Goal: Task Accomplishment & Management: Use online tool/utility

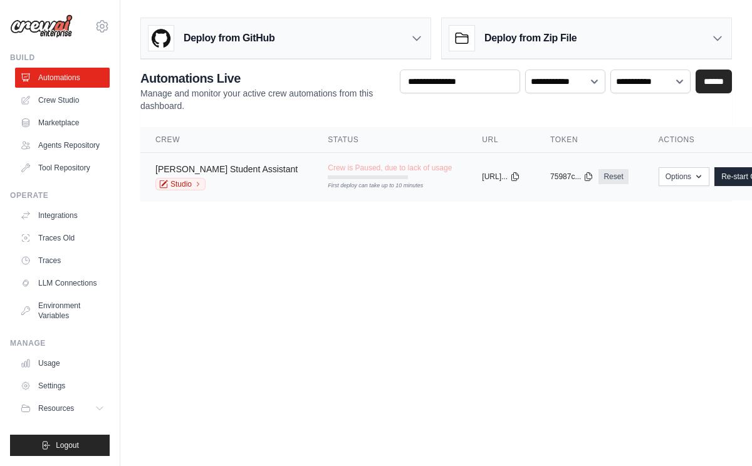
click at [257, 171] on link "[PERSON_NAME] Student Assistant" at bounding box center [226, 169] width 142 height 10
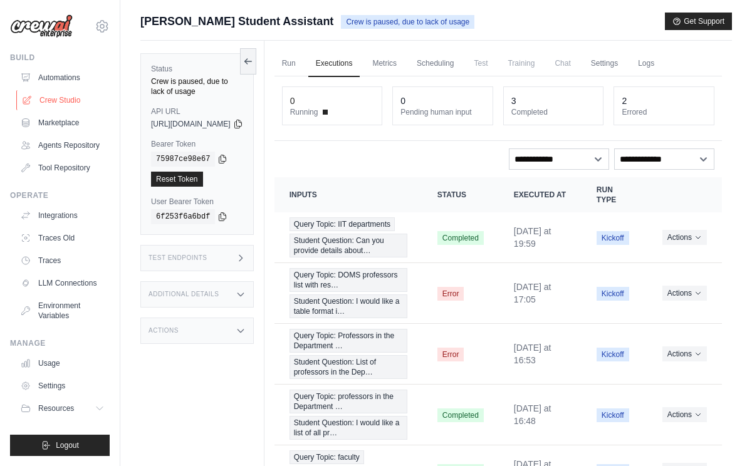
click at [73, 102] on link "Crew Studio" at bounding box center [63, 100] width 95 height 20
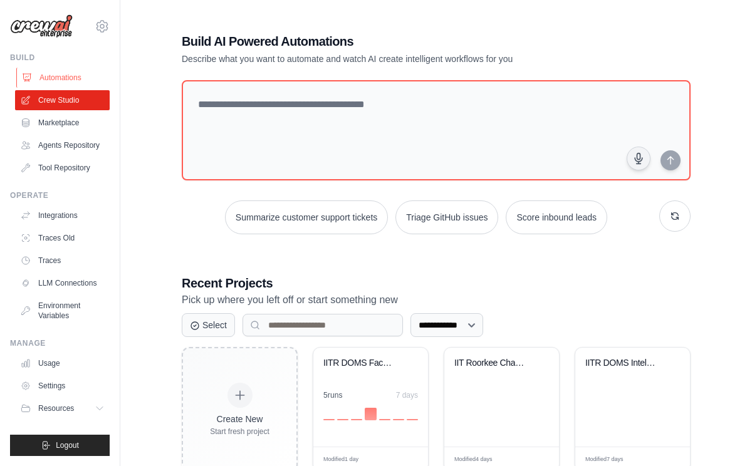
click at [62, 80] on link "Automations" at bounding box center [63, 78] width 95 height 20
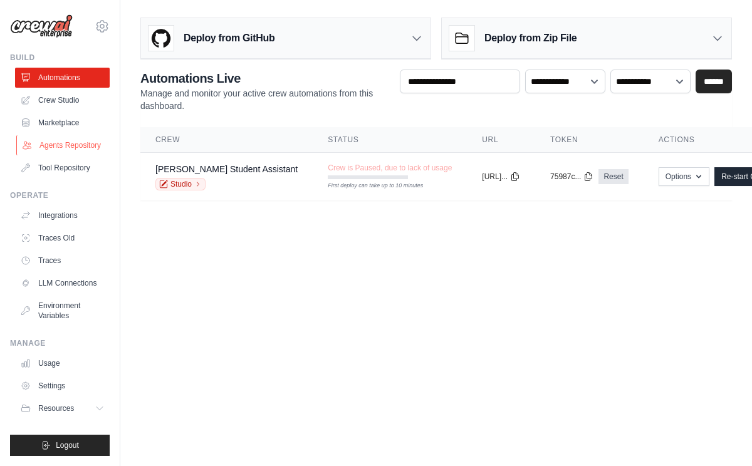
click at [66, 143] on link "Agents Repository" at bounding box center [63, 145] width 95 height 20
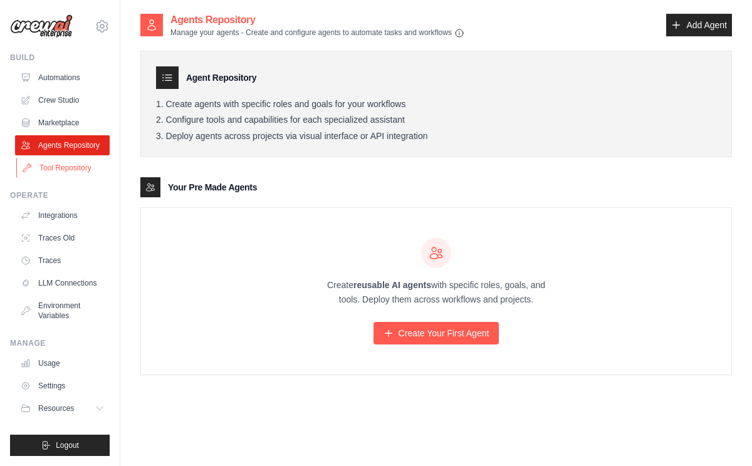
click at [70, 167] on link "Tool Repository" at bounding box center [63, 168] width 95 height 20
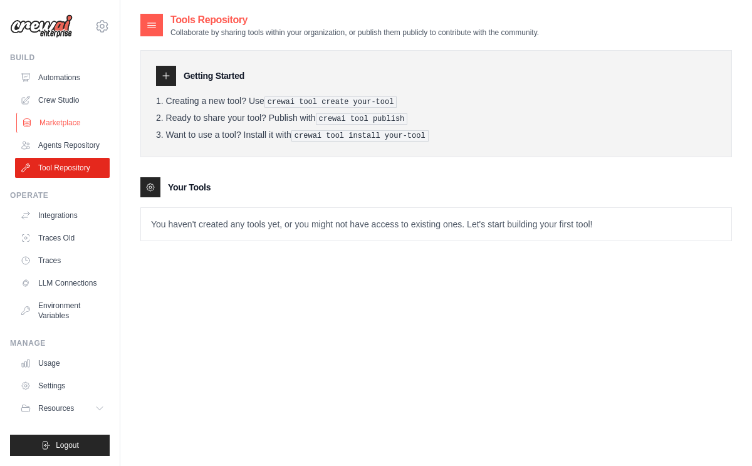
click at [65, 123] on link "Marketplace" at bounding box center [63, 123] width 95 height 20
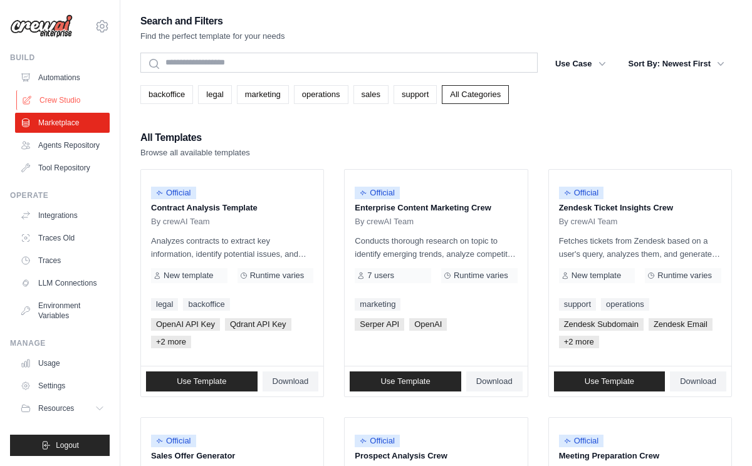
click at [60, 99] on link "Crew Studio" at bounding box center [63, 100] width 95 height 20
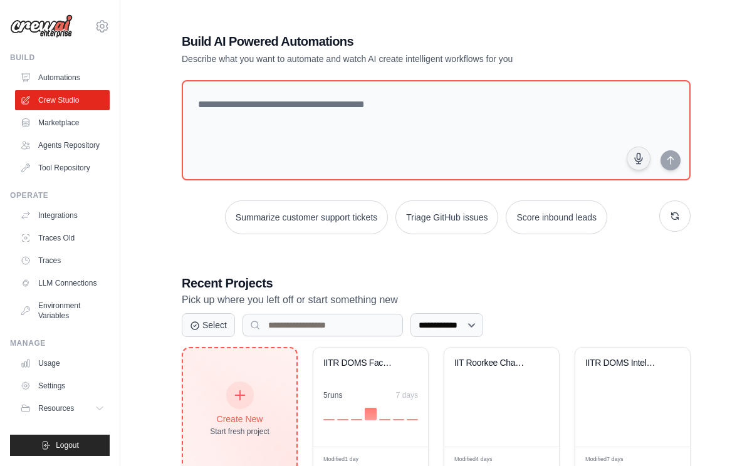
scroll to position [38, 0]
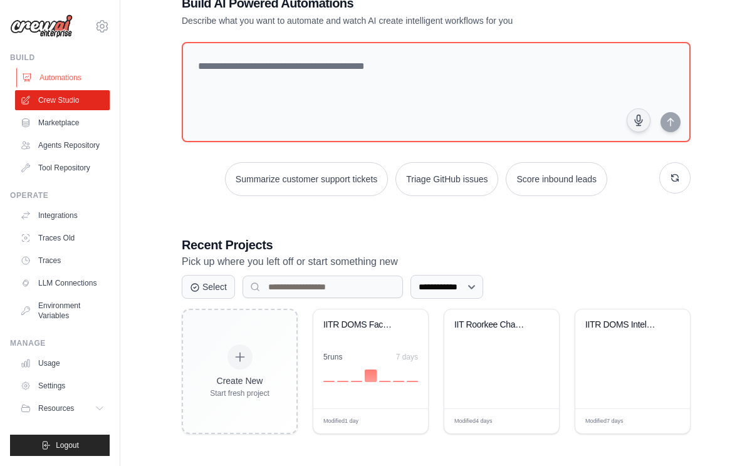
click at [76, 77] on link "Automations" at bounding box center [63, 78] width 95 height 20
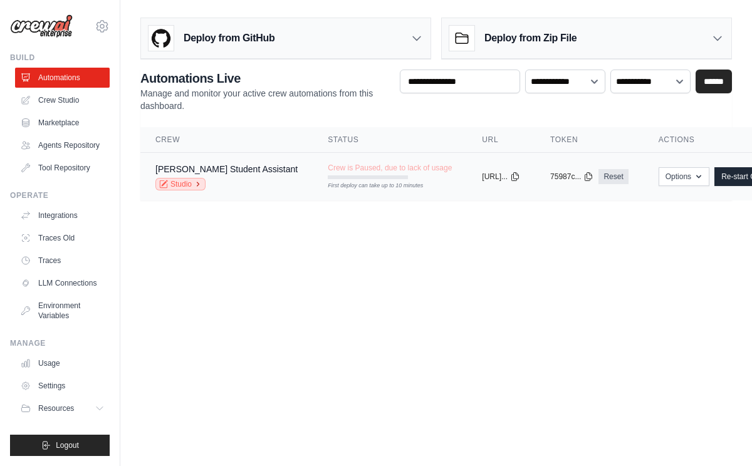
click at [181, 182] on link "Studio" at bounding box center [180, 184] width 50 height 13
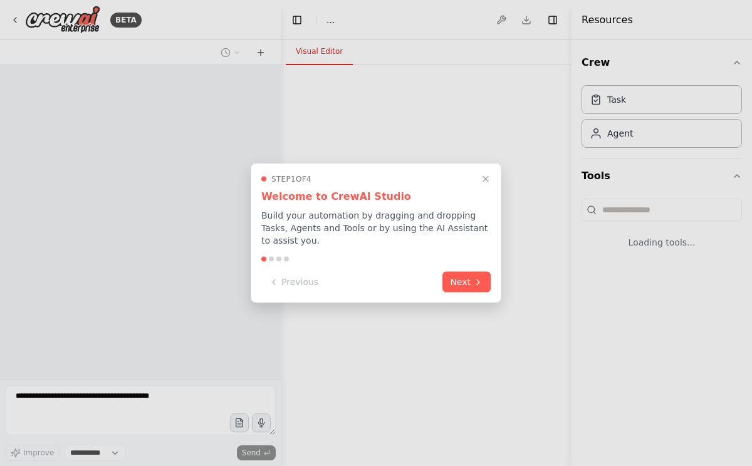
select select "****"
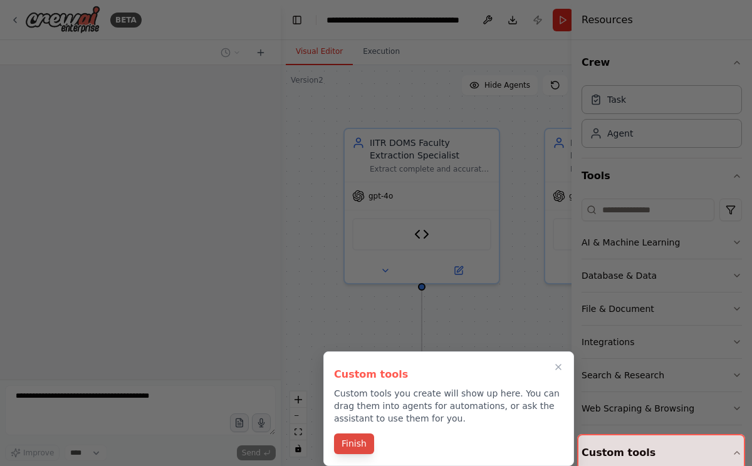
click at [358, 447] on button "Finish" at bounding box center [354, 444] width 40 height 21
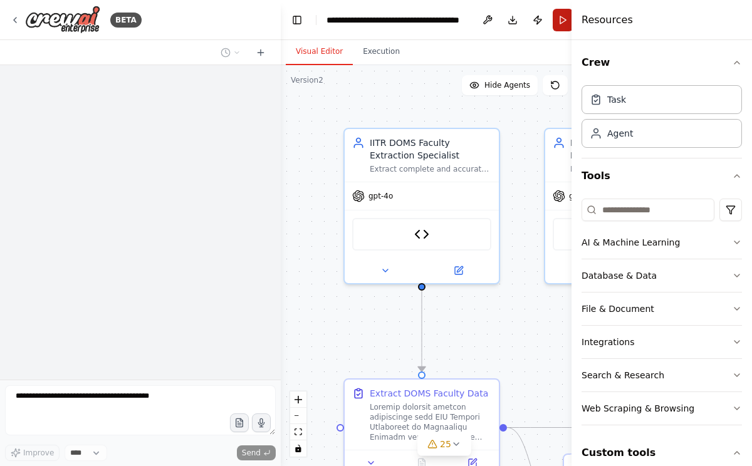
click at [565, 22] on button "Run" at bounding box center [563, 20] width 20 height 23
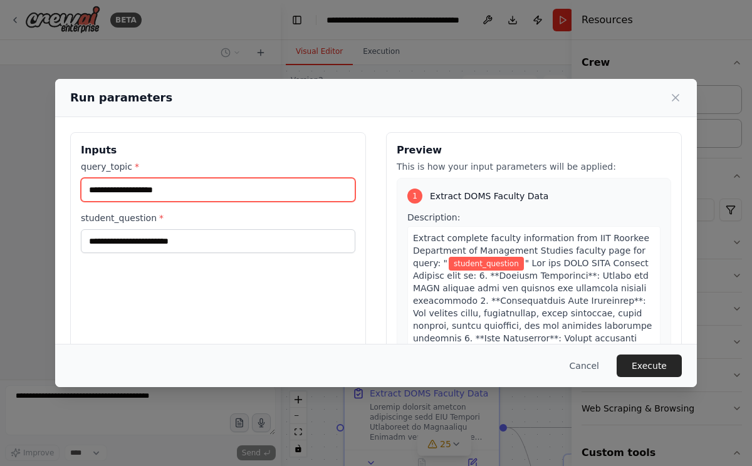
click at [175, 201] on input "query_topic *" at bounding box center [218, 190] width 274 height 24
type input "**********"
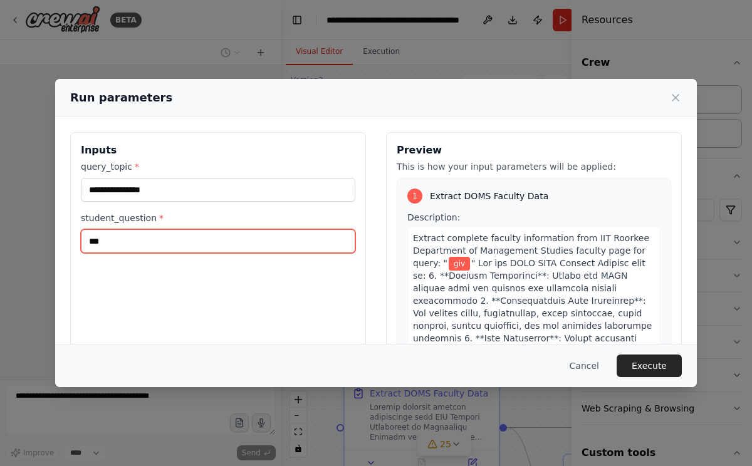
type input "***"
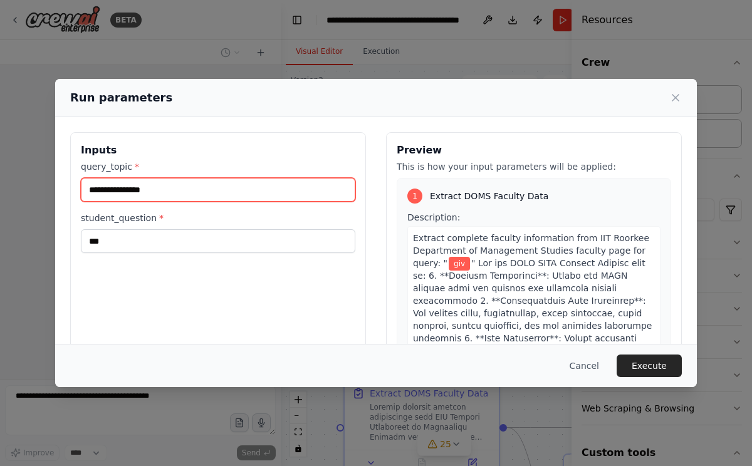
click at [175, 201] on input "**********" at bounding box center [218, 190] width 274 height 24
type input "**********"
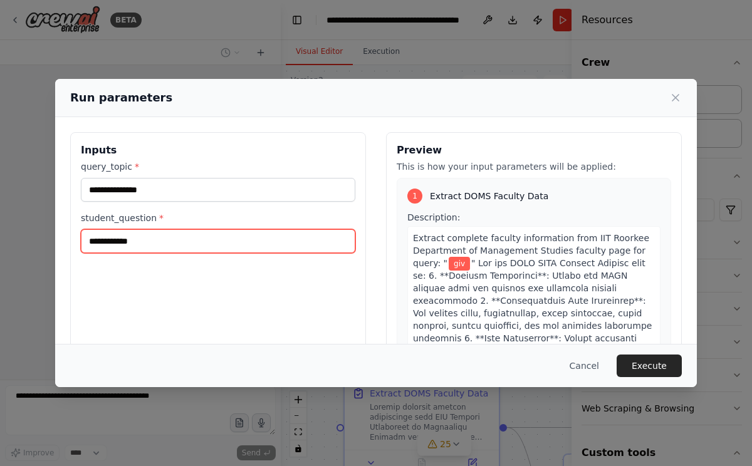
type input "**********"
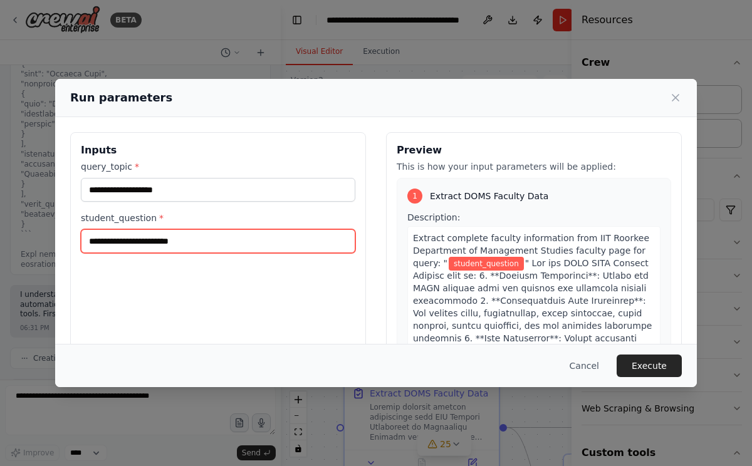
scroll to position [102712, 0]
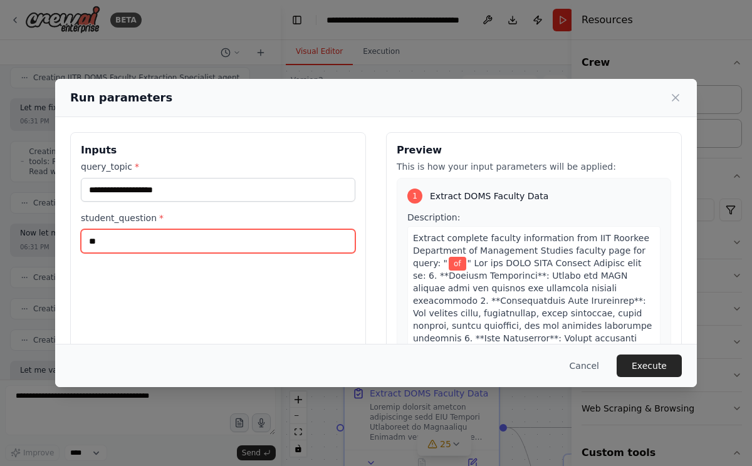
type input "*"
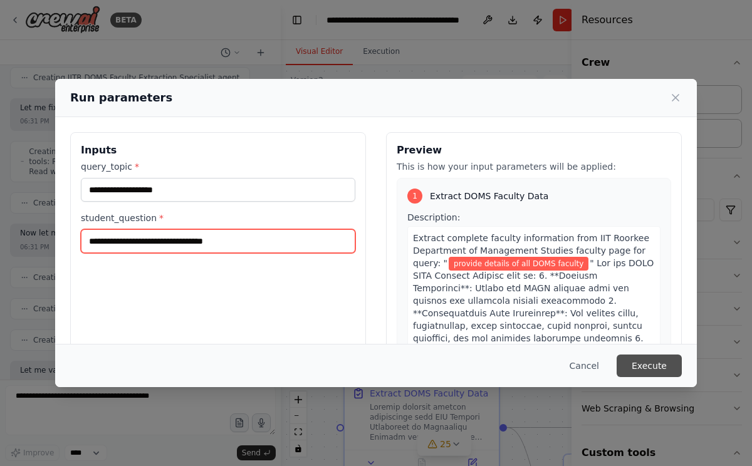
type input "**********"
click at [654, 361] on button "Execute" at bounding box center [649, 366] width 65 height 23
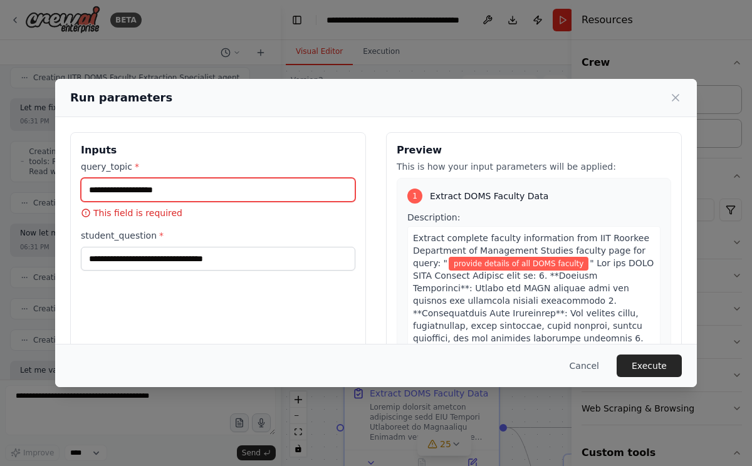
click at [200, 199] on input "query_topic *" at bounding box center [218, 190] width 274 height 24
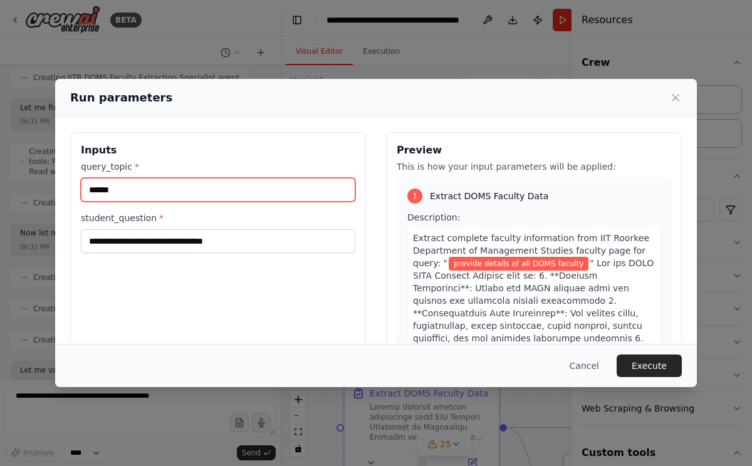
type input "*******"
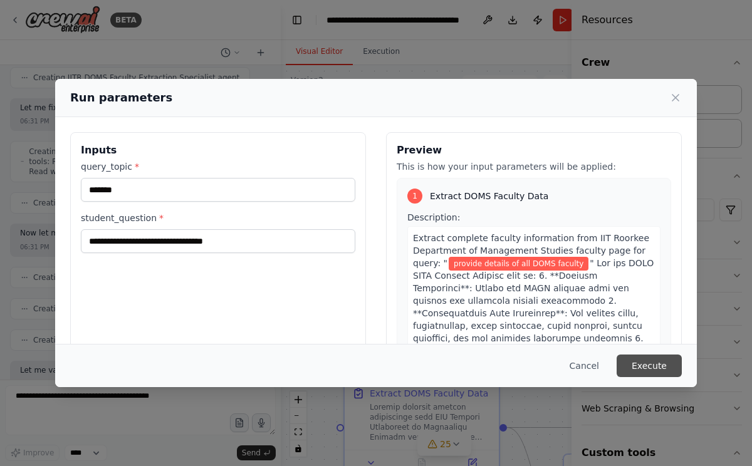
click at [662, 358] on button "Execute" at bounding box center [649, 366] width 65 height 23
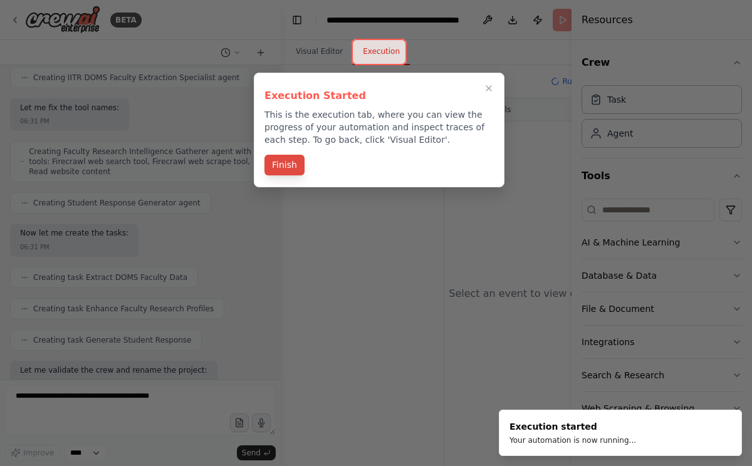
click at [291, 162] on button "Finish" at bounding box center [284, 165] width 40 height 21
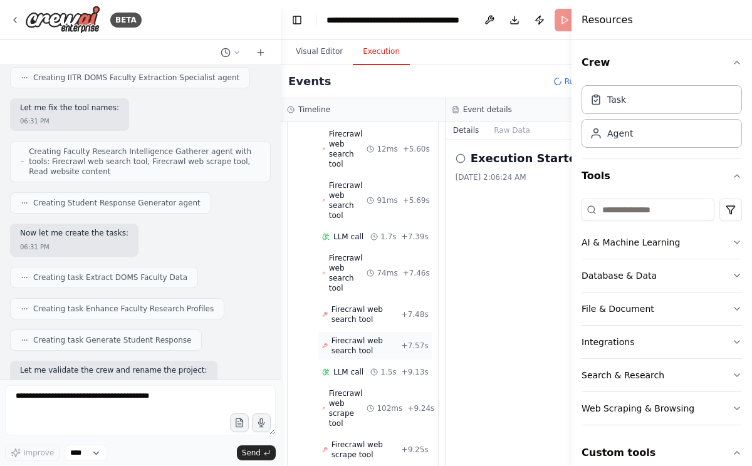
scroll to position [783, 0]
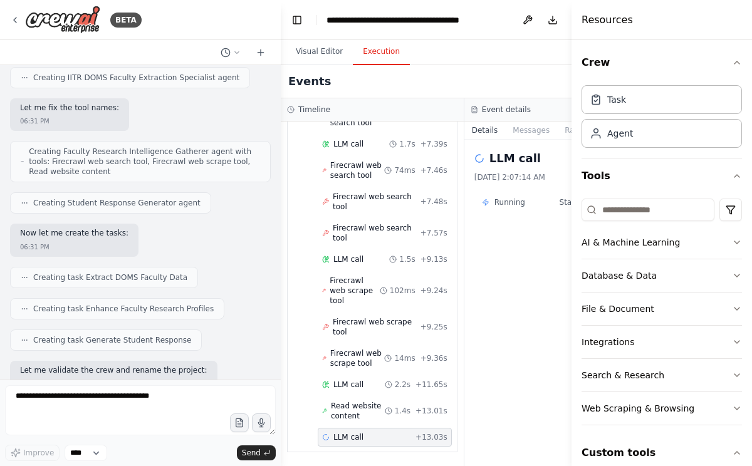
scroll to position [672, 0]
click at [353, 440] on span "LLM call" at bounding box center [348, 437] width 30 height 10
click at [343, 419] on span "Read website content" at bounding box center [358, 411] width 54 height 20
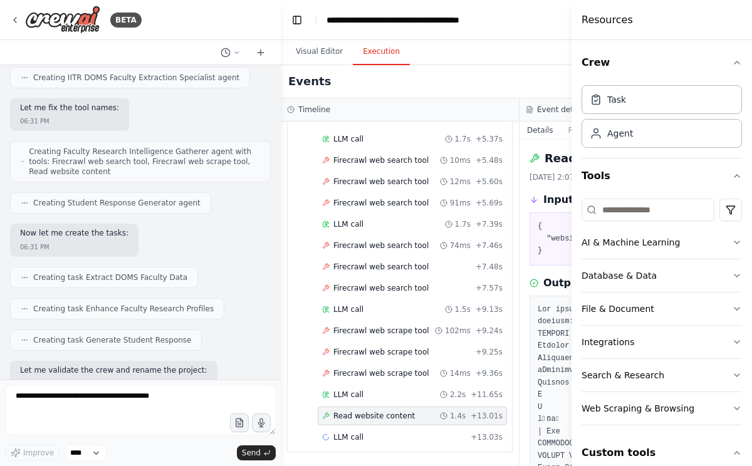
scroll to position [429, 0]
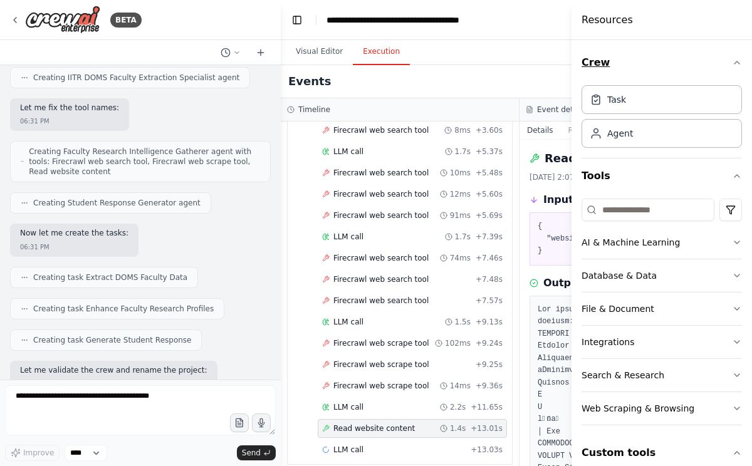
click at [735, 61] on icon "button" at bounding box center [737, 63] width 10 height 10
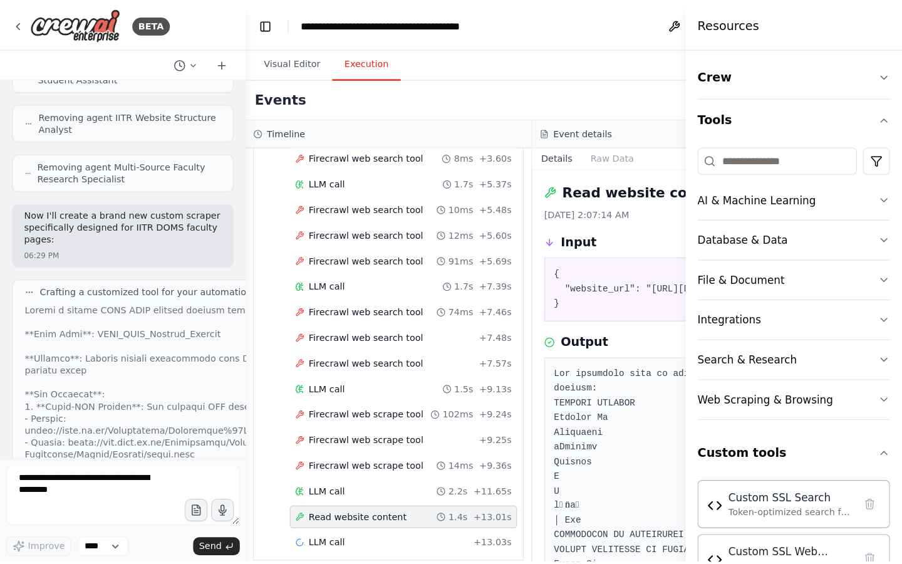
scroll to position [127445, 0]
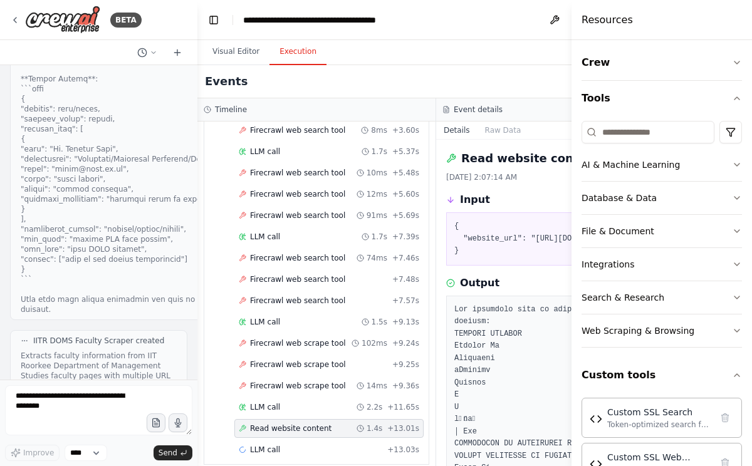
drag, startPoint x: 279, startPoint y: 203, endPoint x: 197, endPoint y: 207, distance: 81.6
click at [197, 207] on div "BETA Hello! I'm the CrewAI assistant. What kind of automation do you want to bu…" at bounding box center [376, 233] width 752 height 466
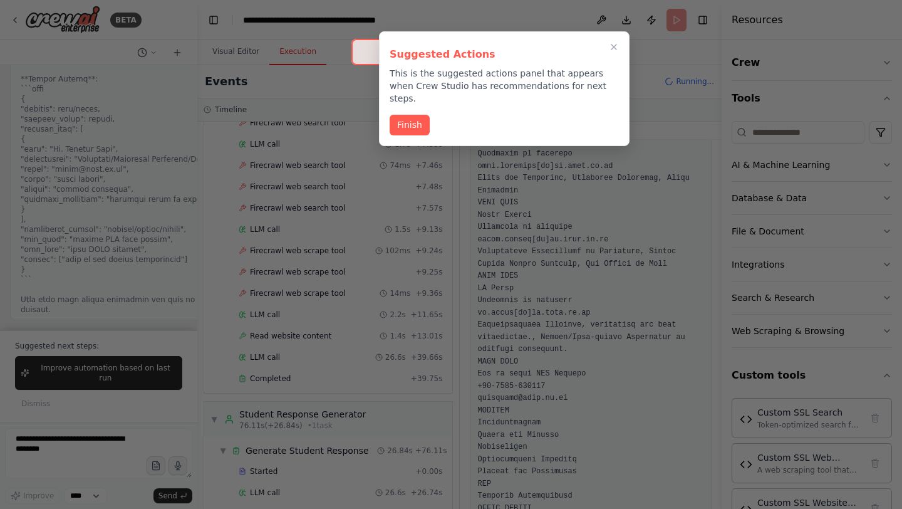
scroll to position [539, 0]
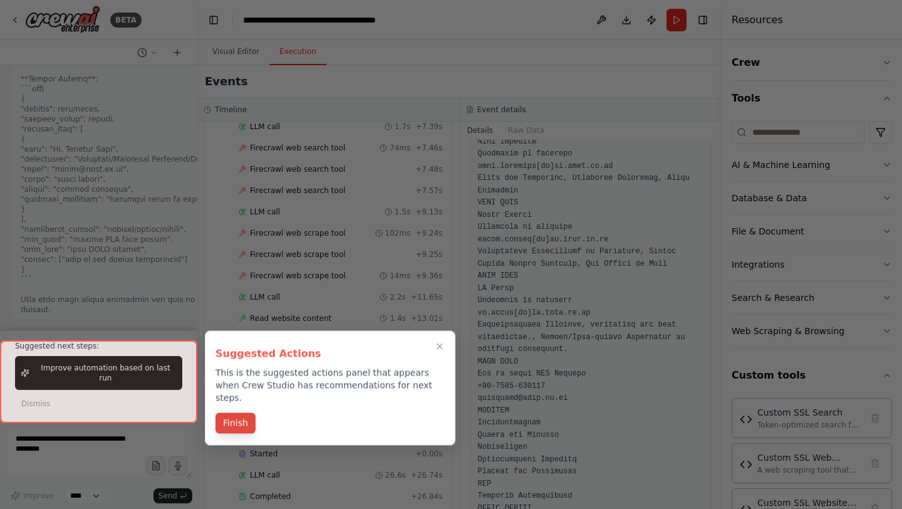
click at [232, 413] on button "Finish" at bounding box center [236, 423] width 40 height 21
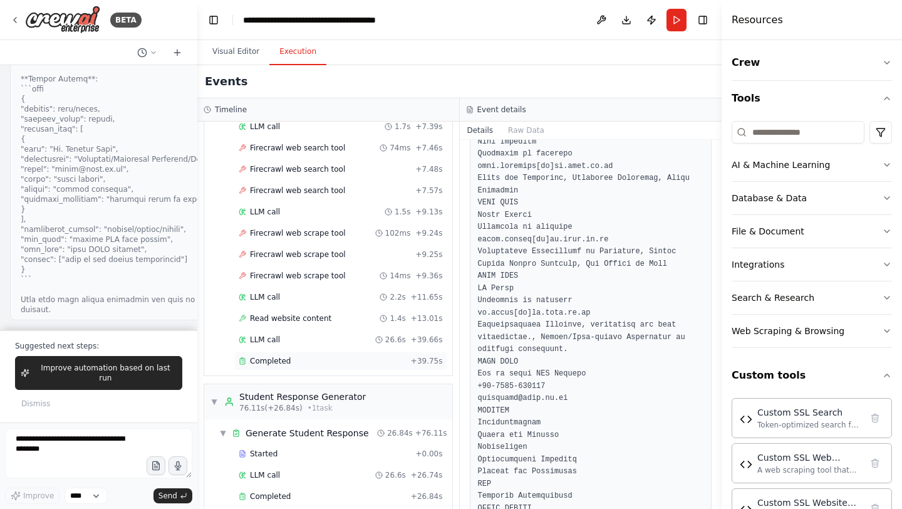
click at [269, 356] on span "Completed" at bounding box center [270, 361] width 41 height 10
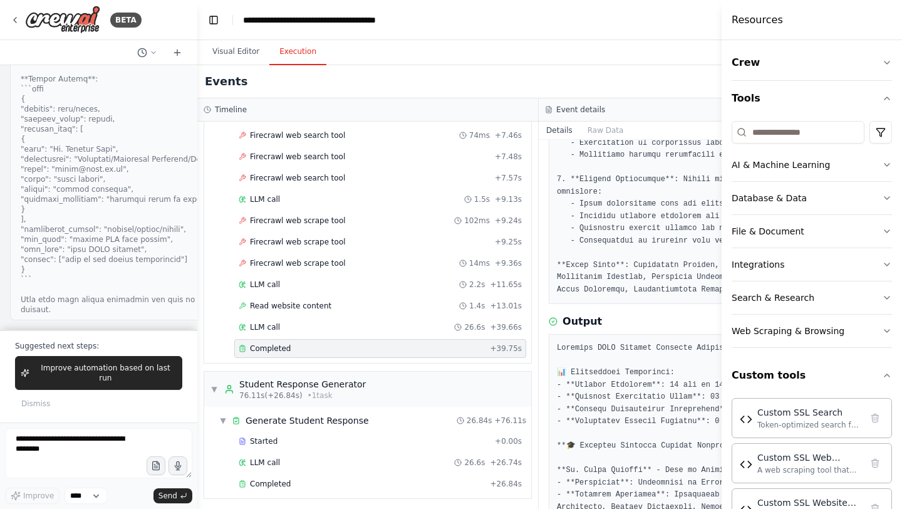
scroll to position [338, 0]
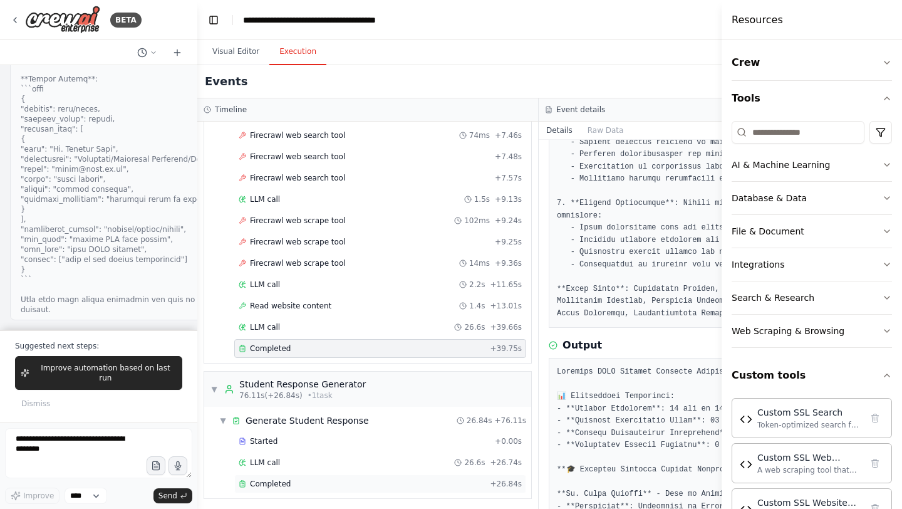
click at [280, 466] on span "Completed" at bounding box center [270, 484] width 41 height 10
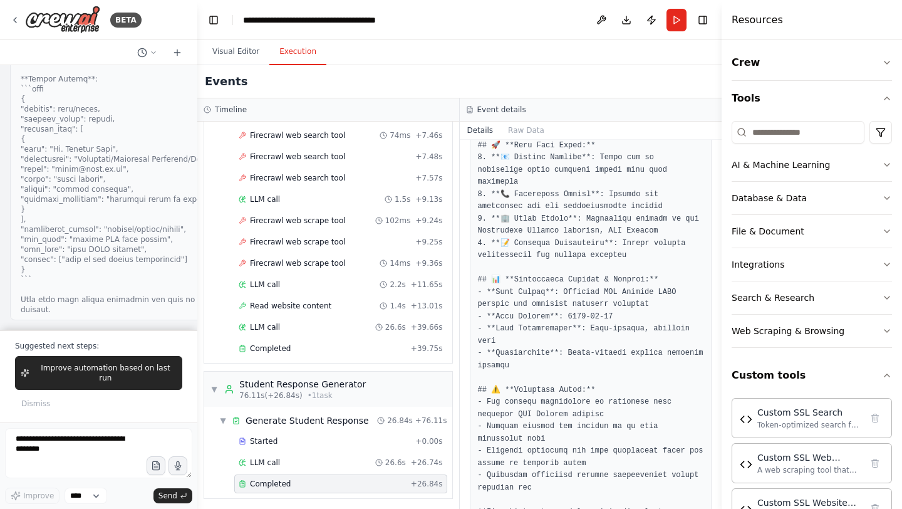
scroll to position [1934, 0]
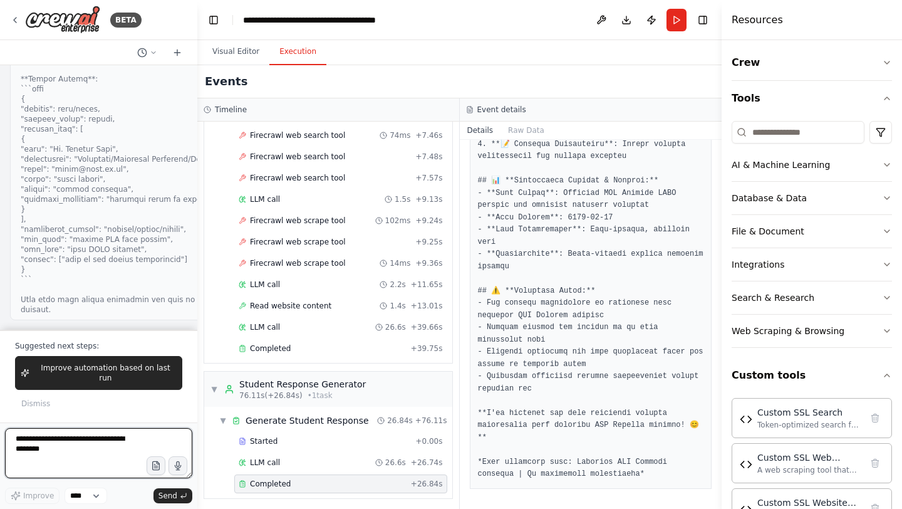
click at [70, 459] on textarea at bounding box center [98, 453] width 187 height 50
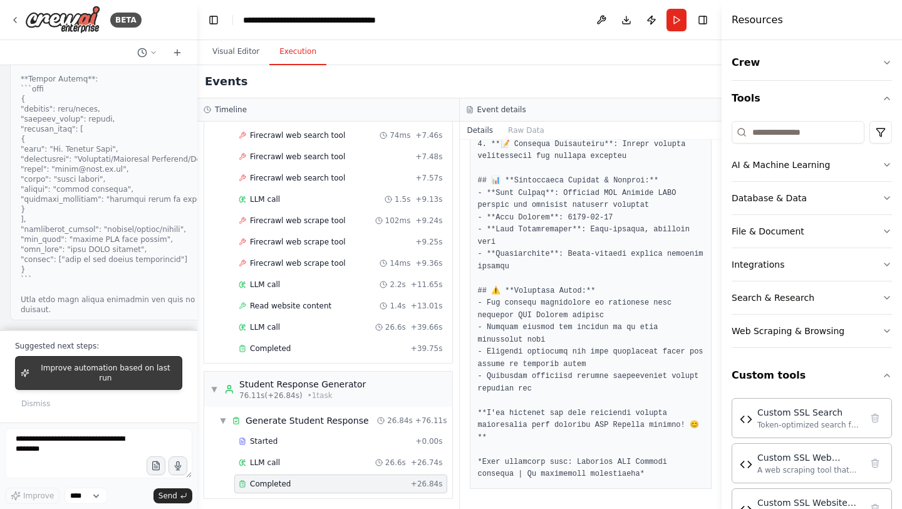
click at [59, 379] on span "Improve automation based on last run" at bounding box center [105, 373] width 142 height 20
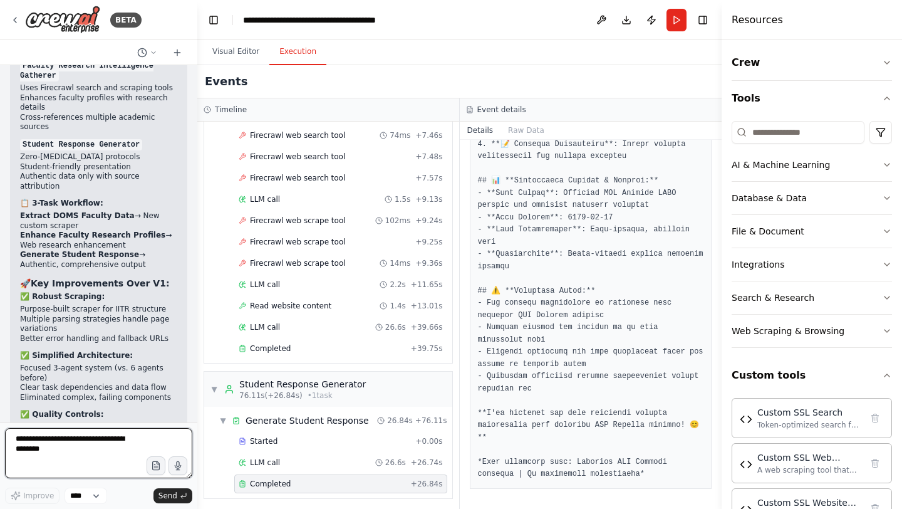
scroll to position [129953, 0]
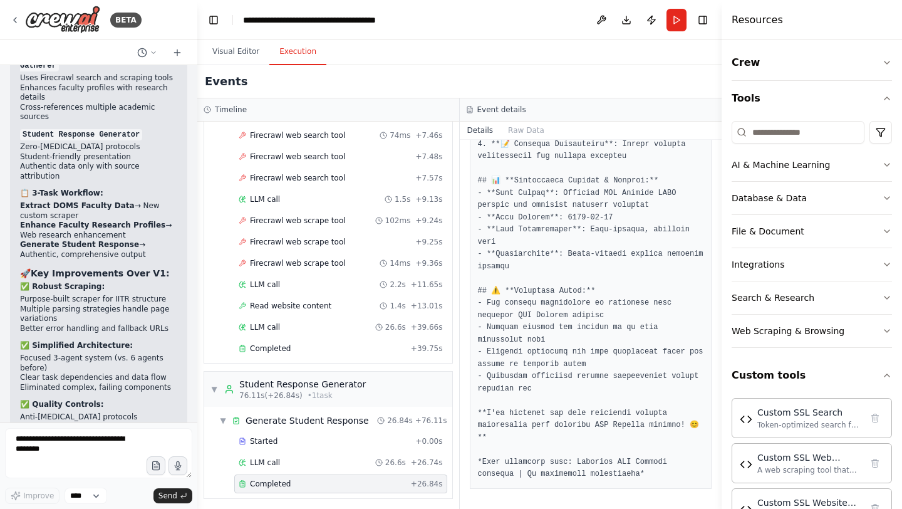
click at [258, 466] on span "Completed" at bounding box center [270, 484] width 41 height 10
click at [92, 456] on textarea at bounding box center [98, 453] width 187 height 50
type textarea "**********"
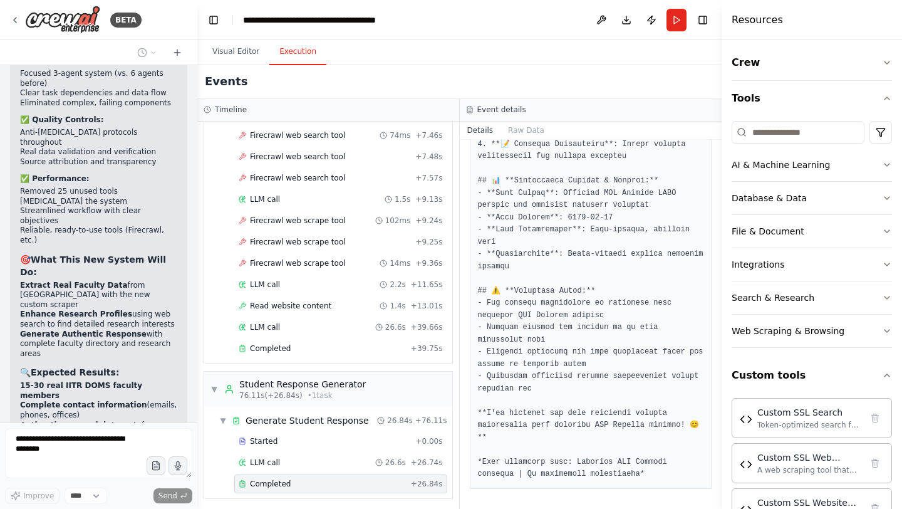
scroll to position [130278, 0]
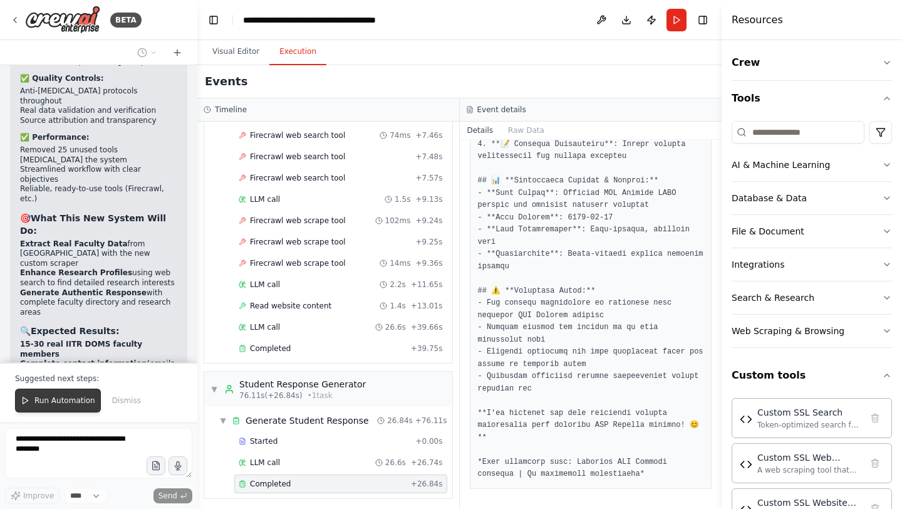
click at [50, 395] on button "Run Automation" at bounding box center [58, 401] width 86 height 24
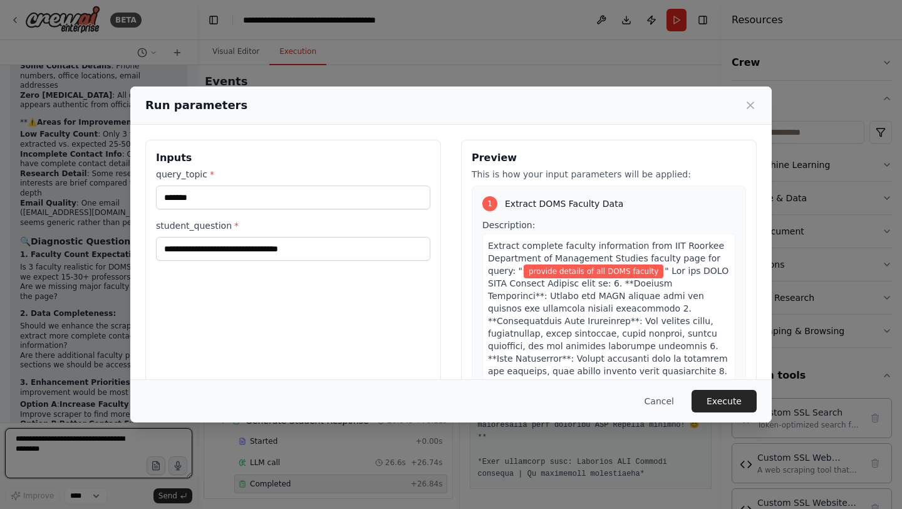
scroll to position [130966, 0]
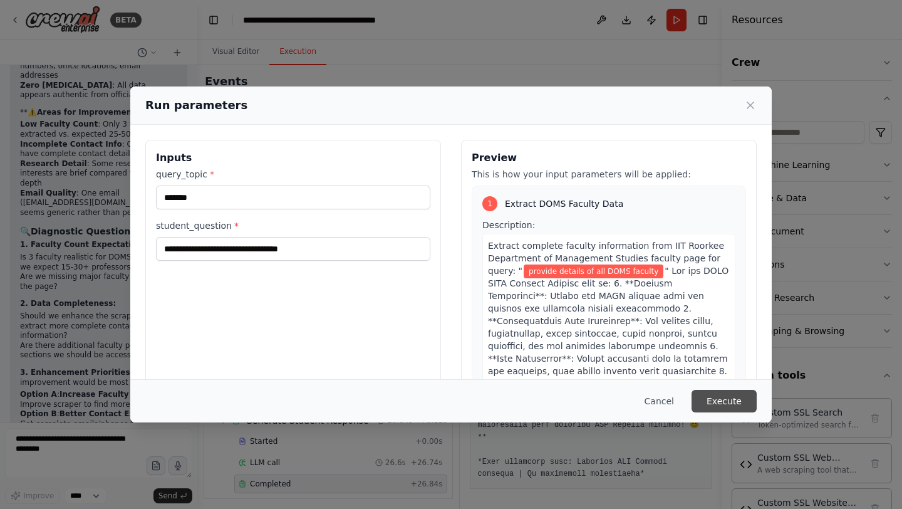
click at [709, 399] on button "Execute" at bounding box center [724, 401] width 65 height 23
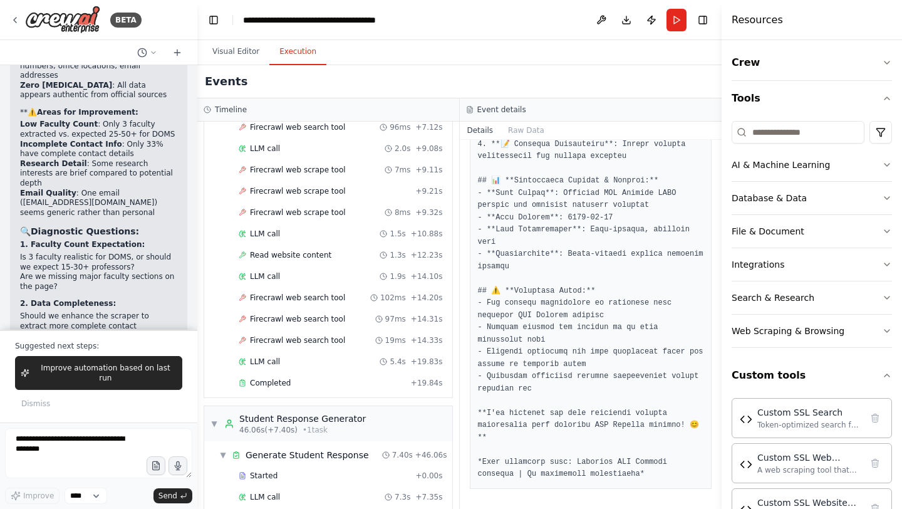
scroll to position [555, 0]
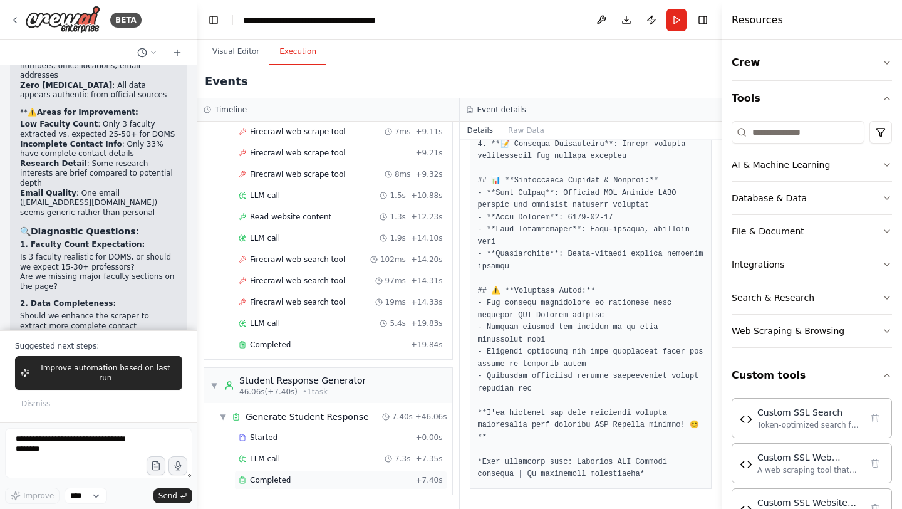
click at [286, 466] on div "Completed + 7.40s" at bounding box center [340, 480] width 213 height 19
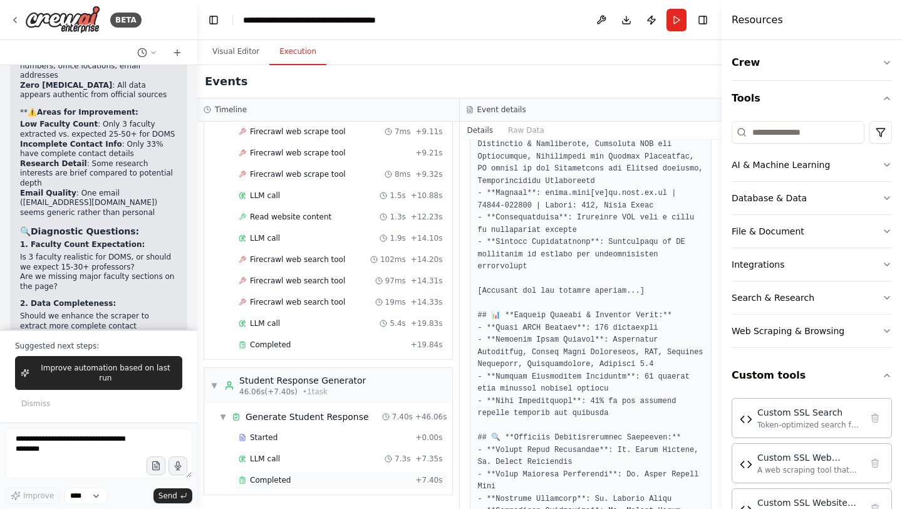
click at [286, 466] on div "Completed + 7.40s" at bounding box center [340, 480] width 213 height 19
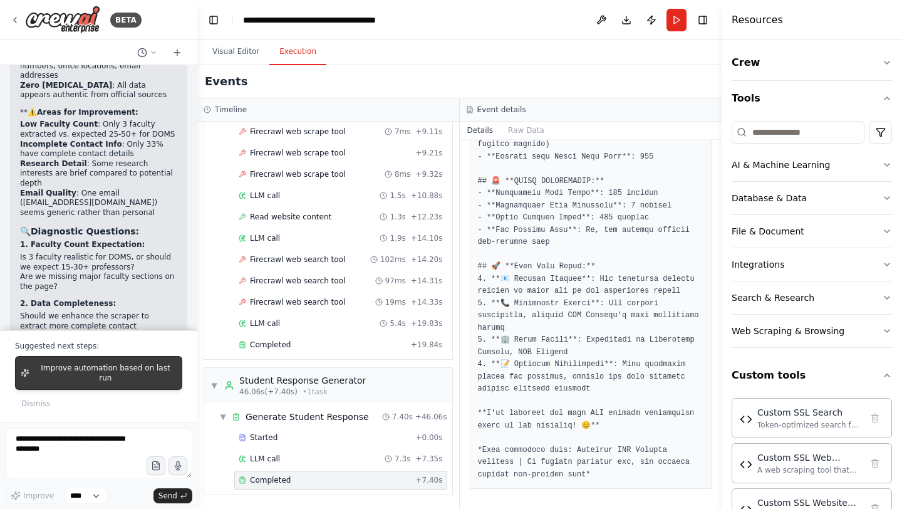
click at [112, 378] on span "Improve automation based on last run" at bounding box center [105, 373] width 142 height 20
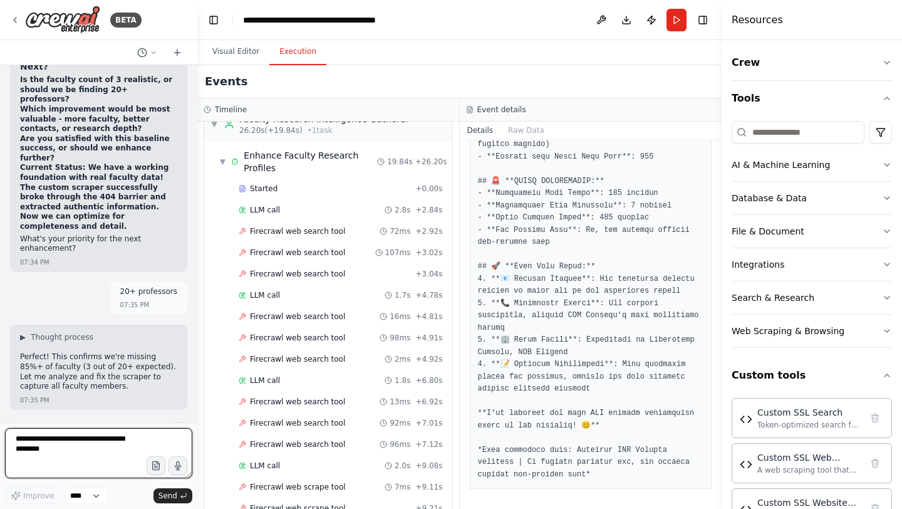
scroll to position [0, 0]
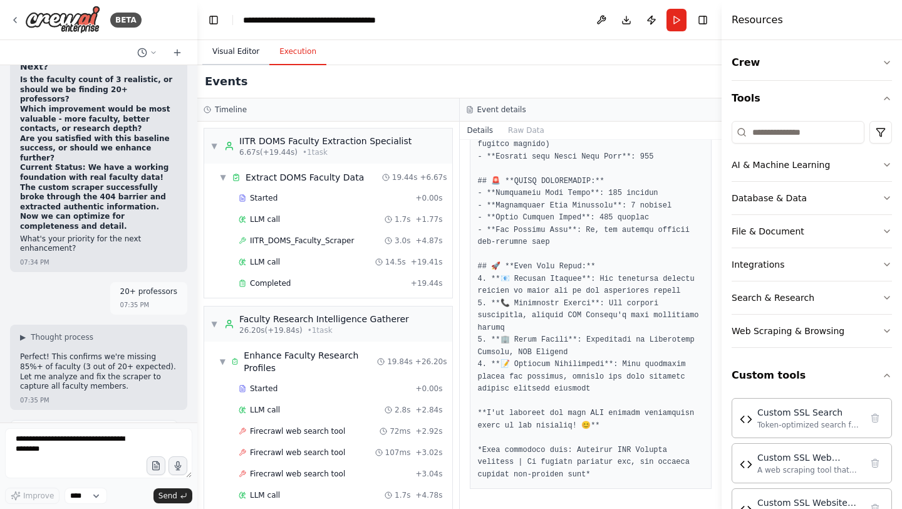
click at [226, 56] on button "Visual Editor" at bounding box center [235, 52] width 67 height 26
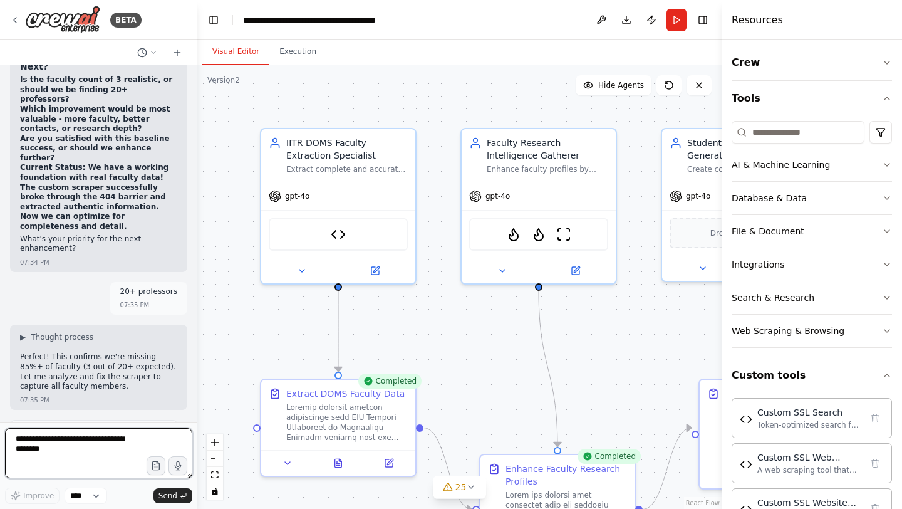
click at [116, 466] on textarea at bounding box center [98, 453] width 187 height 50
type textarea "**********"
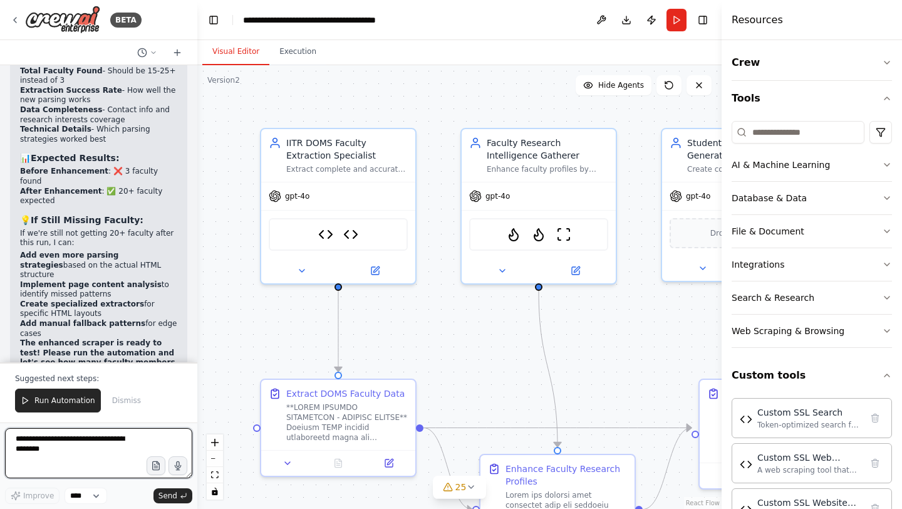
scroll to position [134026, 0]
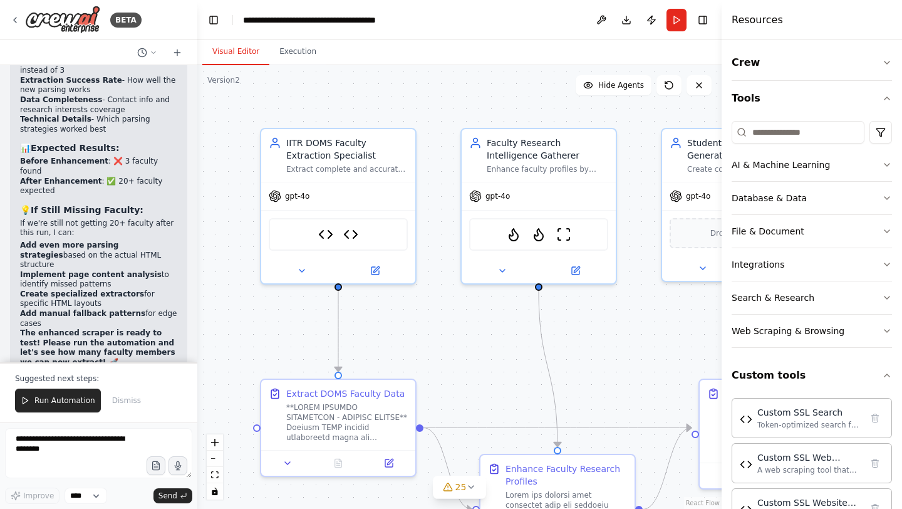
click at [60, 386] on div "Suggested next steps: Run Automation Dismiss" at bounding box center [98, 392] width 197 height 60
click at [53, 402] on span "Run Automation" at bounding box center [64, 400] width 61 height 10
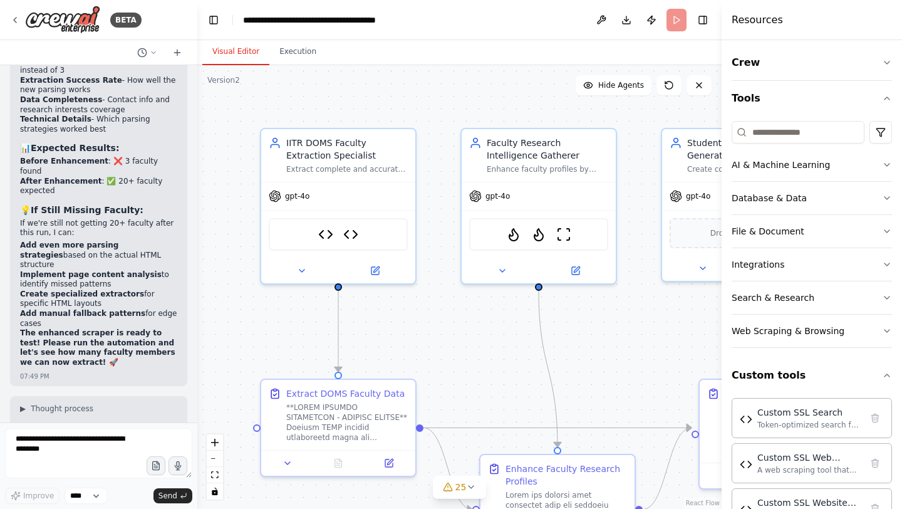
scroll to position [133966, 0]
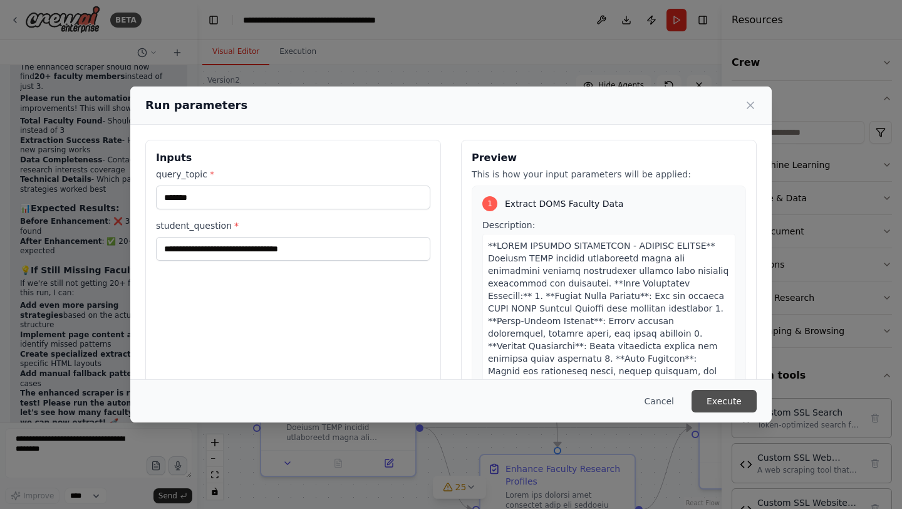
click at [741, 395] on button "Execute" at bounding box center [724, 401] width 65 height 23
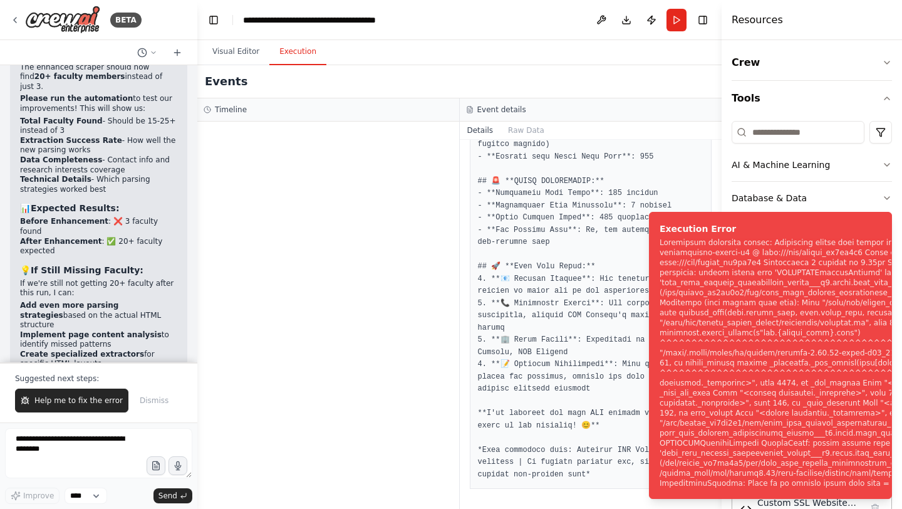
scroll to position [134026, 0]
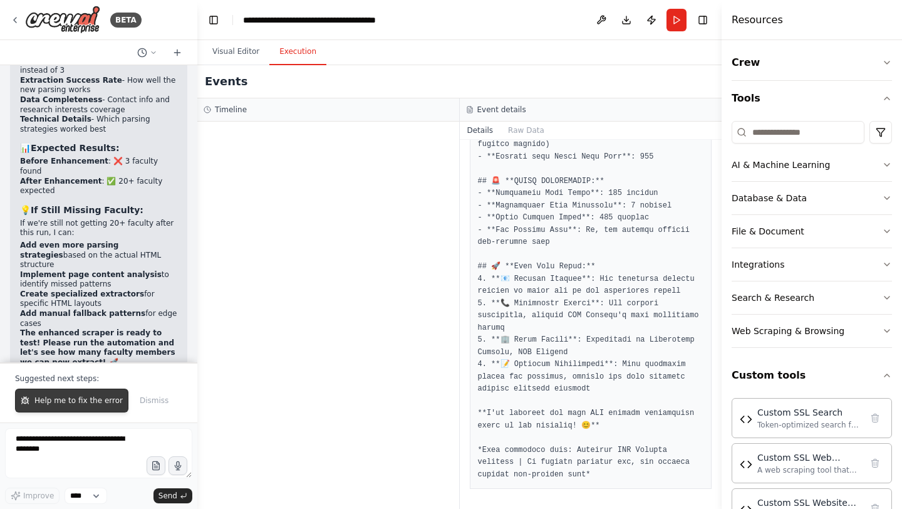
click at [66, 399] on span "Help me to fix the error" at bounding box center [78, 400] width 88 height 10
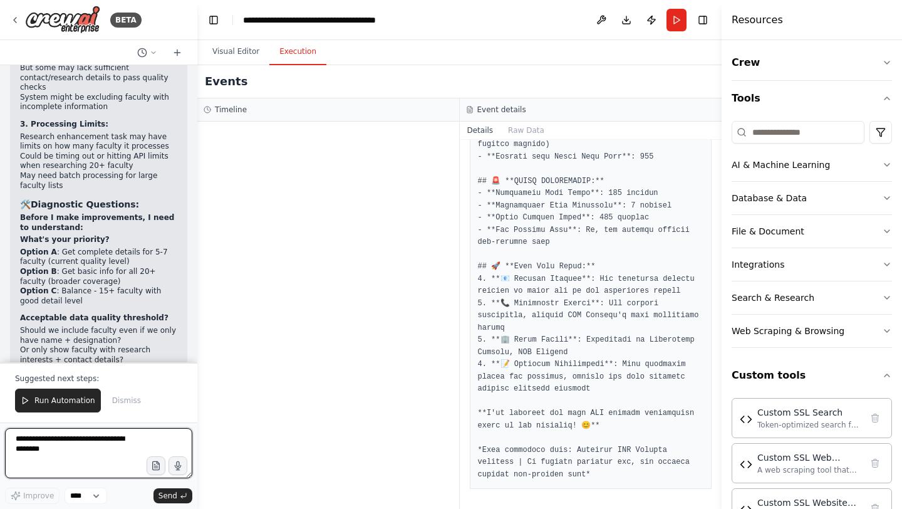
scroll to position [134902, 0]
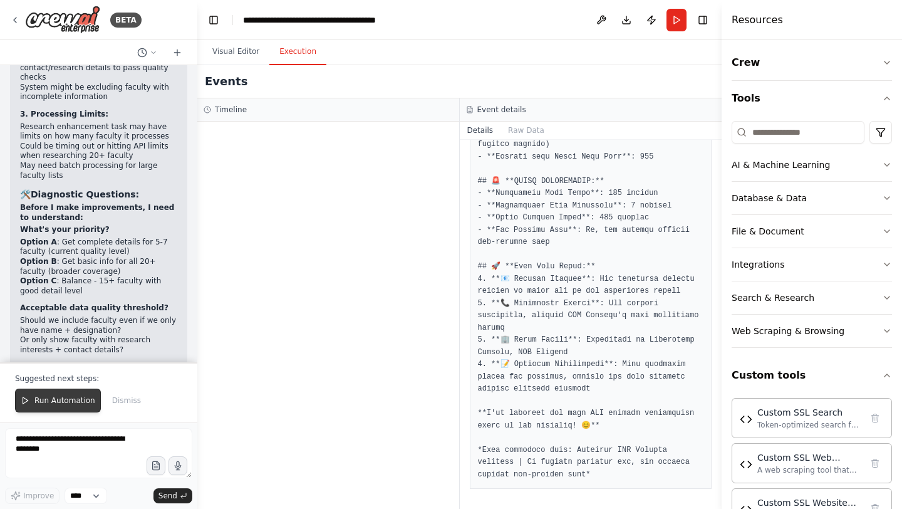
click at [58, 401] on span "Run Automation" at bounding box center [64, 400] width 61 height 10
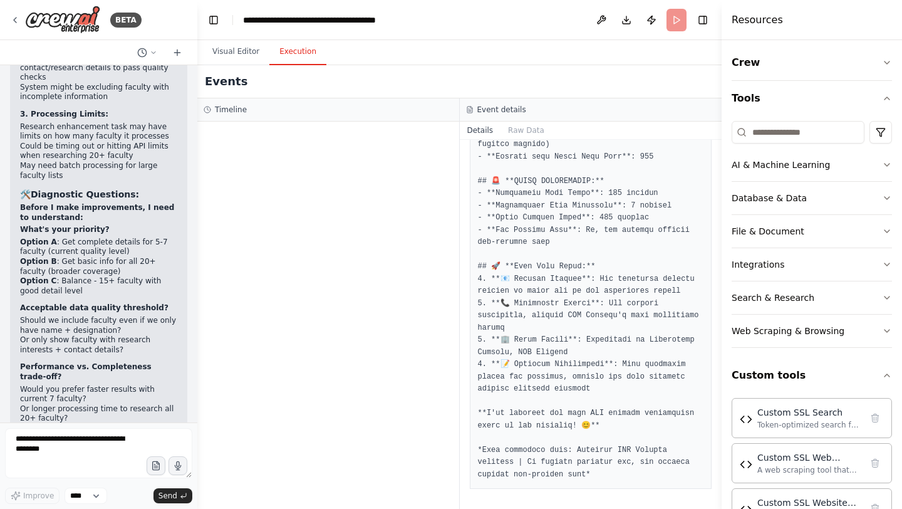
scroll to position [134842, 0]
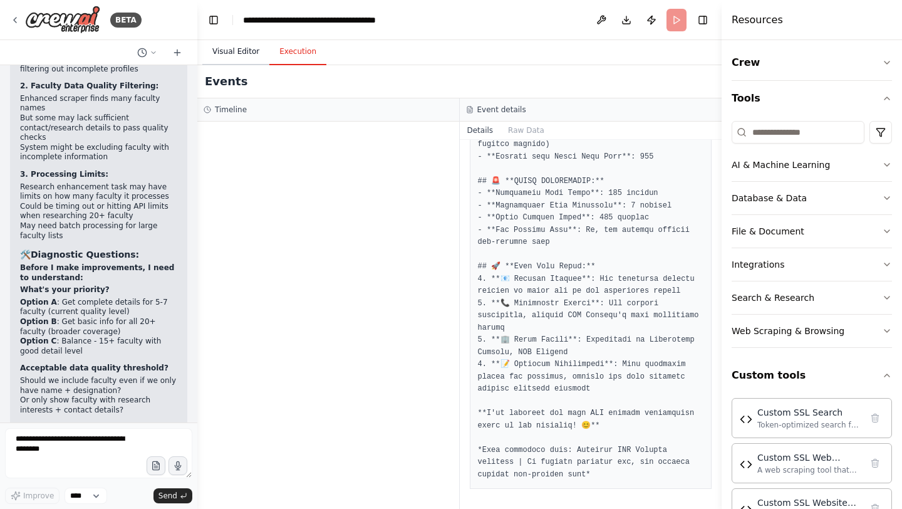
click at [239, 63] on button "Visual Editor" at bounding box center [235, 52] width 67 height 26
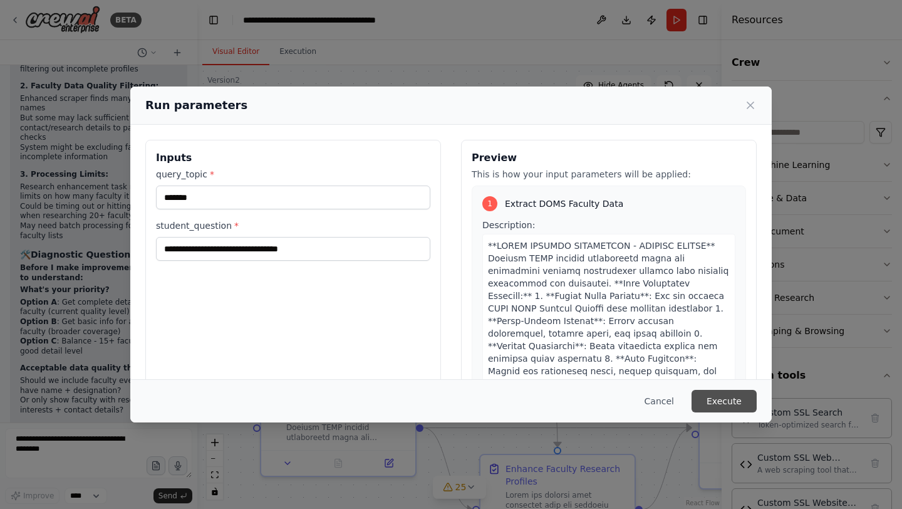
click at [718, 399] on button "Execute" at bounding box center [724, 401] width 65 height 23
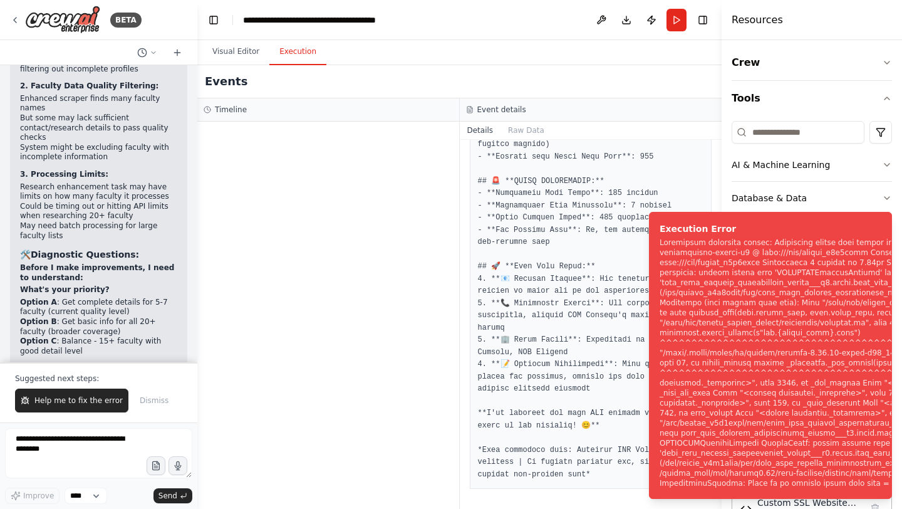
scroll to position [134902, 0]
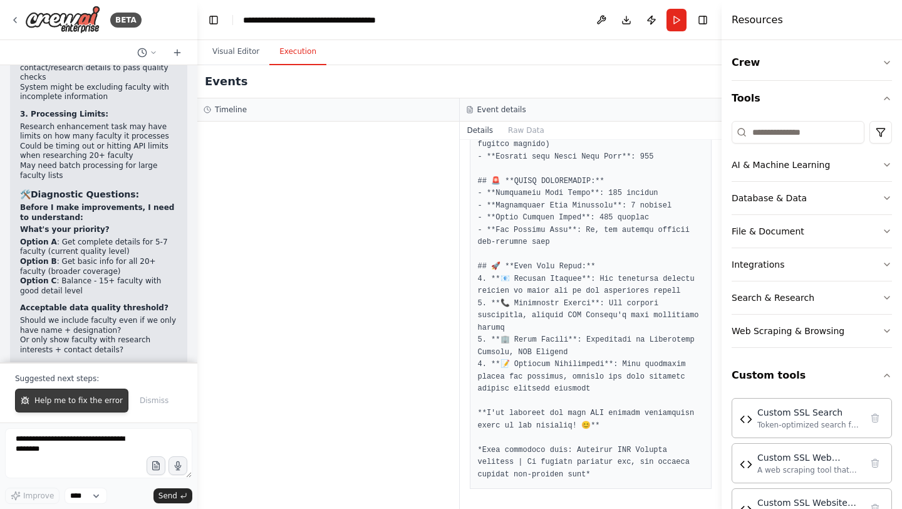
click at [44, 400] on span "Help me to fix the error" at bounding box center [78, 400] width 88 height 10
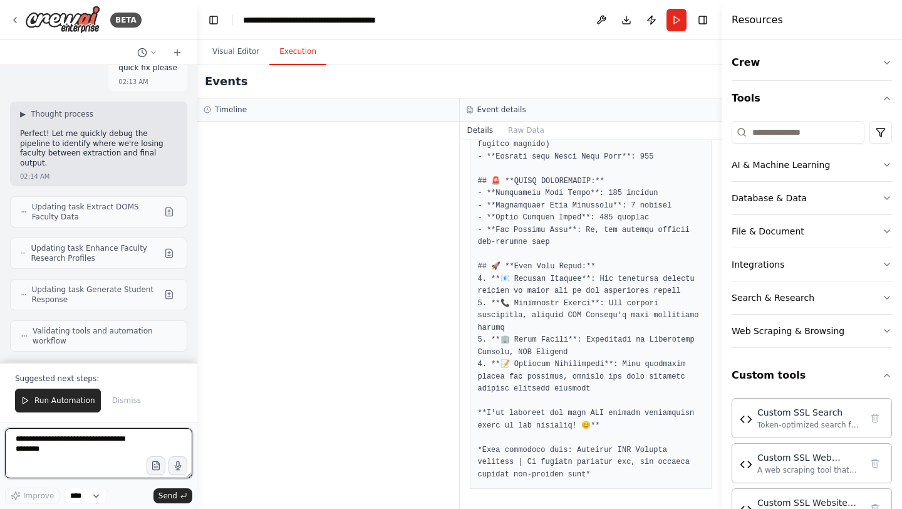
scroll to position [135884, 0]
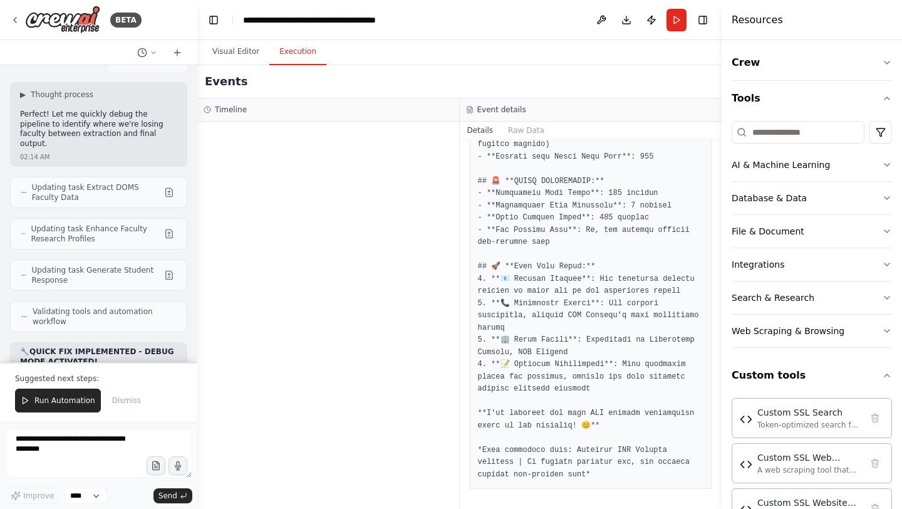
click at [44, 400] on span "Run Automation" at bounding box center [64, 400] width 61 height 10
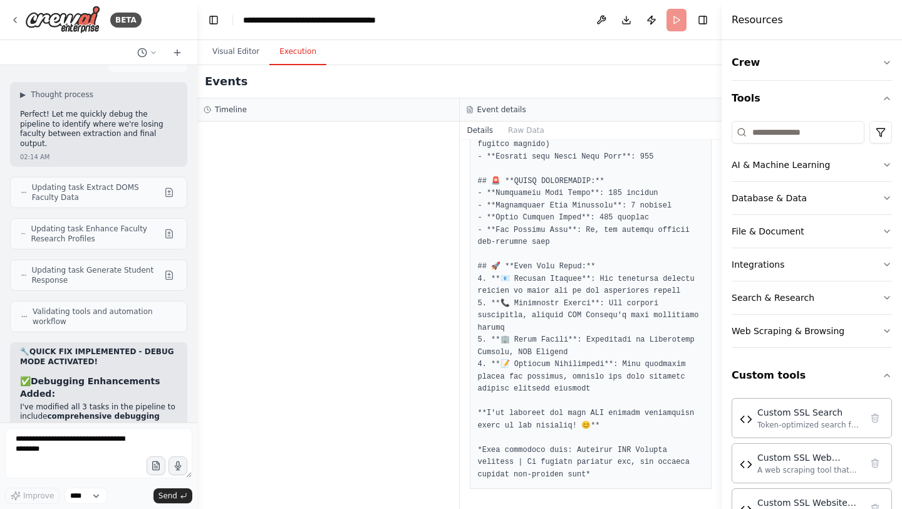
scroll to position [135824, 0]
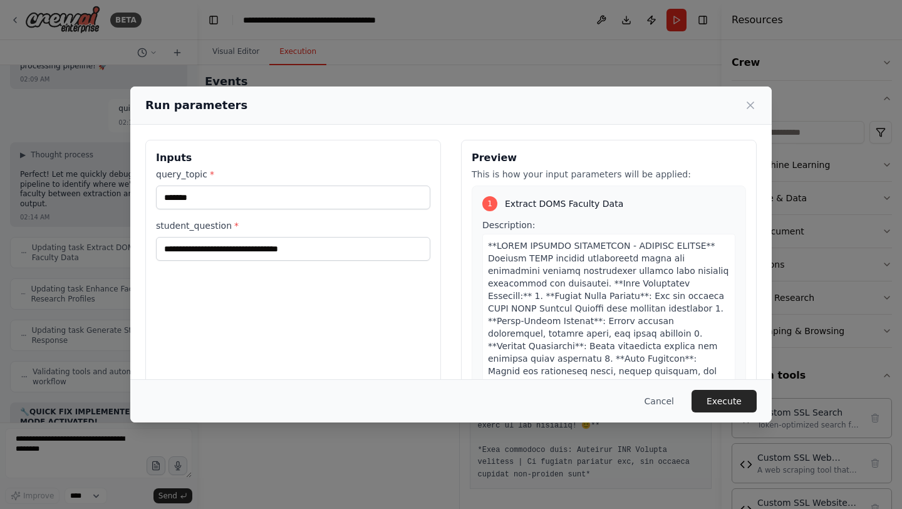
click at [723, 399] on button "Execute" at bounding box center [724, 401] width 65 height 23
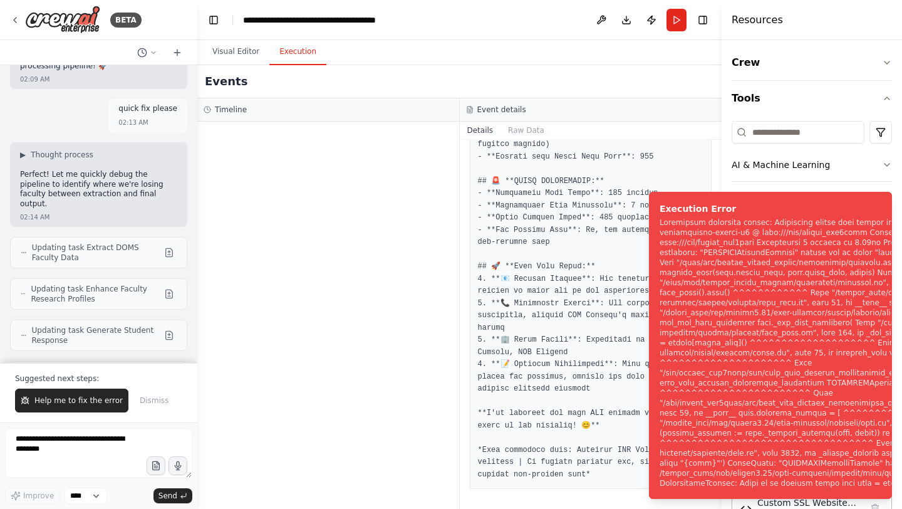
scroll to position [135884, 0]
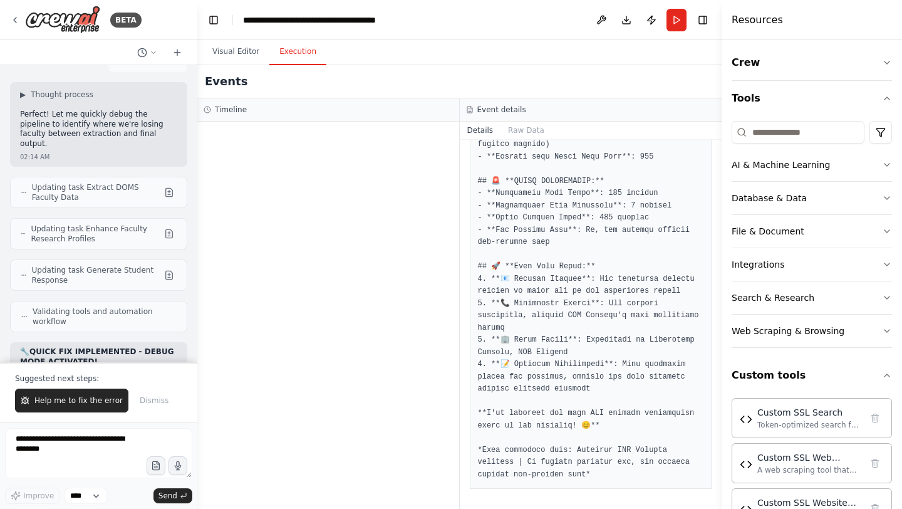
click at [80, 397] on span "Help me to fix the error" at bounding box center [78, 400] width 88 height 10
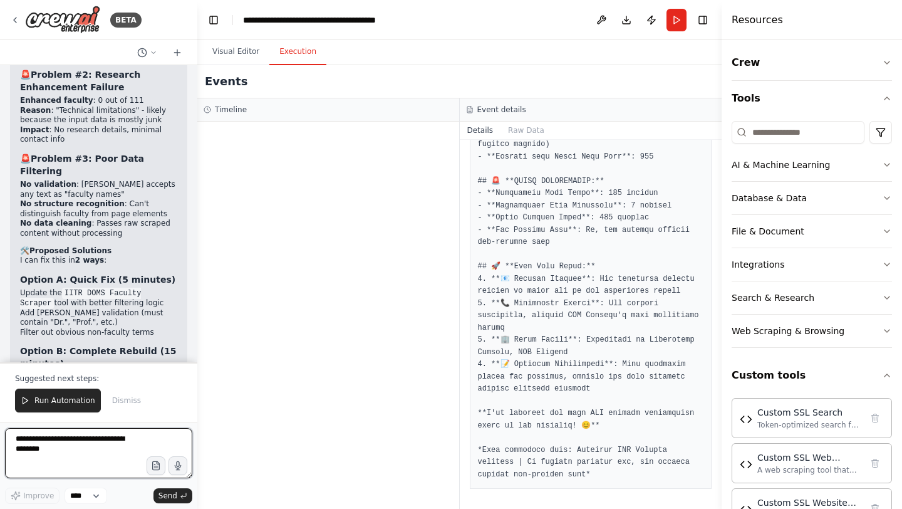
scroll to position [137135, 0]
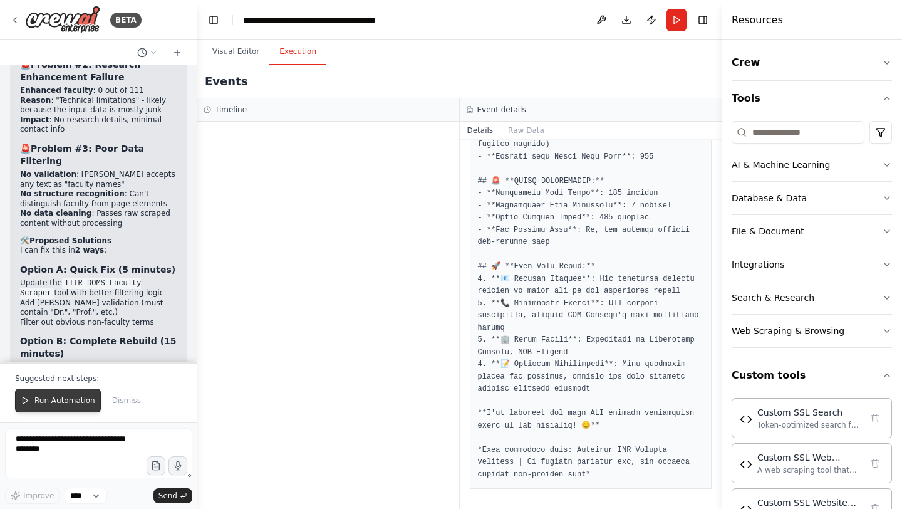
click at [57, 404] on span "Run Automation" at bounding box center [64, 400] width 61 height 10
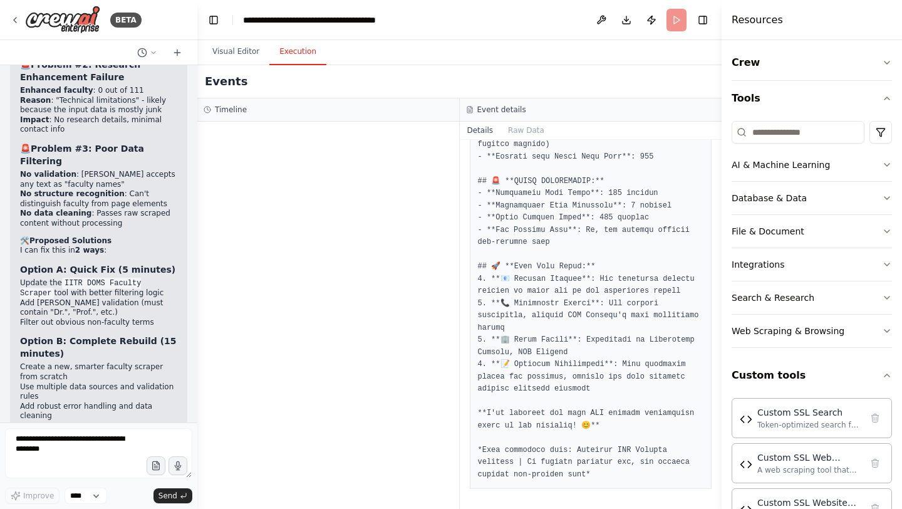
scroll to position [137074, 0]
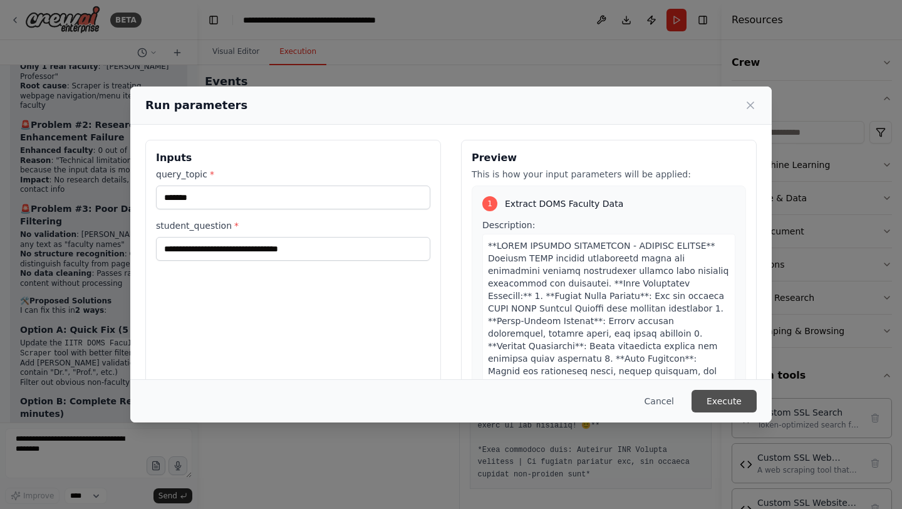
click at [724, 401] on button "Execute" at bounding box center [724, 401] width 65 height 23
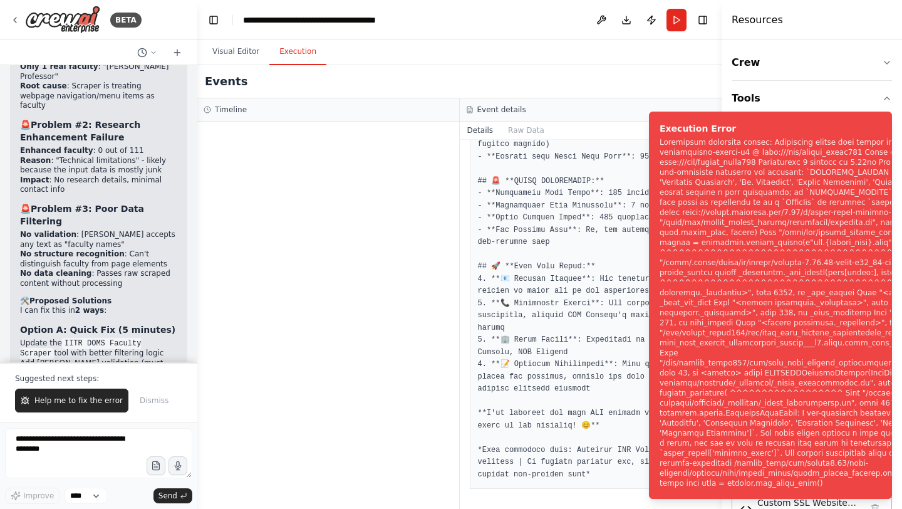
scroll to position [137135, 0]
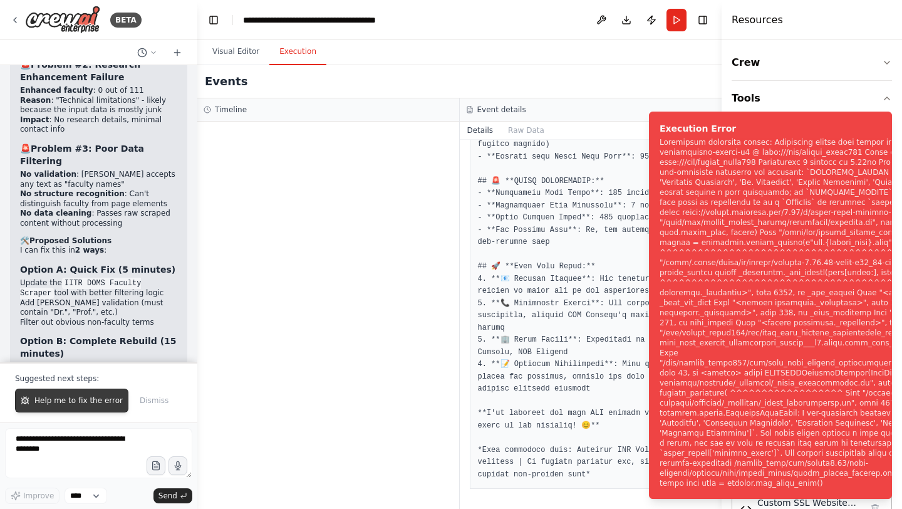
click at [105, 399] on span "Help me to fix the error" at bounding box center [78, 400] width 88 height 10
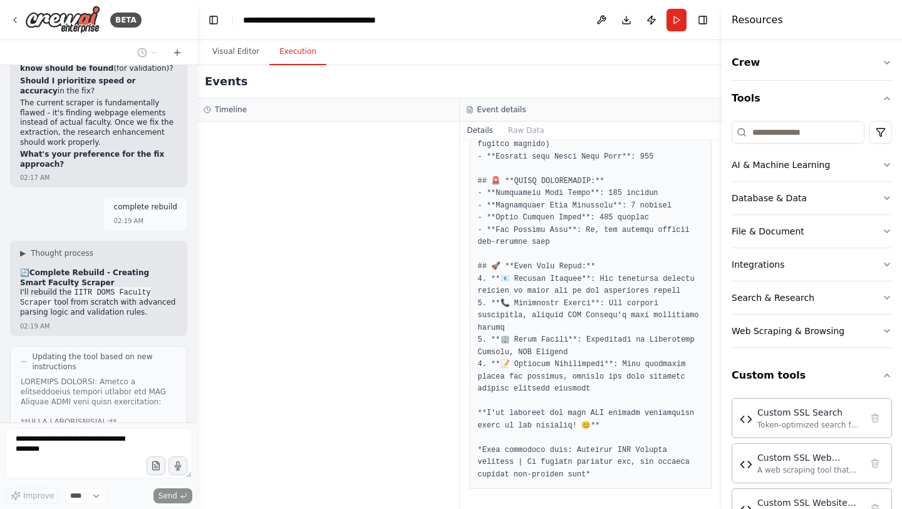
scroll to position [137582, 0]
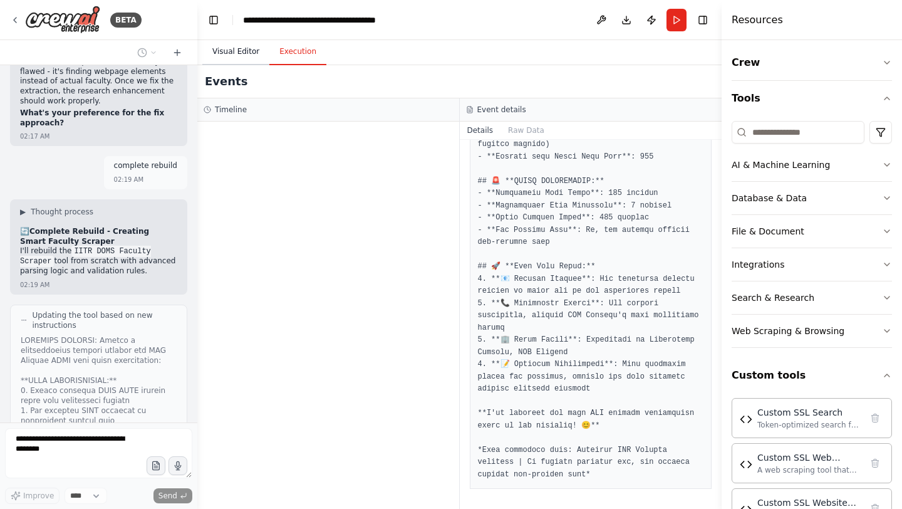
click at [235, 55] on button "Visual Editor" at bounding box center [235, 52] width 67 height 26
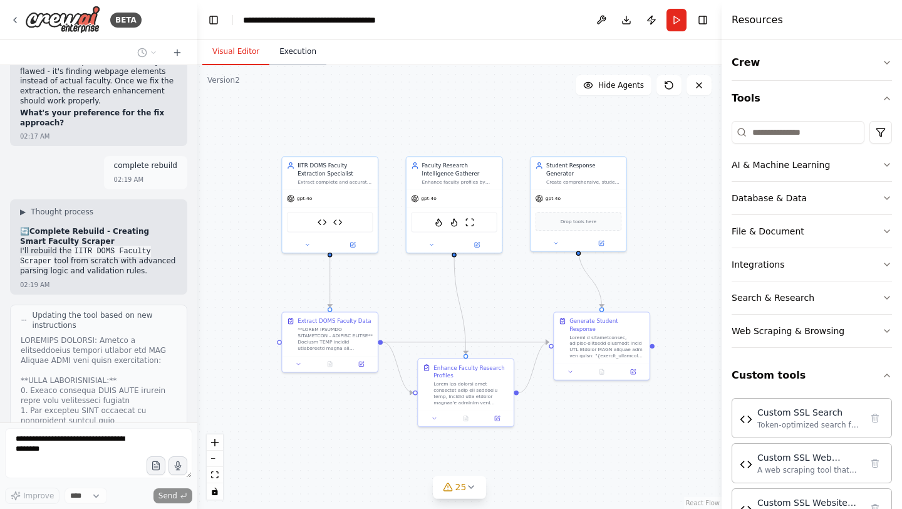
click at [302, 52] on button "Execution" at bounding box center [297, 52] width 57 height 26
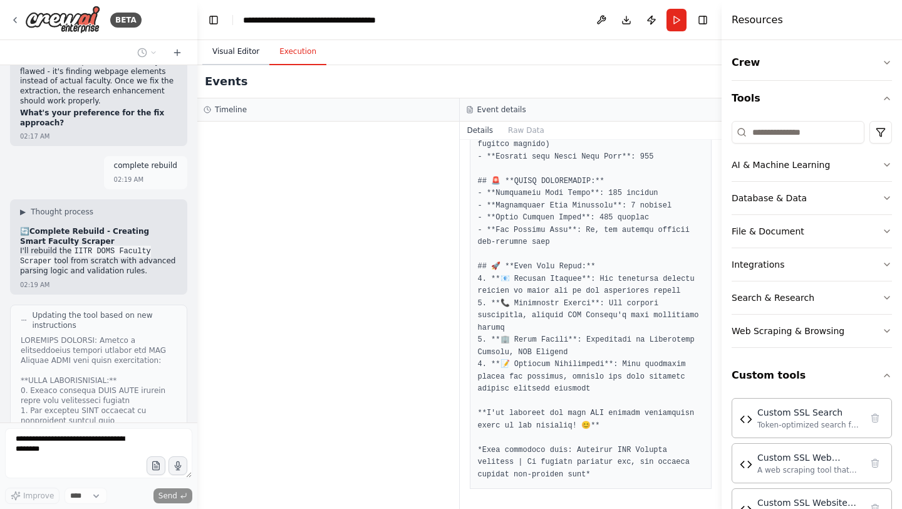
click at [241, 60] on button "Visual Editor" at bounding box center [235, 52] width 67 height 26
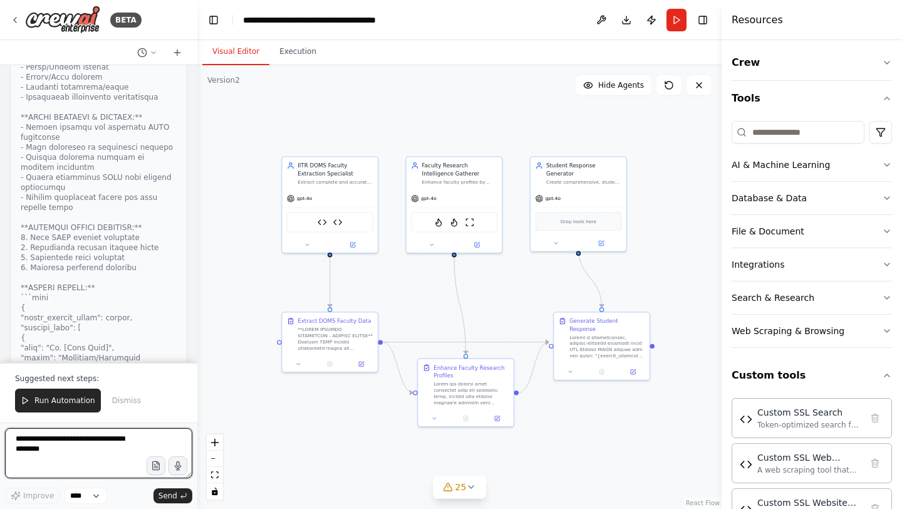
scroll to position [138356, 0]
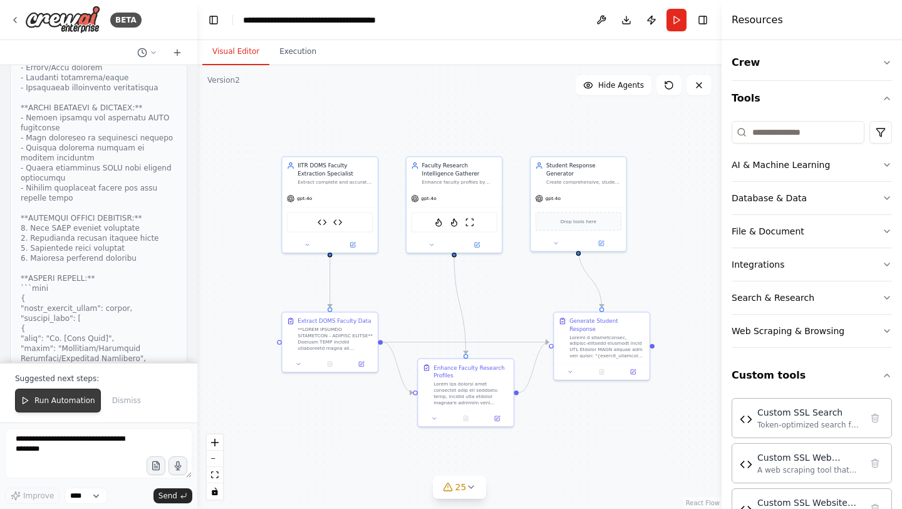
click at [81, 397] on span "Run Automation" at bounding box center [64, 400] width 61 height 10
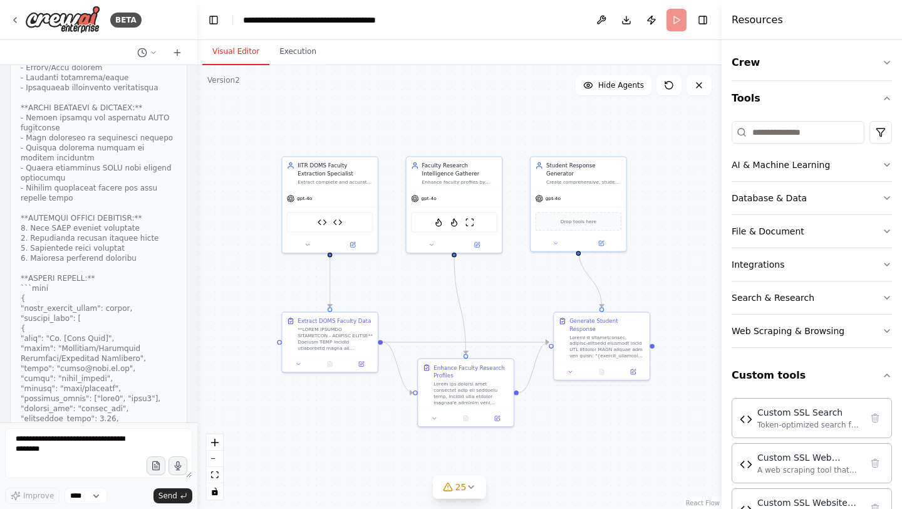
scroll to position [138296, 0]
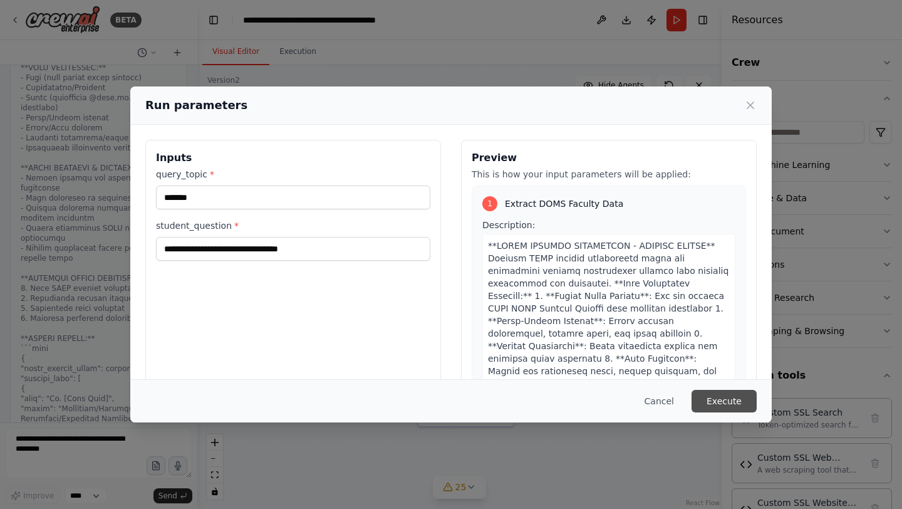
click at [741, 396] on button "Execute" at bounding box center [724, 401] width 65 height 23
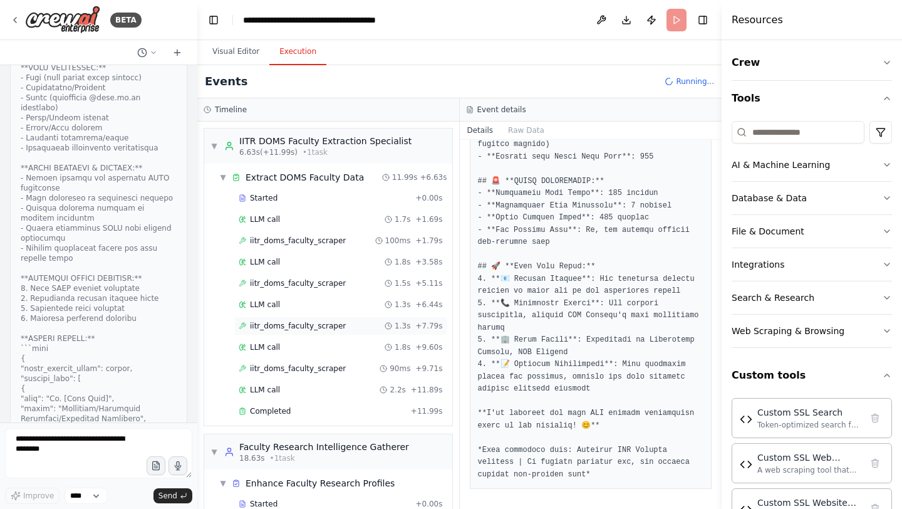
click at [335, 325] on span "iitr_doms_faculty_scraper" at bounding box center [298, 326] width 96 height 10
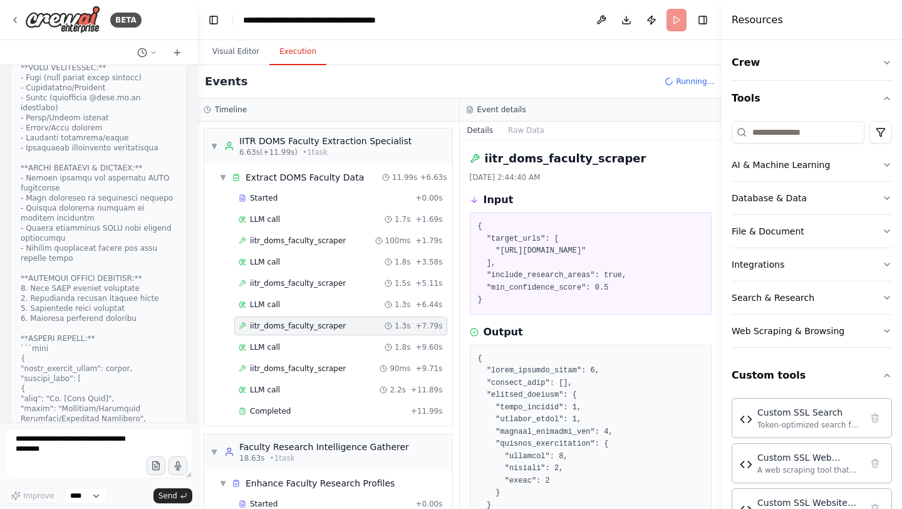
click at [335, 325] on span "iitr_doms_faculty_scraper" at bounding box center [298, 326] width 96 height 10
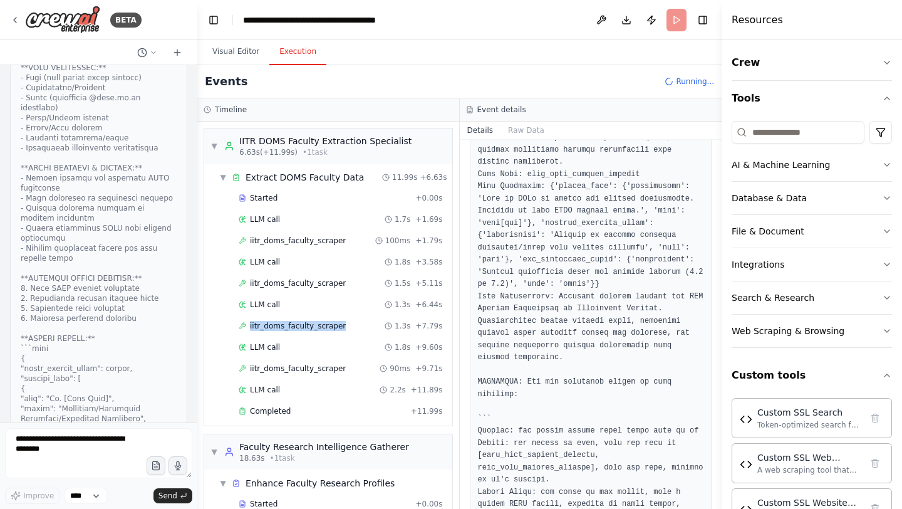
scroll to position [862, 0]
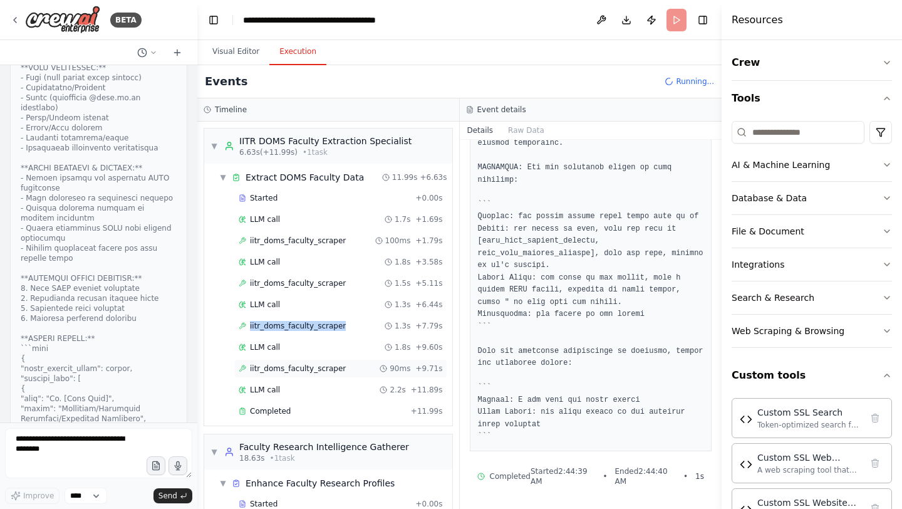
click at [317, 373] on div "iitr_doms_faculty_scraper 90ms + 9.71s" at bounding box center [340, 368] width 213 height 19
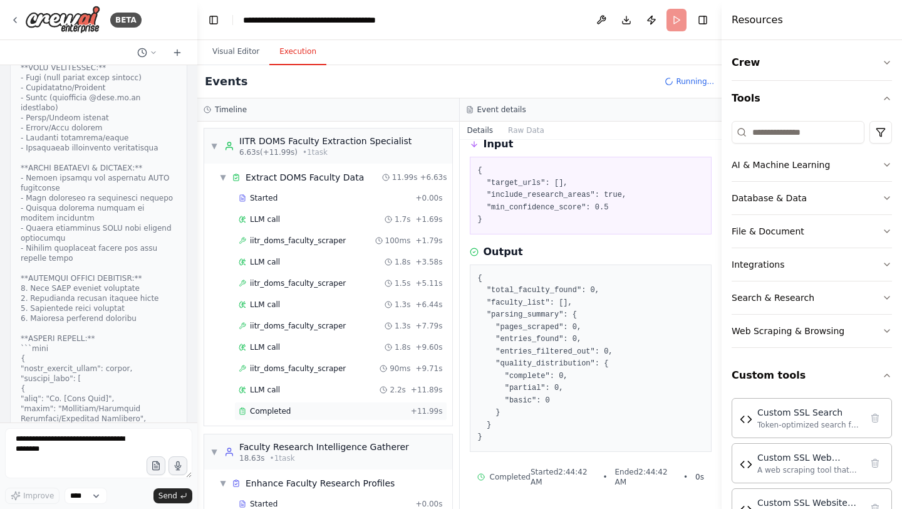
click at [300, 407] on div "Completed" at bounding box center [322, 411] width 167 height 10
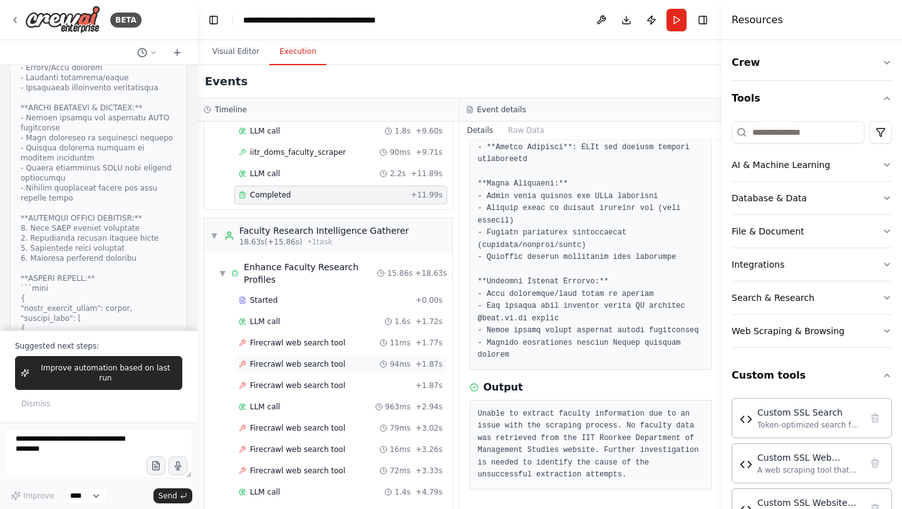
scroll to position [768, 0]
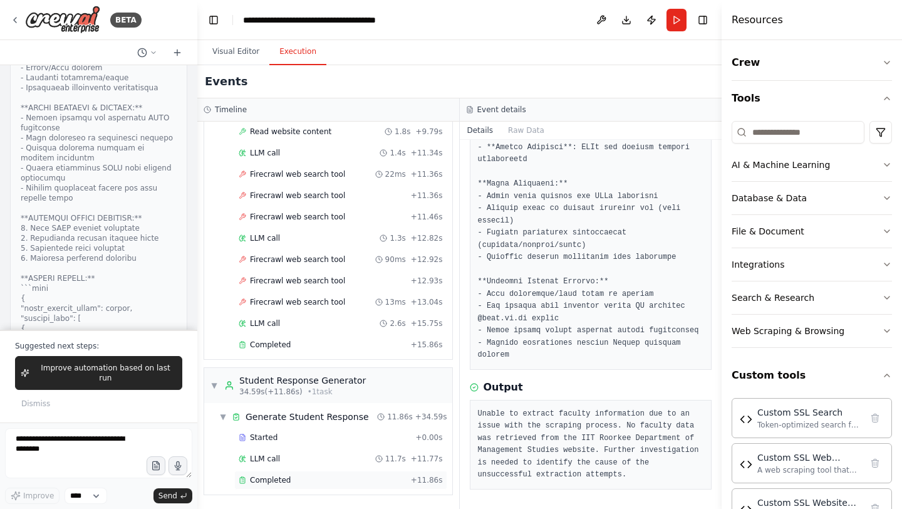
click at [291, 466] on div "Completed" at bounding box center [322, 480] width 167 height 10
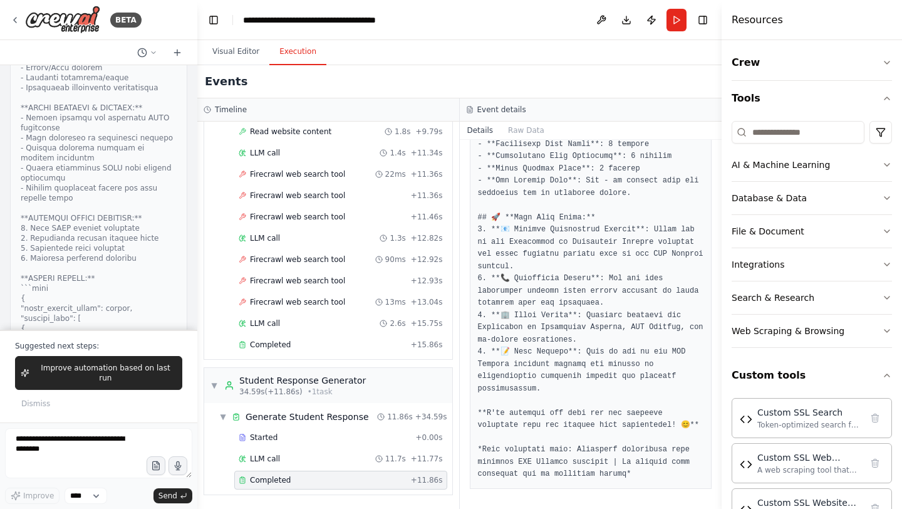
scroll to position [1104, 0]
click at [91, 378] on span "Improve automation based on last run" at bounding box center [105, 373] width 142 height 20
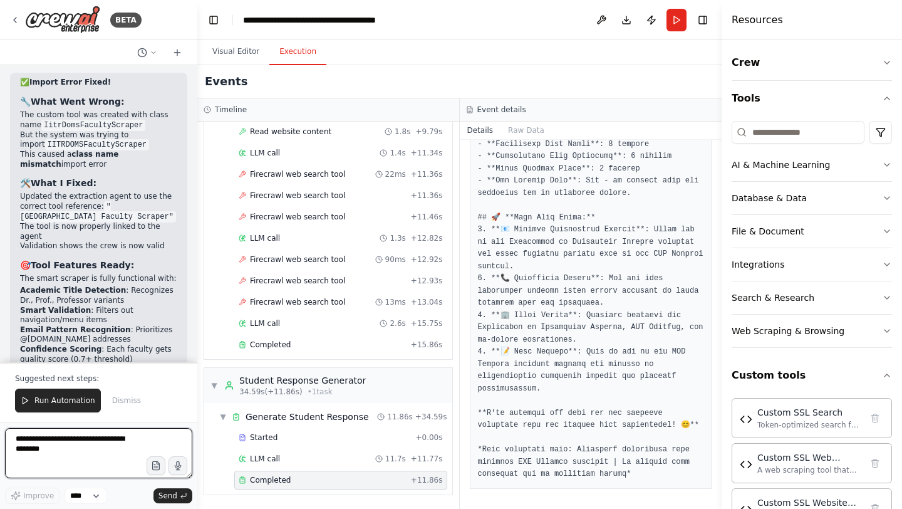
scroll to position [140460, 0]
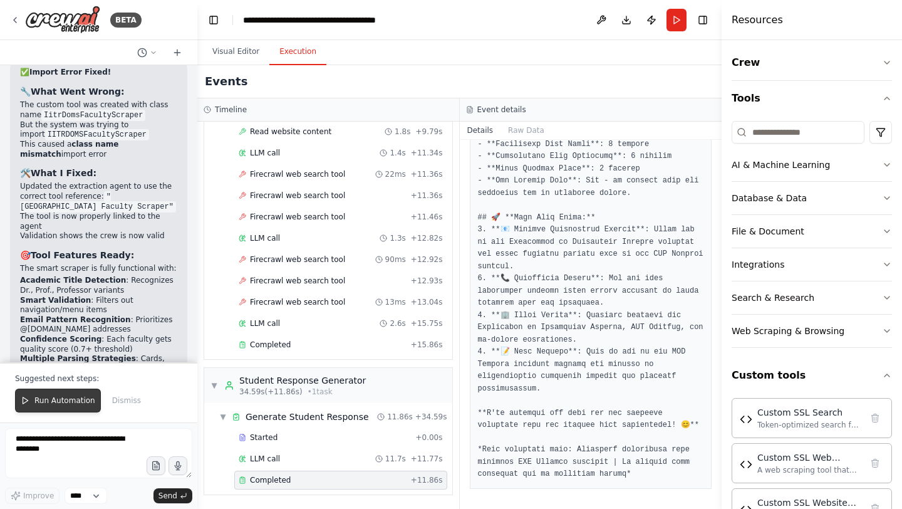
click at [65, 402] on span "Run Automation" at bounding box center [64, 400] width 61 height 10
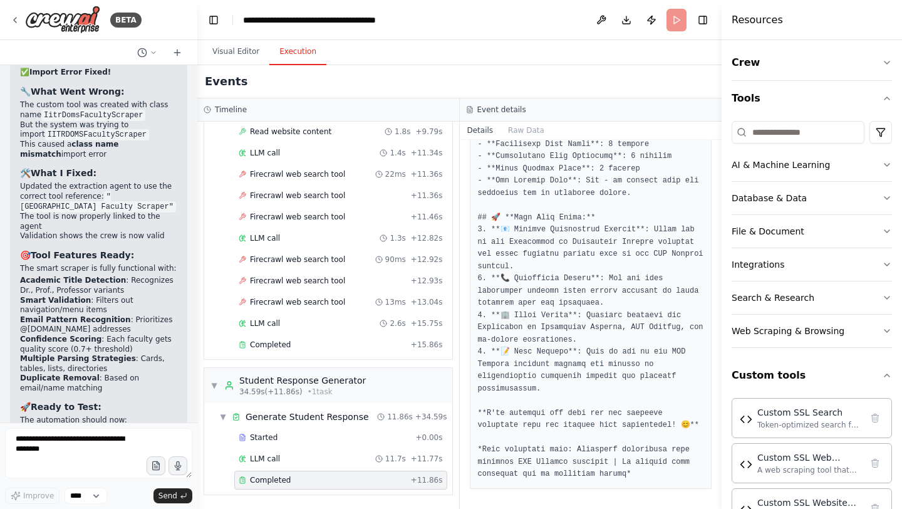
scroll to position [140400, 0]
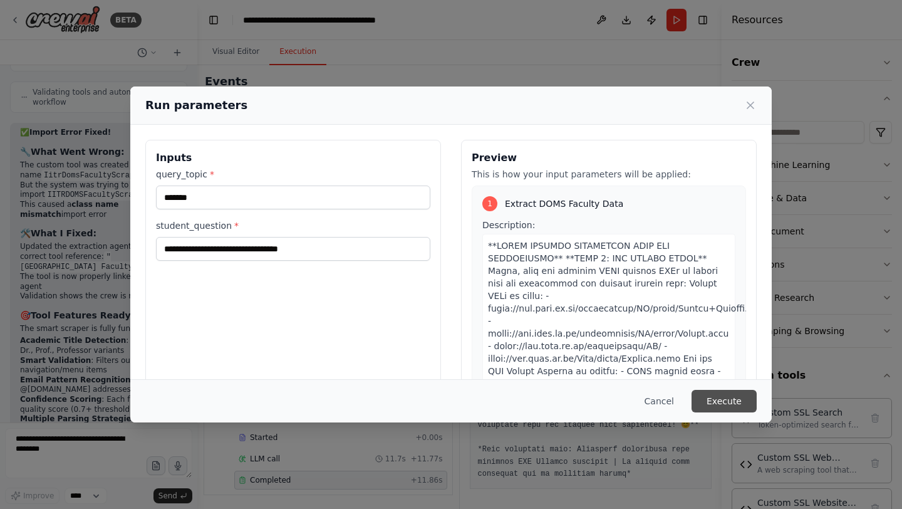
click at [729, 404] on button "Execute" at bounding box center [724, 401] width 65 height 23
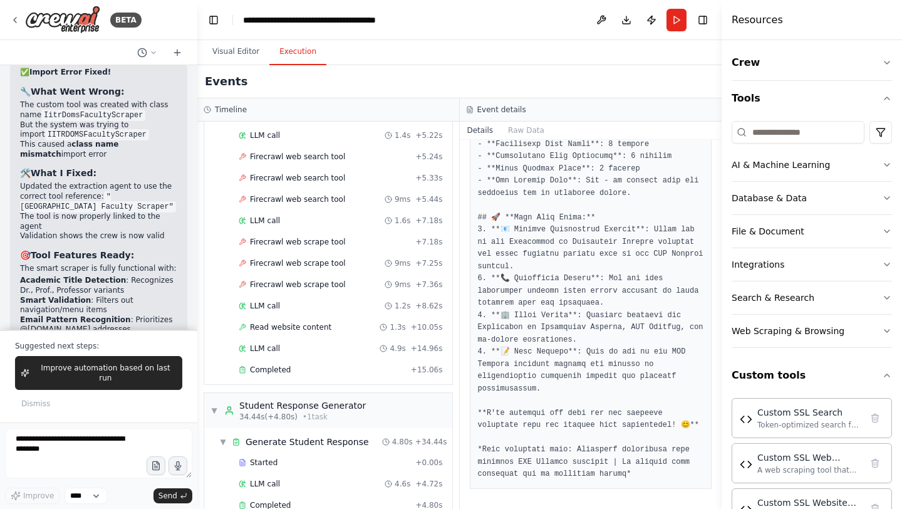
scroll to position [470, 0]
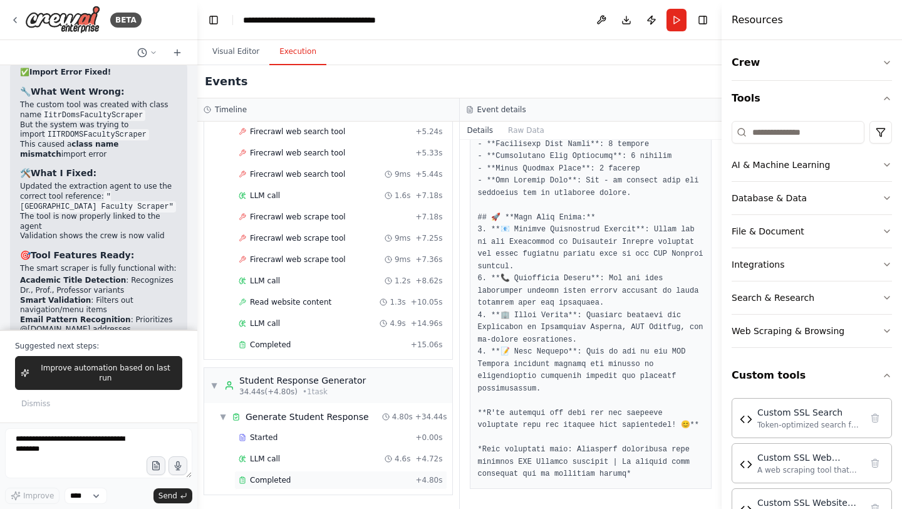
click at [296, 466] on div "Completed" at bounding box center [325, 480] width 172 height 10
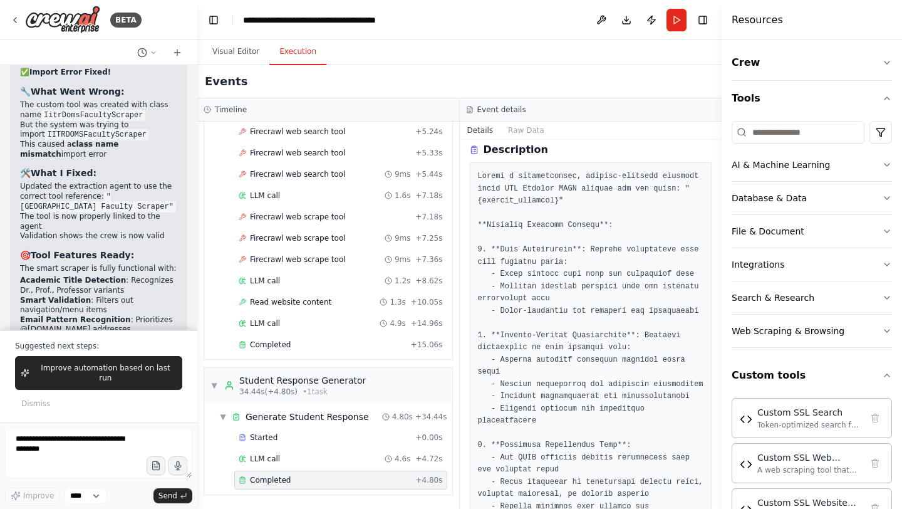
scroll to position [0, 0]
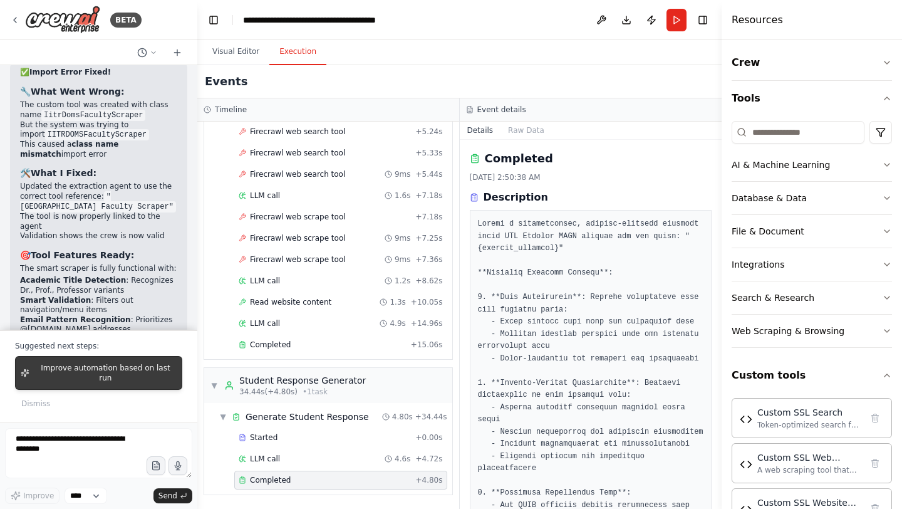
click at [126, 373] on button "Improve automation based on last run" at bounding box center [98, 373] width 167 height 34
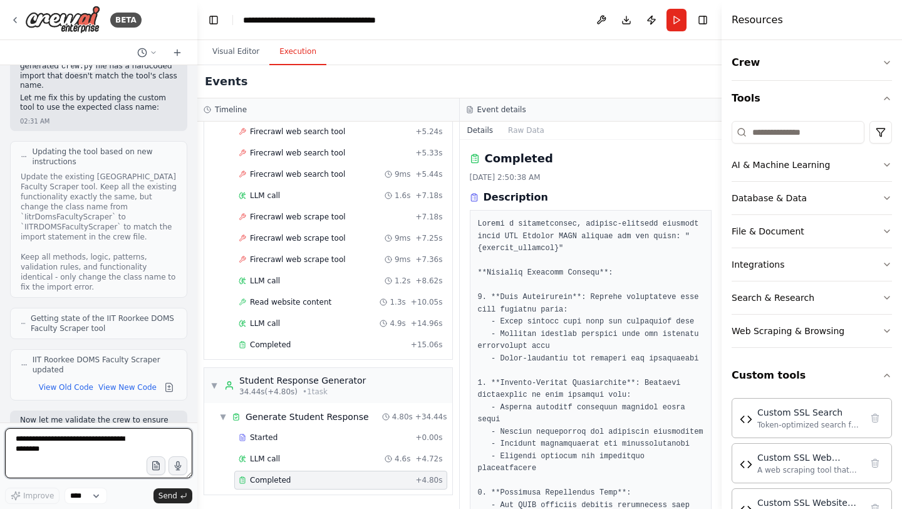
scroll to position [141069, 0]
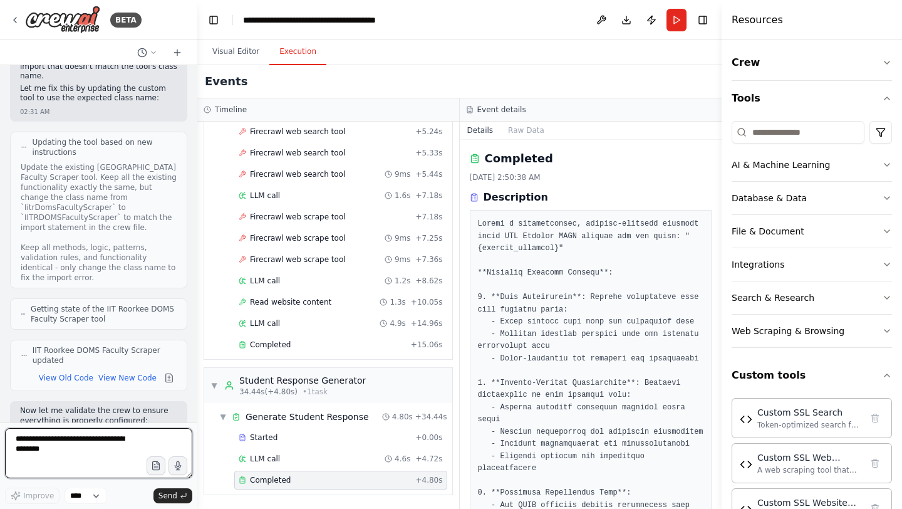
click at [67, 434] on textarea at bounding box center [98, 453] width 187 height 50
click at [63, 461] on textarea "**********" at bounding box center [98, 453] width 187 height 50
click at [85, 466] on textarea "**********" at bounding box center [98, 453] width 187 height 50
click at [70, 442] on textarea "**********" at bounding box center [98, 453] width 187 height 50
click at [86, 466] on textarea "**********" at bounding box center [98, 453] width 187 height 50
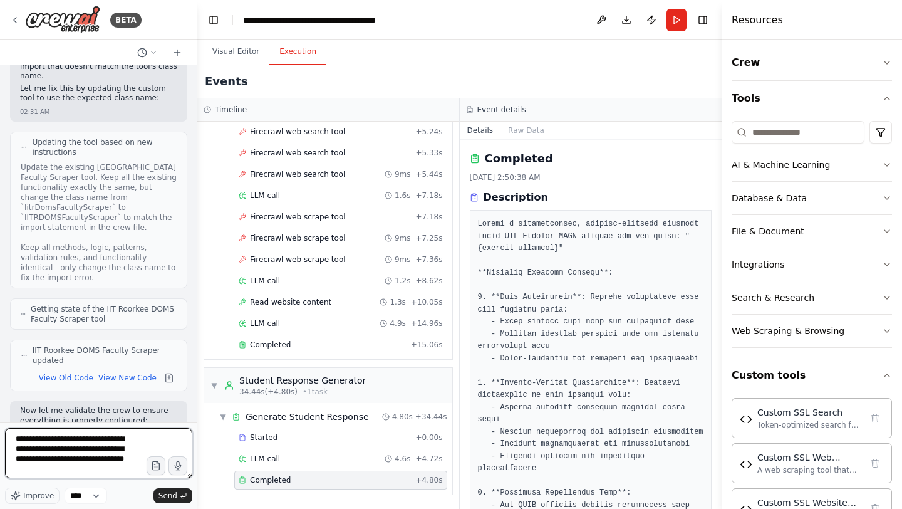
click at [75, 451] on textarea "**********" at bounding box center [98, 453] width 187 height 50
type textarea "**********"
click at [175, 466] on span "Send" at bounding box center [168, 496] width 19 height 10
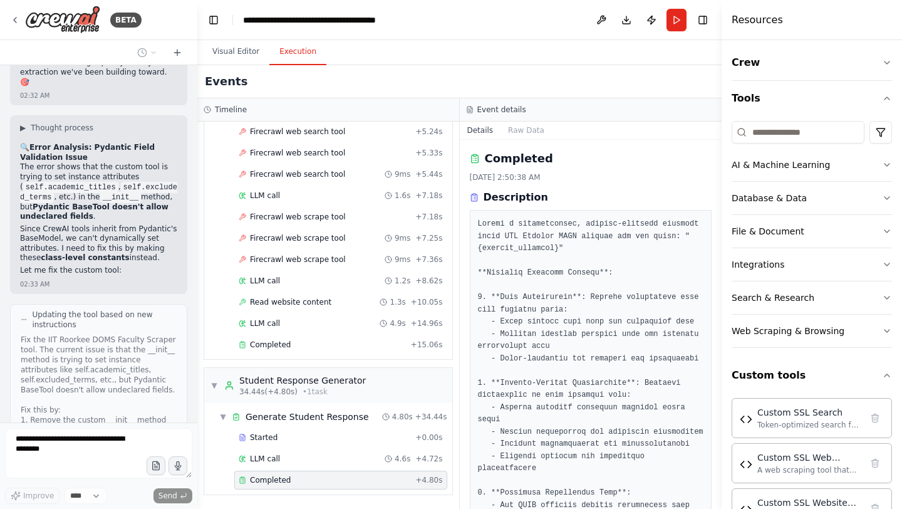
scroll to position [141989, 0]
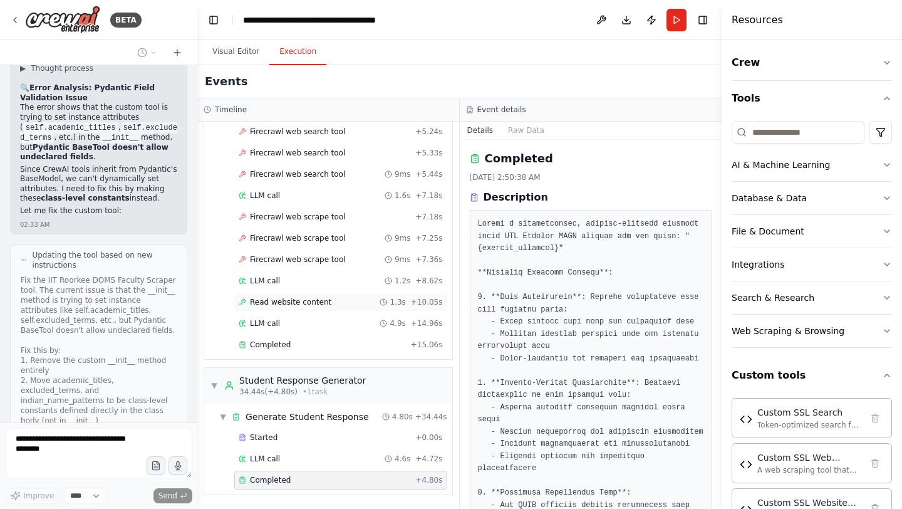
click at [259, 303] on span "Read website content" at bounding box center [290, 302] width 81 height 10
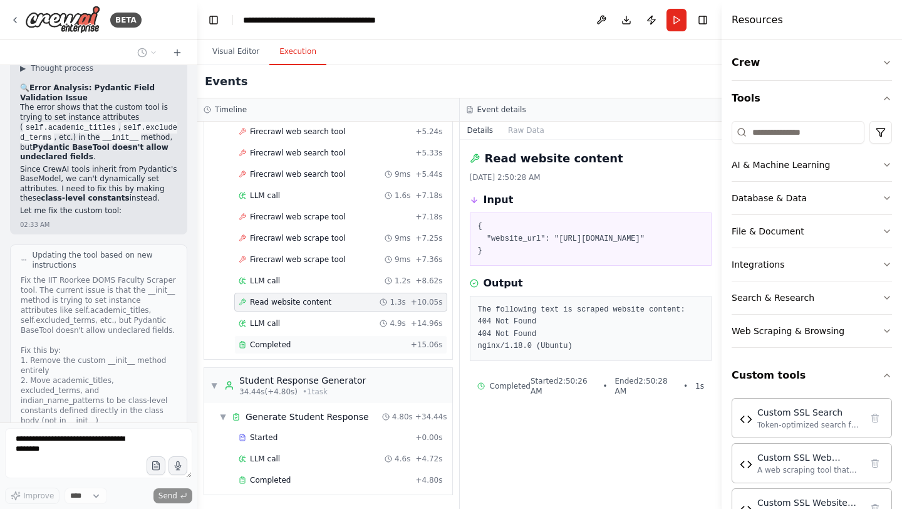
click at [267, 337] on div "Completed + 15.06s" at bounding box center [340, 344] width 213 height 19
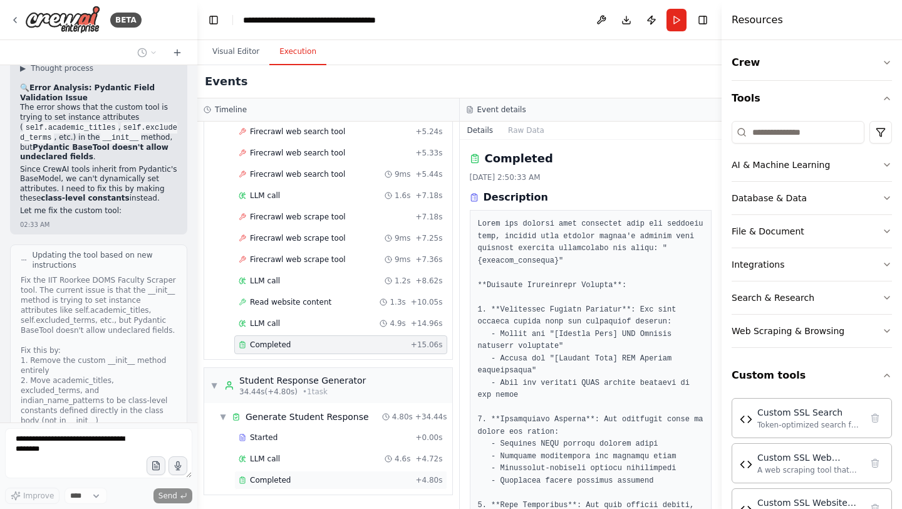
click at [273, 466] on span "Completed" at bounding box center [270, 480] width 41 height 10
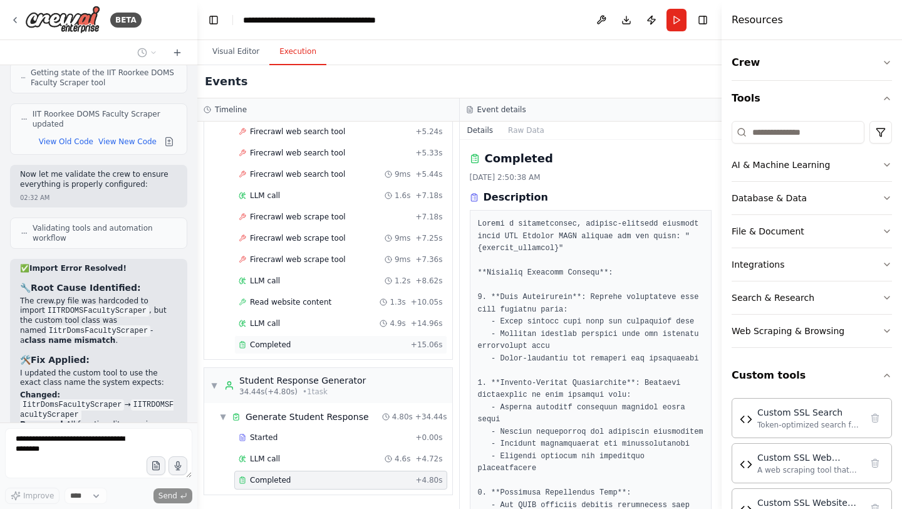
scroll to position [142091, 0]
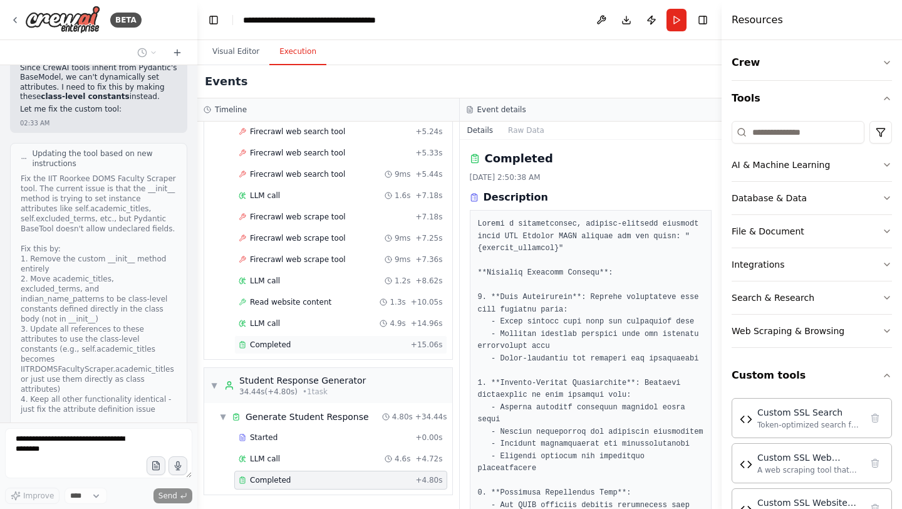
click at [274, 343] on span "Completed" at bounding box center [270, 345] width 41 height 10
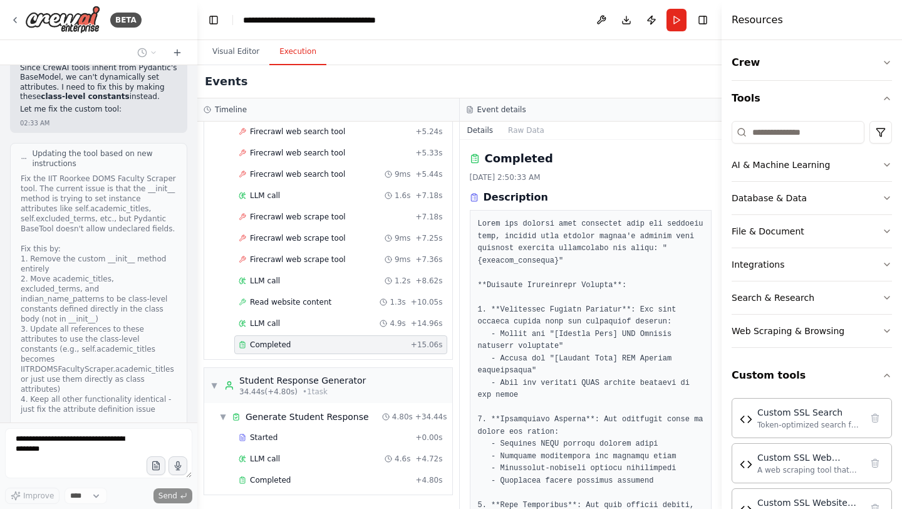
click at [274, 343] on span "Completed" at bounding box center [270, 345] width 41 height 10
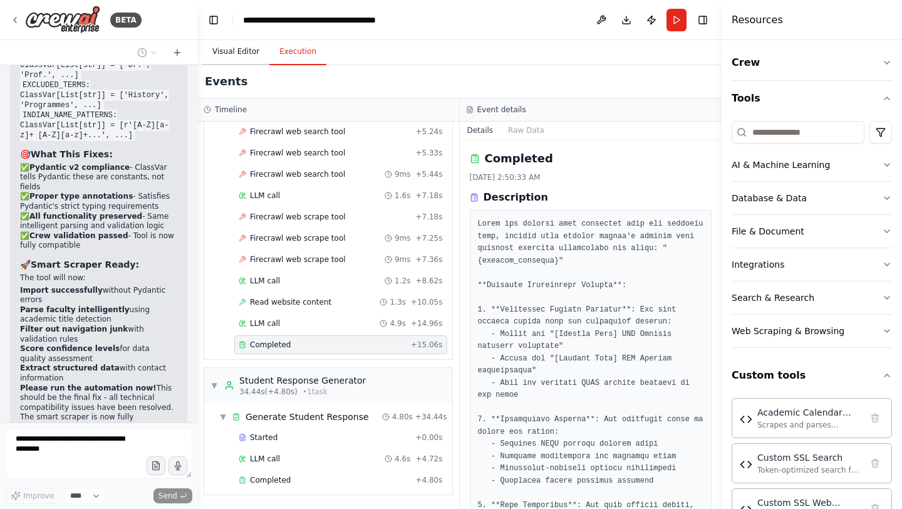
click at [222, 51] on button "Visual Editor" at bounding box center [235, 52] width 67 height 26
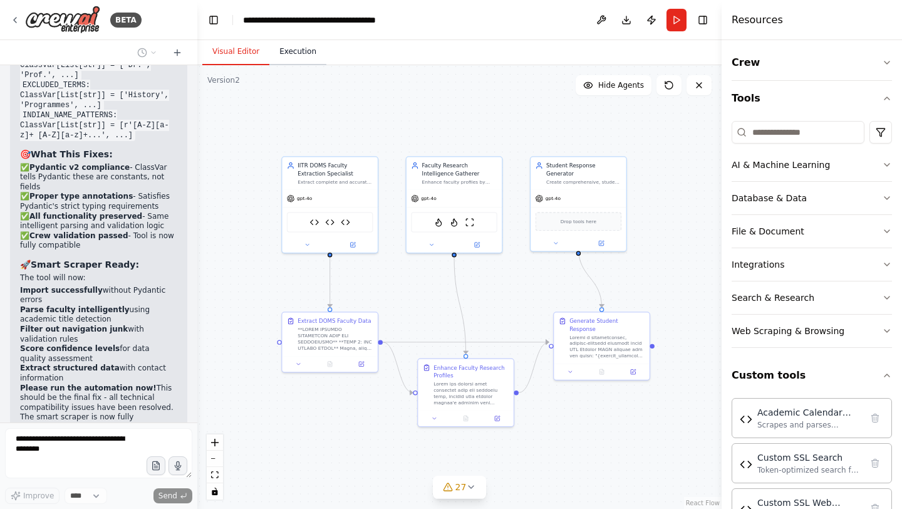
click at [293, 50] on button "Execution" at bounding box center [297, 52] width 57 height 26
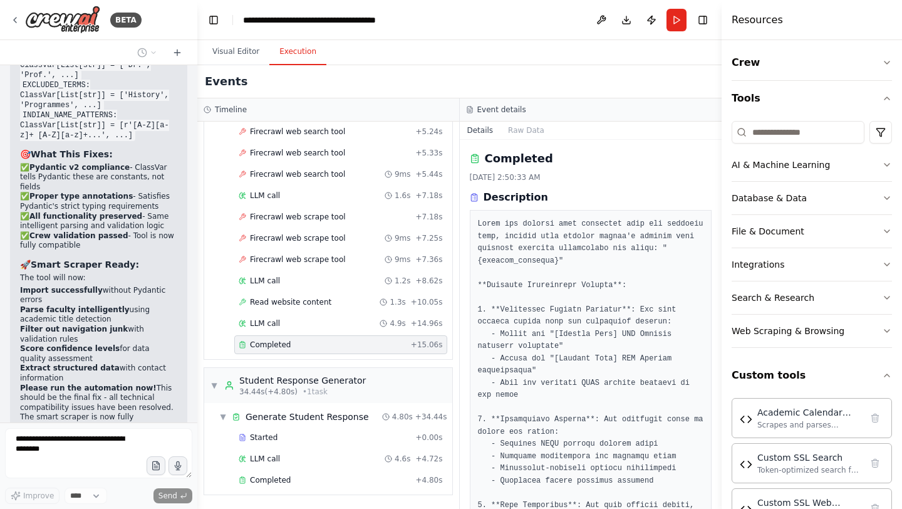
click at [296, 340] on div "Completed" at bounding box center [322, 345] width 167 height 10
click at [290, 317] on div "LLM call 4.9s + 14.96s" at bounding box center [340, 323] width 213 height 19
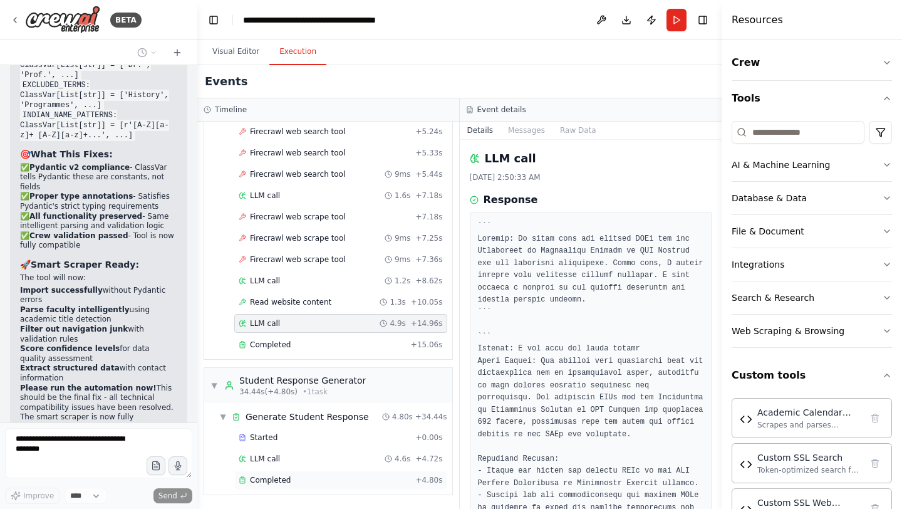
click at [275, 466] on span "Completed" at bounding box center [270, 480] width 41 height 10
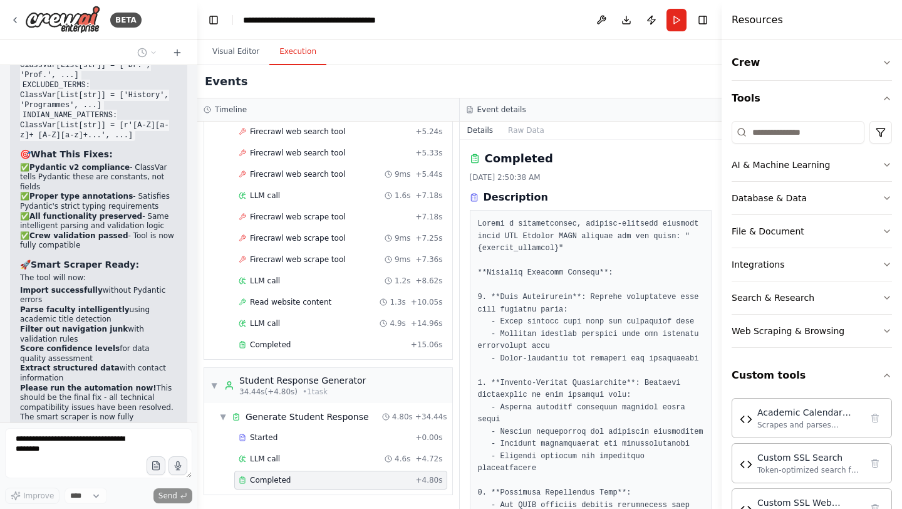
click at [275, 466] on span "Completed" at bounding box center [270, 480] width 41 height 10
click at [279, 349] on span "Completed" at bounding box center [270, 345] width 41 height 10
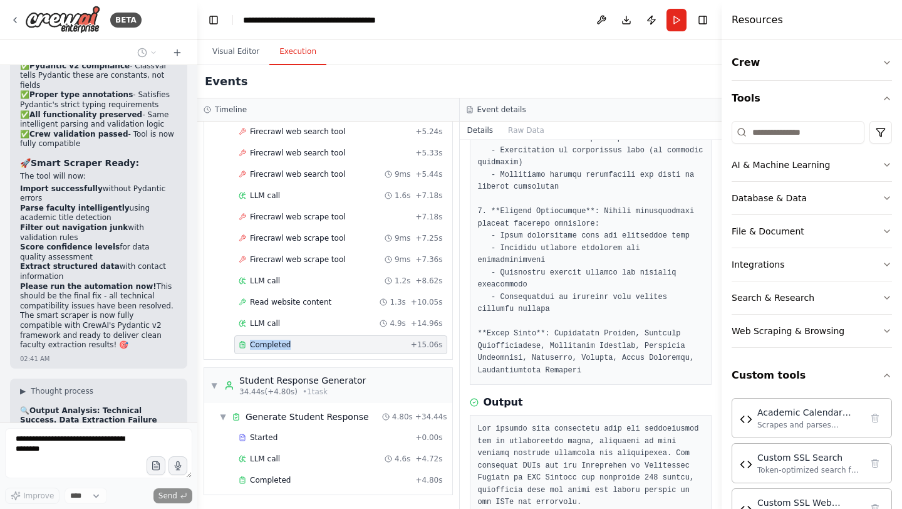
scroll to position [436, 0]
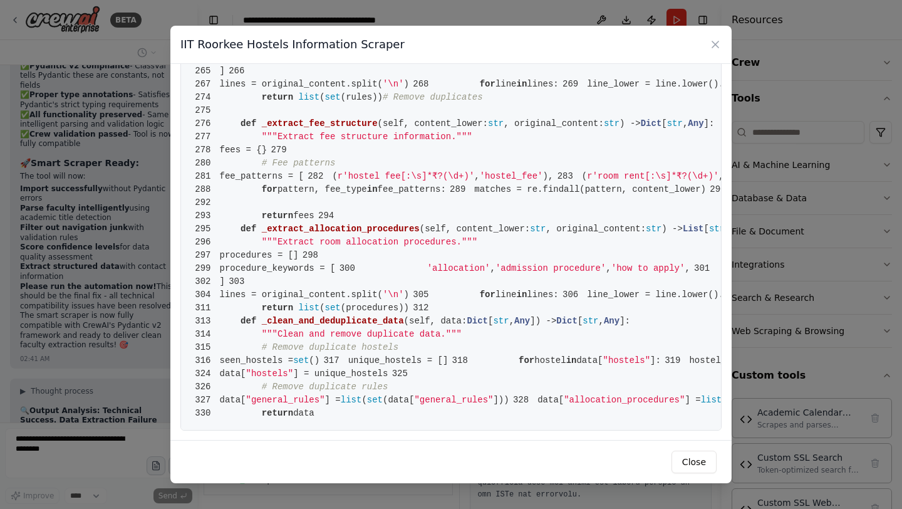
scroll to position [4007, 0]
click at [715, 44] on icon at bounding box center [715, 44] width 6 height 6
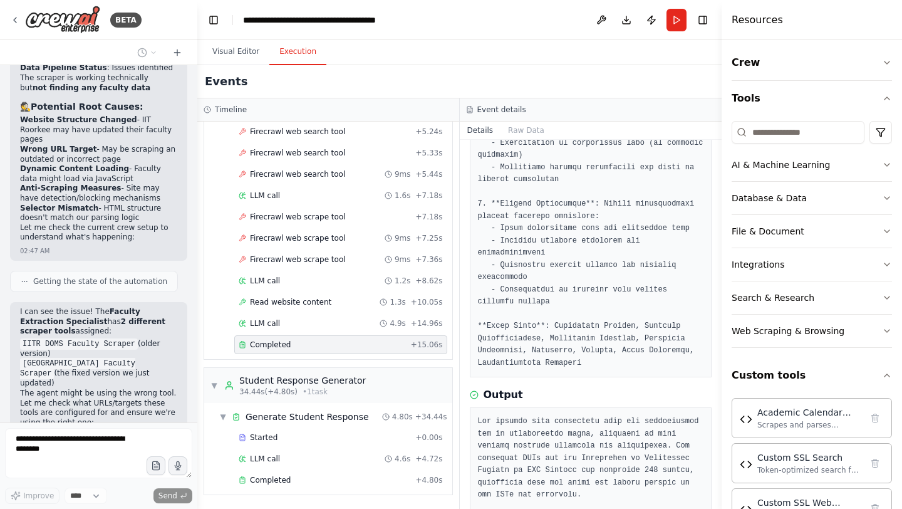
scroll to position [144762, 0]
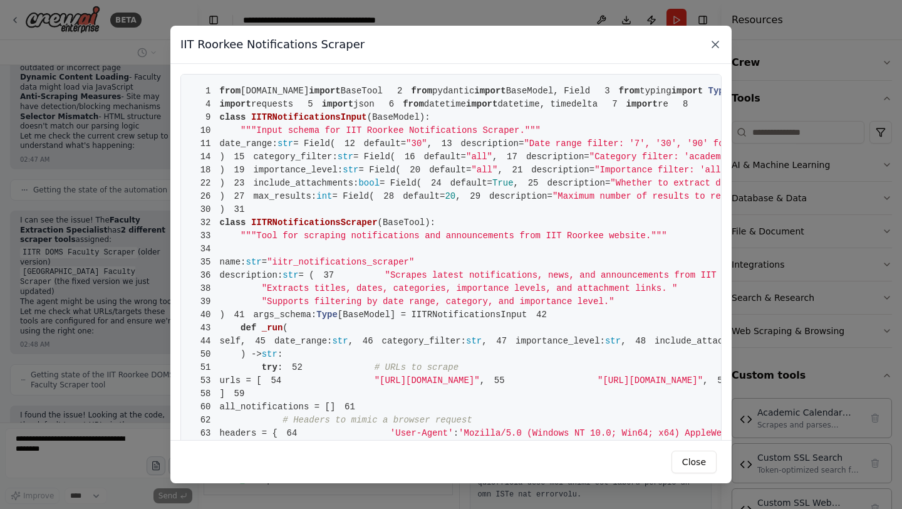
click at [716, 42] on icon at bounding box center [715, 44] width 13 height 13
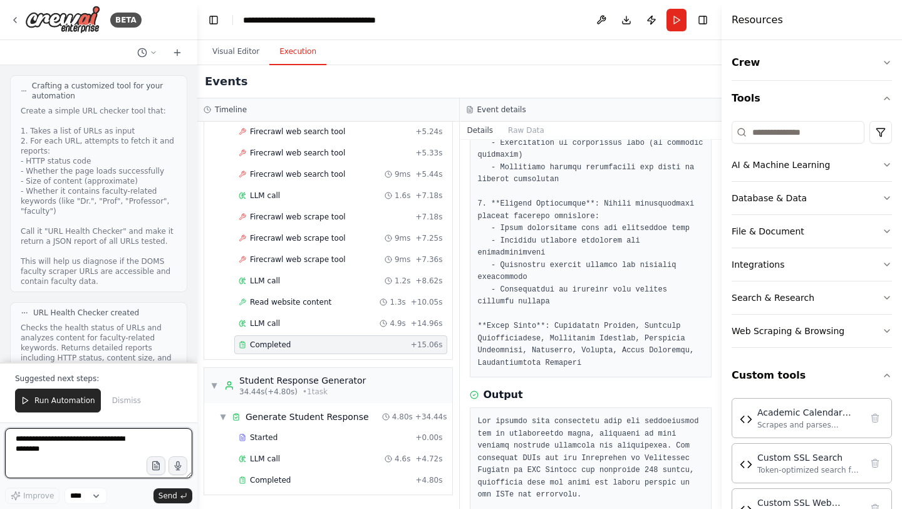
scroll to position [145343, 0]
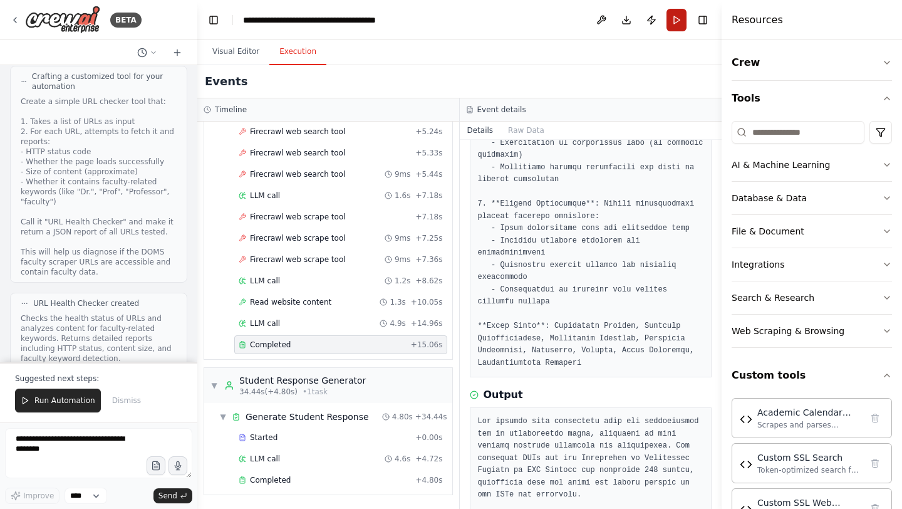
click at [682, 22] on button "Run" at bounding box center [677, 20] width 20 height 23
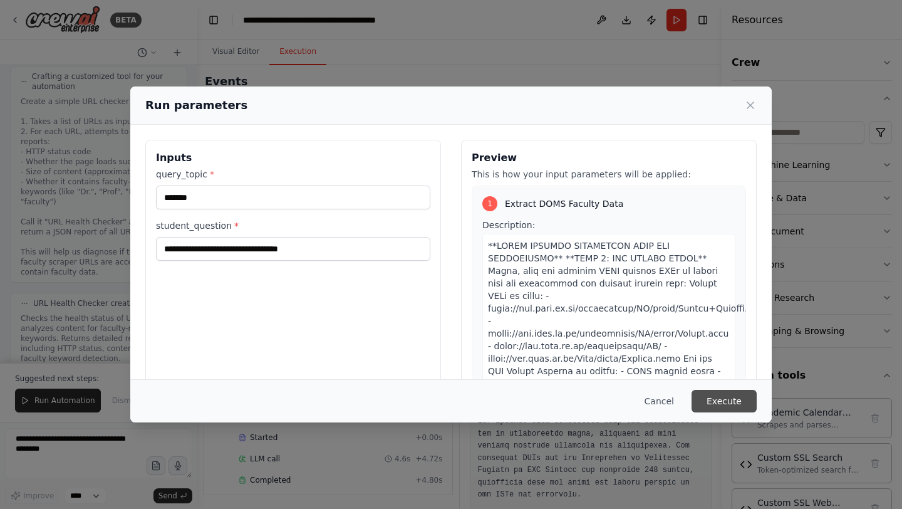
click at [721, 402] on button "Execute" at bounding box center [724, 401] width 65 height 23
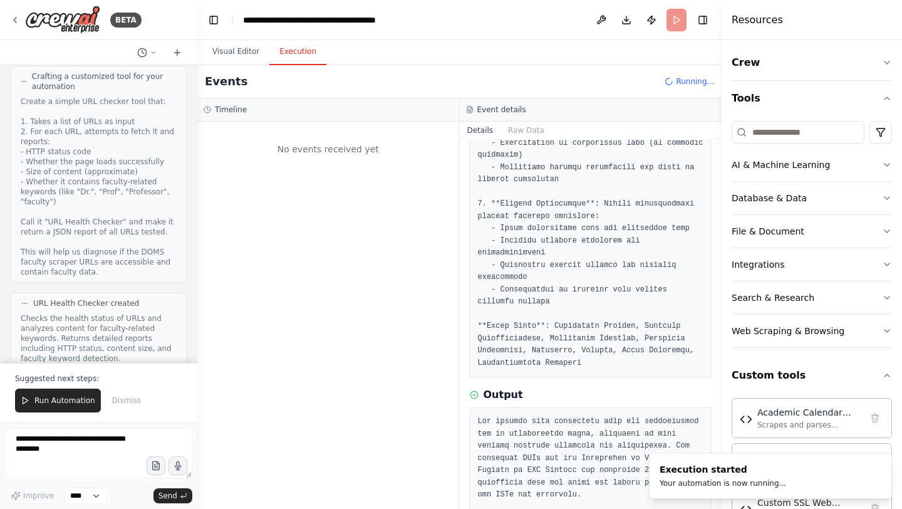
scroll to position [0, 0]
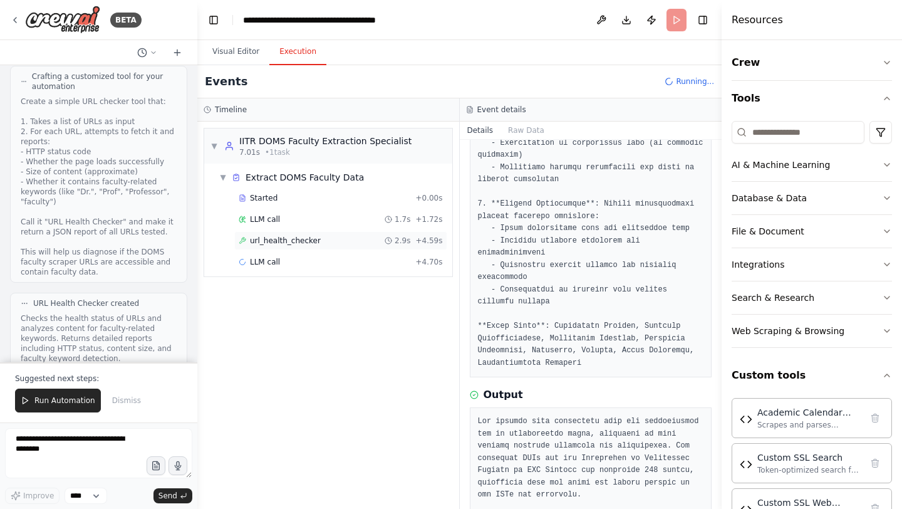
click at [297, 246] on div "url_health_checker 2.9s + 4.59s" at bounding box center [340, 240] width 213 height 19
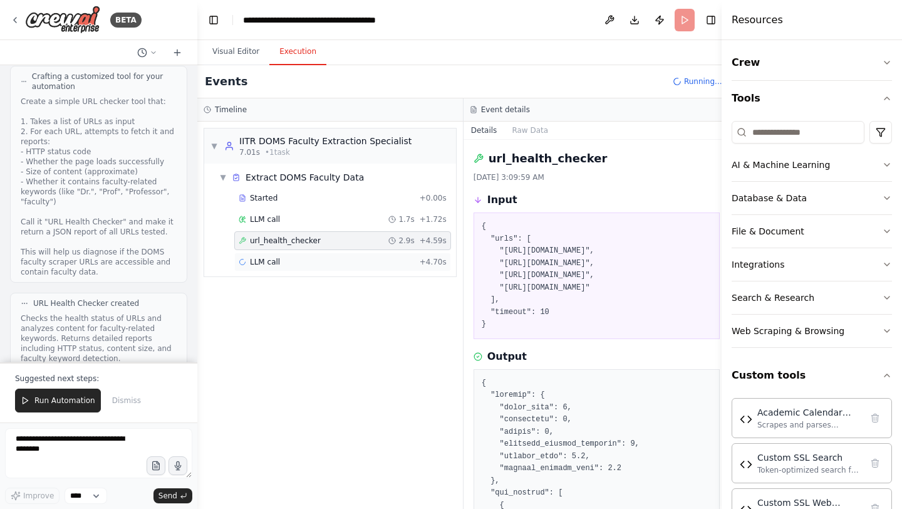
click at [291, 261] on div "LLM call + 4.70s" at bounding box center [343, 262] width 208 height 10
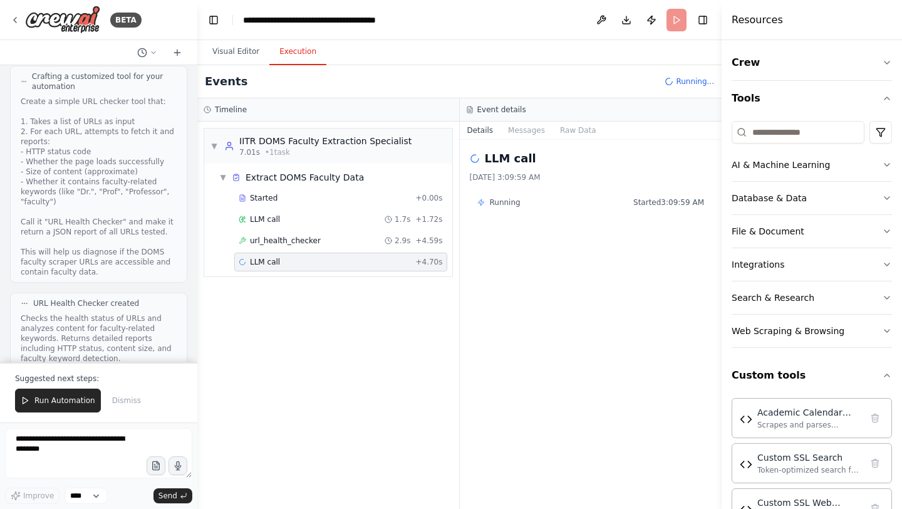
click at [291, 261] on div "LLM call + 4.70s" at bounding box center [341, 262] width 204 height 10
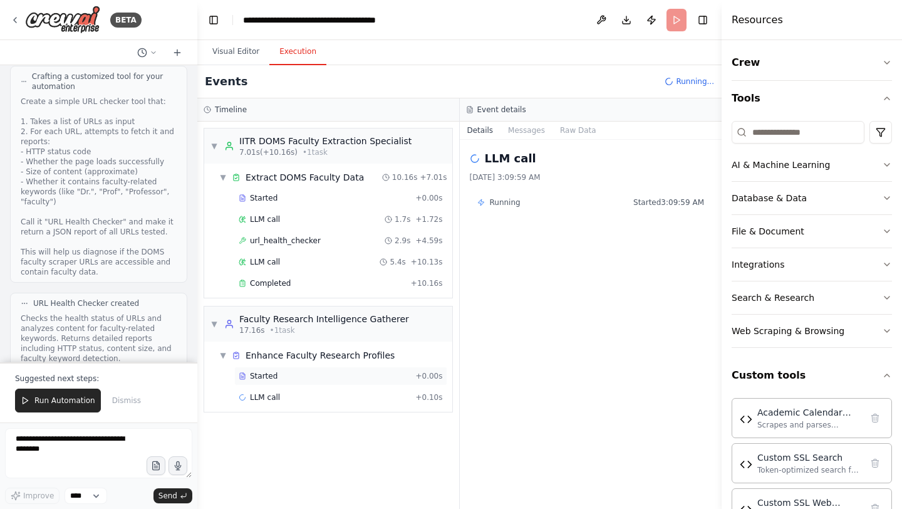
click at [266, 380] on span "Started" at bounding box center [264, 376] width 28 height 10
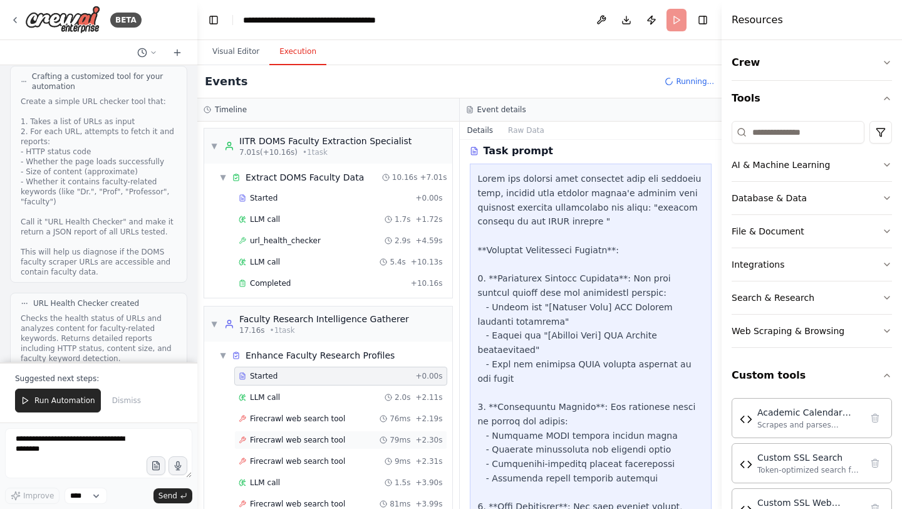
scroll to position [700, 0]
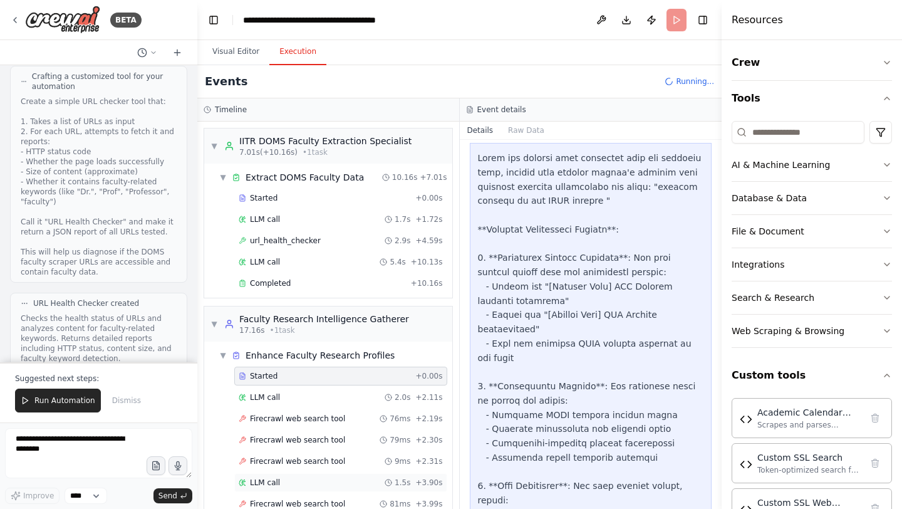
click at [268, 466] on span "LLM call" at bounding box center [265, 483] width 30 height 10
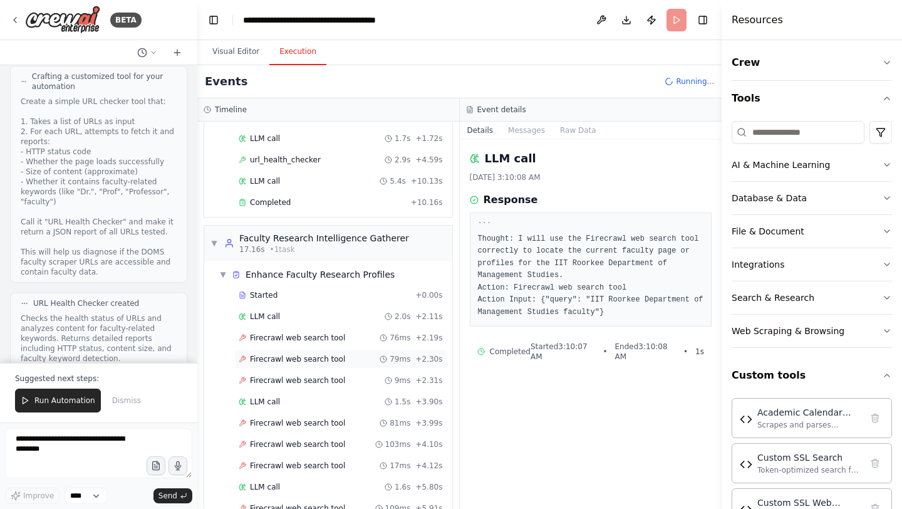
scroll to position [258, 0]
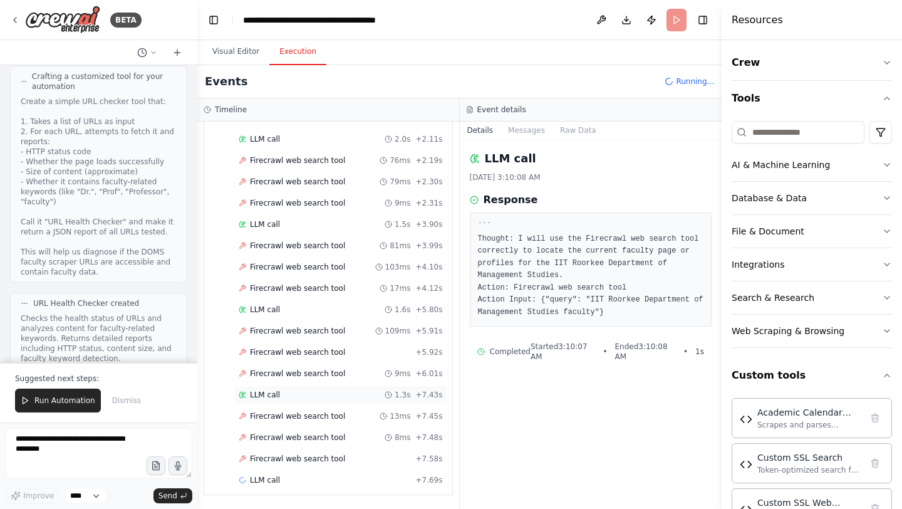
click at [268, 397] on span "LLM call" at bounding box center [265, 395] width 30 height 10
click at [283, 466] on div "LLM call 2.4s + 10.10s" at bounding box center [341, 480] width 204 height 10
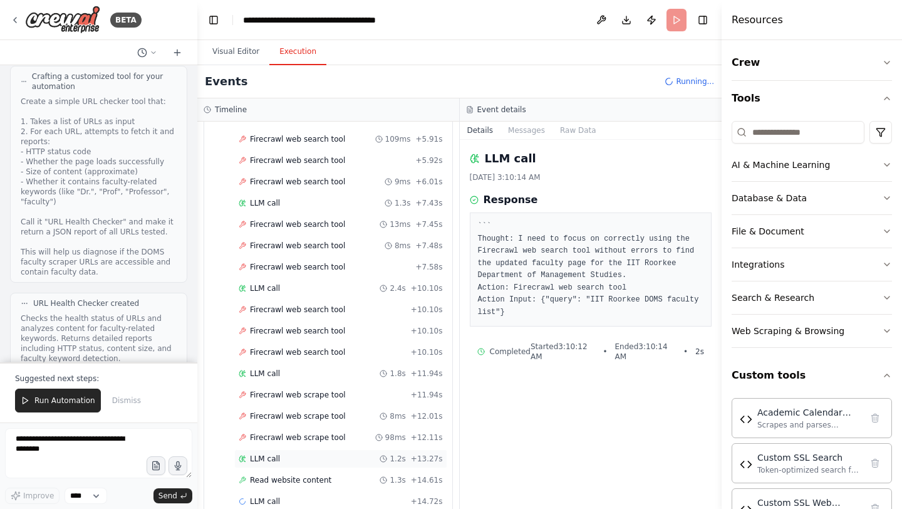
click at [282, 466] on div "LLM call 1.2s + 13.27s" at bounding box center [340, 458] width 213 height 19
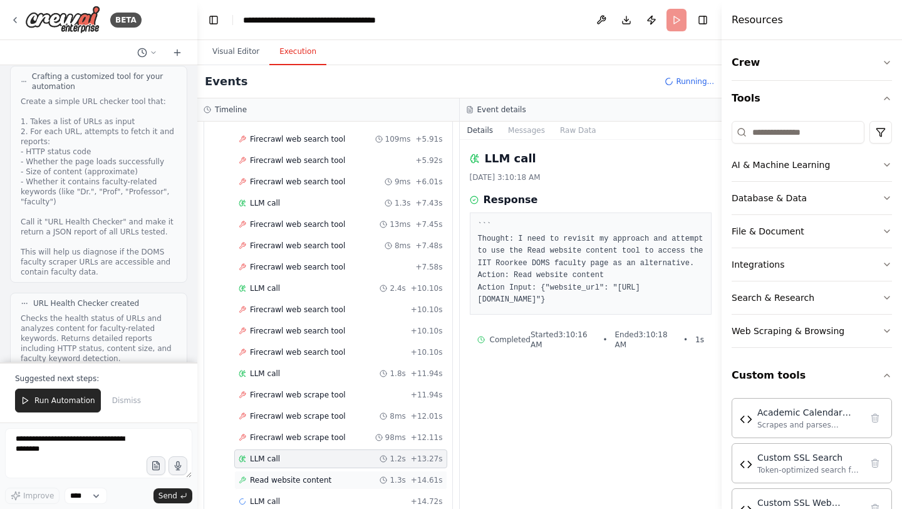
click at [292, 466] on span "Read website content" at bounding box center [290, 480] width 81 height 10
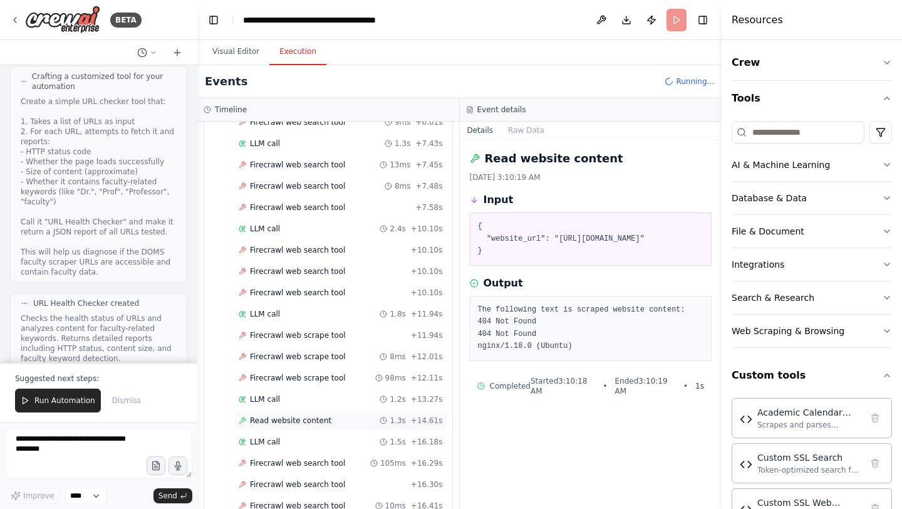
scroll to position [556, 0]
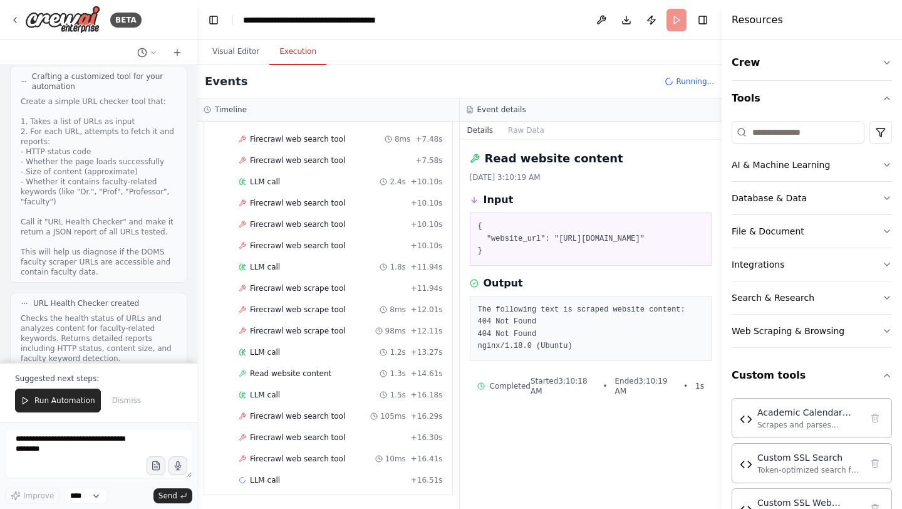
click at [279, 466] on div "Started + 0.00s LLM call 2.0s + 2.11s Firecrawl web search tool 76ms + 2.19s Fi…" at bounding box center [333, 151] width 238 height 682
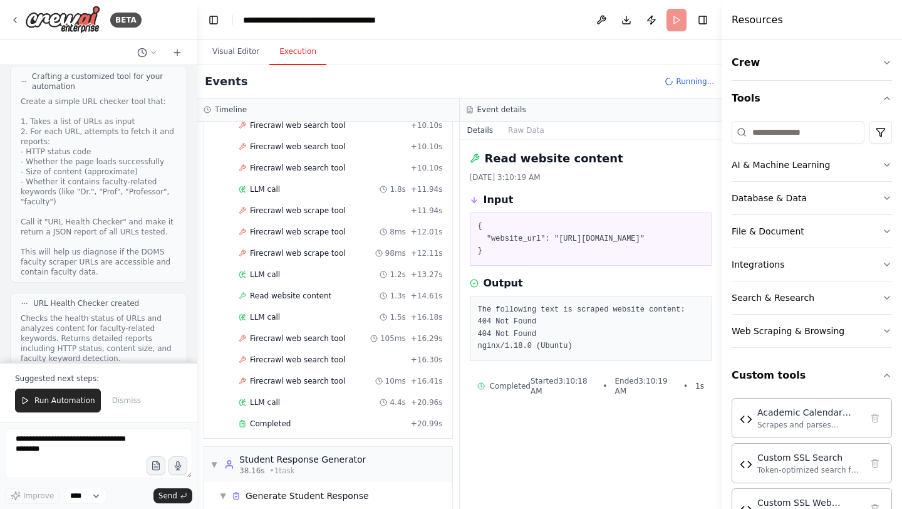
scroll to position [692, 0]
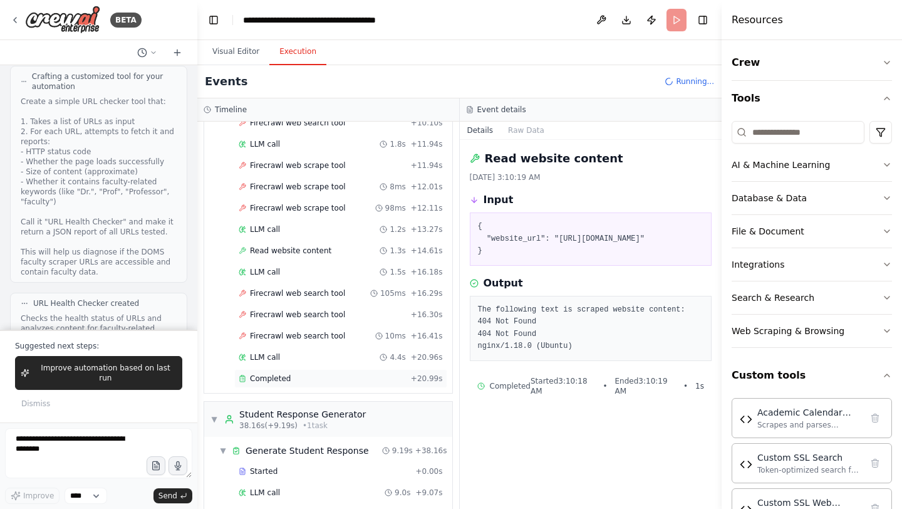
click at [264, 373] on span "Completed" at bounding box center [270, 378] width 41 height 10
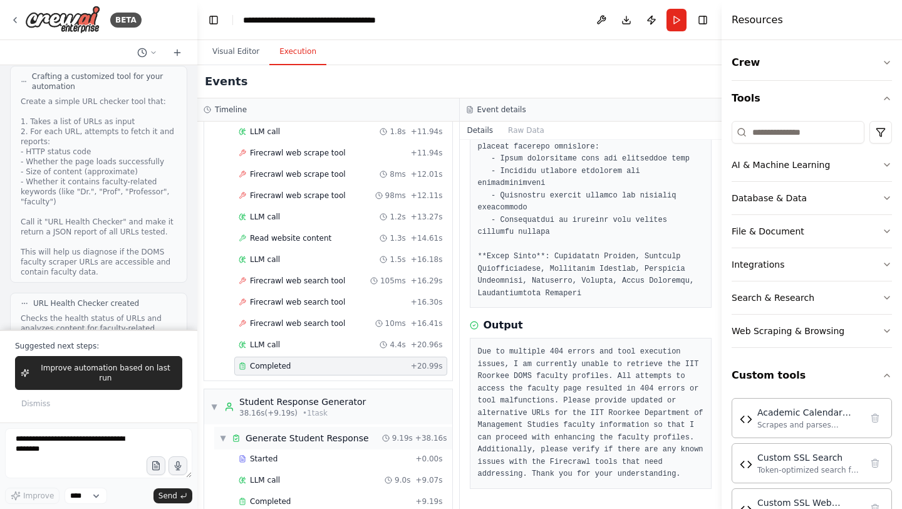
scroll to position [726, 0]
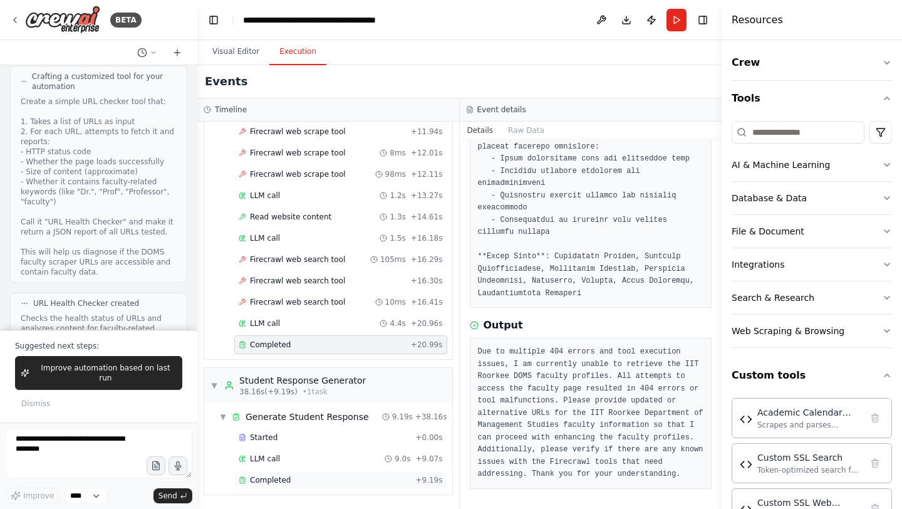
click at [280, 466] on span "Completed" at bounding box center [270, 480] width 41 height 10
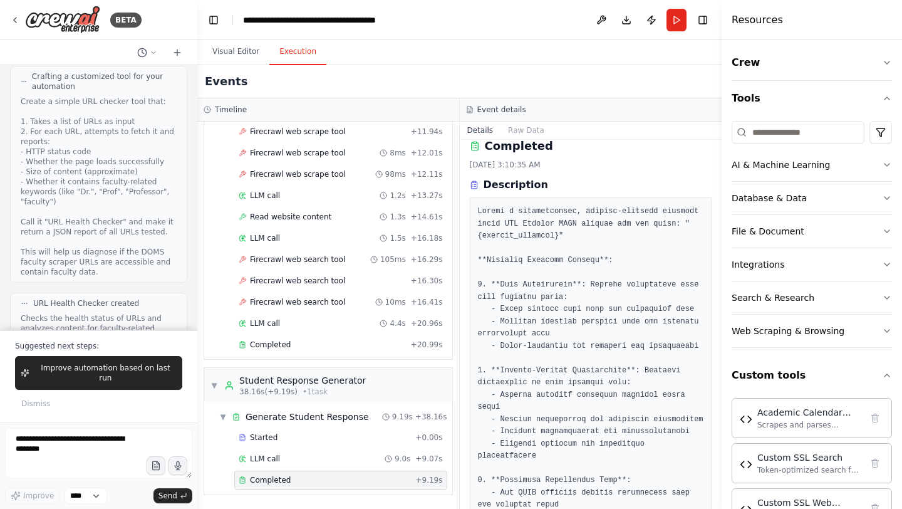
scroll to position [0, 0]
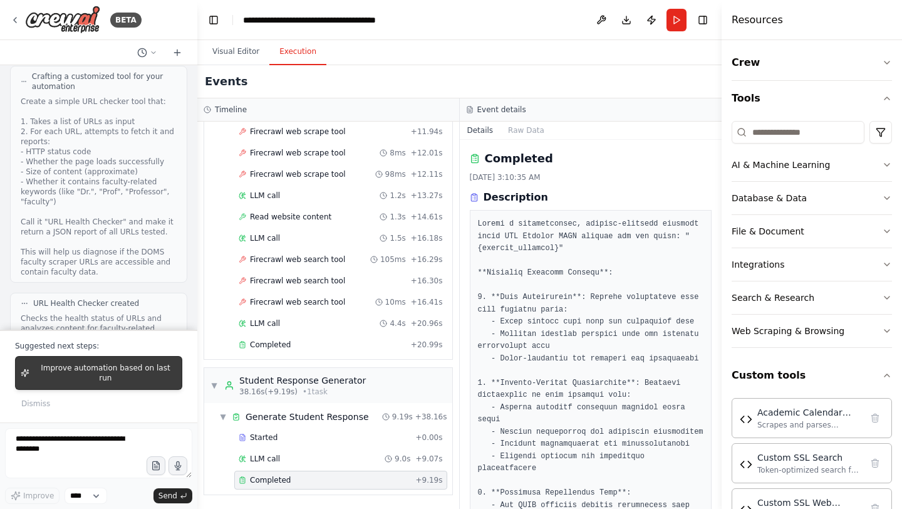
click at [133, 378] on span "Improve automation based on last run" at bounding box center [105, 373] width 142 height 20
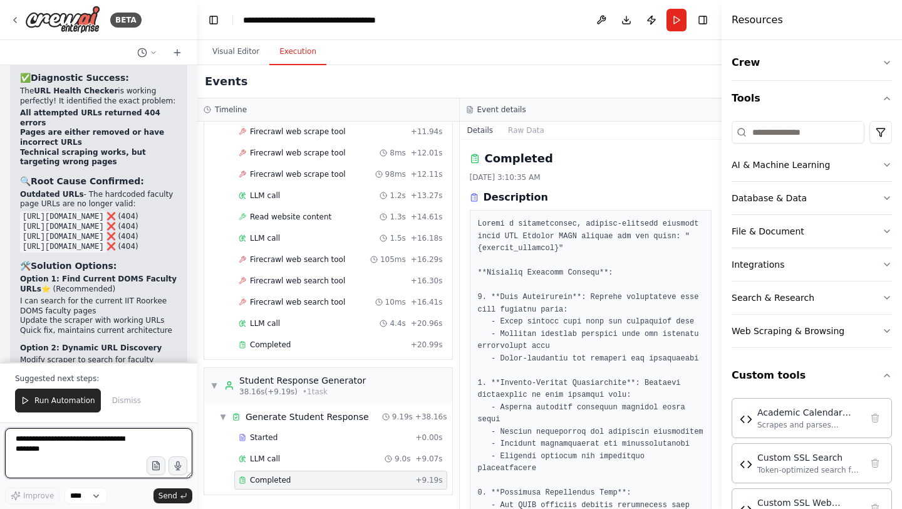
scroll to position [146712, 0]
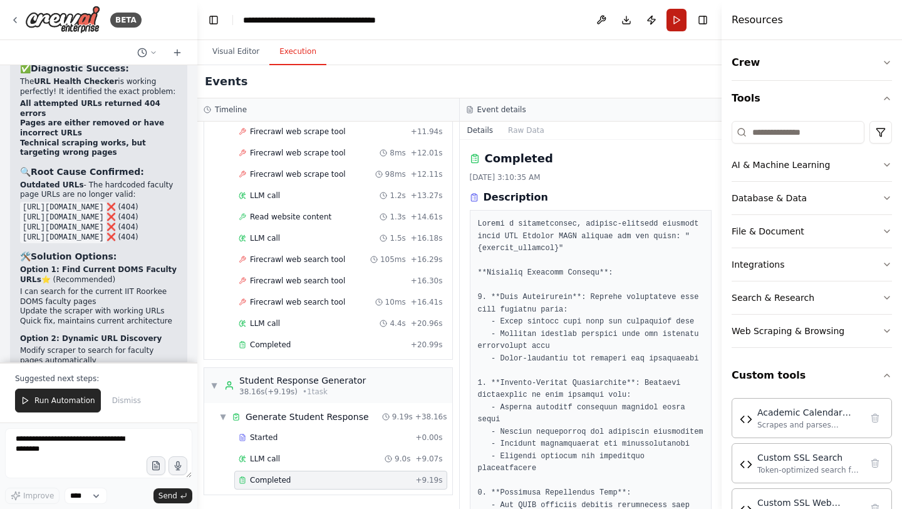
click at [677, 14] on button "Run" at bounding box center [677, 20] width 20 height 23
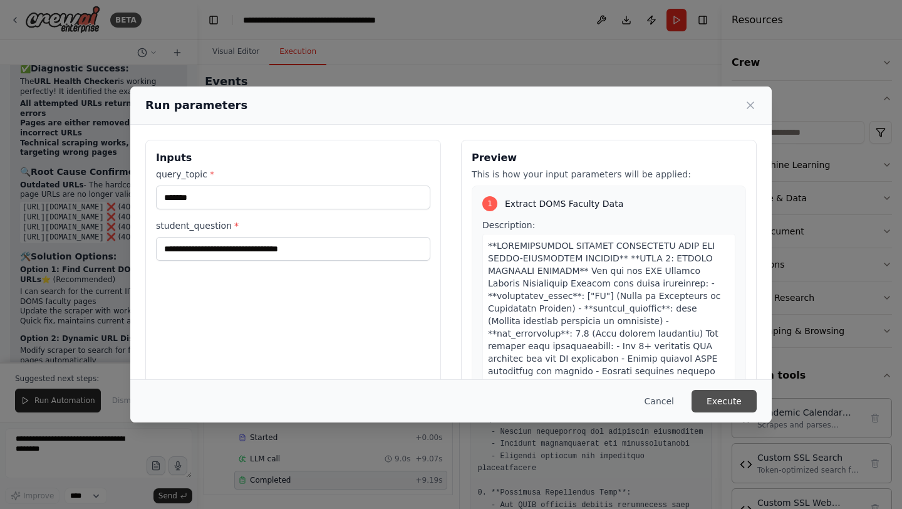
click at [712, 400] on button "Execute" at bounding box center [724, 401] width 65 height 23
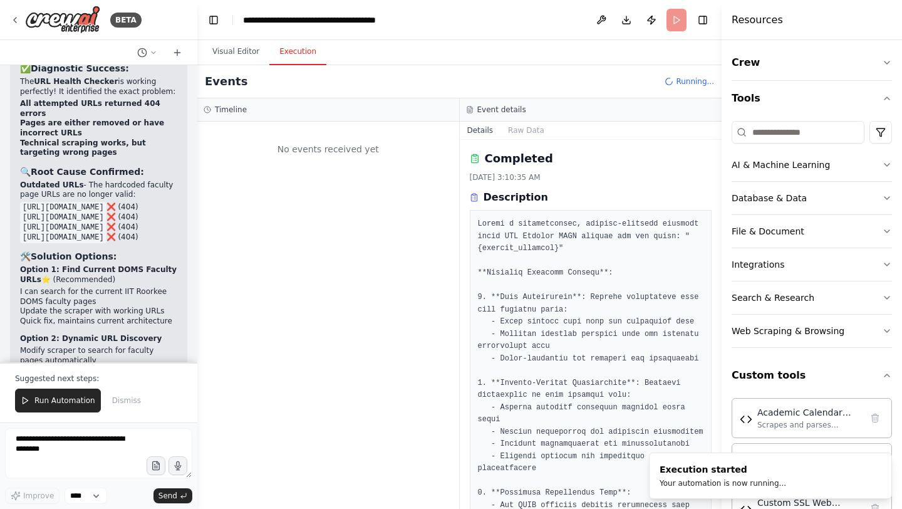
scroll to position [0, 0]
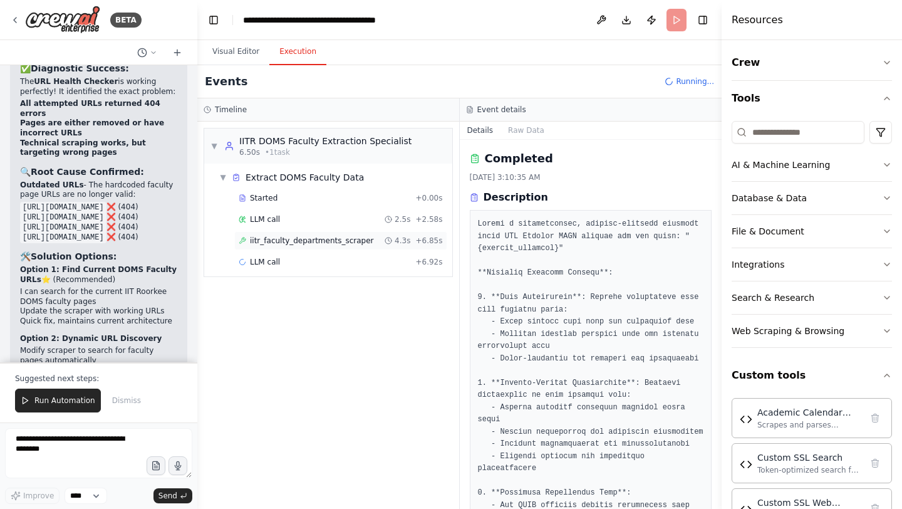
click at [359, 239] on span "iitr_faculty_departments_scraper" at bounding box center [312, 241] width 124 height 10
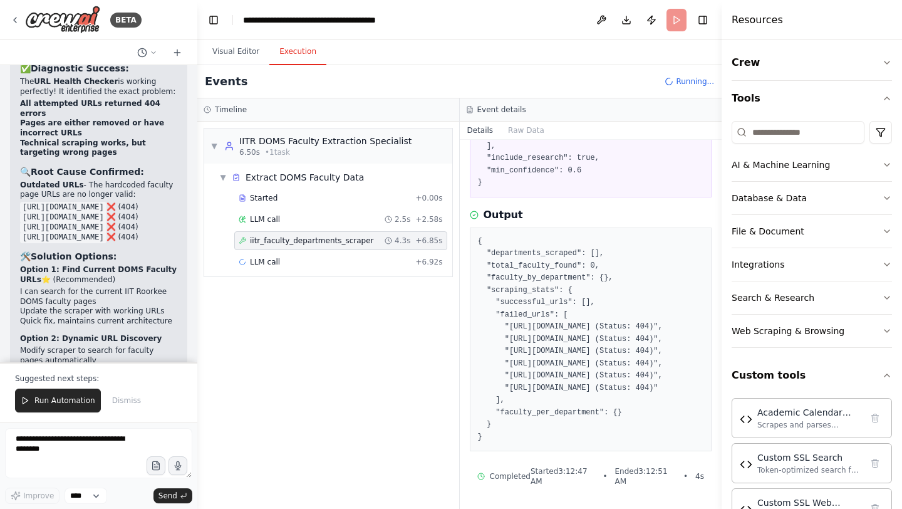
scroll to position [217, 0]
click at [274, 256] on div "LLM call 3.9s + 10.77s" at bounding box center [340, 262] width 213 height 19
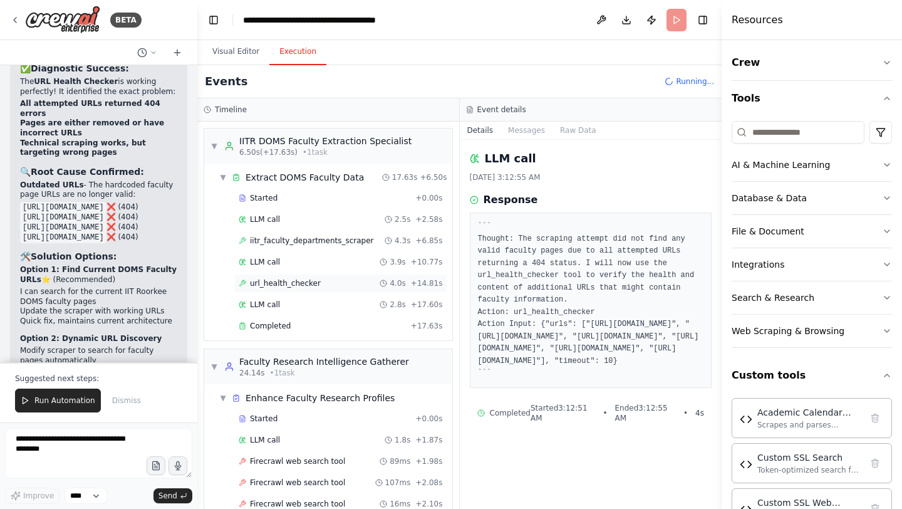
click at [291, 277] on div "url_health_checker 4.0s + 14.81s" at bounding box center [340, 283] width 213 height 19
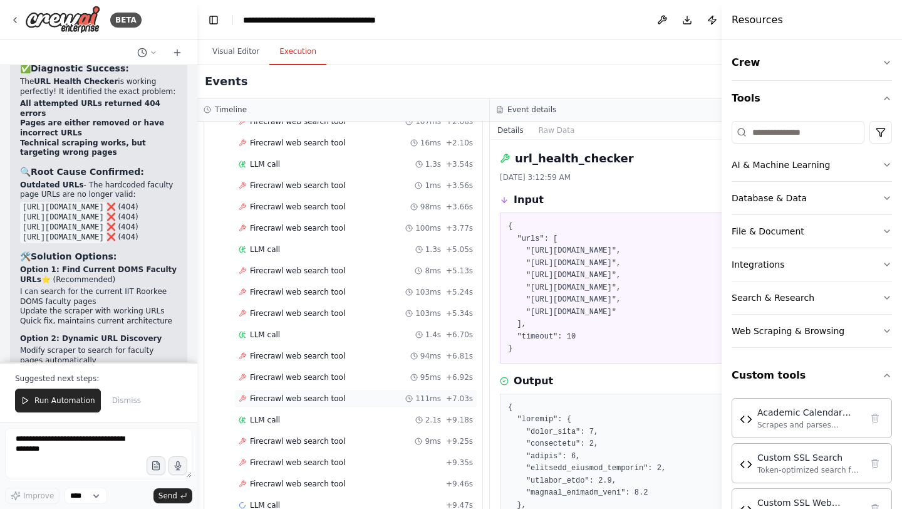
scroll to position [386, 0]
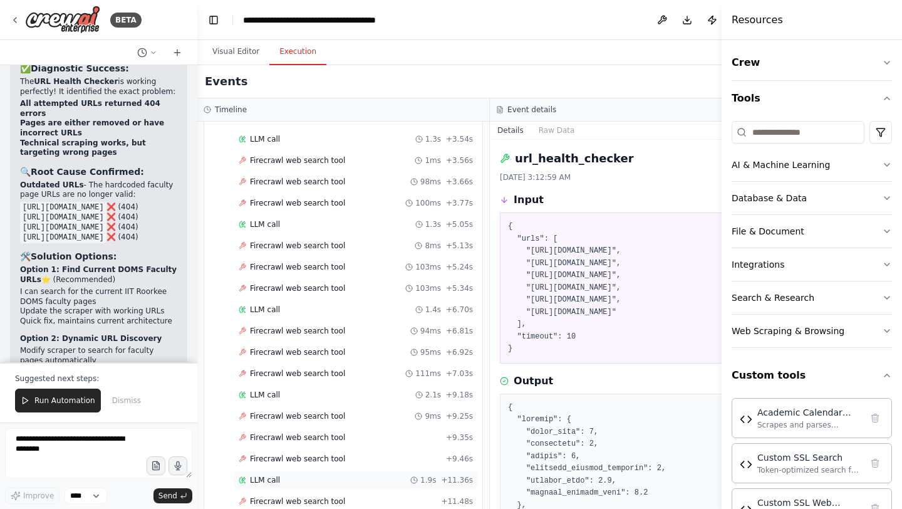
click at [267, 466] on span "LLM call" at bounding box center [265, 480] width 30 height 10
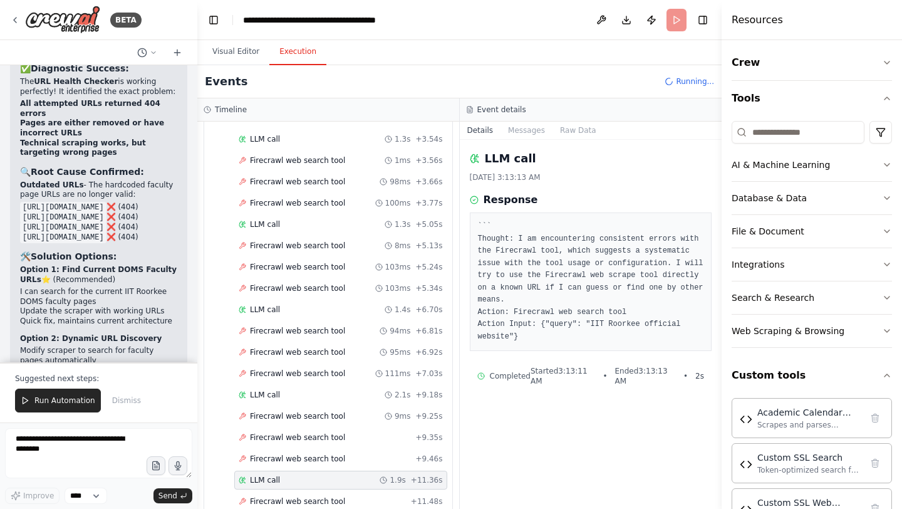
scroll to position [471, 0]
click at [273, 466] on span "LLM call" at bounding box center [265, 480] width 30 height 10
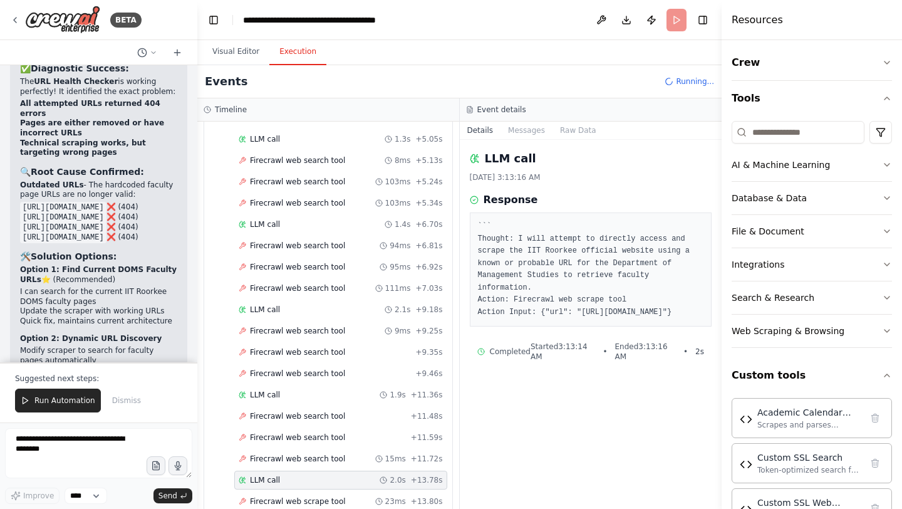
scroll to position [556, 0]
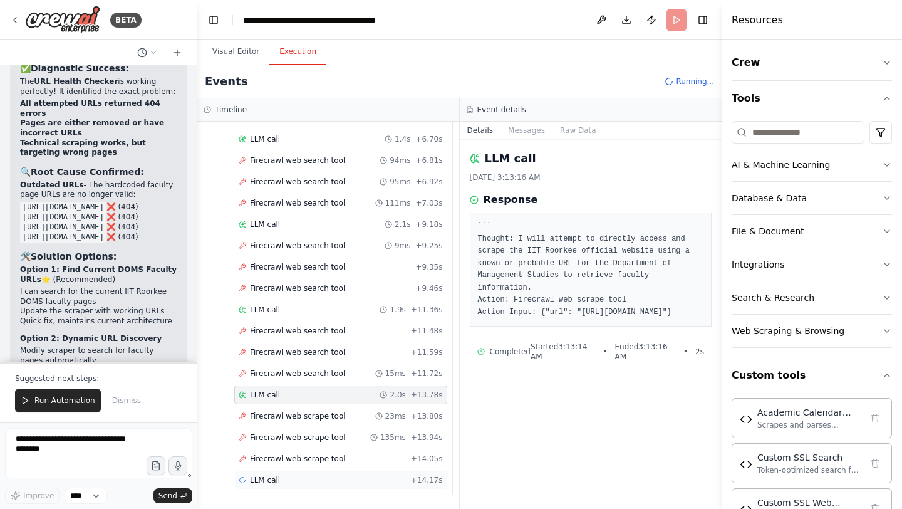
click at [271, 466] on span "LLM call" at bounding box center [265, 480] width 30 height 10
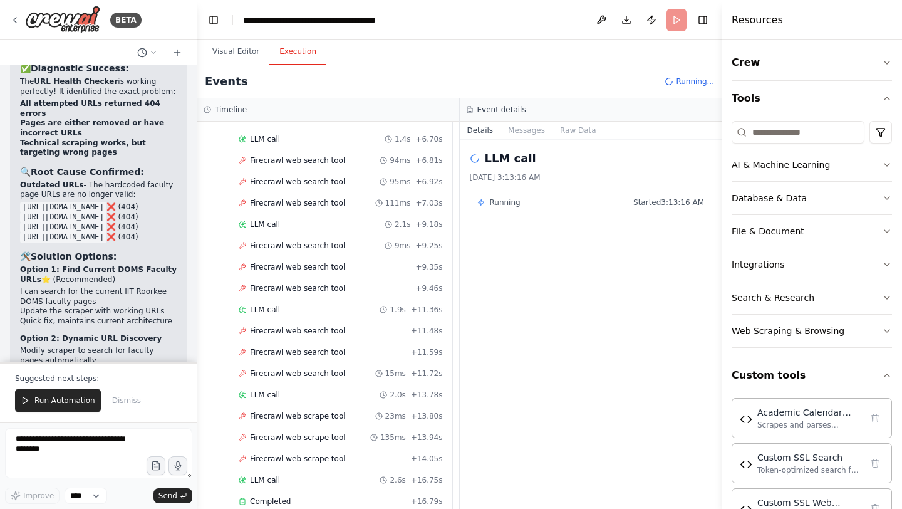
scroll to position [704, 0]
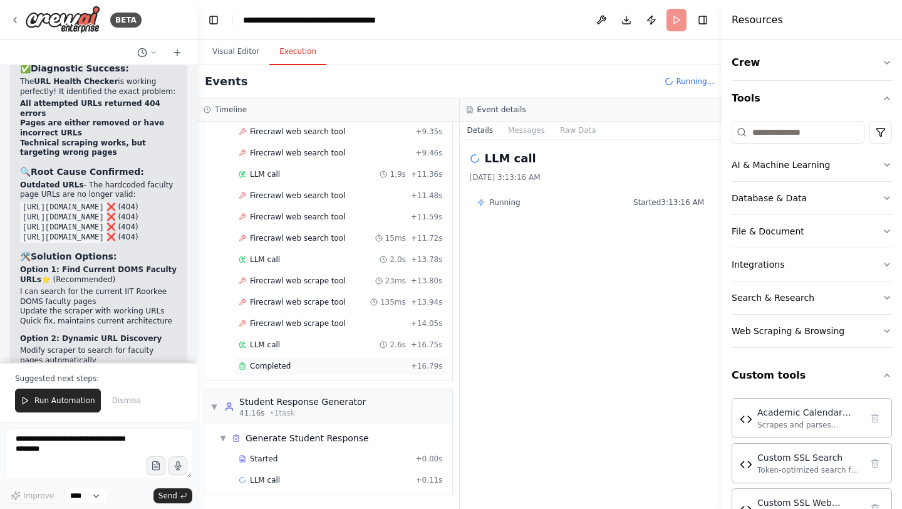
click at [289, 363] on div "Completed" at bounding box center [322, 366] width 167 height 10
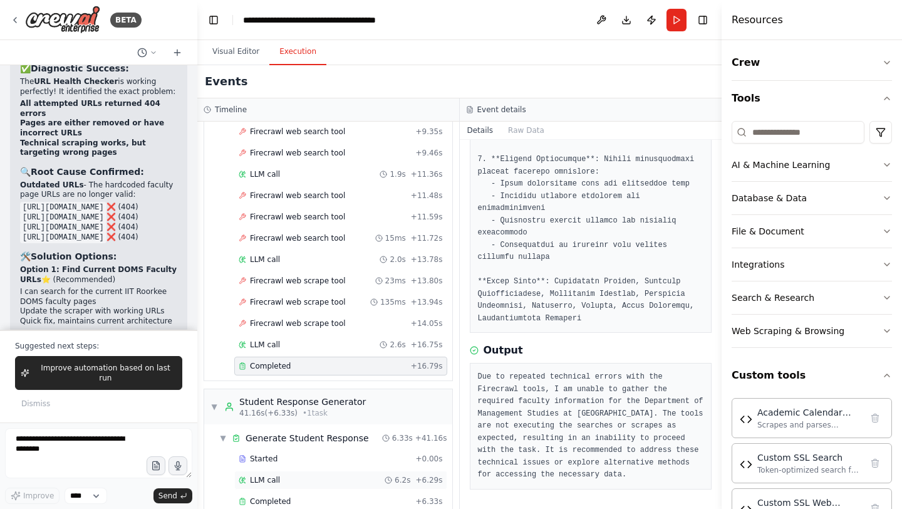
scroll to position [726, 0]
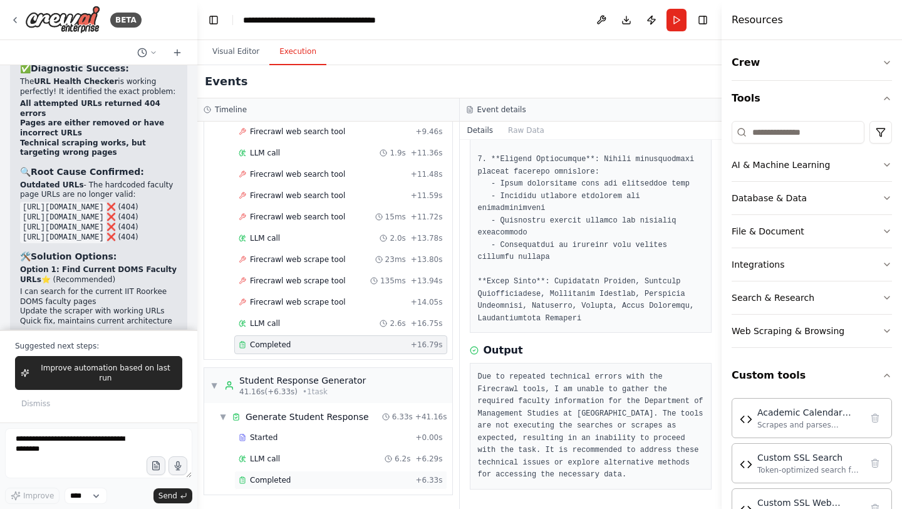
click at [304, 466] on div "Completed" at bounding box center [325, 480] width 172 height 10
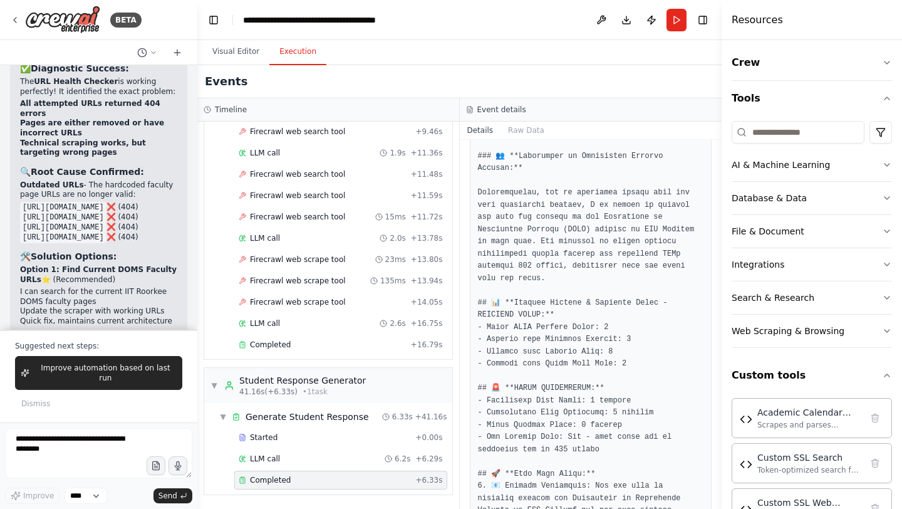
scroll to position [1104, 0]
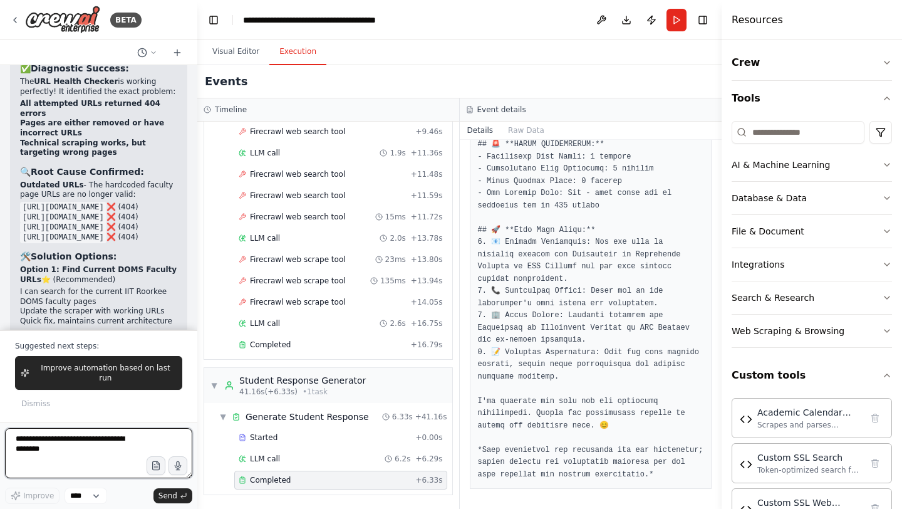
click at [38, 461] on textarea at bounding box center [98, 453] width 187 height 50
type textarea "**********"
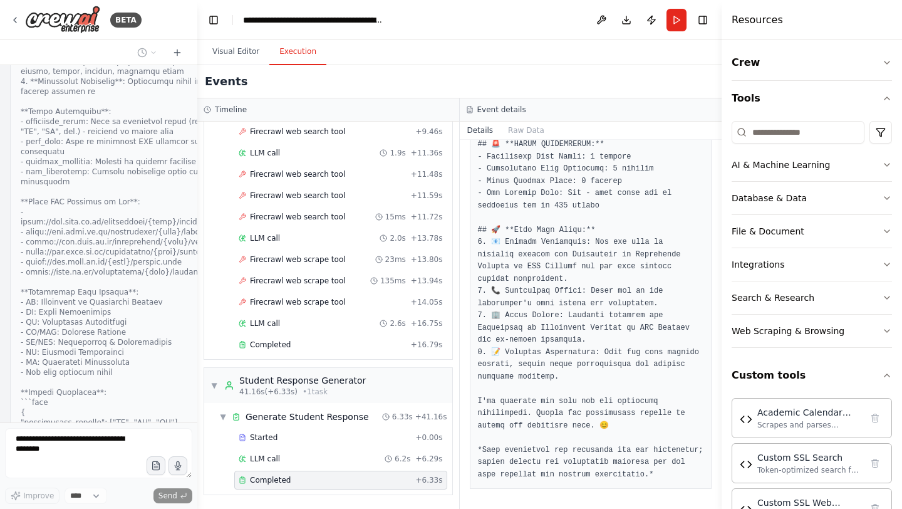
scroll to position [147681, 0]
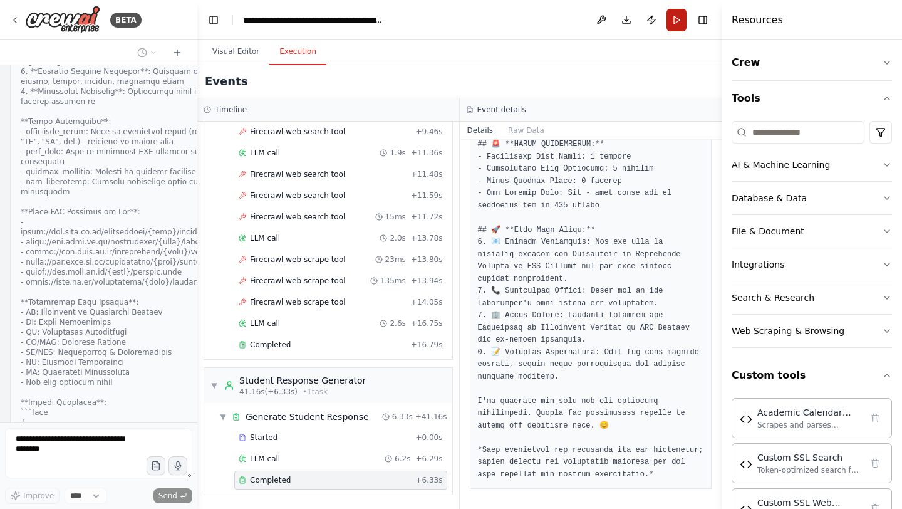
click at [672, 24] on button "Run" at bounding box center [677, 20] width 20 height 23
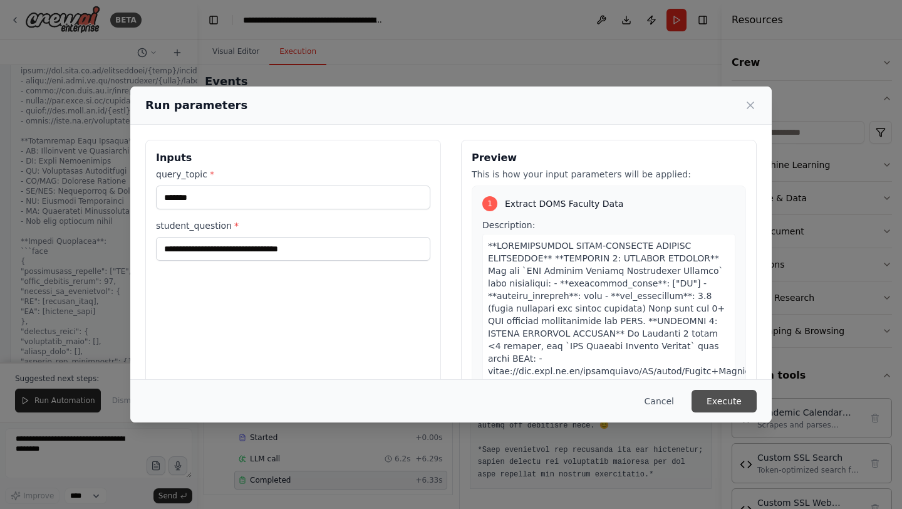
click at [715, 397] on button "Execute" at bounding box center [724, 401] width 65 height 23
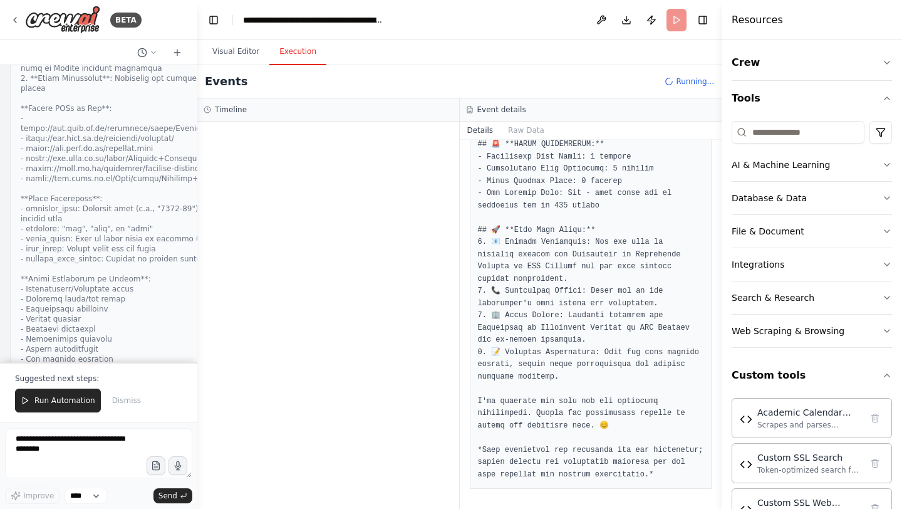
scroll to position [148559, 0]
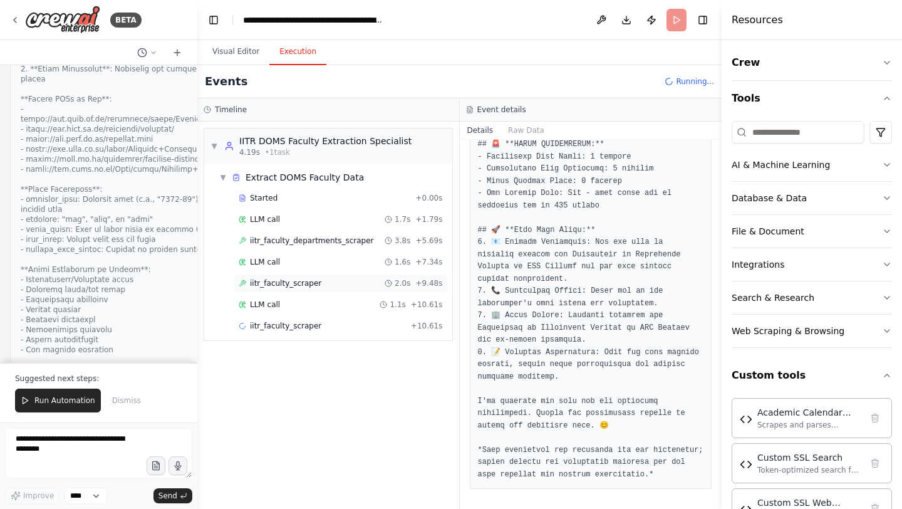
click at [333, 277] on div "iitr_faculty_scraper 2.0s + 9.48s" at bounding box center [340, 283] width 213 height 19
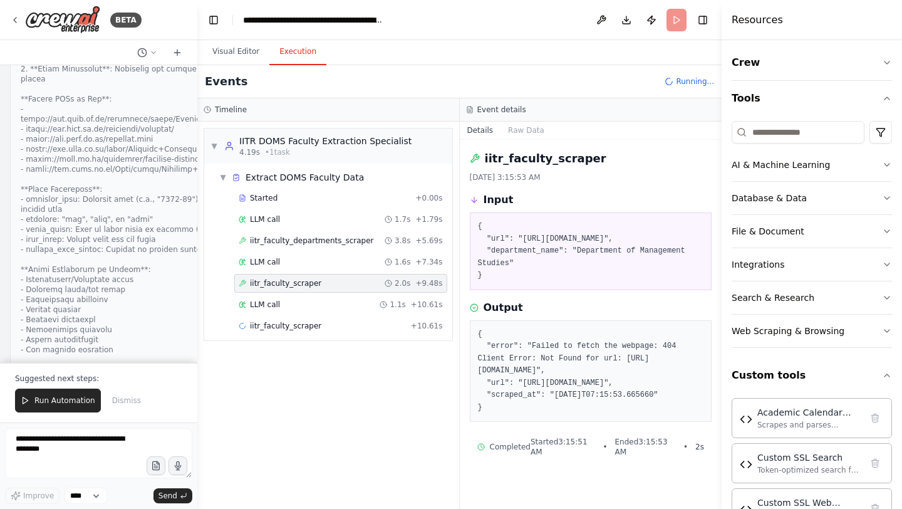
click at [333, 277] on div "iitr_faculty_scraper 2.0s + 9.48s" at bounding box center [340, 283] width 213 height 19
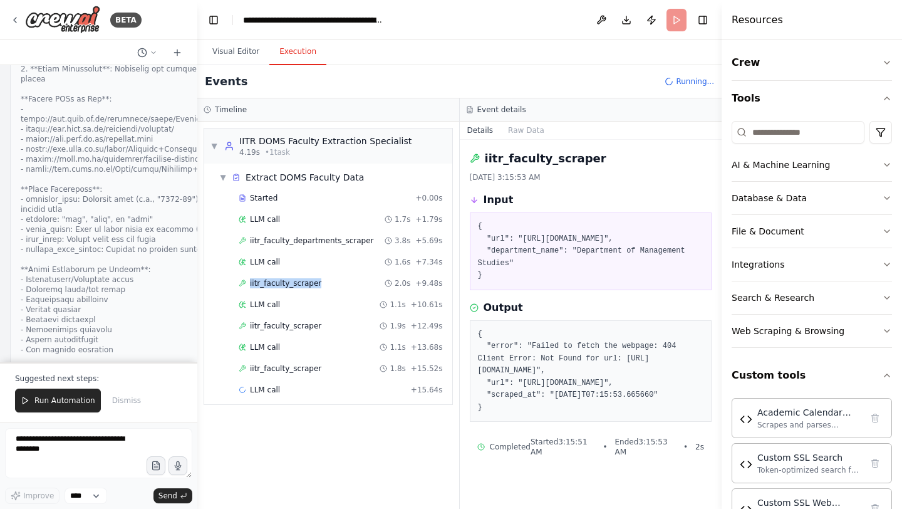
scroll to position [9, 0]
click at [308, 362] on div "iitr_faculty_scraper 1.8s + 15.52s" at bounding box center [340, 368] width 213 height 19
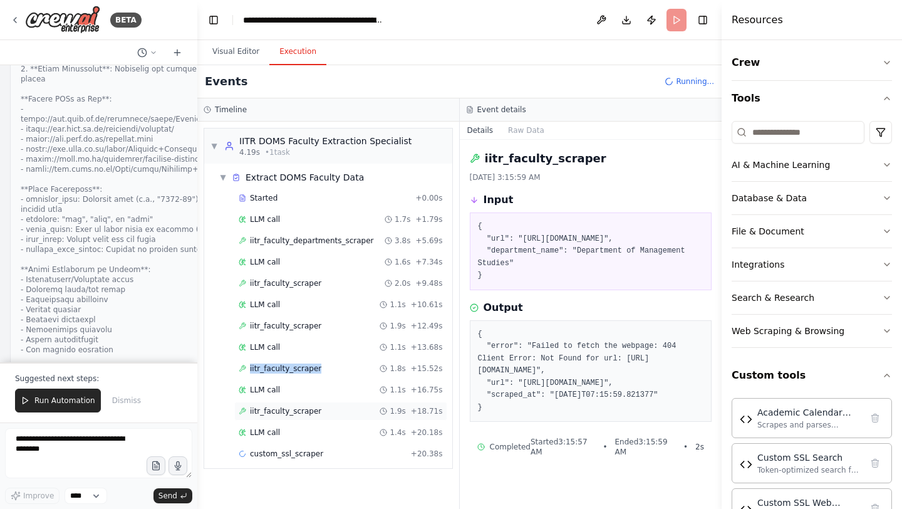
click at [329, 413] on div "iitr_faculty_scraper 1.9s + 18.71s" at bounding box center [341, 411] width 204 height 10
click at [310, 454] on span "custom_ssl_scraper" at bounding box center [286, 454] width 73 height 10
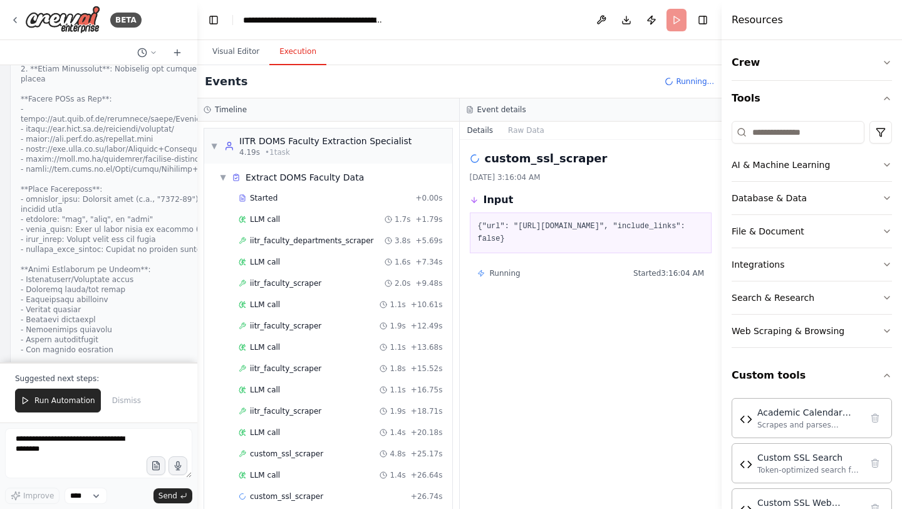
scroll to position [16, 0]
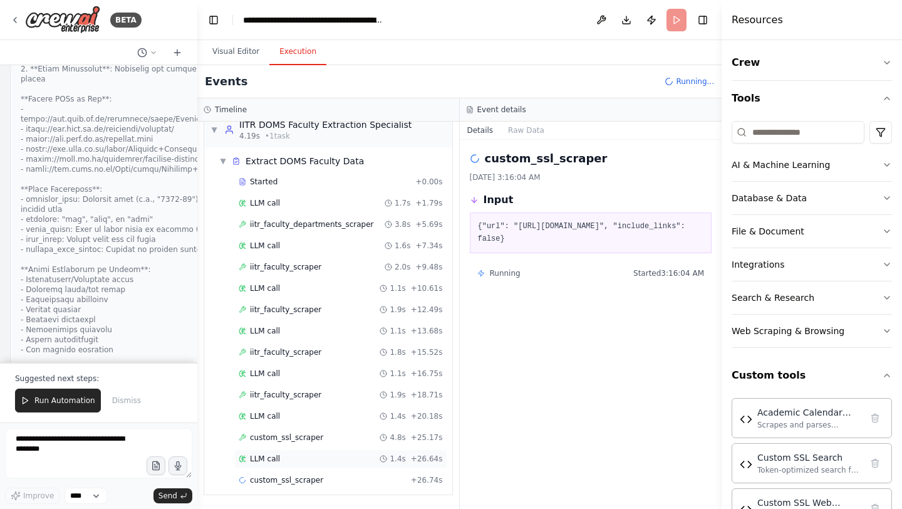
click at [281, 457] on div "LLM call 1.4s + 26.64s" at bounding box center [341, 459] width 204 height 10
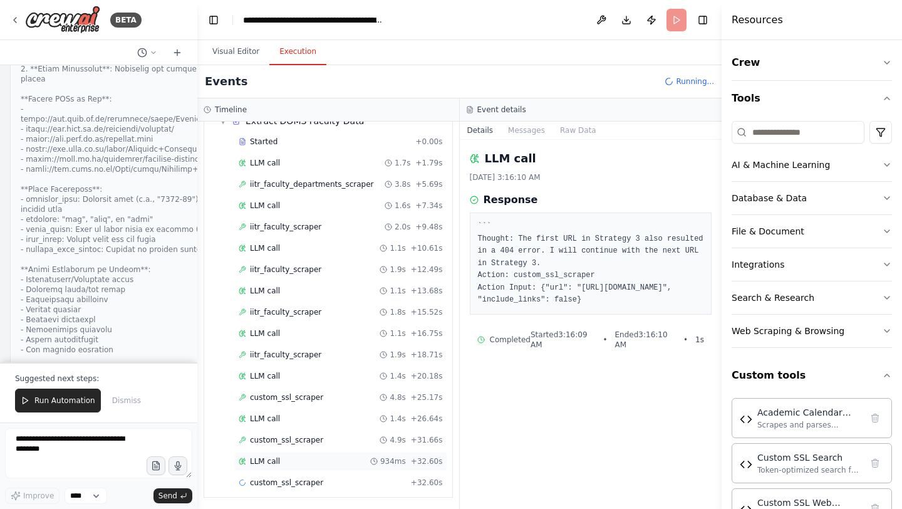
scroll to position [59, 0]
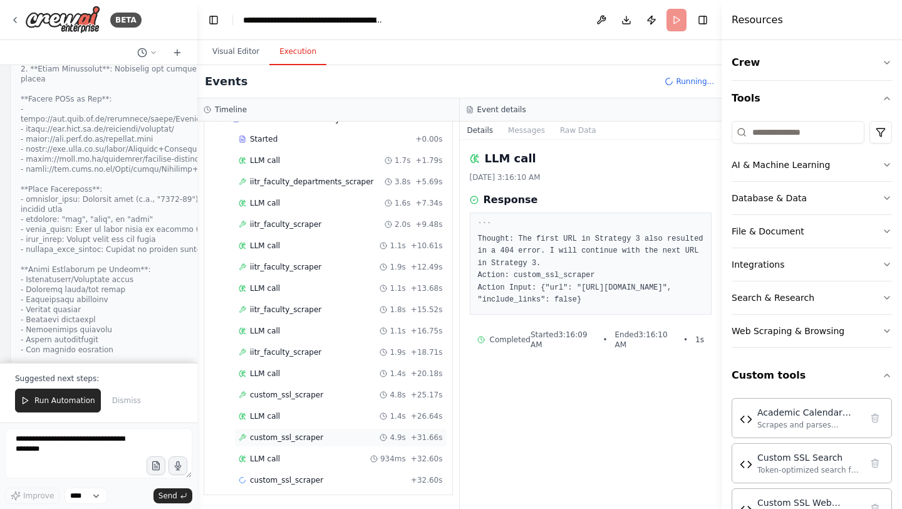
click at [292, 437] on span "custom_ssl_scraper" at bounding box center [286, 437] width 73 height 10
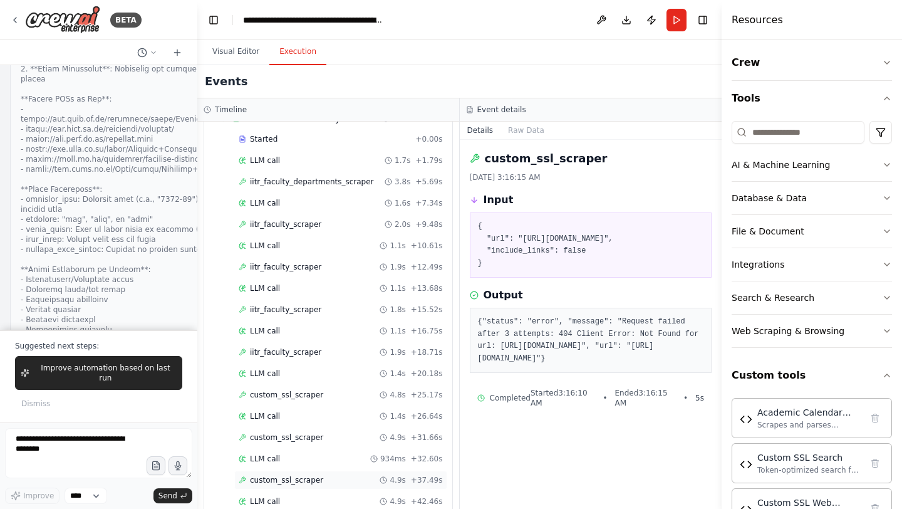
click at [300, 466] on div "custom_ssl_scraper 4.9s + 37.49s" at bounding box center [340, 480] width 213 height 19
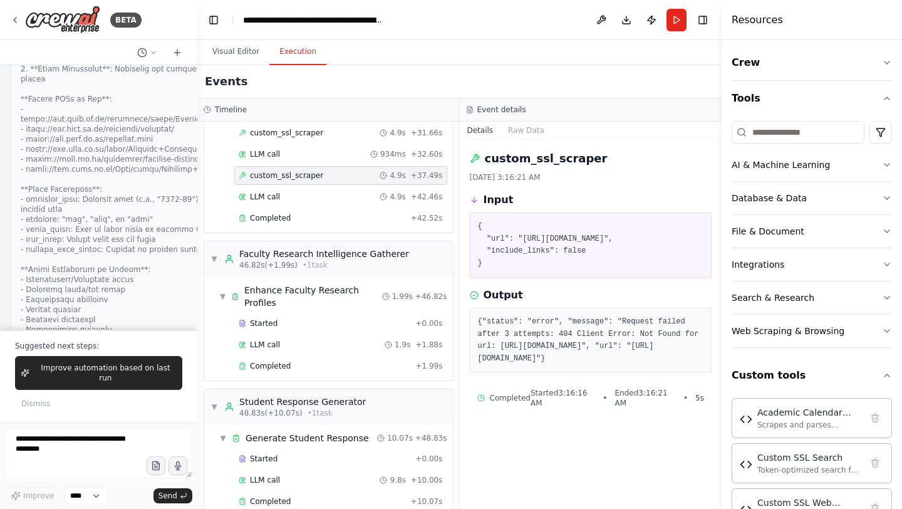
scroll to position [385, 0]
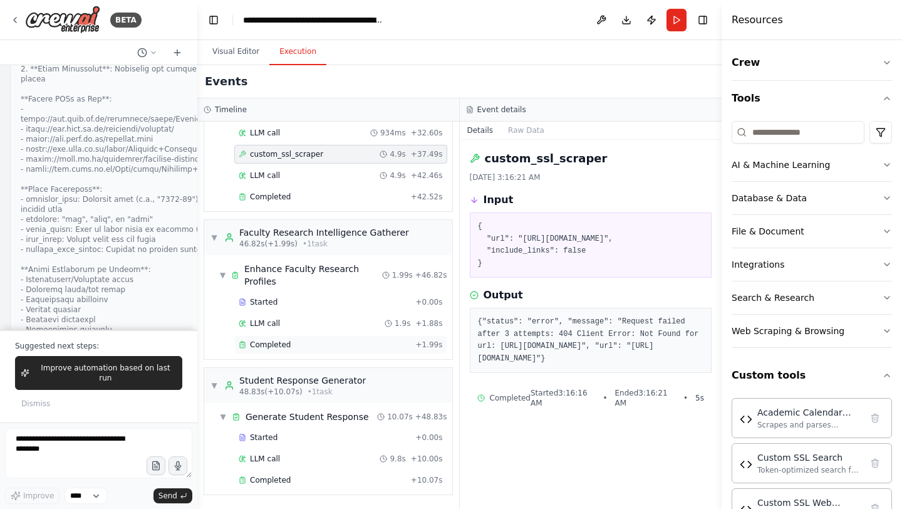
click at [281, 343] on span "Completed" at bounding box center [270, 345] width 41 height 10
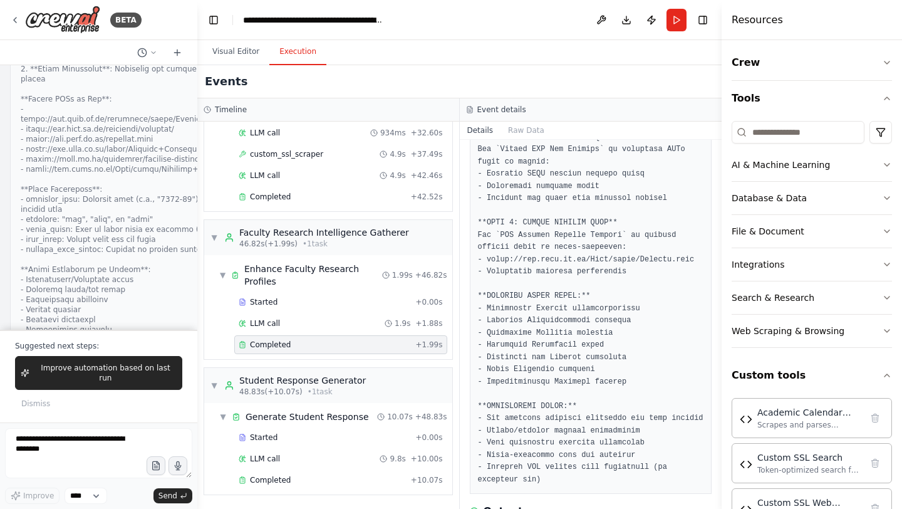
scroll to position [370, 0]
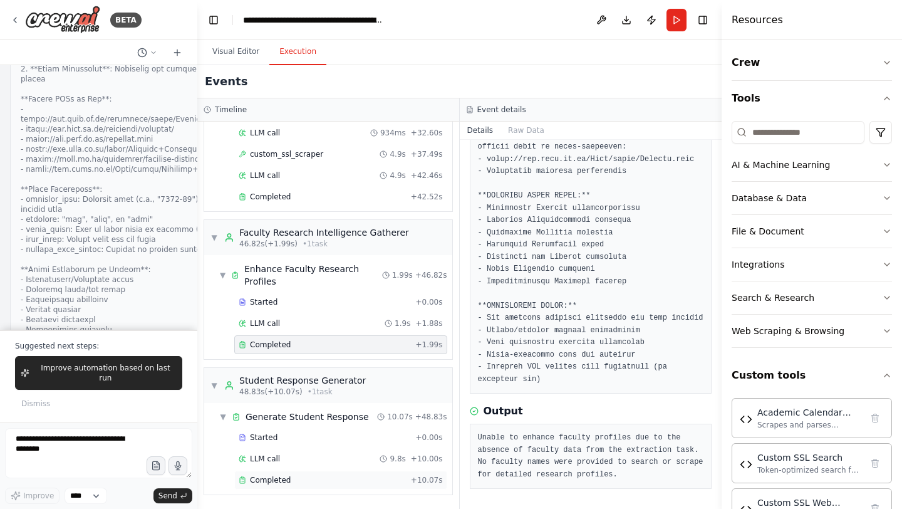
click at [293, 466] on div "Completed" at bounding box center [322, 480] width 167 height 10
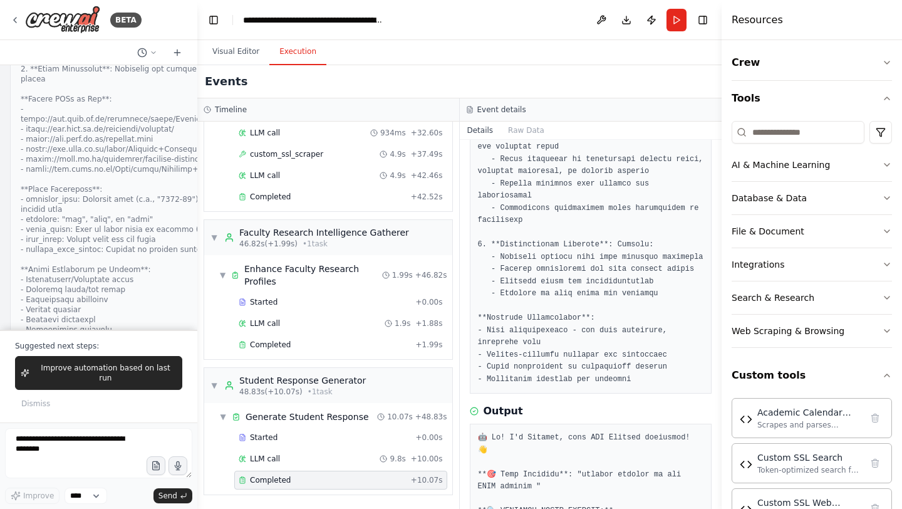
click at [293, 466] on div "Completed" at bounding box center [322, 480] width 167 height 10
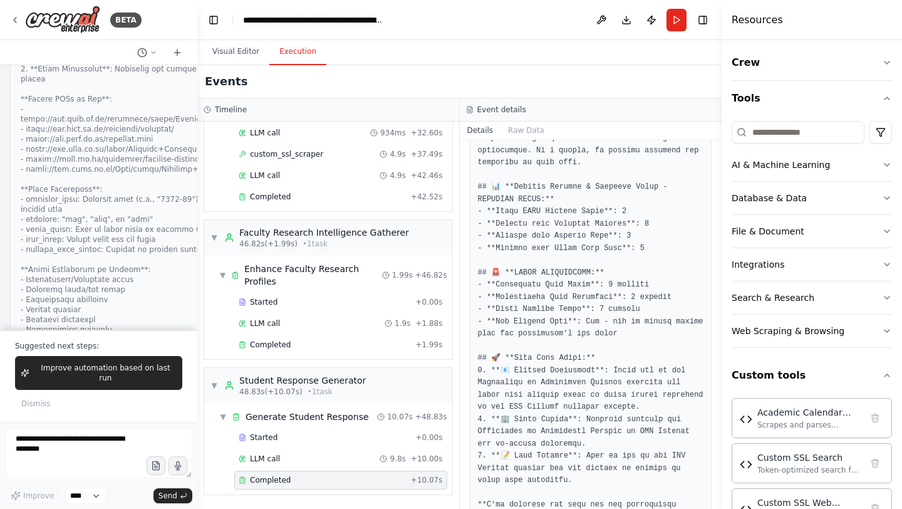
scroll to position [1042, 0]
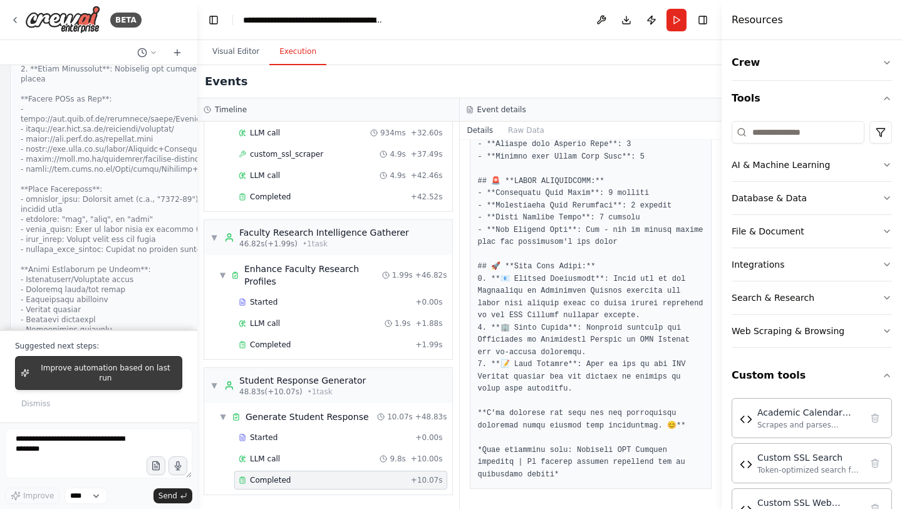
click at [129, 380] on span "Improve automation based on last run" at bounding box center [105, 373] width 142 height 20
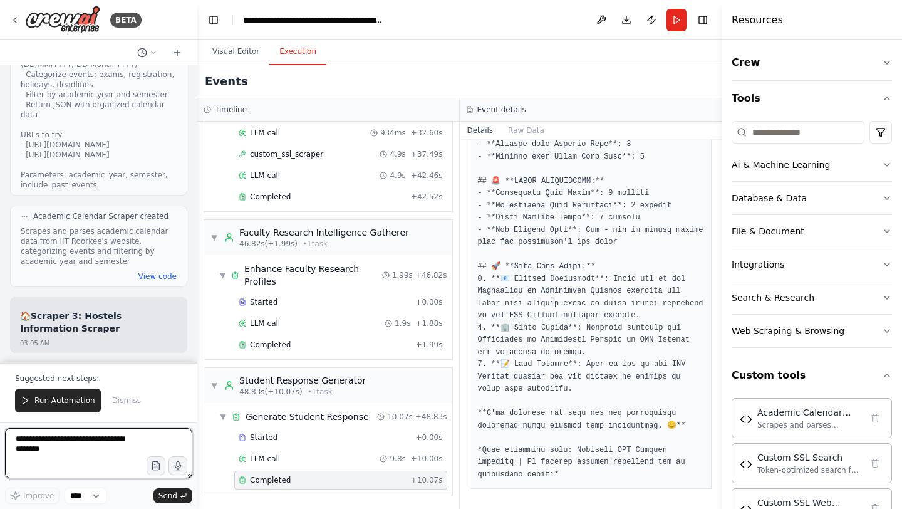
scroll to position [149785, 0]
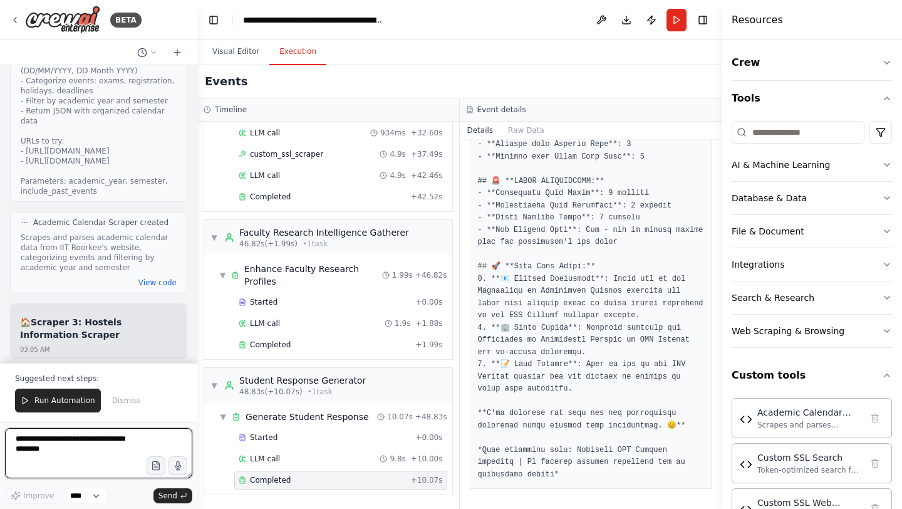
paste textarea "**********"
type textarea "**********"
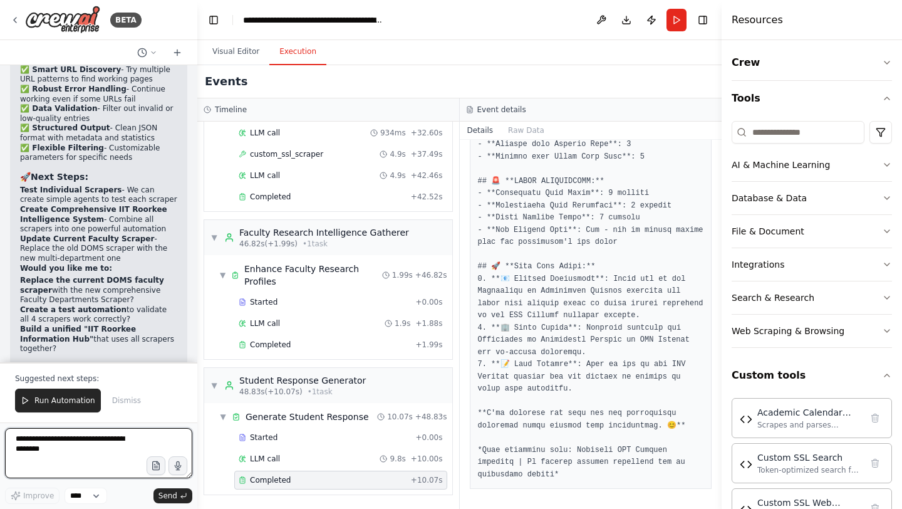
scroll to position [151434, 0]
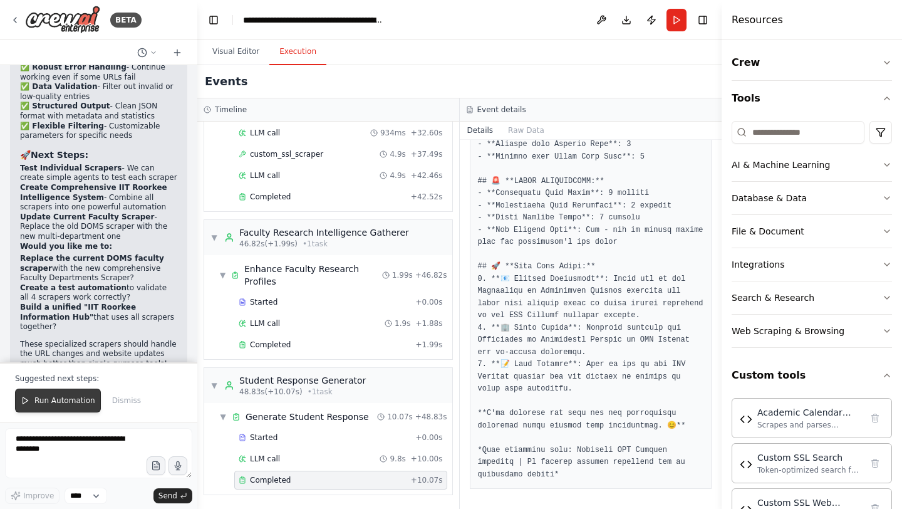
click at [66, 397] on span "Run Automation" at bounding box center [64, 400] width 61 height 10
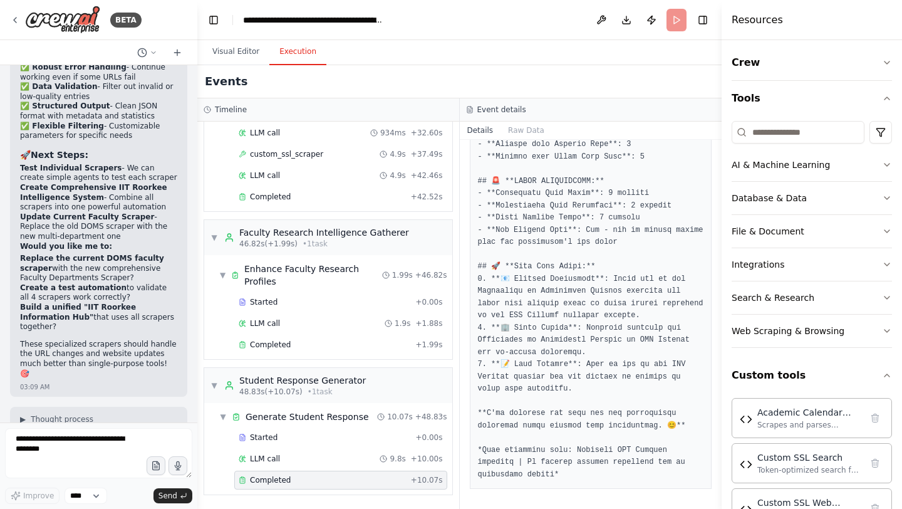
scroll to position [151374, 0]
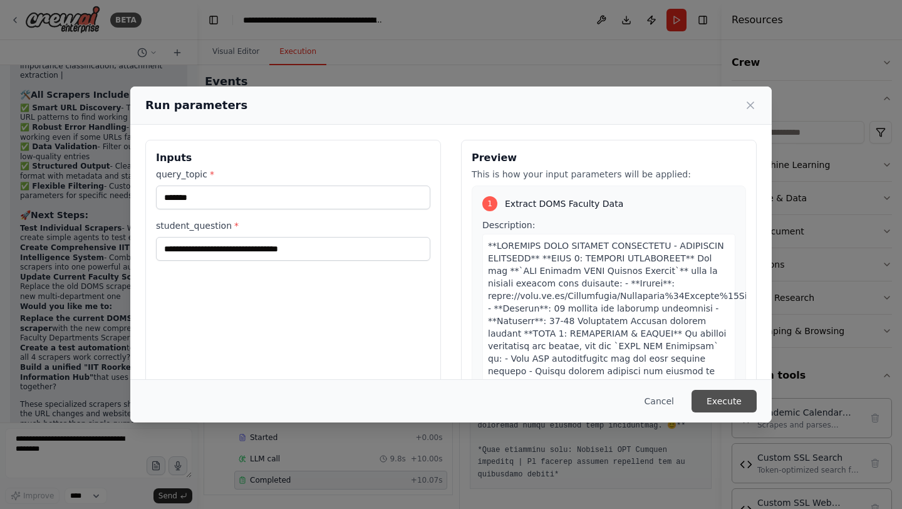
click at [742, 398] on button "Execute" at bounding box center [724, 401] width 65 height 23
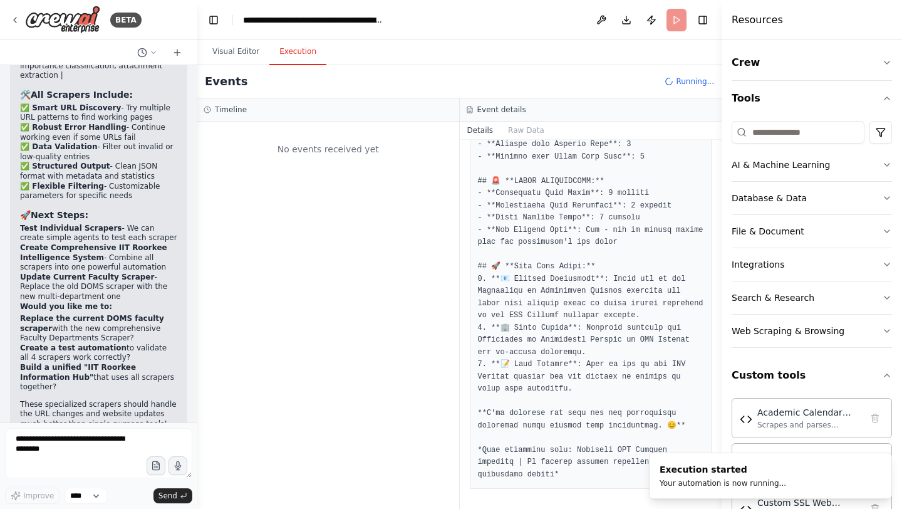
scroll to position [0, 0]
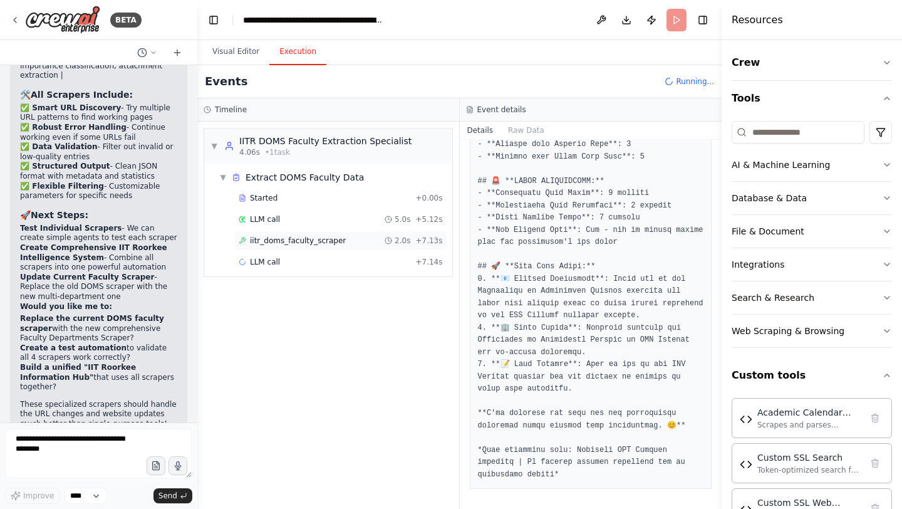
click at [326, 237] on span "iitr_doms_faculty_scraper" at bounding box center [298, 241] width 96 height 10
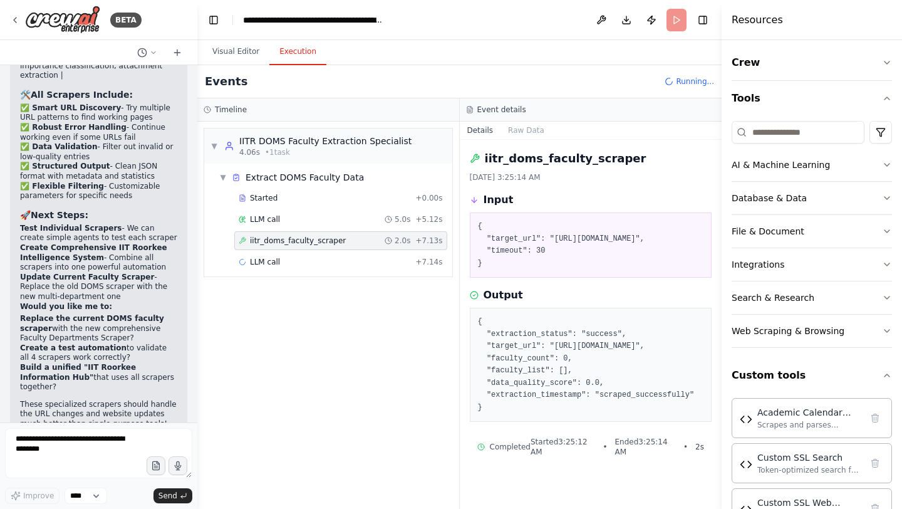
click at [326, 237] on span "iitr_doms_faculty_scraper" at bounding box center [298, 241] width 96 height 10
click at [284, 261] on div "LLM call 2.1s + 9.23s" at bounding box center [341, 262] width 204 height 10
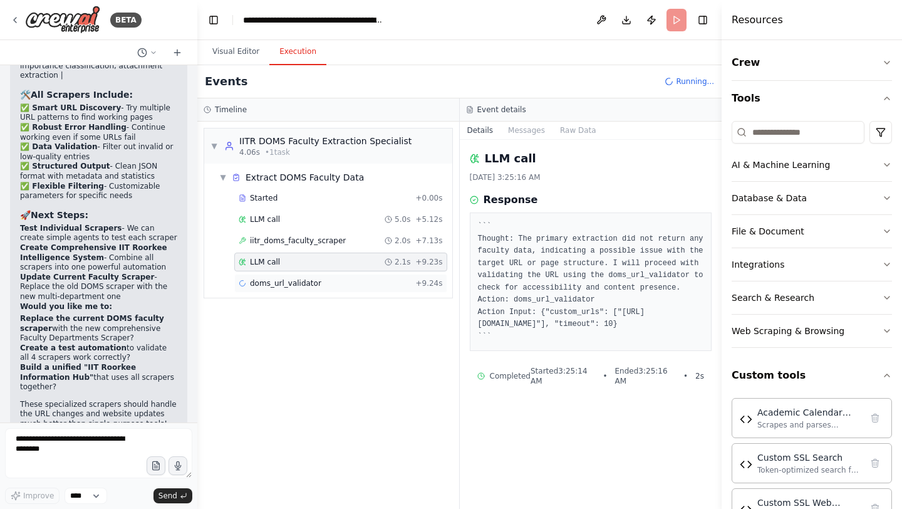
click at [287, 284] on span "doms_url_validator" at bounding box center [285, 283] width 71 height 10
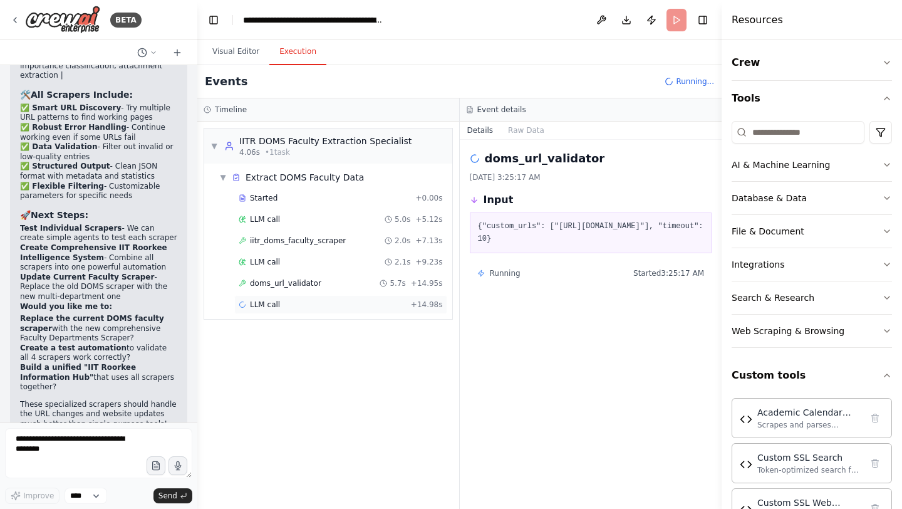
click at [279, 304] on span "LLM call" at bounding box center [265, 305] width 30 height 10
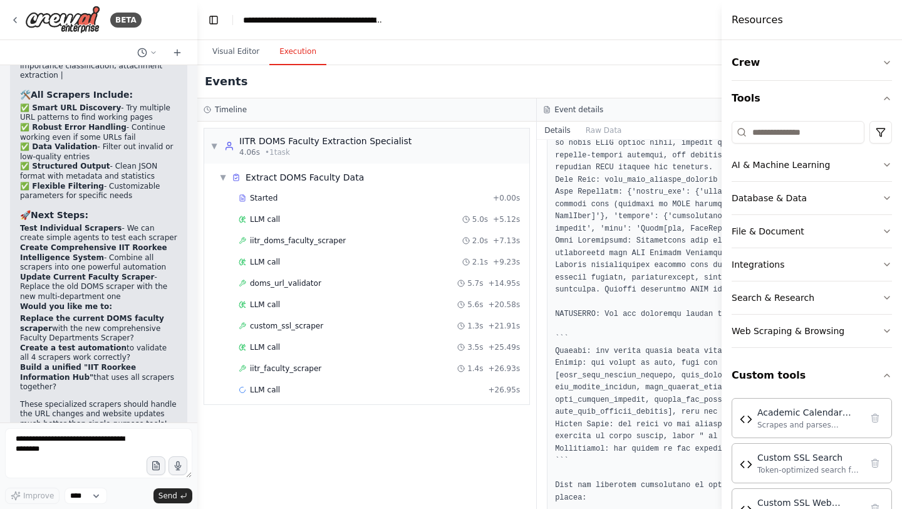
scroll to position [1294, 0]
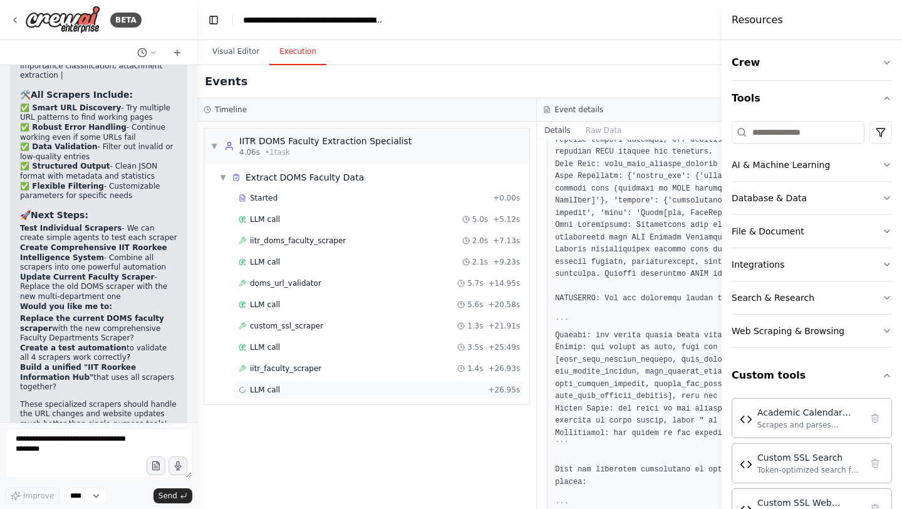
click at [276, 391] on span "LLM call" at bounding box center [265, 390] width 30 height 10
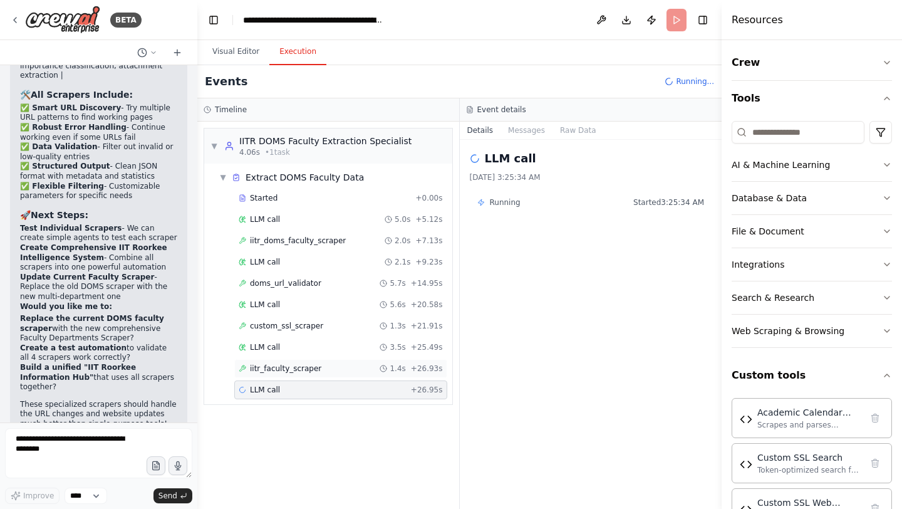
click at [311, 373] on div "iitr_faculty_scraper 1.4s + 26.93s" at bounding box center [340, 368] width 213 height 19
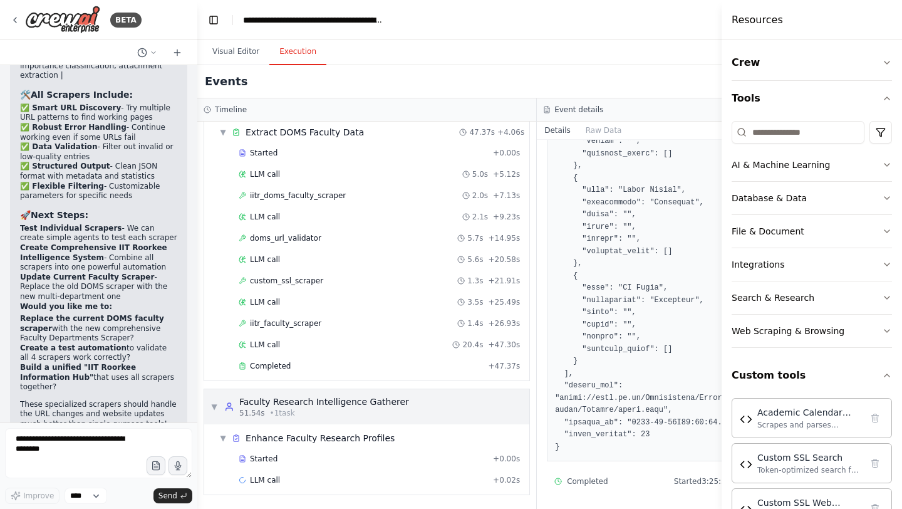
scroll to position [66, 0]
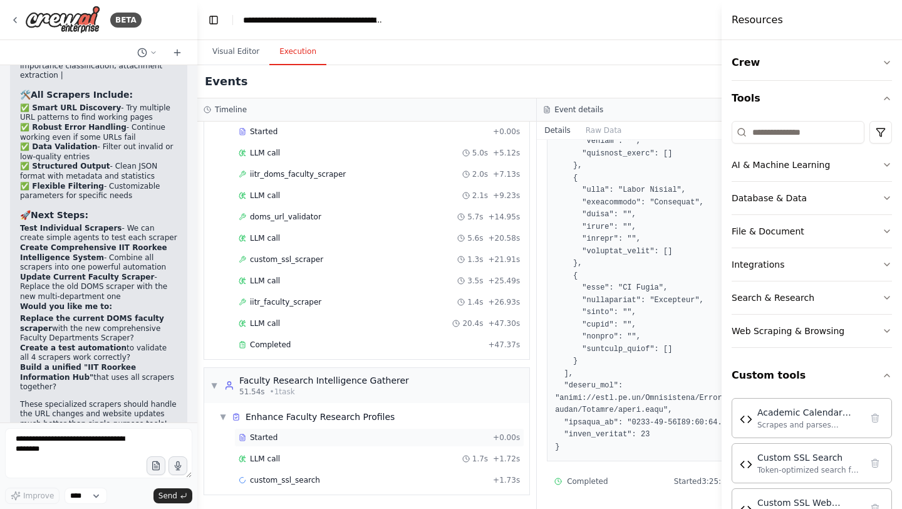
click at [283, 445] on div "Started + 0.00s" at bounding box center [379, 437] width 290 height 19
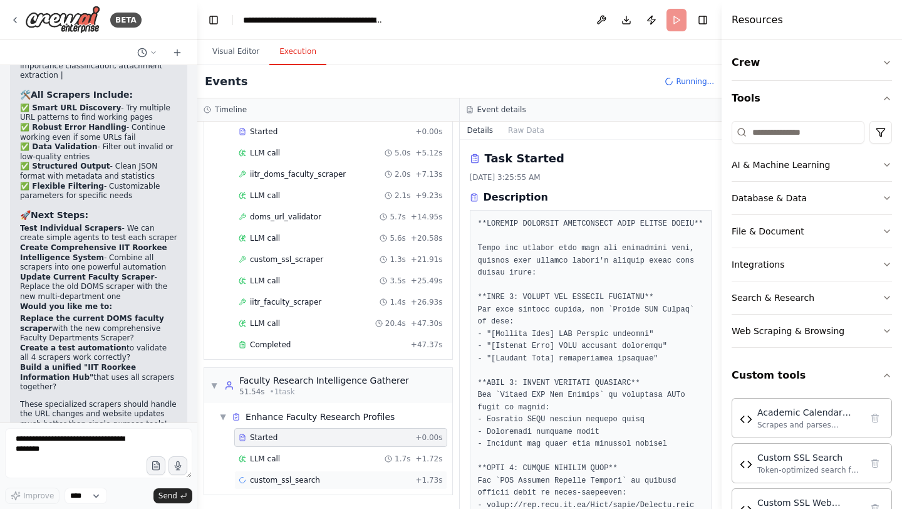
click at [279, 466] on span "custom_ssl_search" at bounding box center [285, 480] width 70 height 10
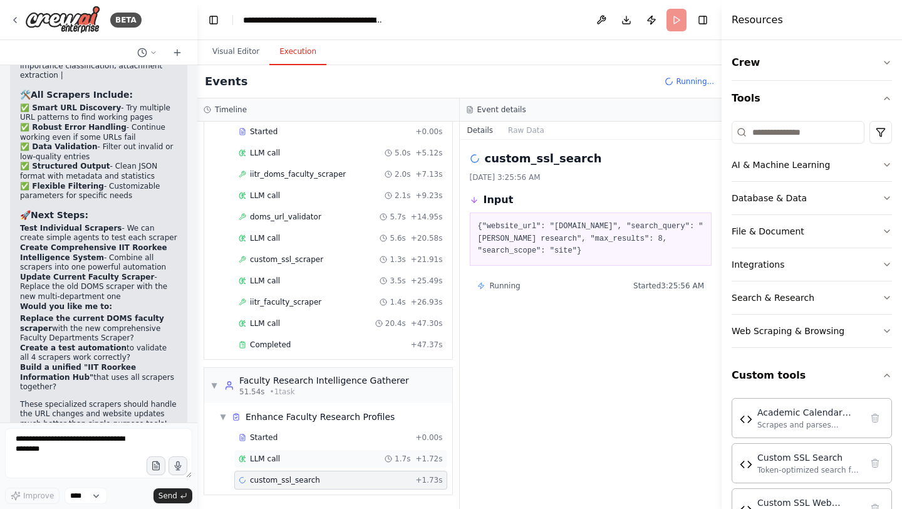
click at [269, 462] on span "LLM call" at bounding box center [265, 459] width 30 height 10
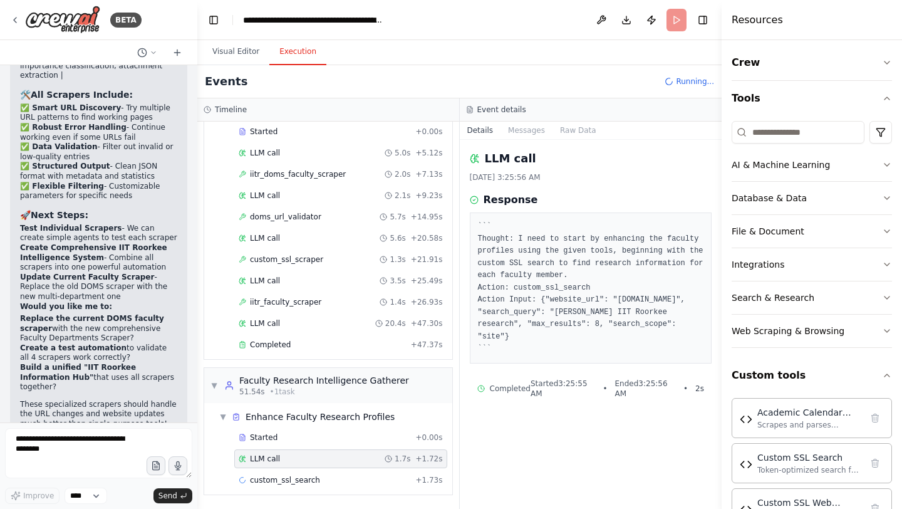
click at [269, 462] on span "LLM call" at bounding box center [265, 459] width 30 height 10
click at [304, 466] on span "custom_ssl_search" at bounding box center [285, 480] width 70 height 10
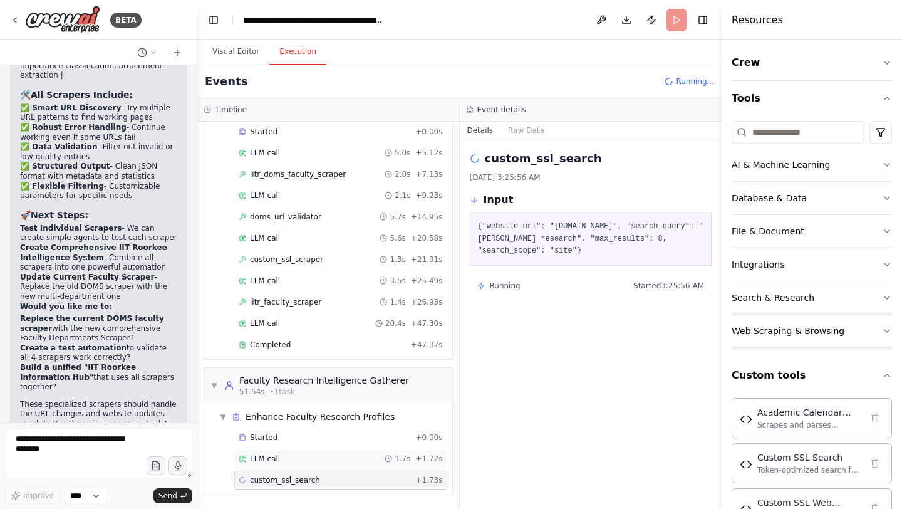
click at [290, 462] on div "LLM call 1.7s + 1.72s" at bounding box center [341, 459] width 204 height 10
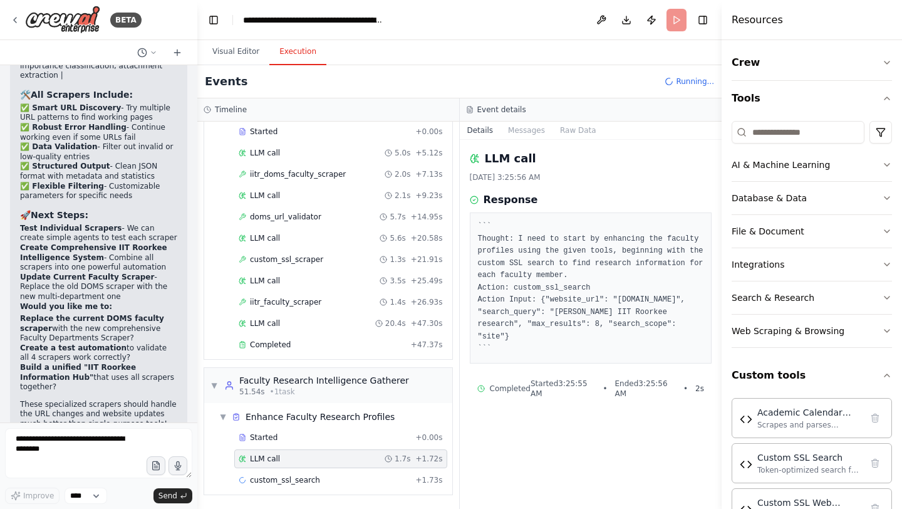
click at [290, 462] on div "LLM call 1.7s + 1.72s" at bounding box center [341, 459] width 204 height 10
click at [320, 466] on div "custom_ssl_search 12.6s + 14.32s" at bounding box center [341, 480] width 204 height 10
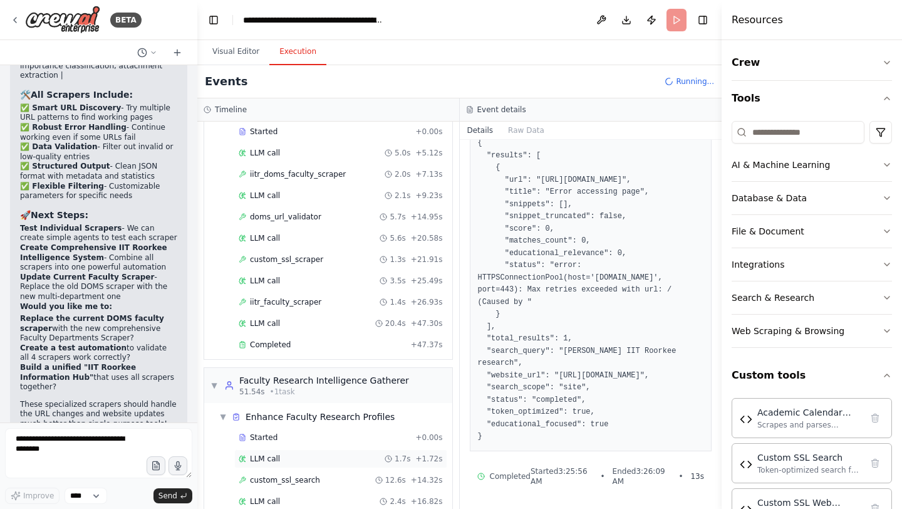
scroll to position [194, 0]
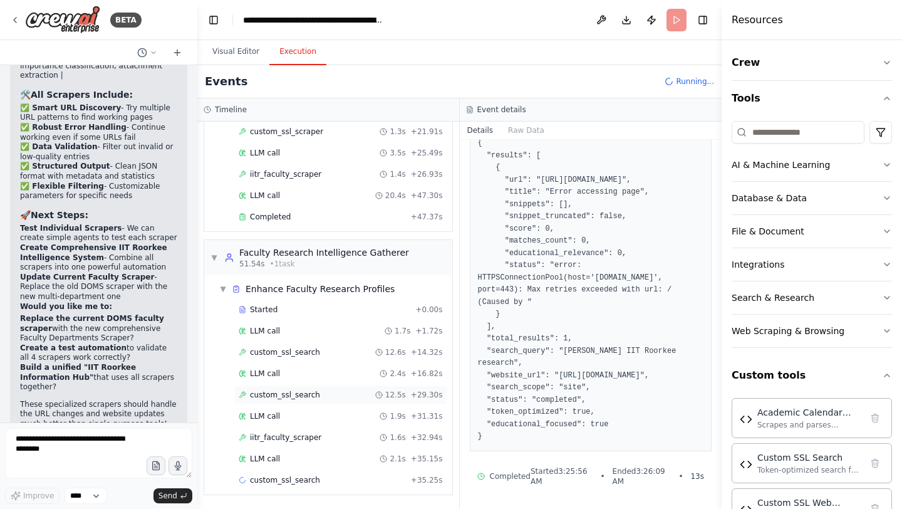
click at [284, 398] on span "custom_ssl_search" at bounding box center [285, 395] width 70 height 10
click at [296, 466] on span "custom_ssl_search" at bounding box center [285, 480] width 70 height 10
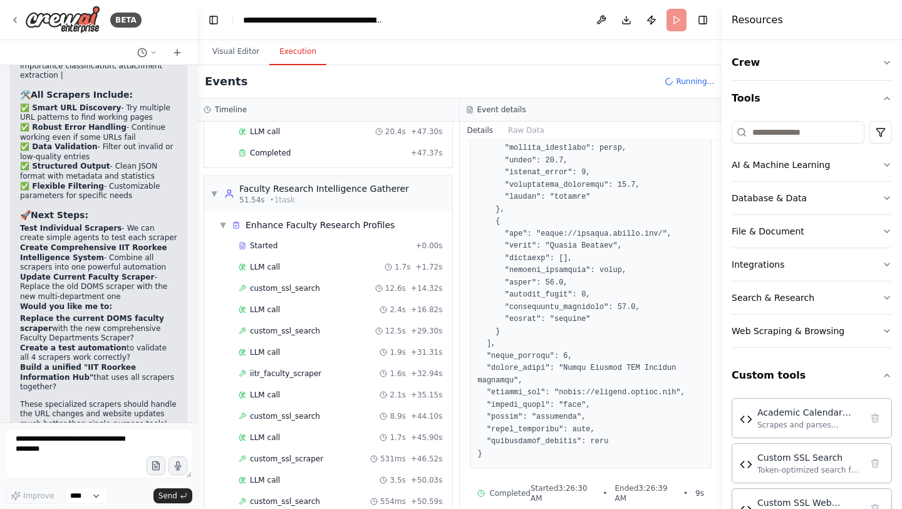
scroll to position [447, 0]
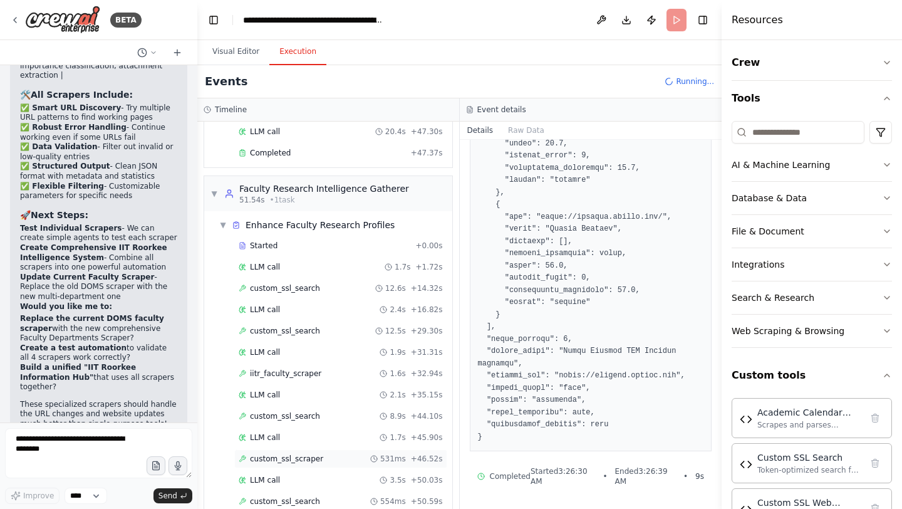
click at [289, 457] on span "custom_ssl_scraper" at bounding box center [286, 459] width 73 height 10
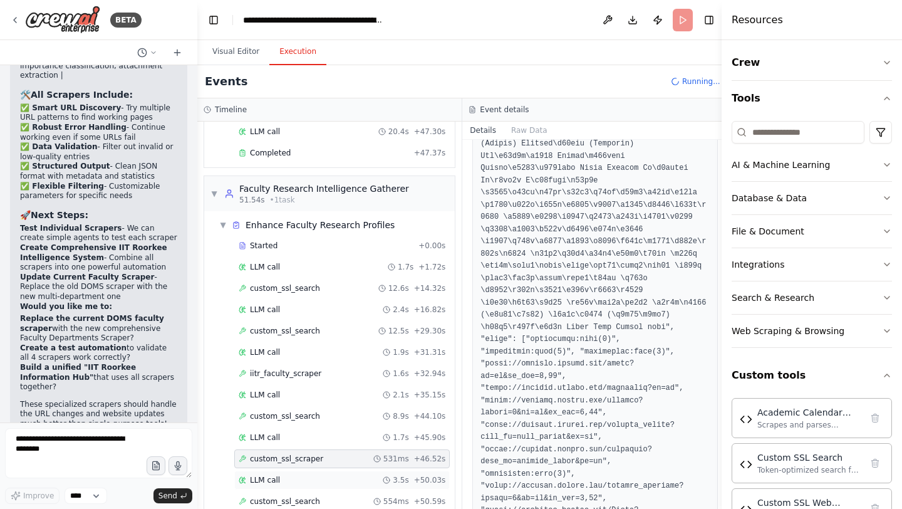
scroll to position [301, 0]
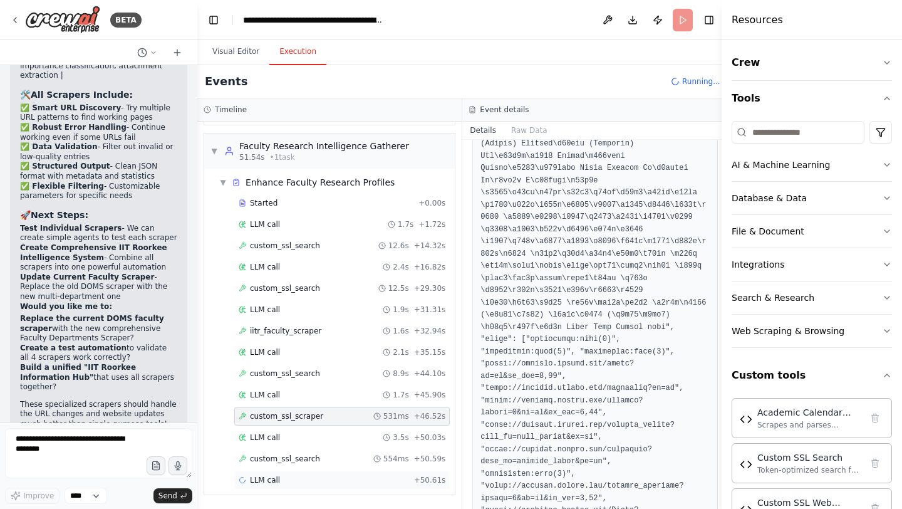
click at [287, 466] on div "LLM call + 50.61s" at bounding box center [342, 480] width 207 height 10
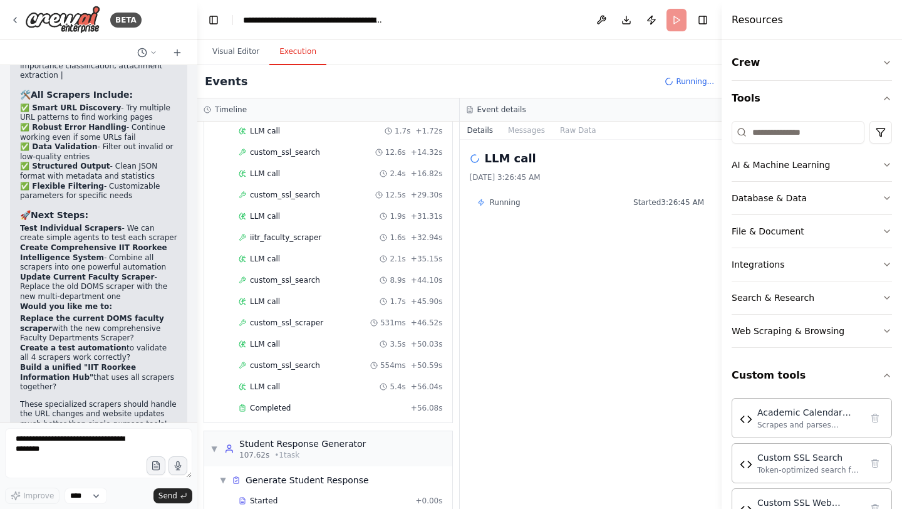
scroll to position [449, 0]
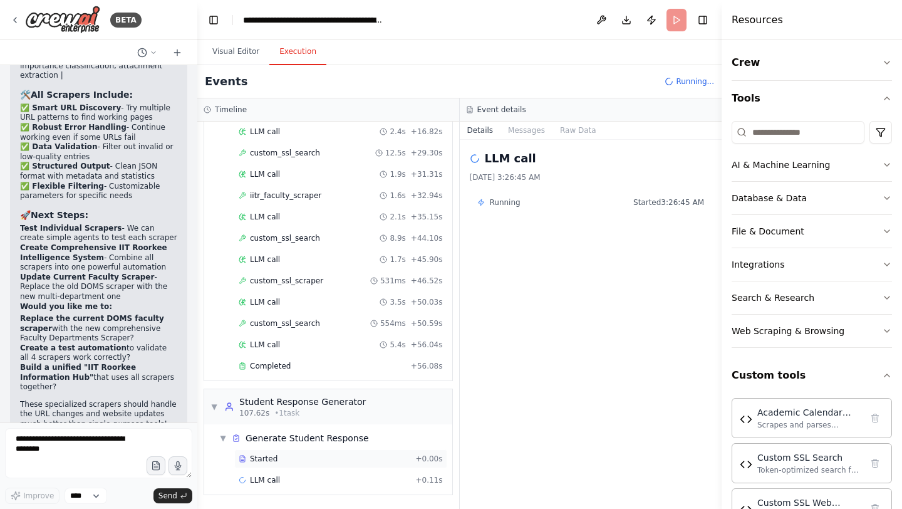
click at [274, 460] on span "Started" at bounding box center [264, 459] width 28 height 10
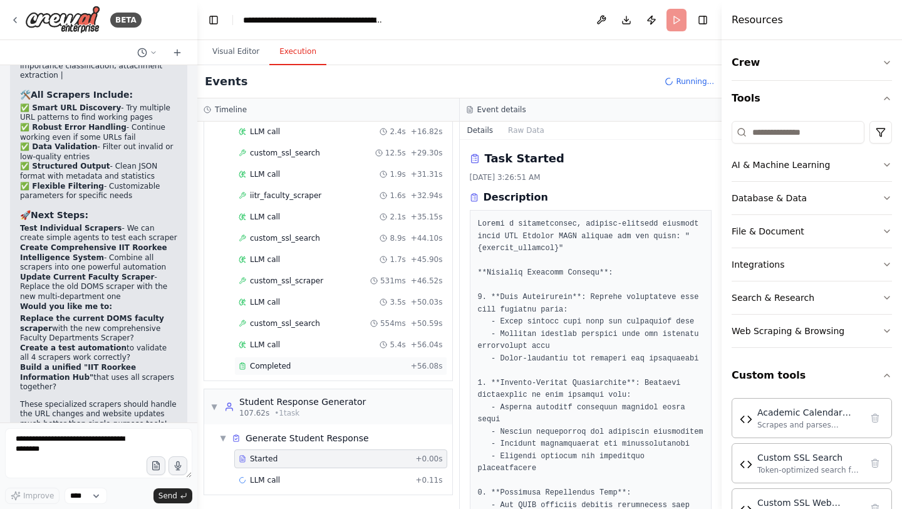
click at [291, 370] on div "Completed" at bounding box center [322, 366] width 167 height 10
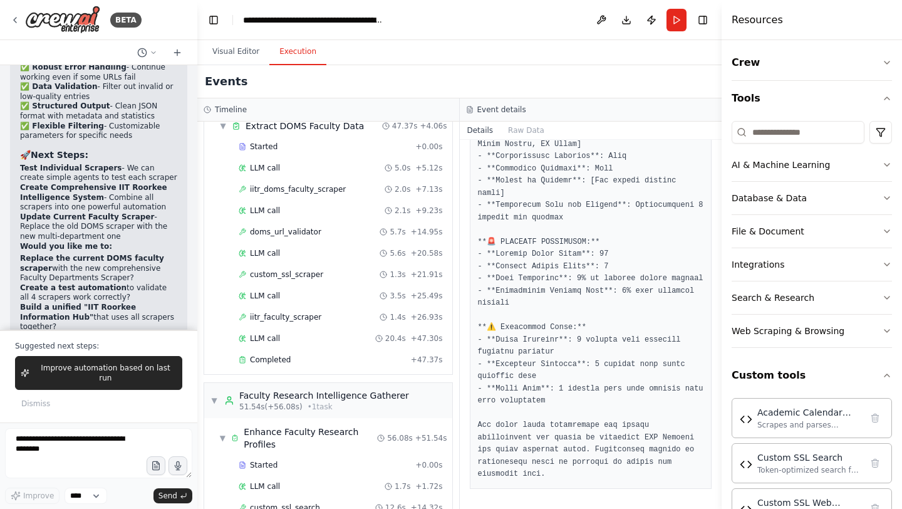
scroll to position [470, 0]
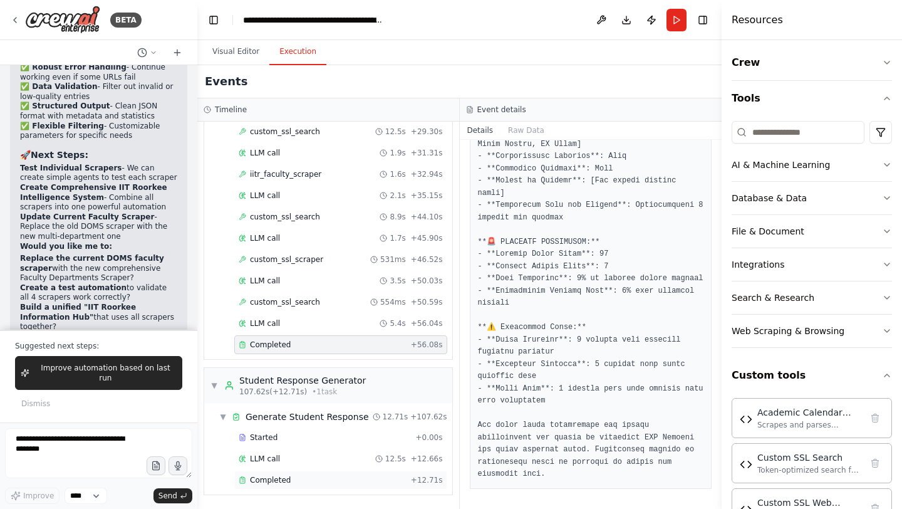
click at [264, 466] on span "Completed" at bounding box center [270, 480] width 41 height 10
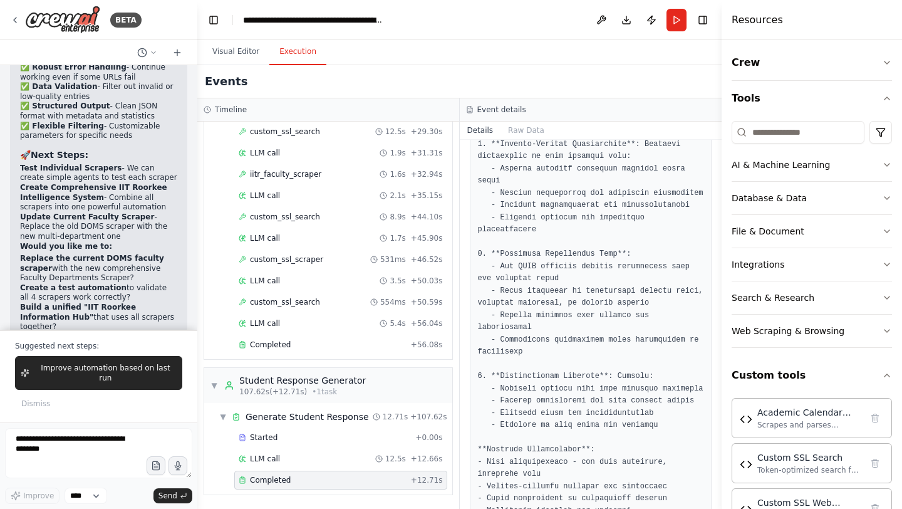
scroll to position [0, 0]
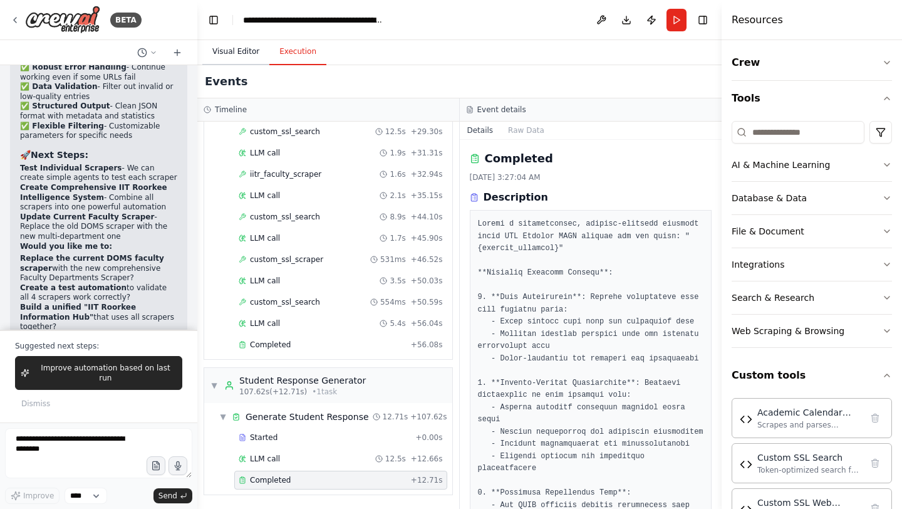
click at [239, 53] on button "Visual Editor" at bounding box center [235, 52] width 67 height 26
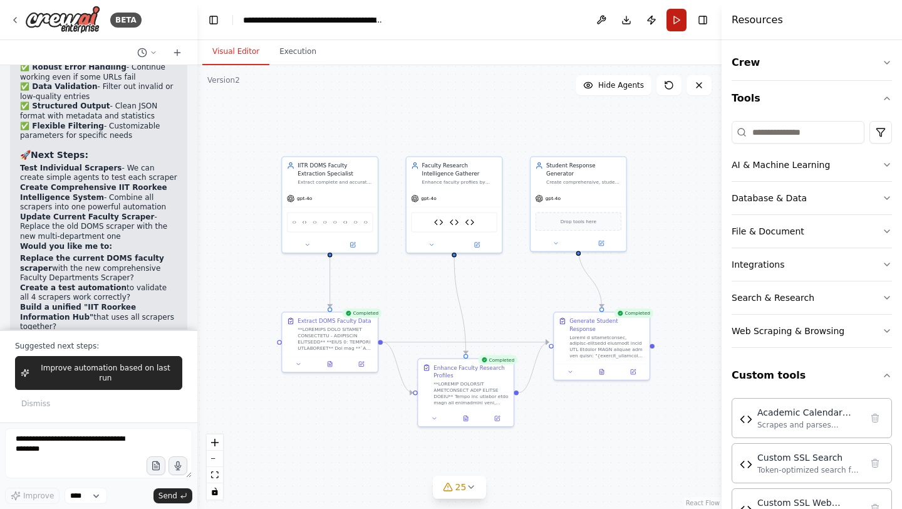
click at [677, 19] on button "Run" at bounding box center [677, 20] width 20 height 23
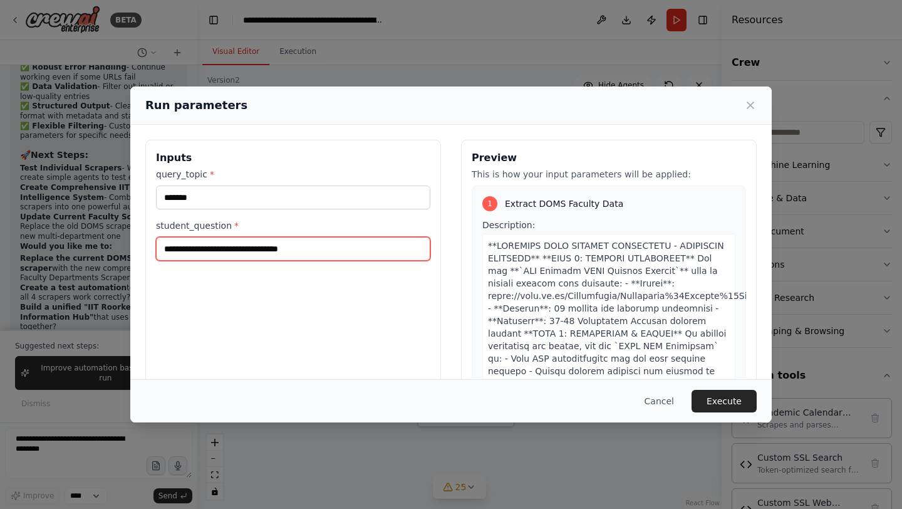
drag, startPoint x: 325, startPoint y: 253, endPoint x: 134, endPoint y: 254, distance: 190.5
click at [135, 254] on div "**********" at bounding box center [451, 288] width 642 height 327
type input "**********"
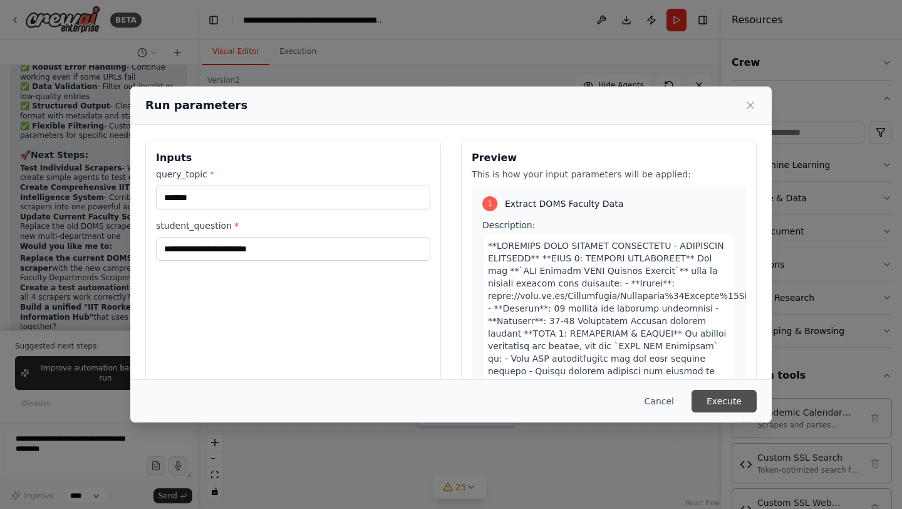
click at [729, 400] on button "Execute" at bounding box center [724, 401] width 65 height 23
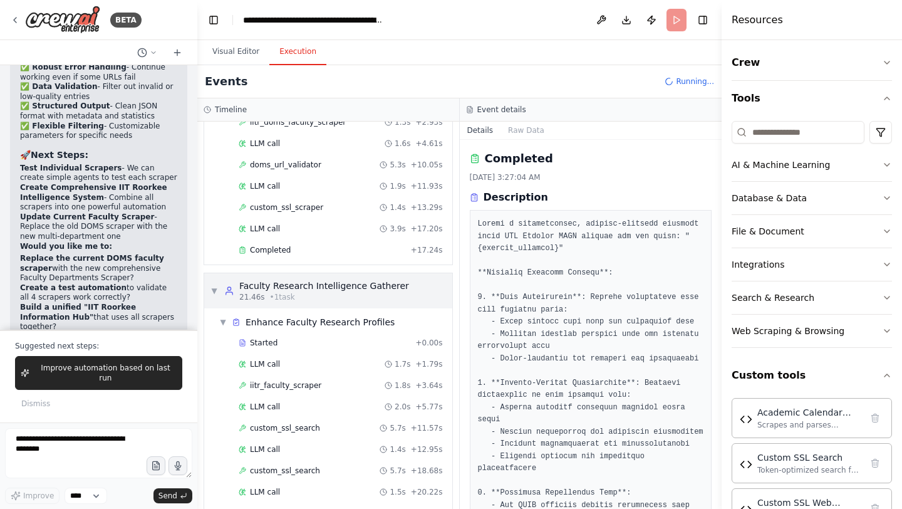
scroll to position [301, 0]
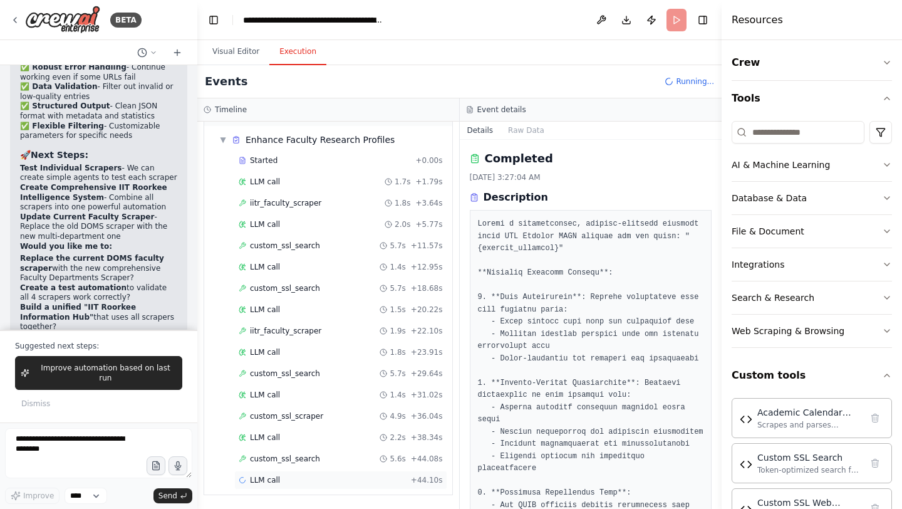
click at [282, 466] on div "LLM call + 44.10s" at bounding box center [341, 480] width 204 height 10
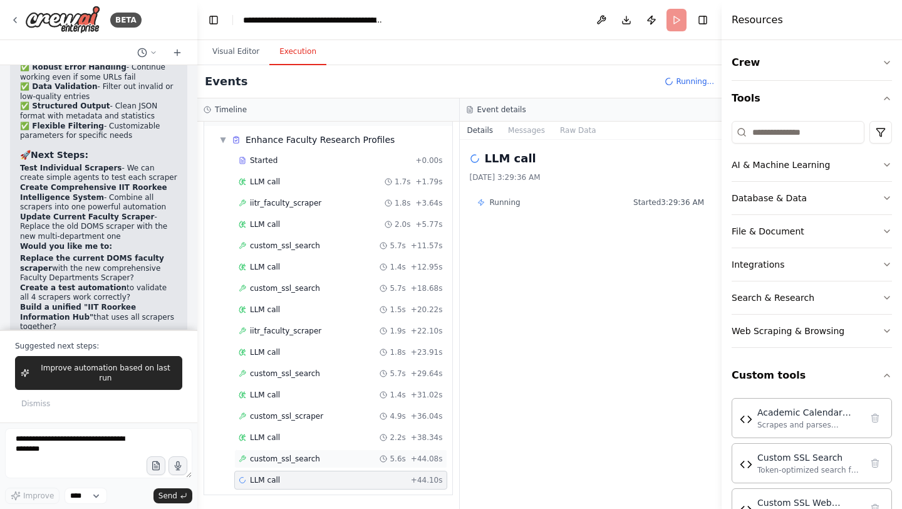
click at [284, 447] on div "LLM call 2.2s + 38.34s" at bounding box center [340, 437] width 213 height 19
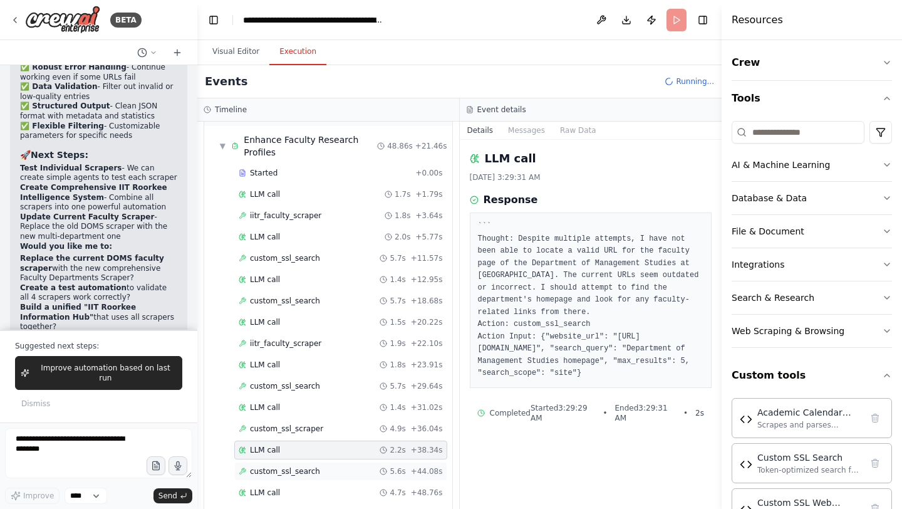
click at [284, 459] on div "LLM call 2.2s + 38.34s" at bounding box center [340, 450] width 213 height 19
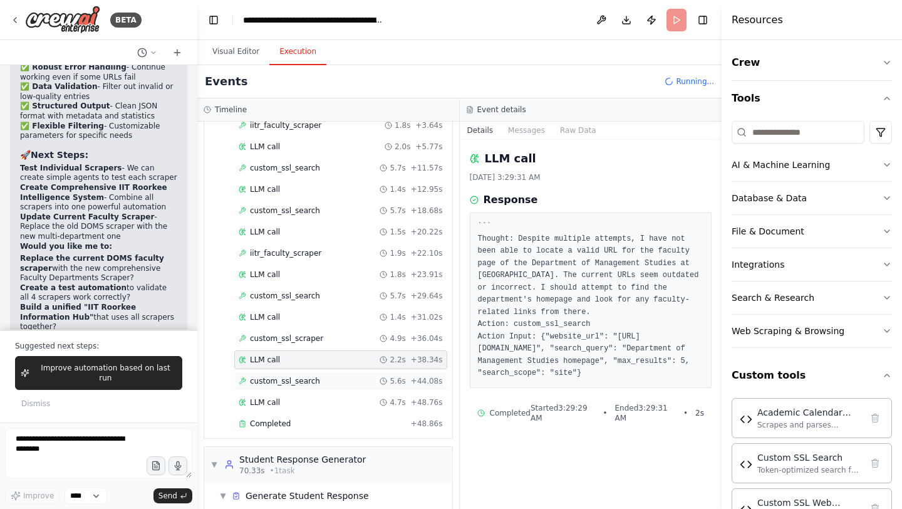
scroll to position [449, 0]
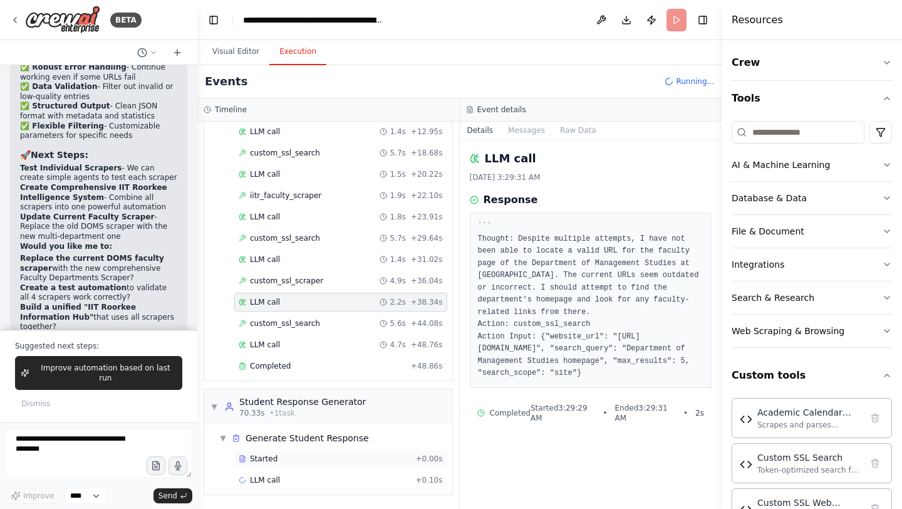
click at [271, 466] on div "Started + 0.00s" at bounding box center [340, 458] width 213 height 19
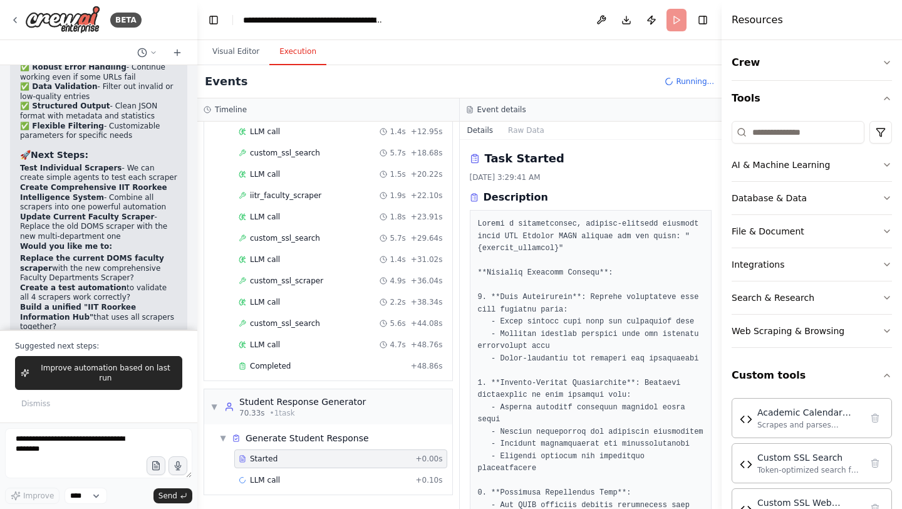
click at [271, 466] on div "Started + 0.00s" at bounding box center [340, 458] width 213 height 19
click at [273, 466] on span "LLM call" at bounding box center [265, 480] width 30 height 10
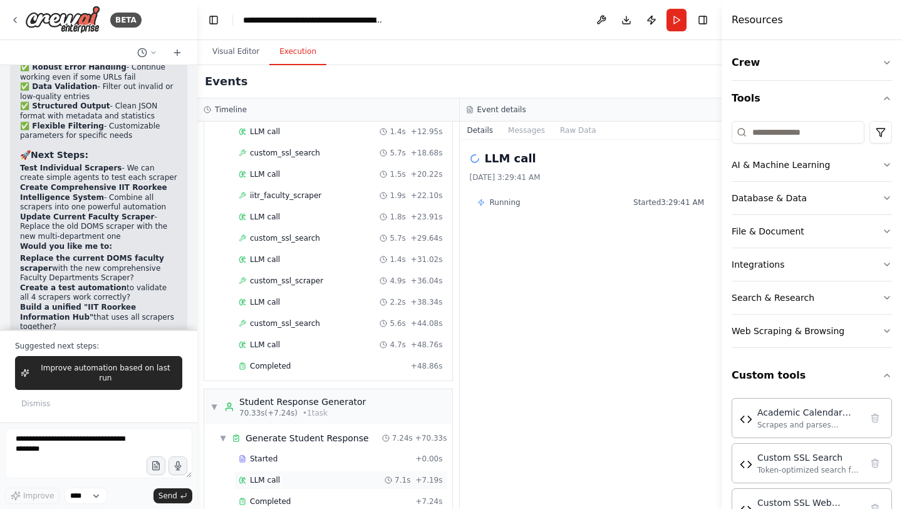
click at [273, 466] on span "LLM call" at bounding box center [265, 480] width 30 height 10
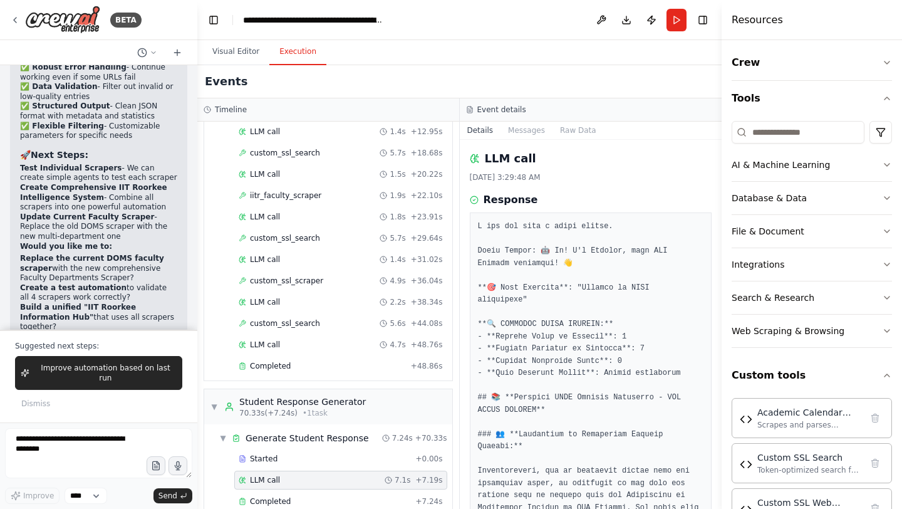
click at [164, 397] on div "Improve automation based on last run Dismiss" at bounding box center [98, 384] width 167 height 56
click at [149, 377] on span "Improve automation based on last run" at bounding box center [105, 373] width 142 height 20
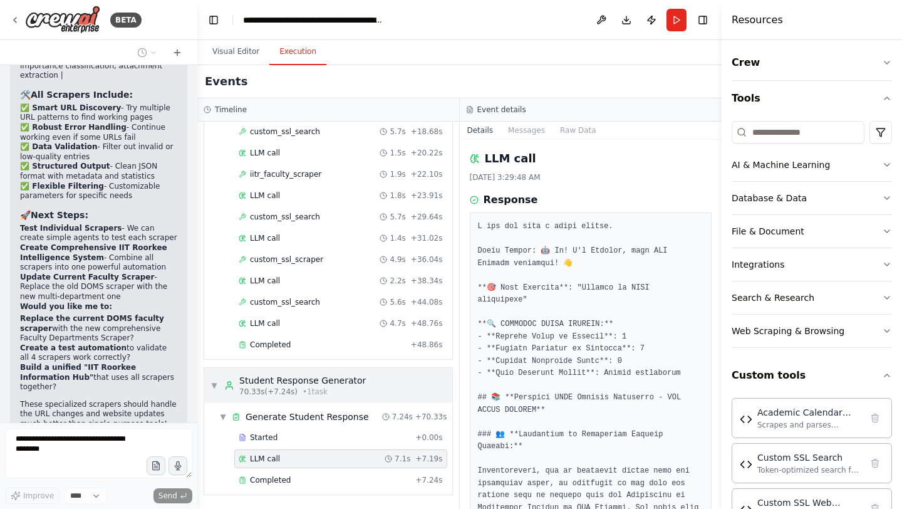
scroll to position [151406, 0]
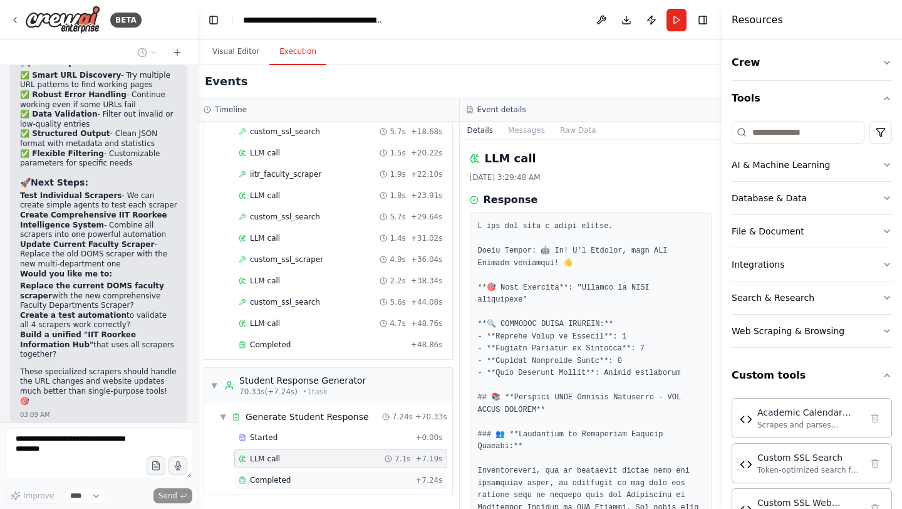
click at [306, 466] on div "Completed" at bounding box center [325, 480] width 172 height 10
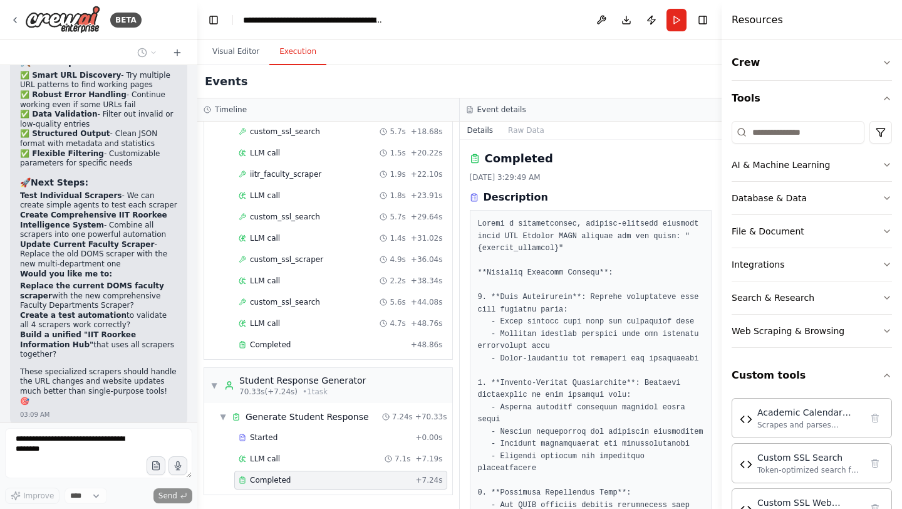
click at [306, 466] on div "Completed" at bounding box center [325, 480] width 172 height 10
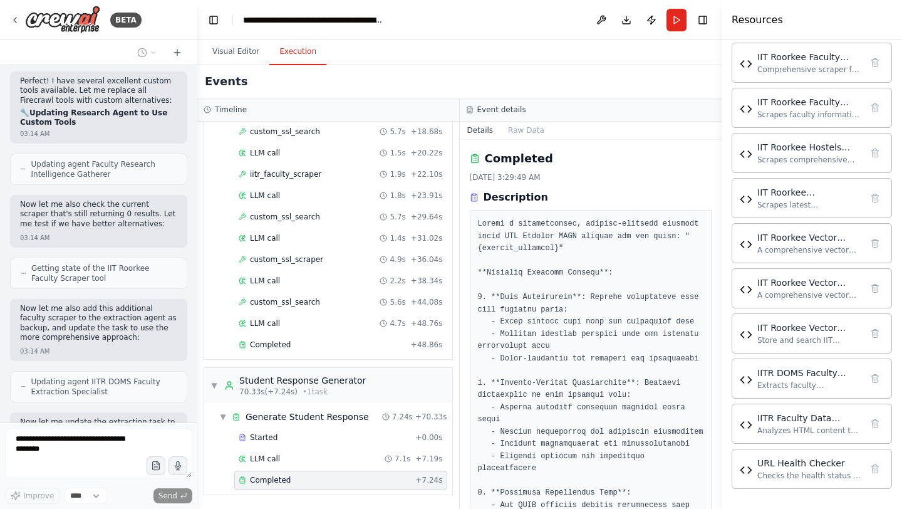
scroll to position [153457, 0]
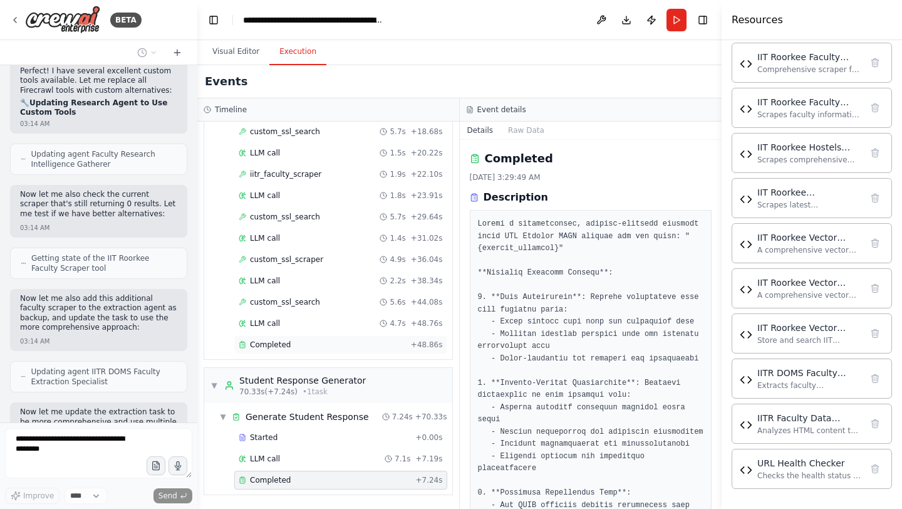
click at [252, 343] on span "Completed" at bounding box center [270, 345] width 41 height 10
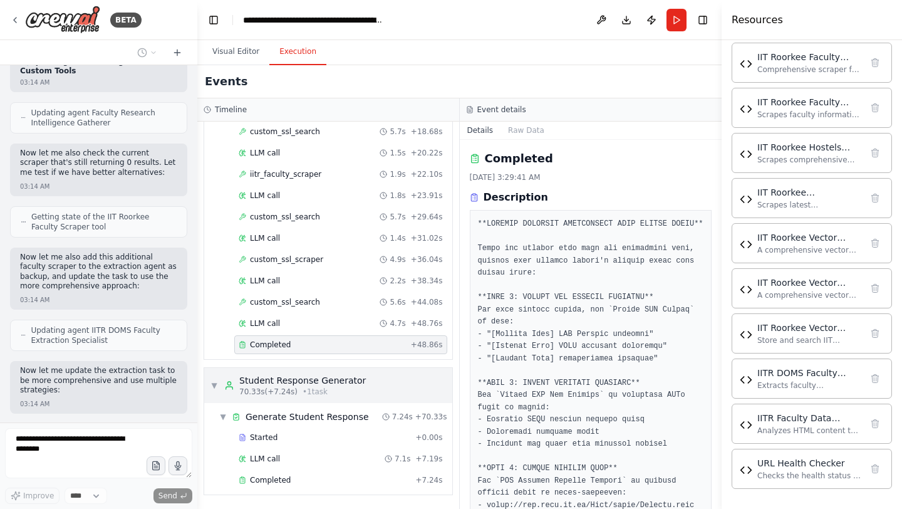
scroll to position [153540, 0]
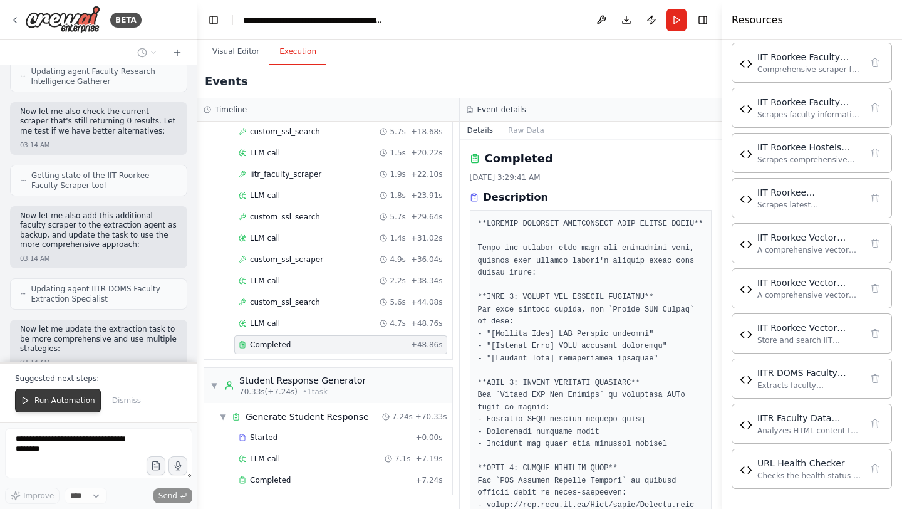
click at [70, 400] on span "Run Automation" at bounding box center [64, 400] width 61 height 10
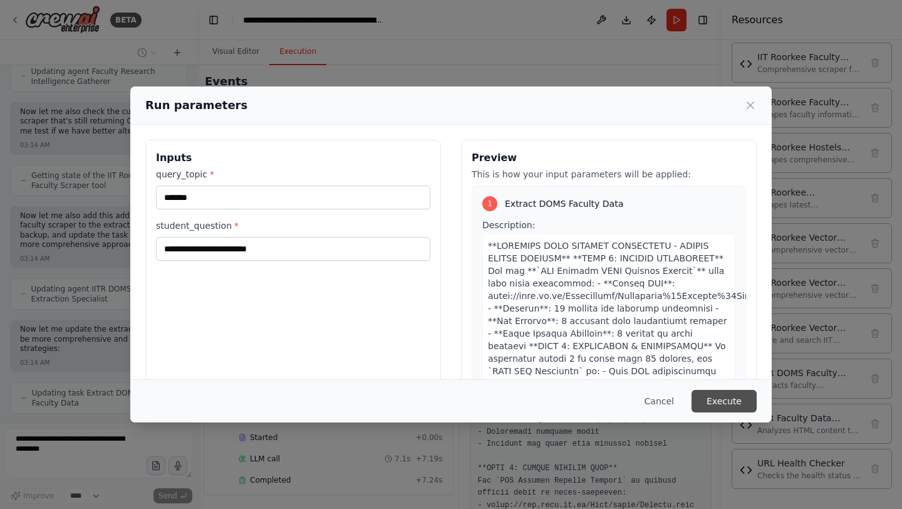
click at [711, 406] on button "Execute" at bounding box center [724, 401] width 65 height 23
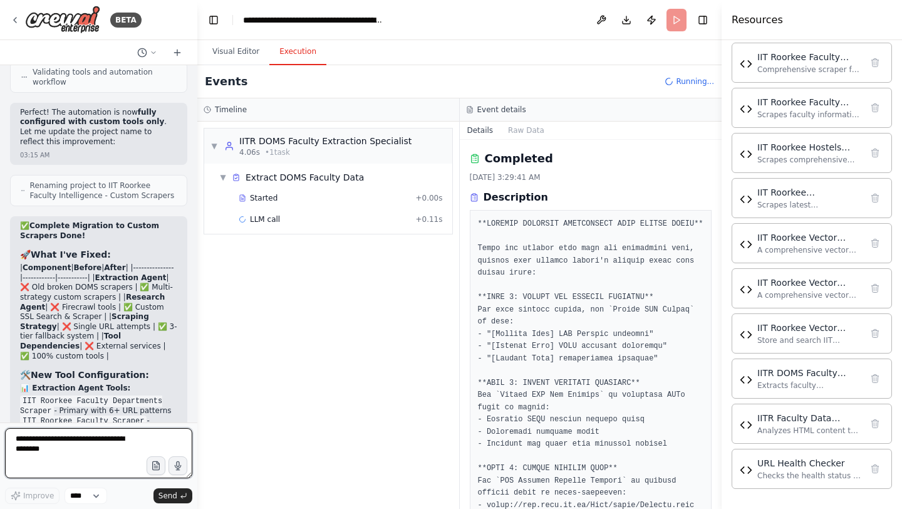
scroll to position [154069, 0]
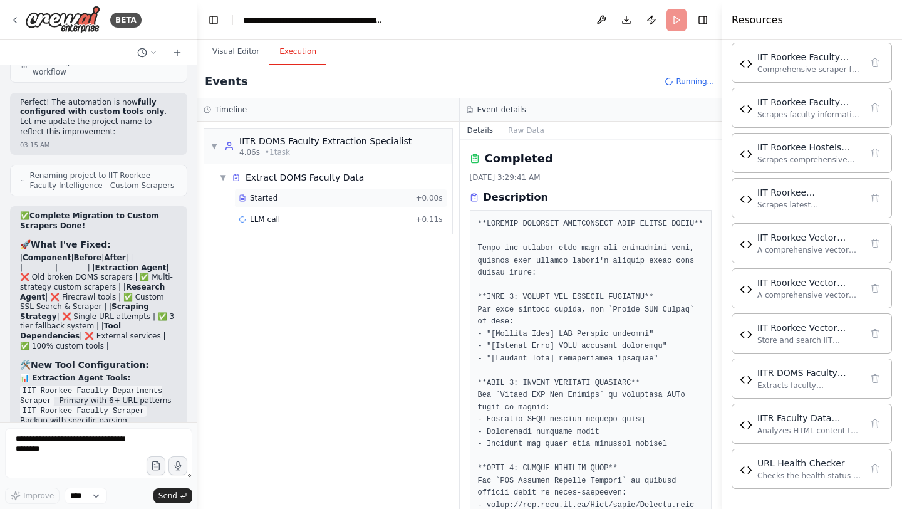
click at [320, 203] on div "Started + 0.00s" at bounding box center [340, 198] width 213 height 19
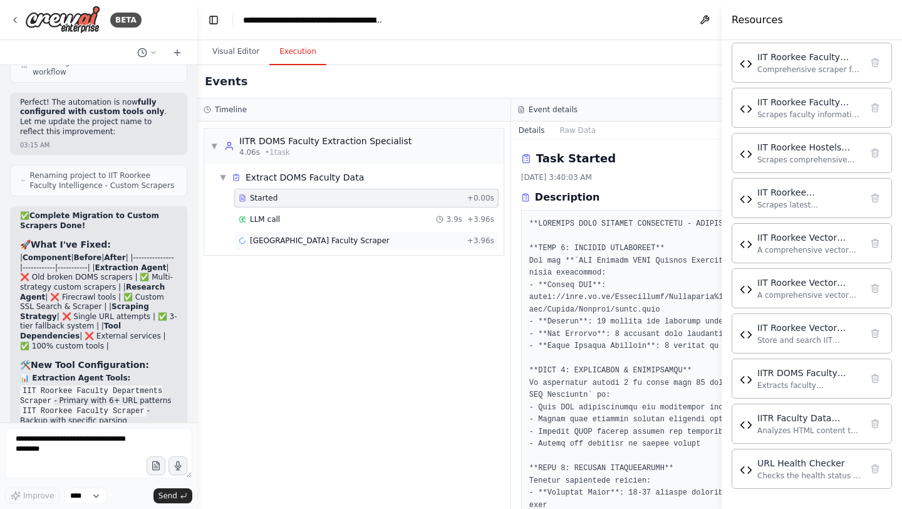
click at [320, 241] on span "IIT Roorkee DOMS Faculty Scraper" at bounding box center [320, 241] width 140 height 10
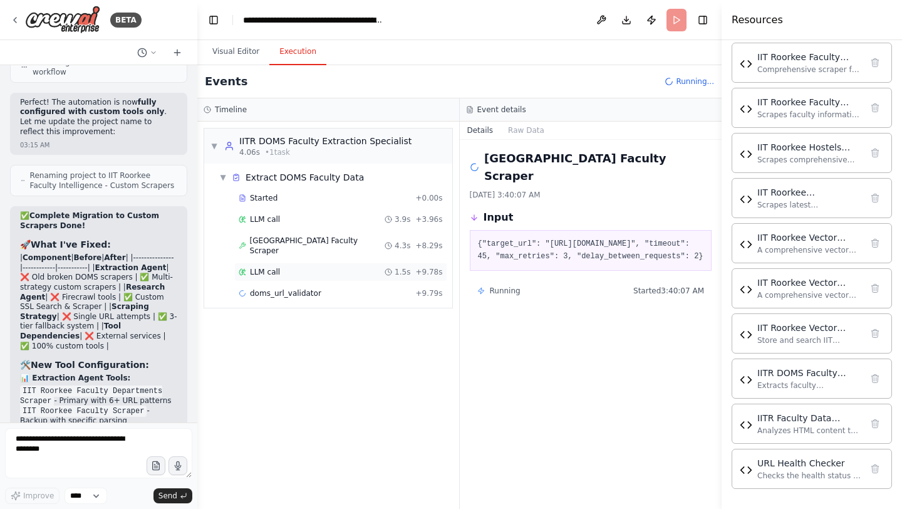
click at [290, 267] on div "LLM call 1.5s + 9.78s" at bounding box center [341, 272] width 204 height 10
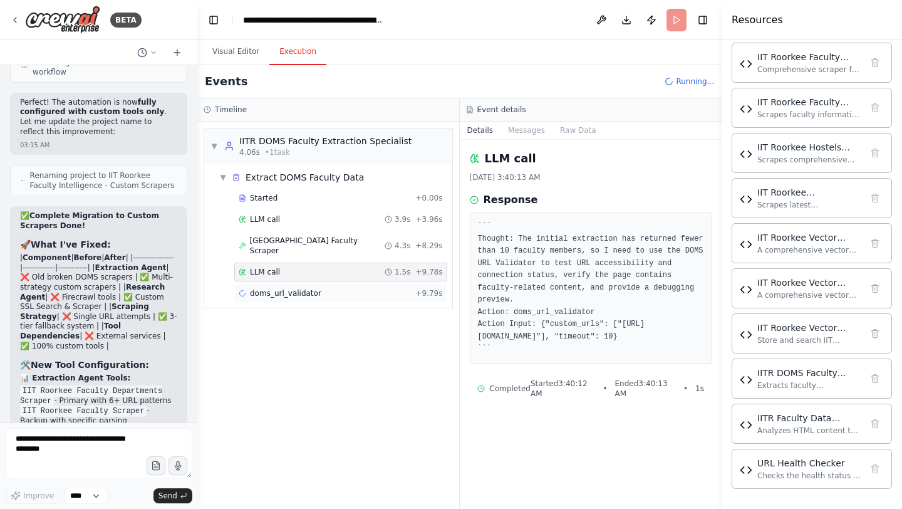
click at [285, 288] on span "doms_url_validator" at bounding box center [285, 293] width 71 height 10
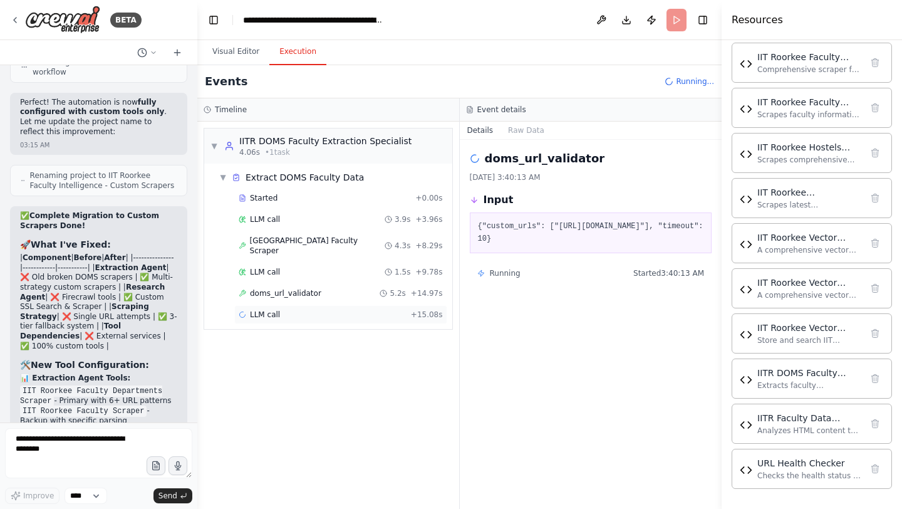
click at [272, 310] on span "LLM call" at bounding box center [265, 315] width 30 height 10
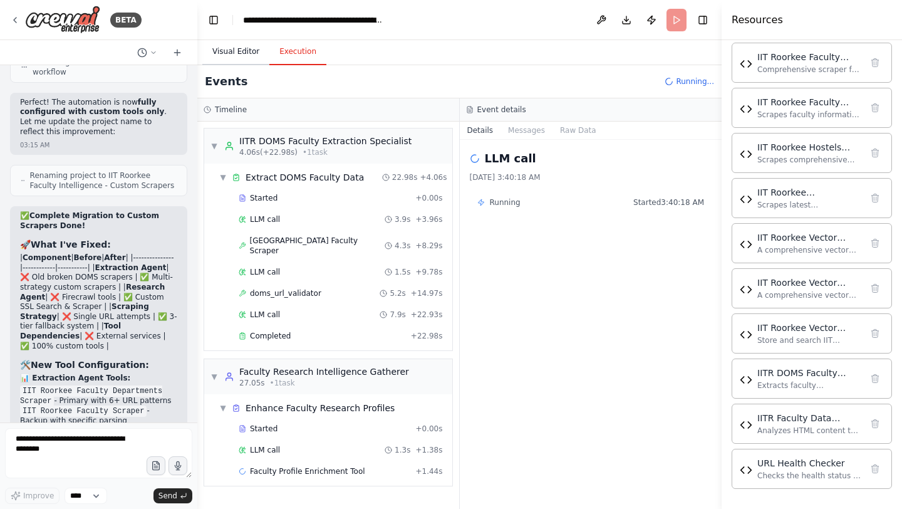
click at [230, 56] on button "Visual Editor" at bounding box center [235, 52] width 67 height 26
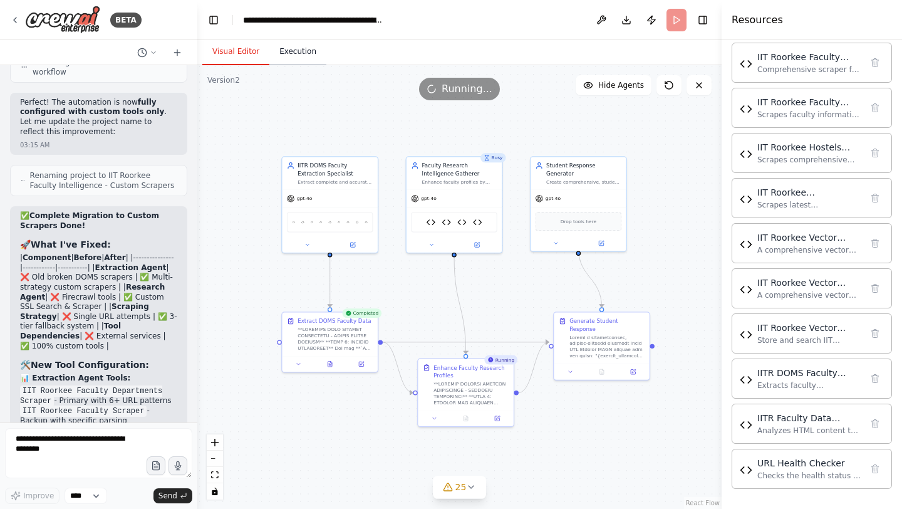
click at [303, 56] on button "Execution" at bounding box center [297, 52] width 57 height 26
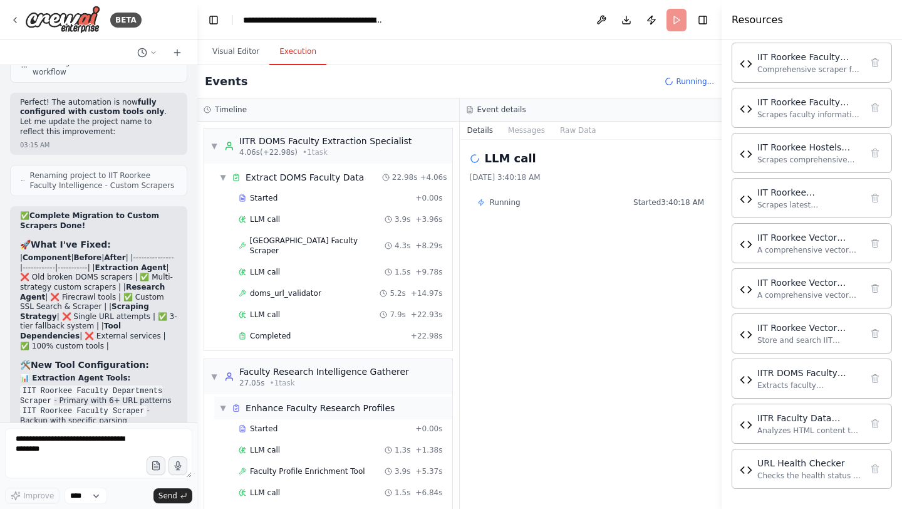
scroll to position [45, 0]
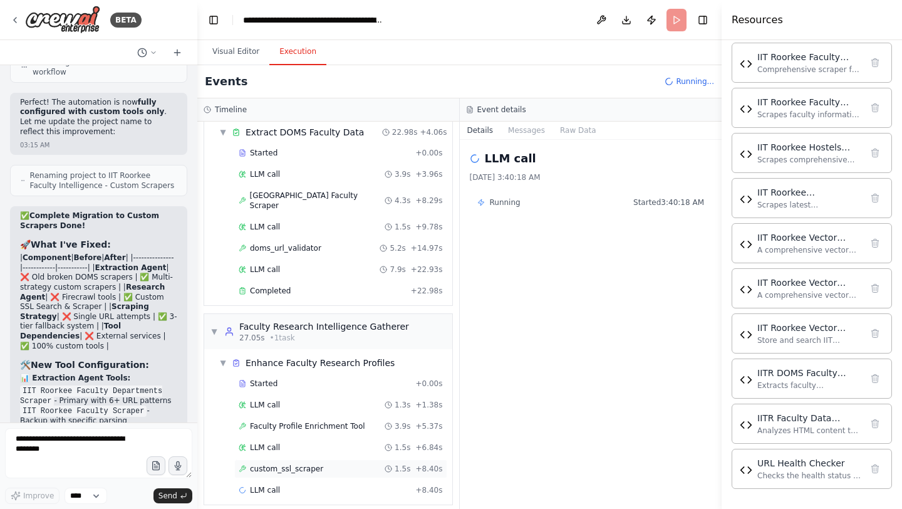
click at [296, 464] on span "custom_ssl_scraper" at bounding box center [286, 469] width 73 height 10
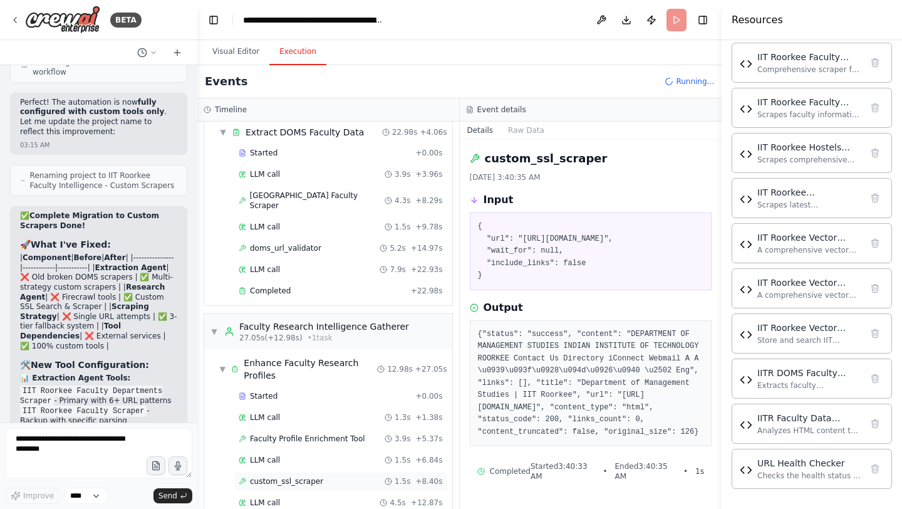
scroll to position [180, 0]
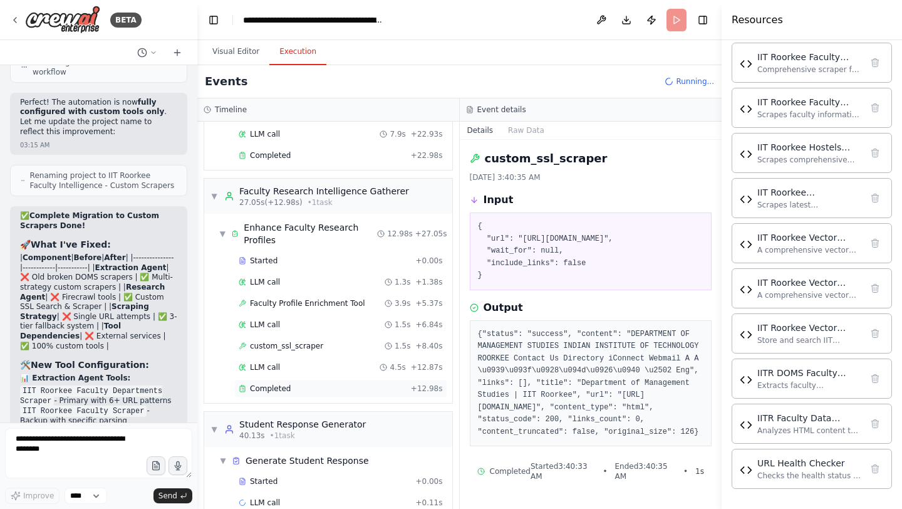
click at [283, 379] on div "Completed + 12.98s" at bounding box center [340, 388] width 213 height 19
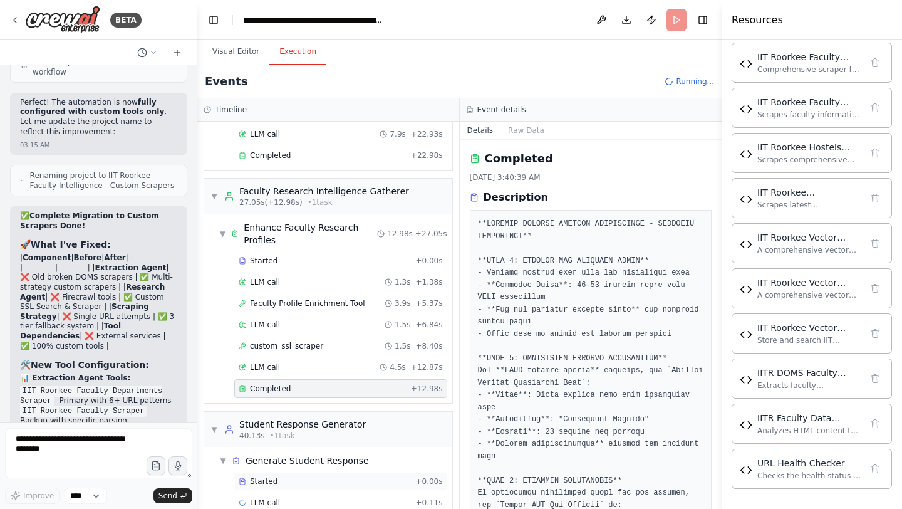
click at [270, 466] on span "Started" at bounding box center [264, 481] width 28 height 10
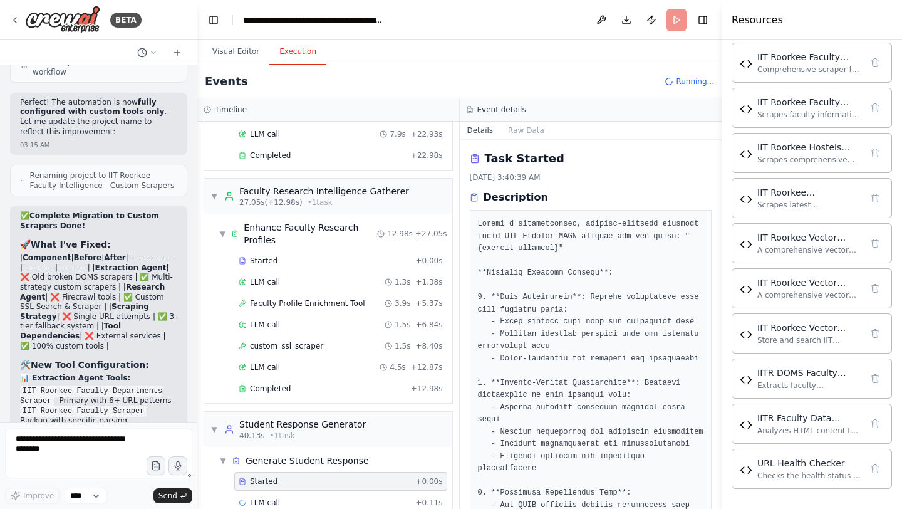
scroll to position [193, 0]
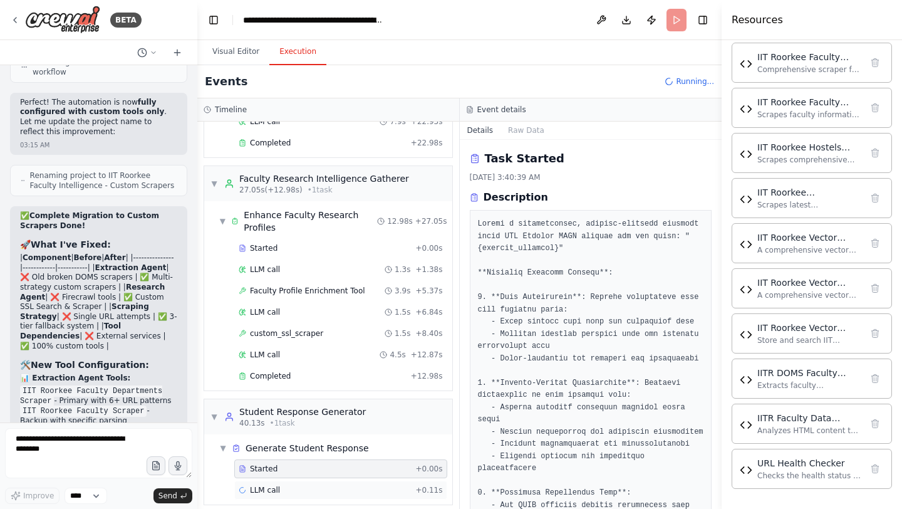
click at [269, 466] on span "LLM call" at bounding box center [265, 490] width 30 height 10
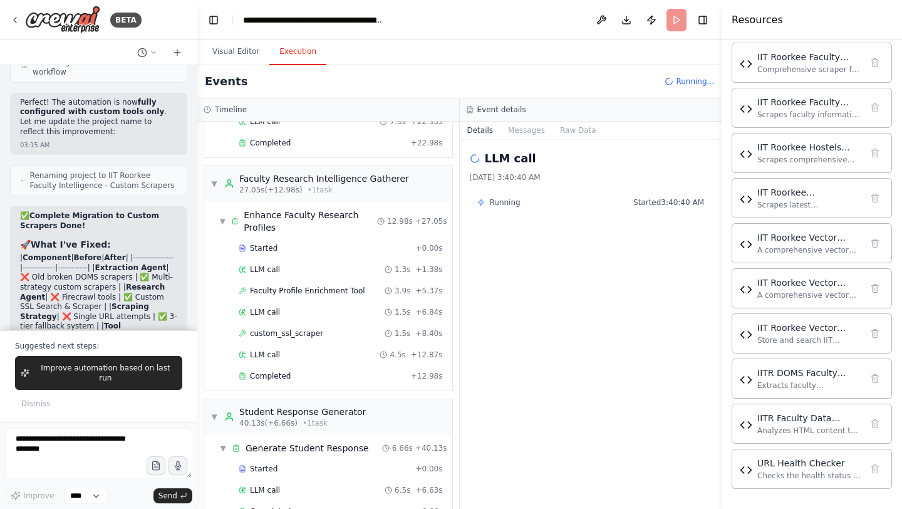
scroll to position [214, 0]
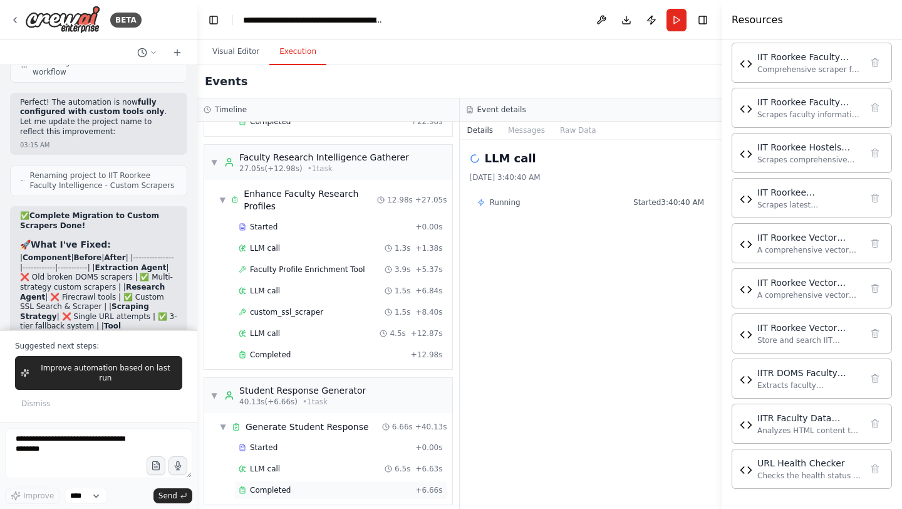
click at [267, 466] on span "Completed" at bounding box center [270, 490] width 41 height 10
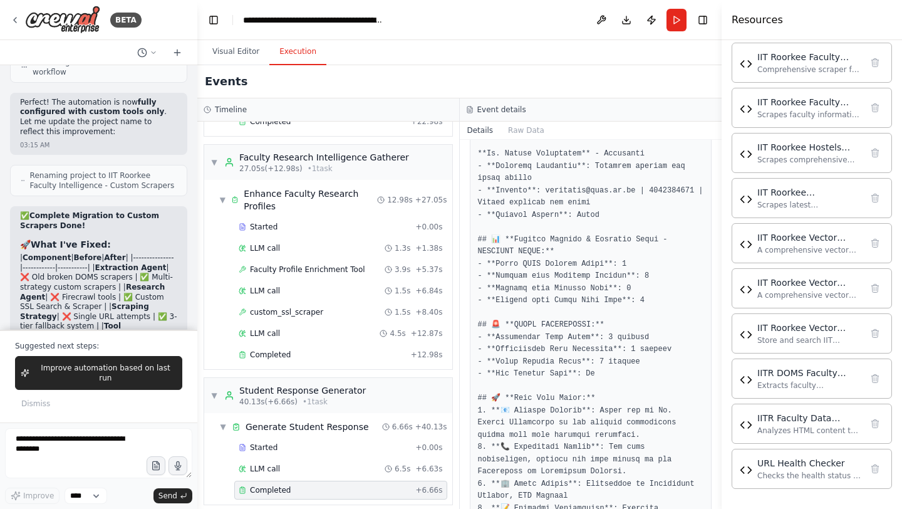
scroll to position [1006, 0]
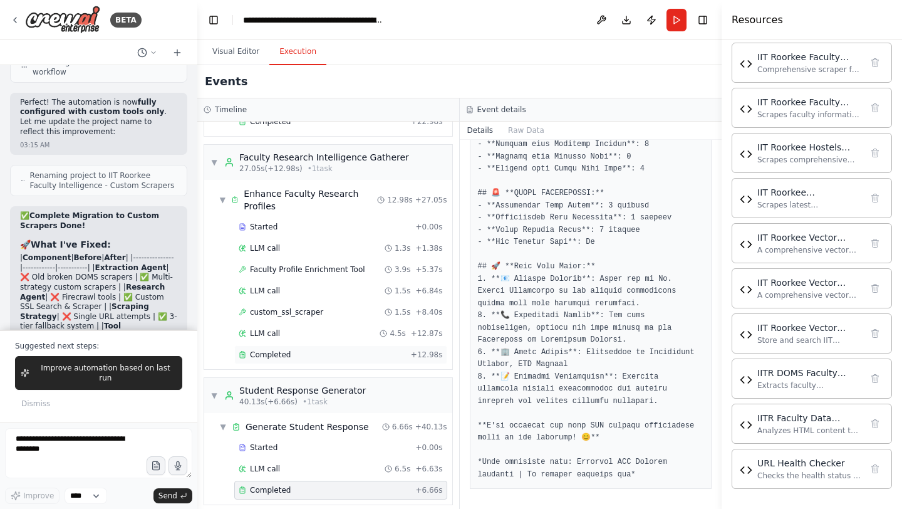
click at [284, 350] on span "Completed" at bounding box center [270, 355] width 41 height 10
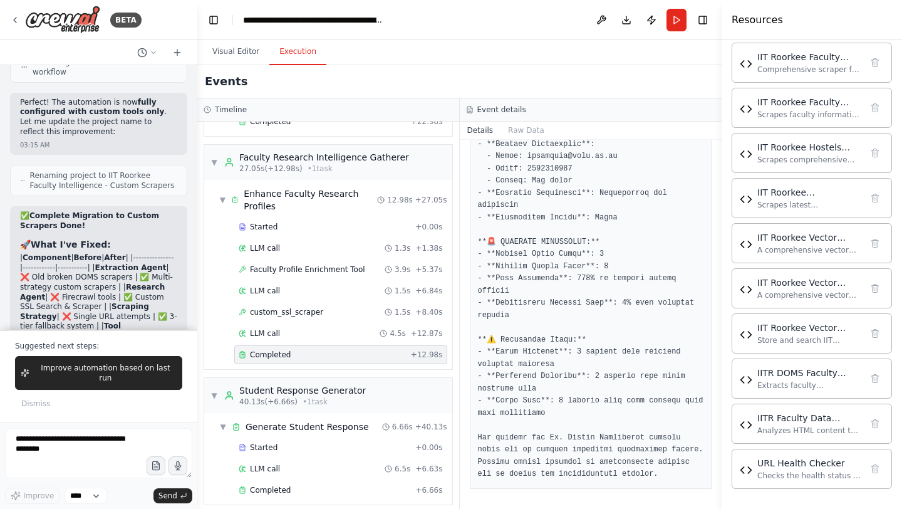
scroll to position [969, 0]
click at [278, 384] on div "Student Response Generator" at bounding box center [302, 390] width 127 height 13
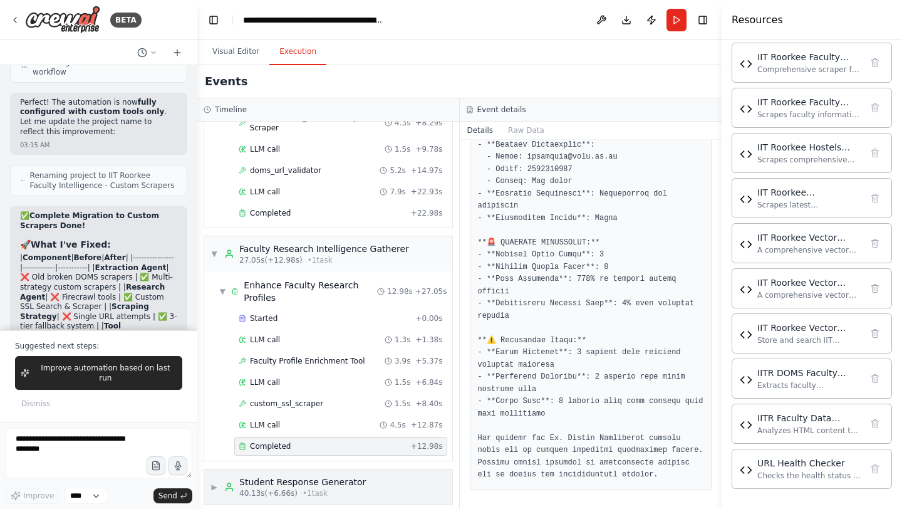
click at [296, 466] on div "40.13s (+6.66s) • 1 task" at bounding box center [302, 493] width 127 height 10
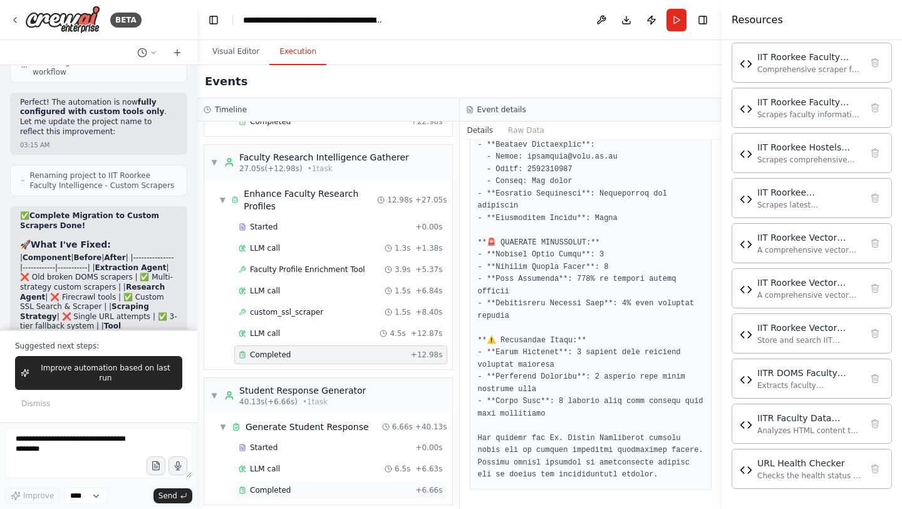
click at [291, 466] on div "Completed" at bounding box center [325, 490] width 172 height 10
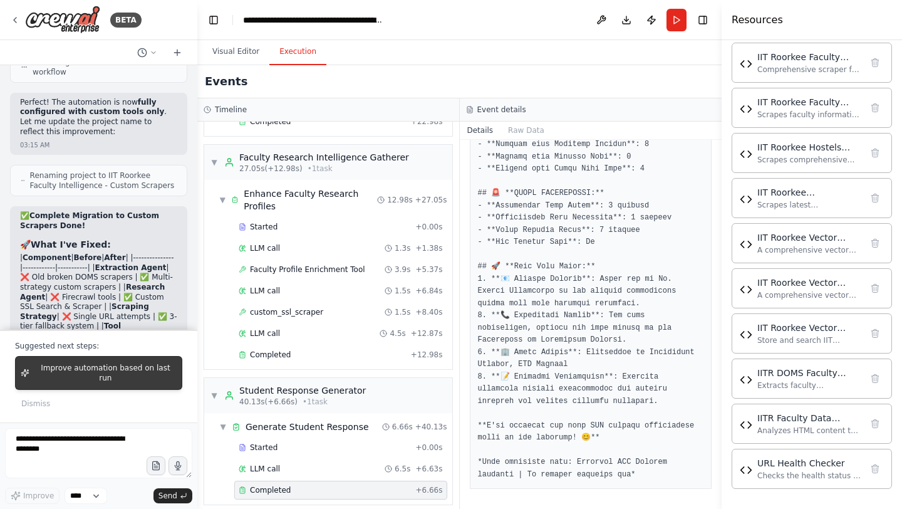
click at [142, 381] on span "Improve automation based on last run" at bounding box center [105, 373] width 142 height 20
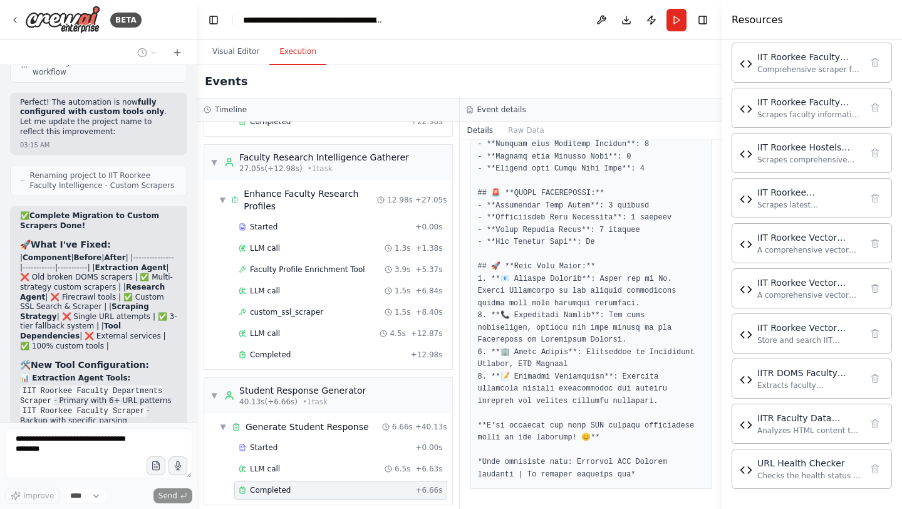
scroll to position [154102, 0]
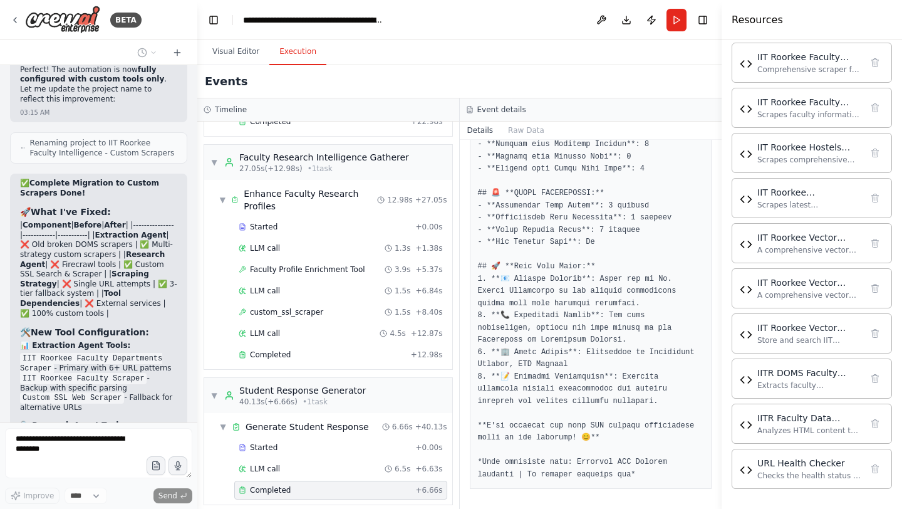
click at [258, 464] on span "LLM call" at bounding box center [265, 469] width 30 height 10
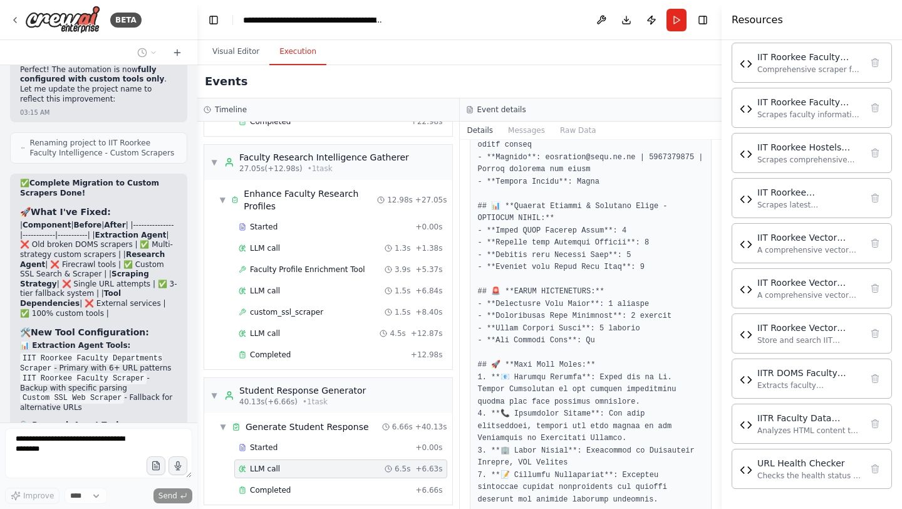
scroll to position [474, 0]
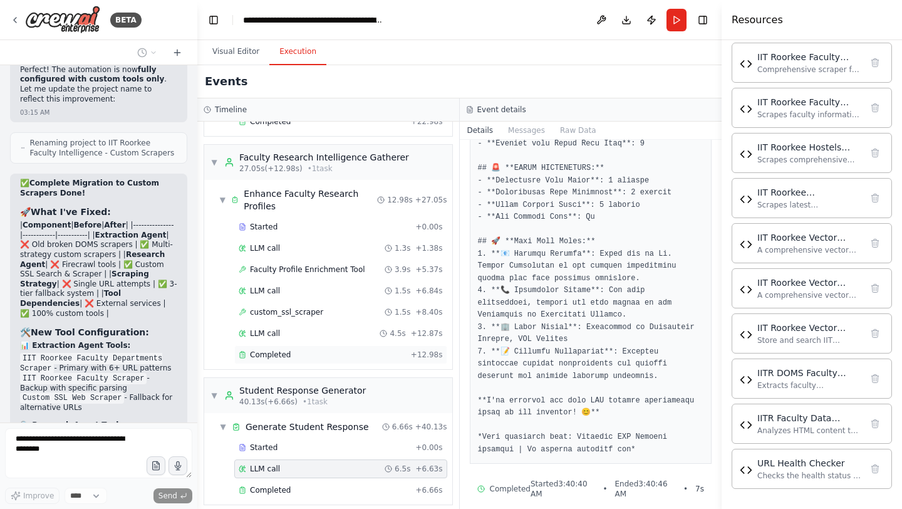
click at [293, 350] on div "Completed" at bounding box center [322, 355] width 167 height 10
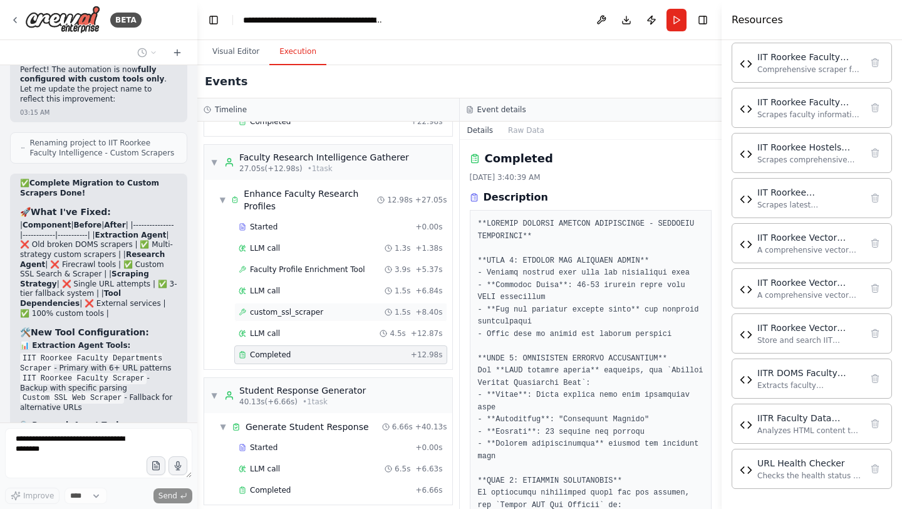
click at [300, 310] on div "custom_ssl_scraper 1.5s + 8.40s" at bounding box center [340, 312] width 213 height 19
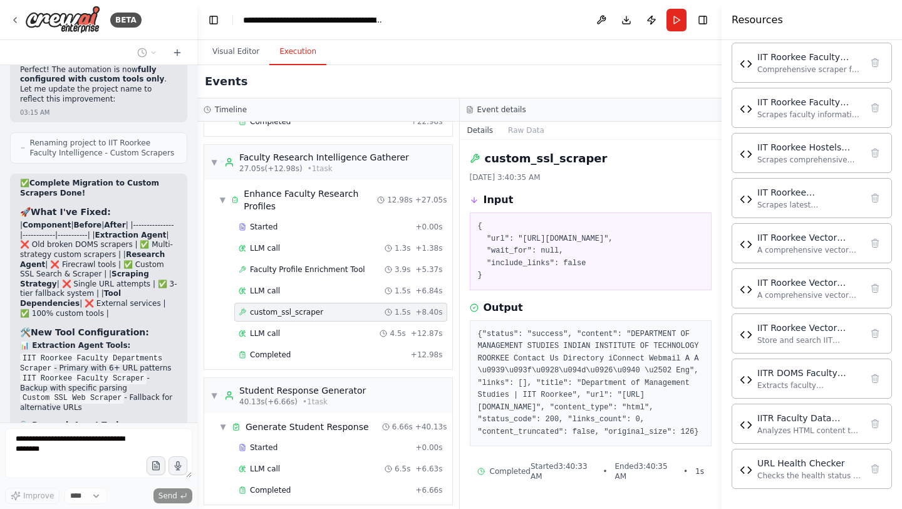
scroll to position [202, 0]
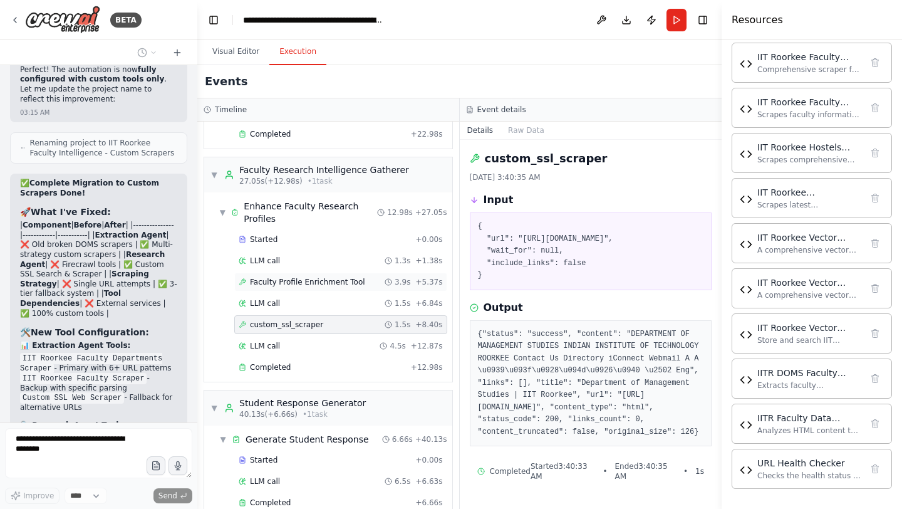
click at [306, 277] on span "Faculty Profile Enrichment Tool" at bounding box center [307, 282] width 115 height 10
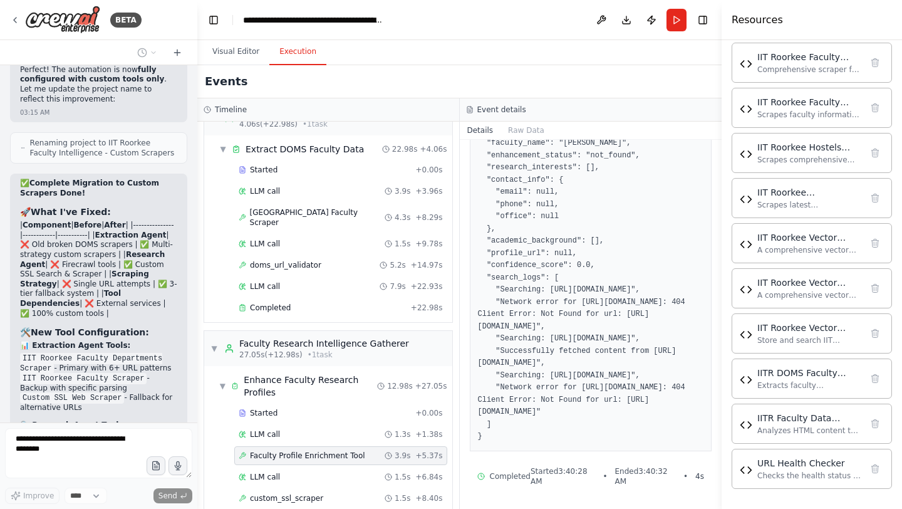
scroll to position [0, 0]
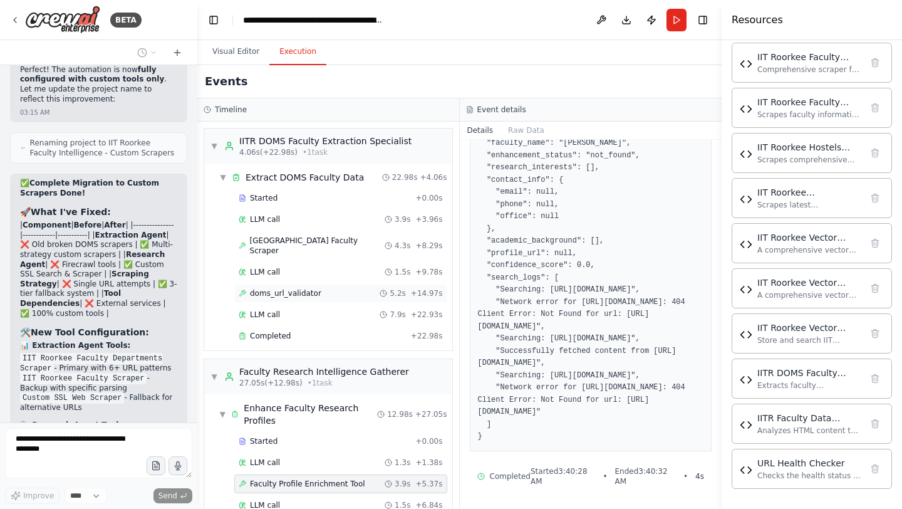
click at [308, 288] on span "doms_url_validator" at bounding box center [285, 293] width 71 height 10
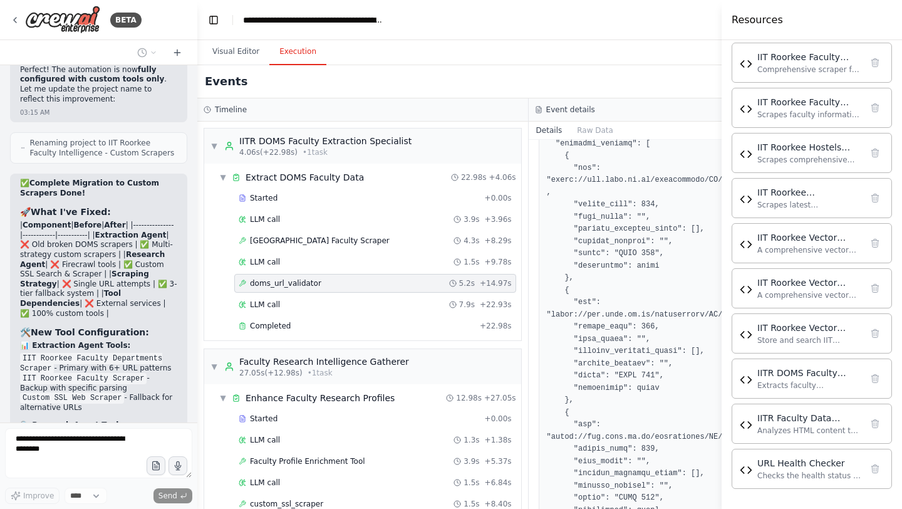
scroll to position [325, 0]
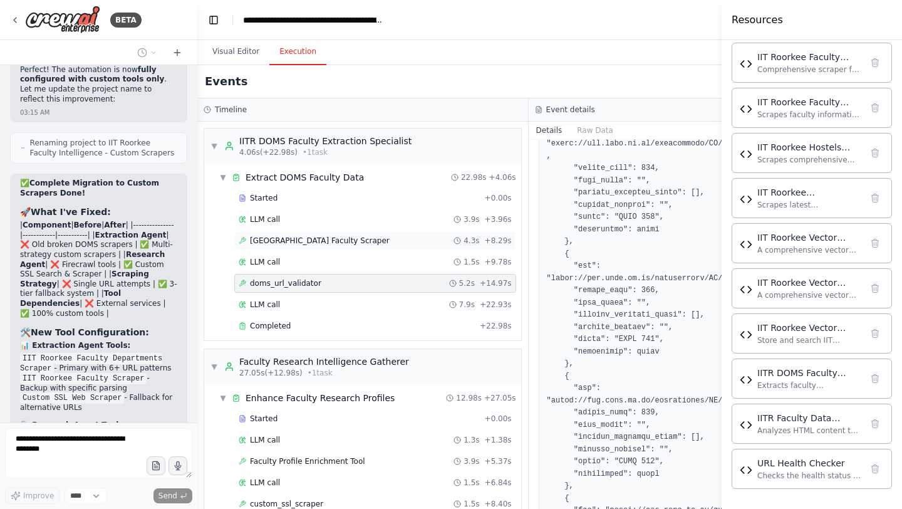
click at [311, 243] on span "IIT Roorkee DOMS Faculty Scraper" at bounding box center [320, 241] width 140 height 10
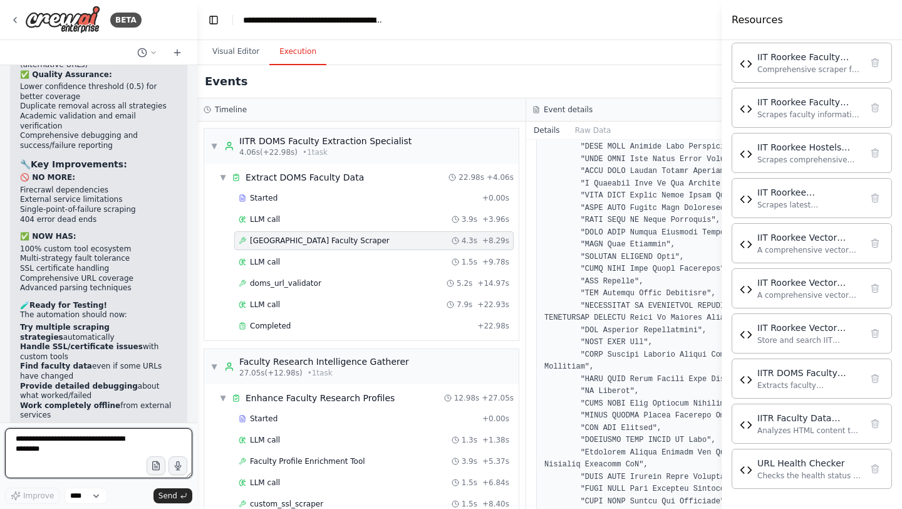
scroll to position [154803, 0]
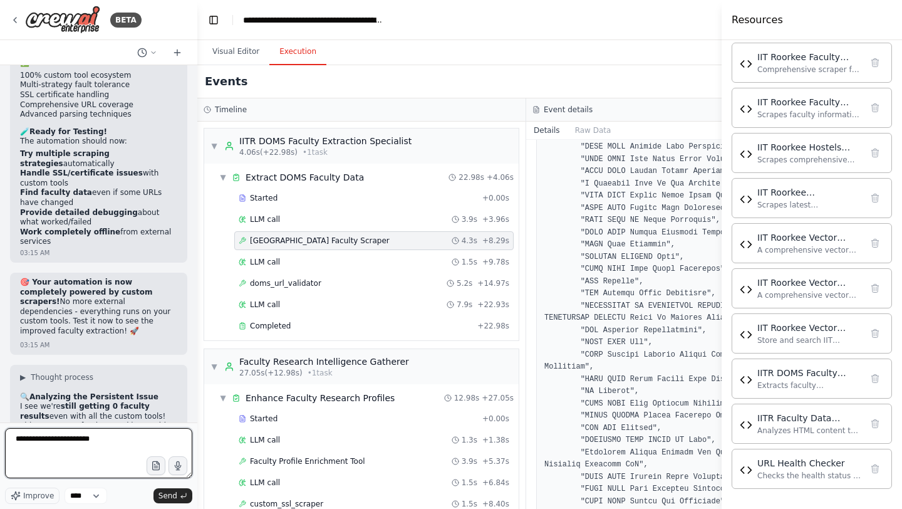
type textarea "**********"
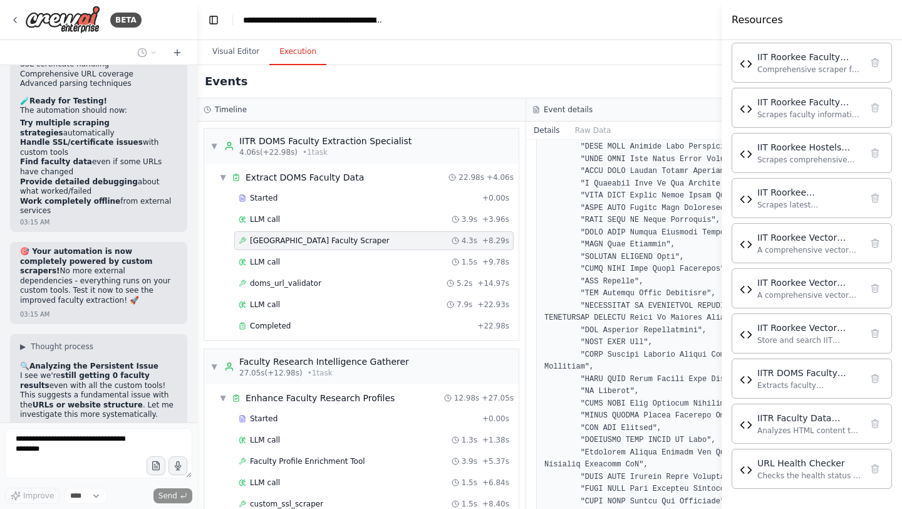
scroll to position [154879, 0]
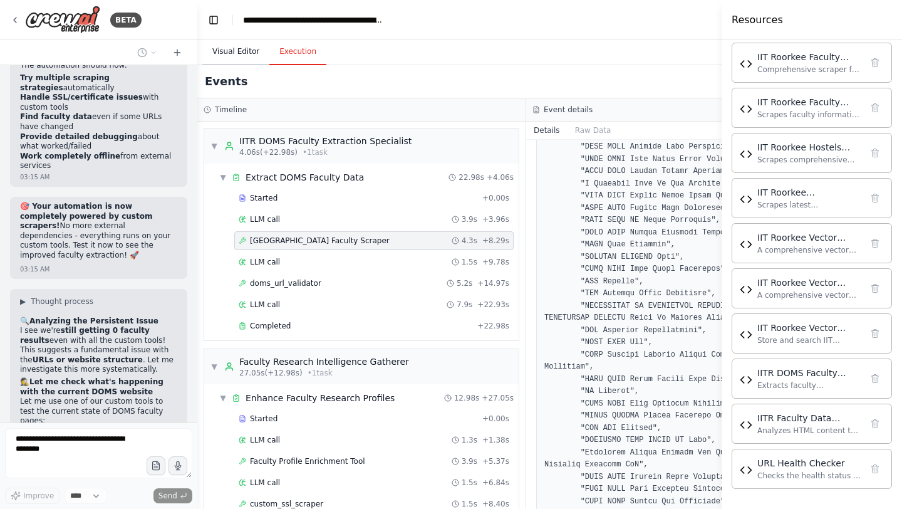
click at [225, 45] on button "Visual Editor" at bounding box center [235, 52] width 67 height 26
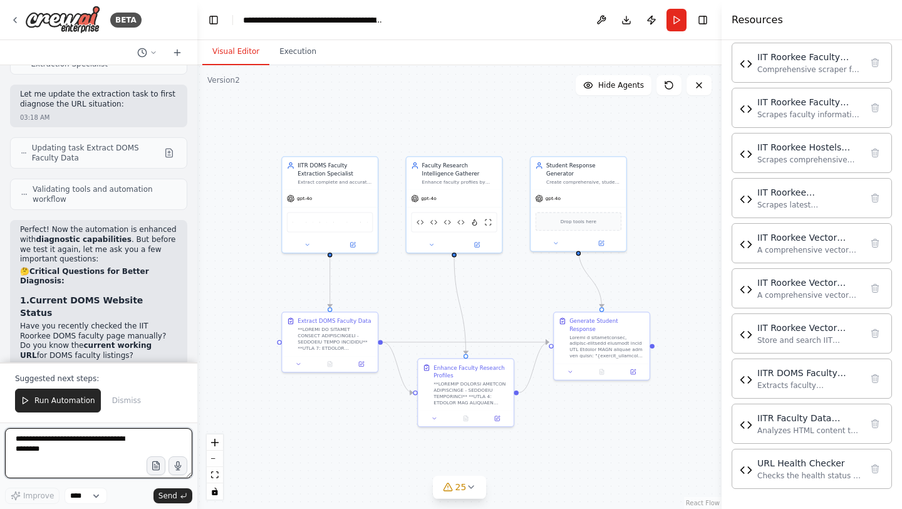
scroll to position [155821, 0]
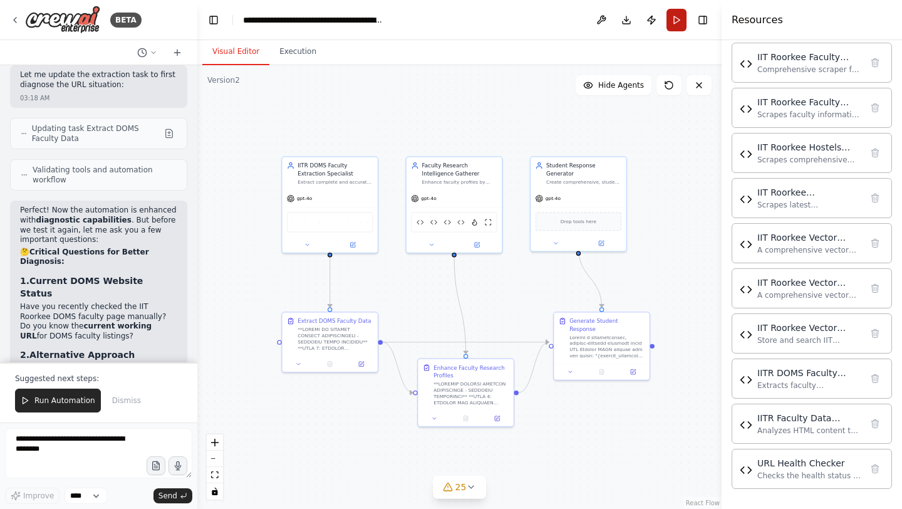
click at [669, 24] on button "Run" at bounding box center [677, 20] width 20 height 23
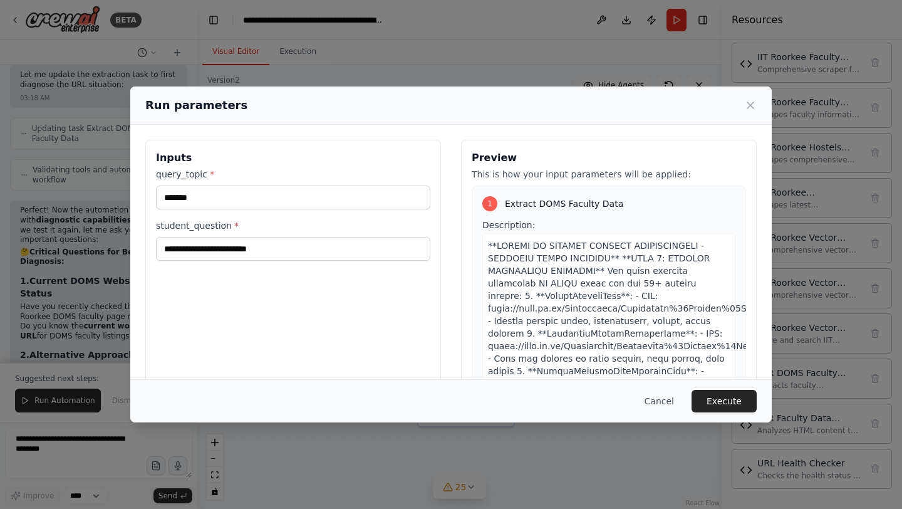
click at [722, 384] on div "Cancel Execute" at bounding box center [451, 400] width 642 height 43
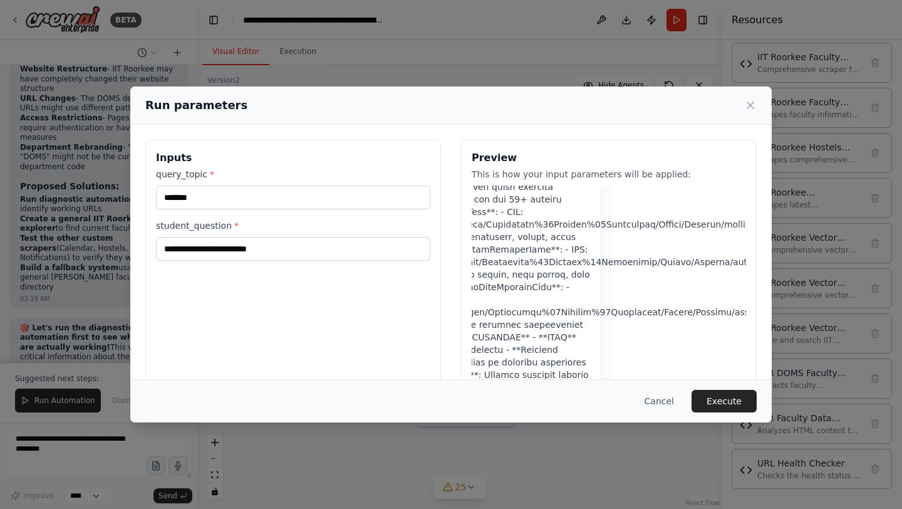
scroll to position [80, 135]
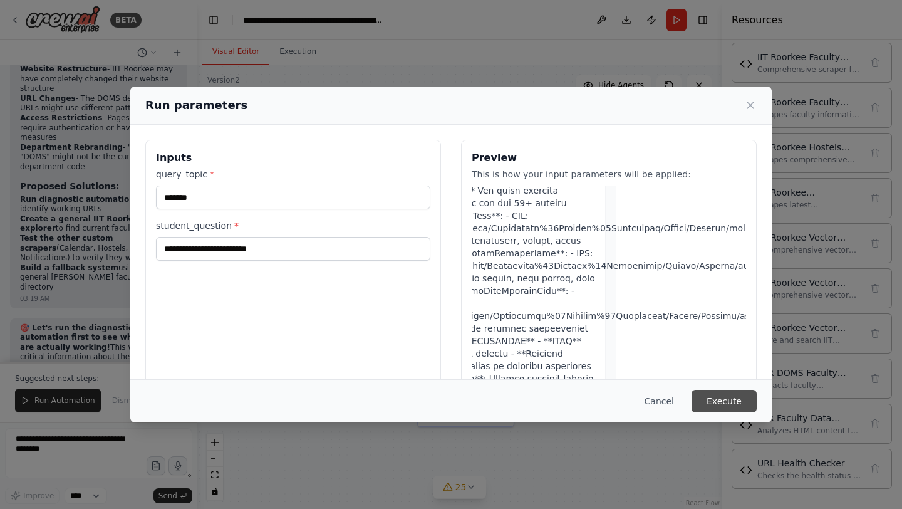
click at [729, 397] on button "Execute" at bounding box center [724, 401] width 65 height 23
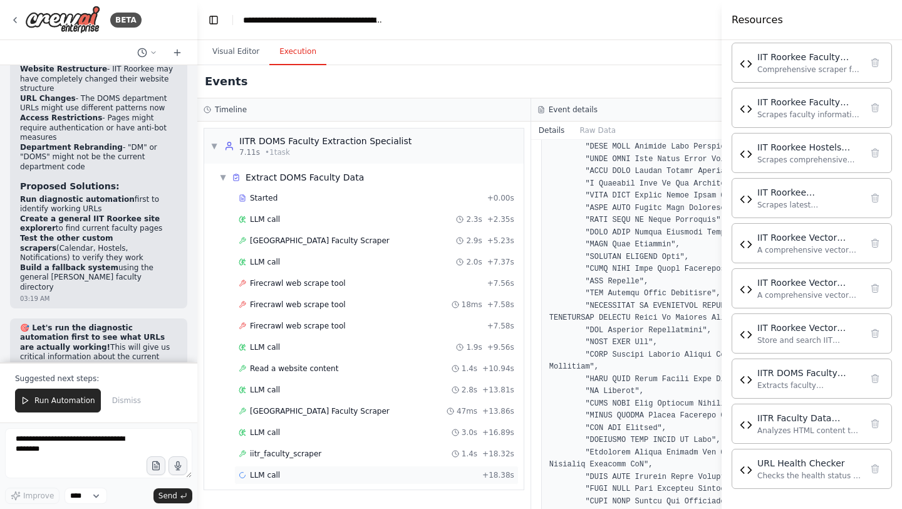
click at [292, 466] on div "LLM call + 18.38s" at bounding box center [377, 475] width 276 height 10
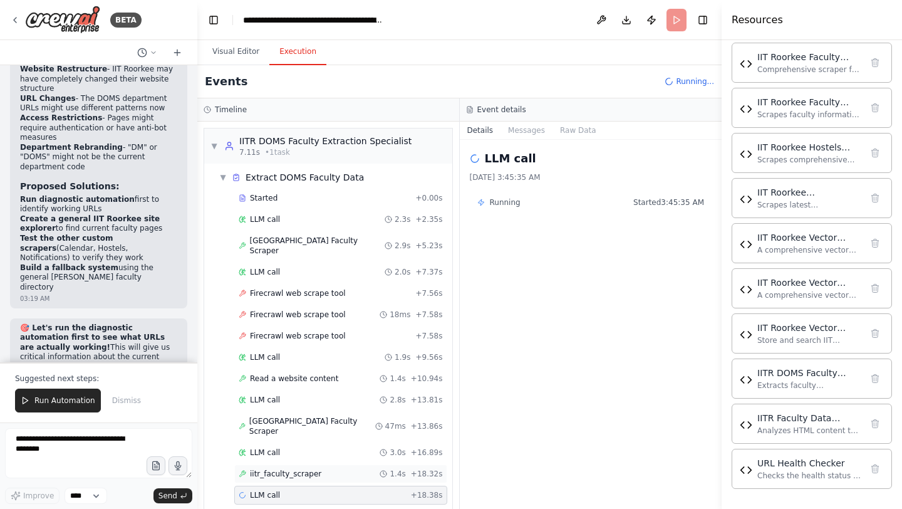
click at [303, 466] on span "iitr_faculty_scraper" at bounding box center [285, 474] width 71 height 10
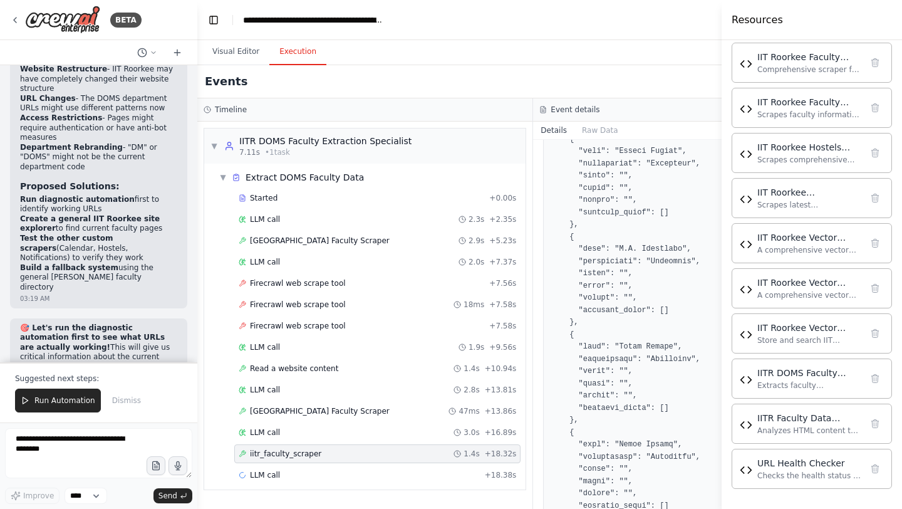
scroll to position [1688, 0]
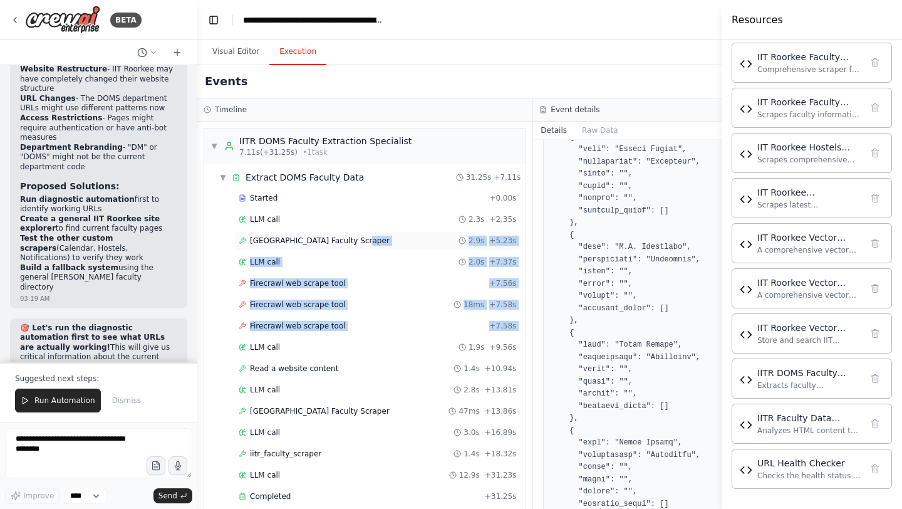
drag, startPoint x: 327, startPoint y: 341, endPoint x: 362, endPoint y: 237, distance: 109.8
click at [362, 237] on div "Started + 0.00s LLM call 2.3s + 2.35s IIT Roorkee DOMS Faculty Scraper 2.9s + 5…" at bounding box center [369, 349] width 311 height 320
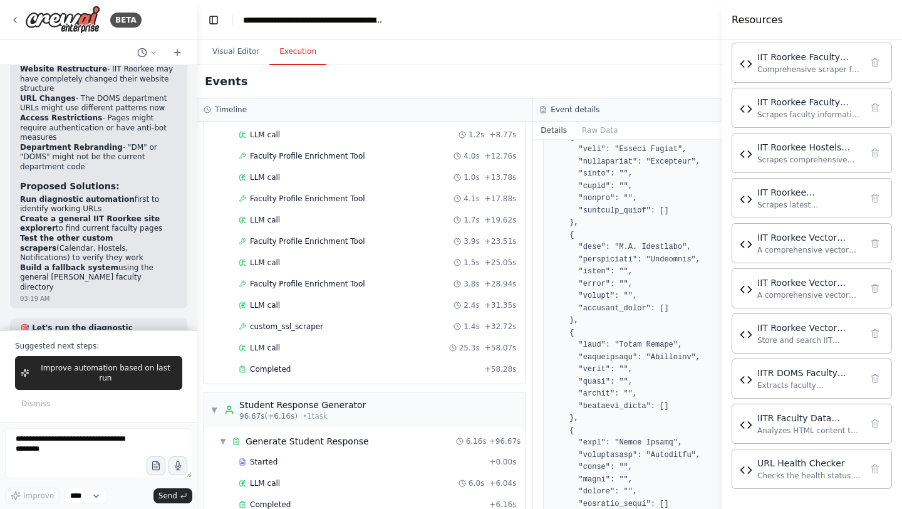
scroll to position [543, 0]
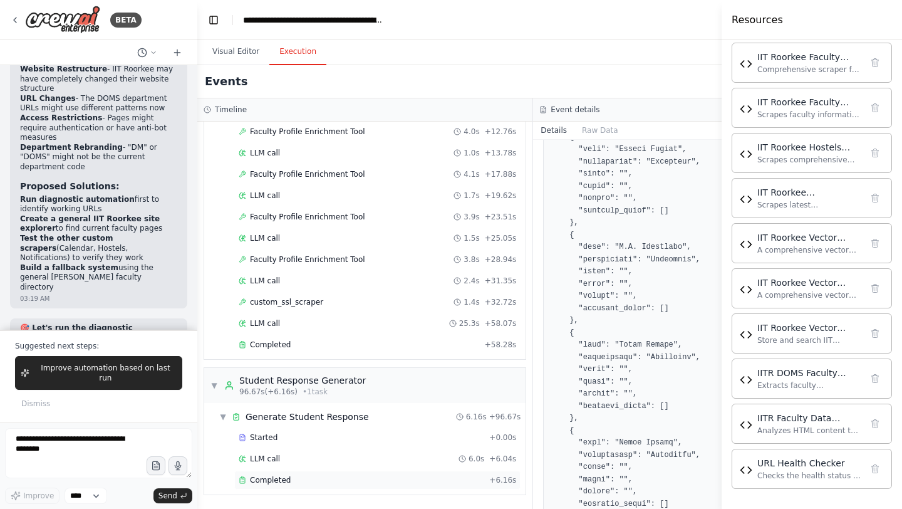
click at [279, 466] on span "Completed" at bounding box center [270, 480] width 41 height 10
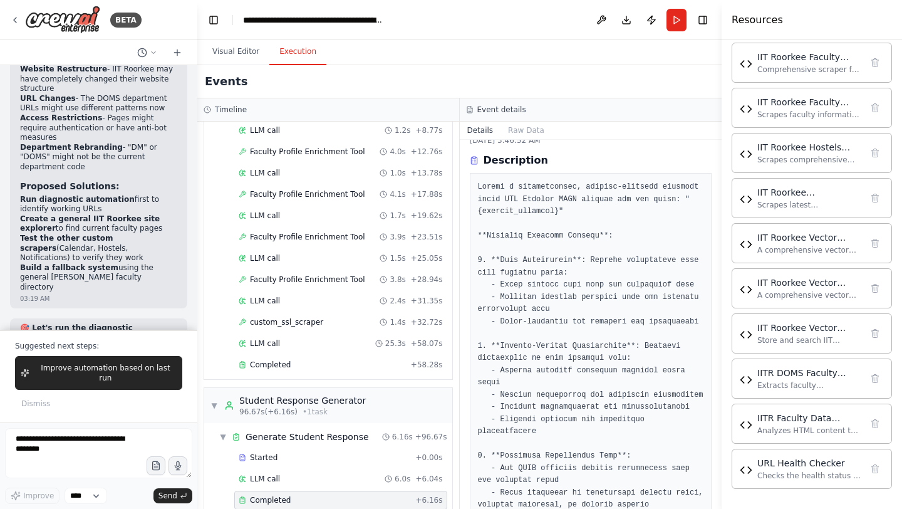
scroll to position [0, 0]
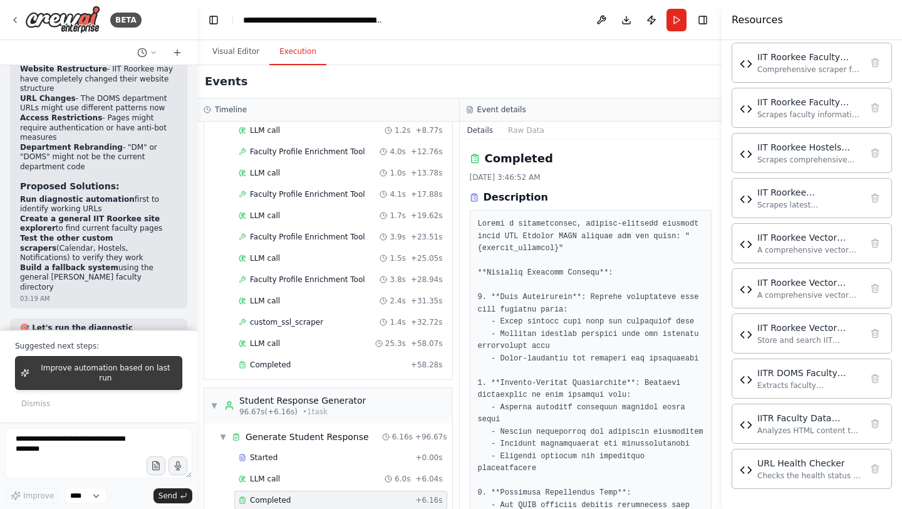
click at [153, 378] on span "Improve automation based on last run" at bounding box center [105, 373] width 142 height 20
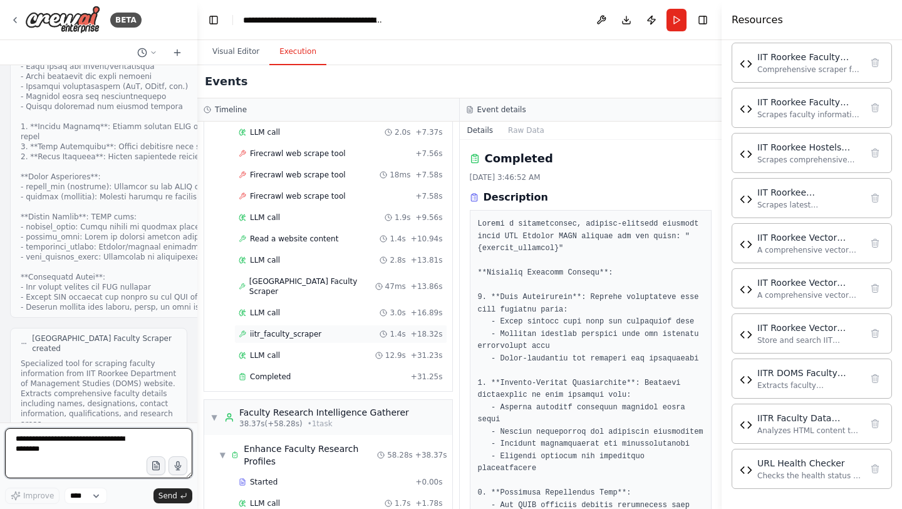
scroll to position [157148, 0]
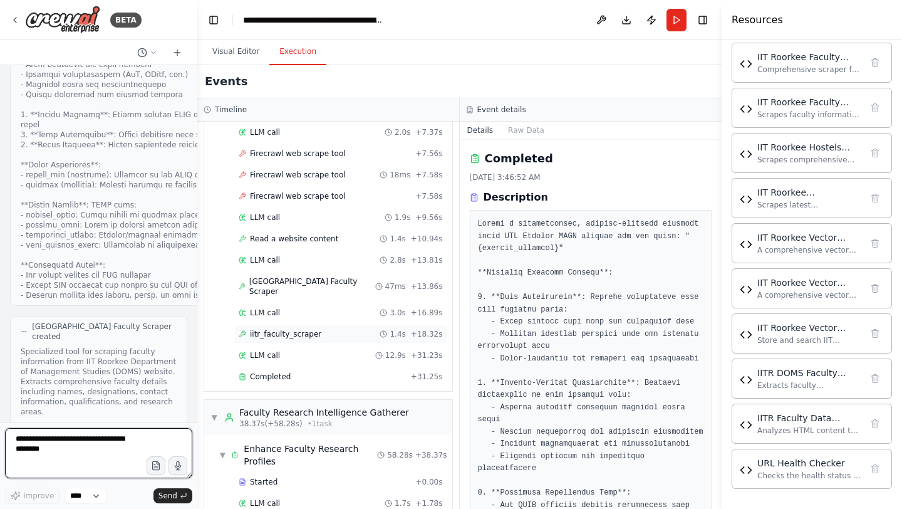
type textarea "*"
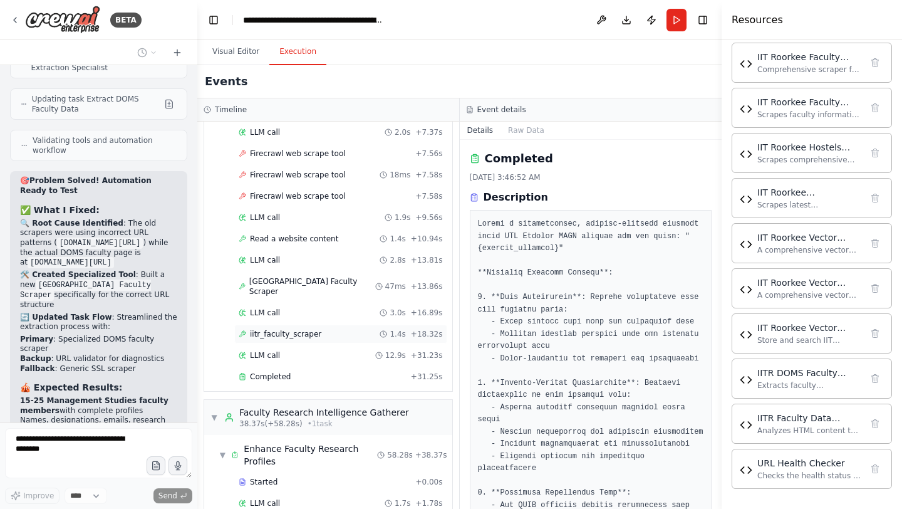
scroll to position [157558, 0]
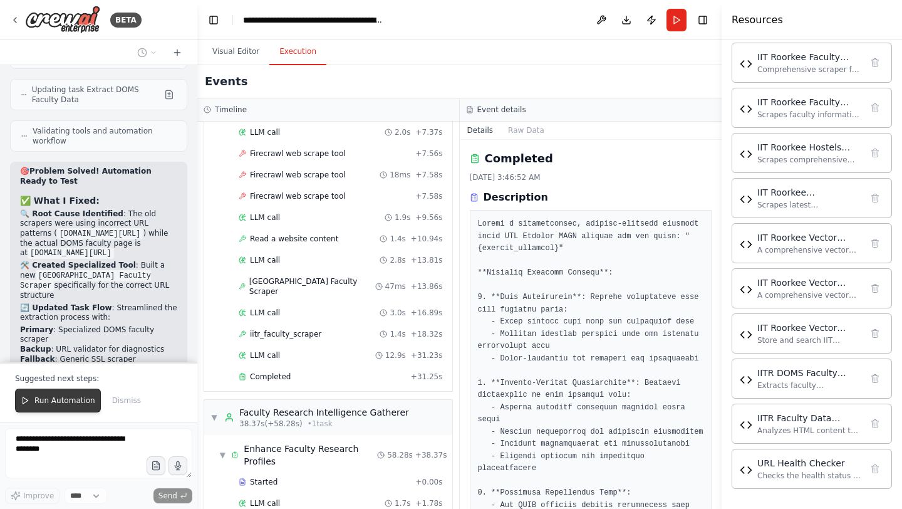
click at [91, 402] on span "Run Automation" at bounding box center [64, 400] width 61 height 10
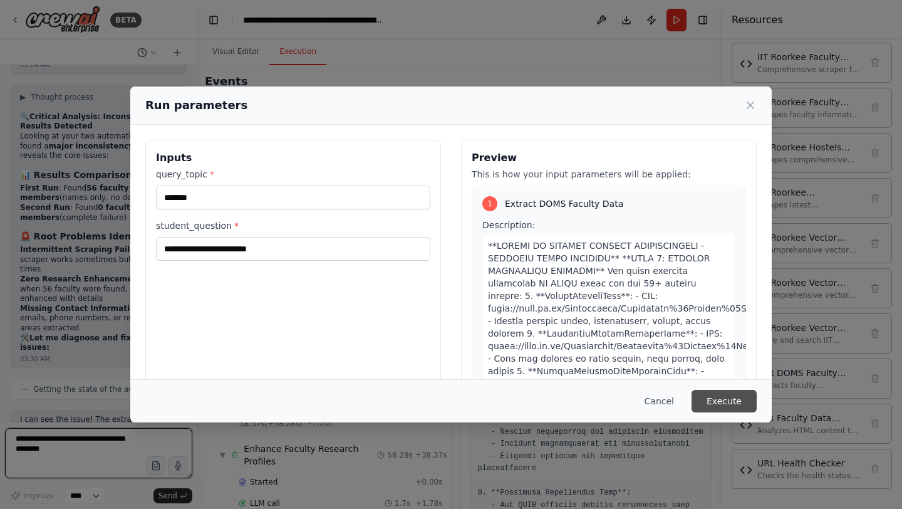
scroll to position [158050, 0]
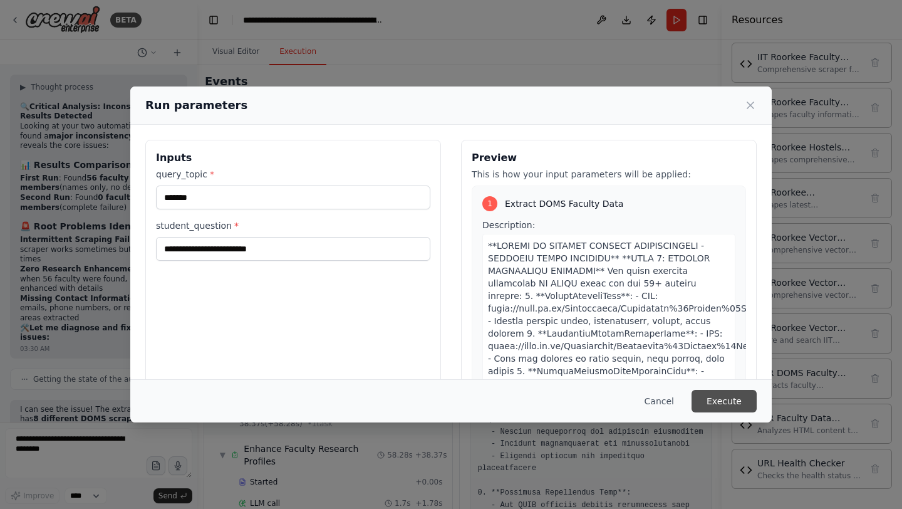
click at [726, 399] on button "Execute" at bounding box center [724, 401] width 65 height 23
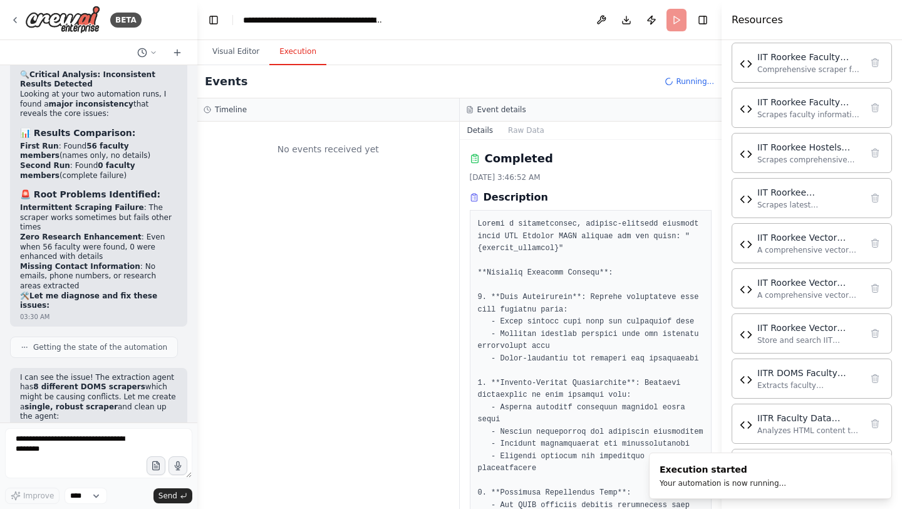
scroll to position [158101, 0]
